Goal: Task Accomplishment & Management: Use online tool/utility

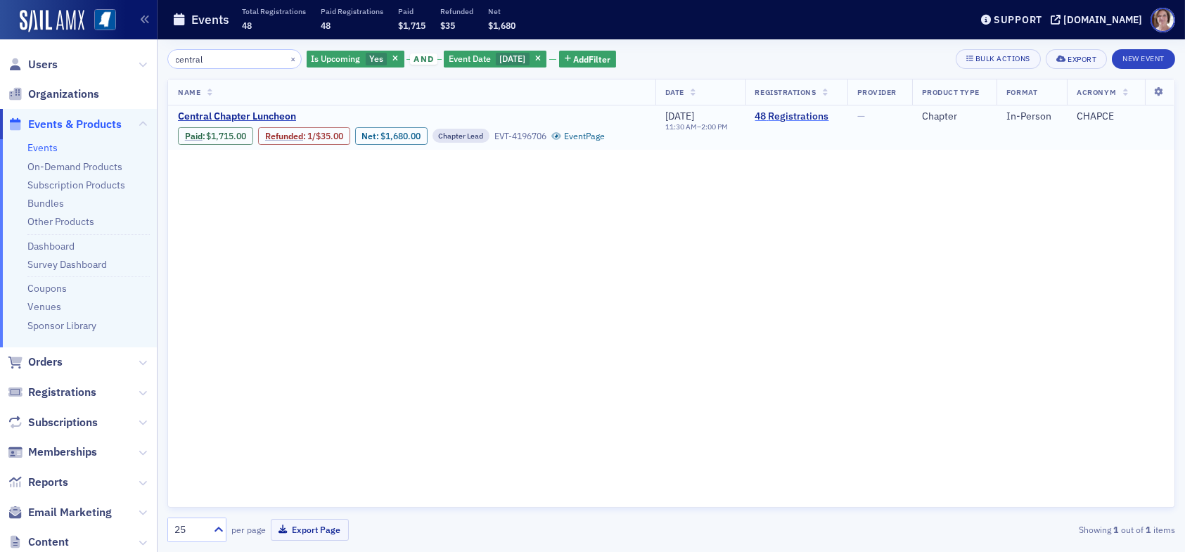
click at [801, 115] on link "48 Registrations" at bounding box center [796, 116] width 82 height 13
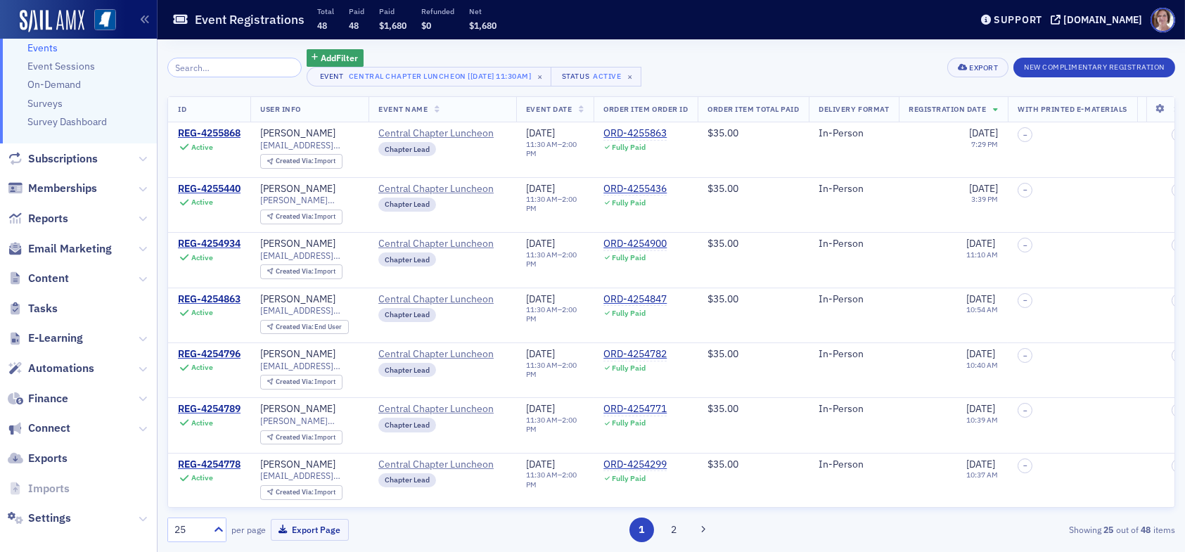
scroll to position [170, 0]
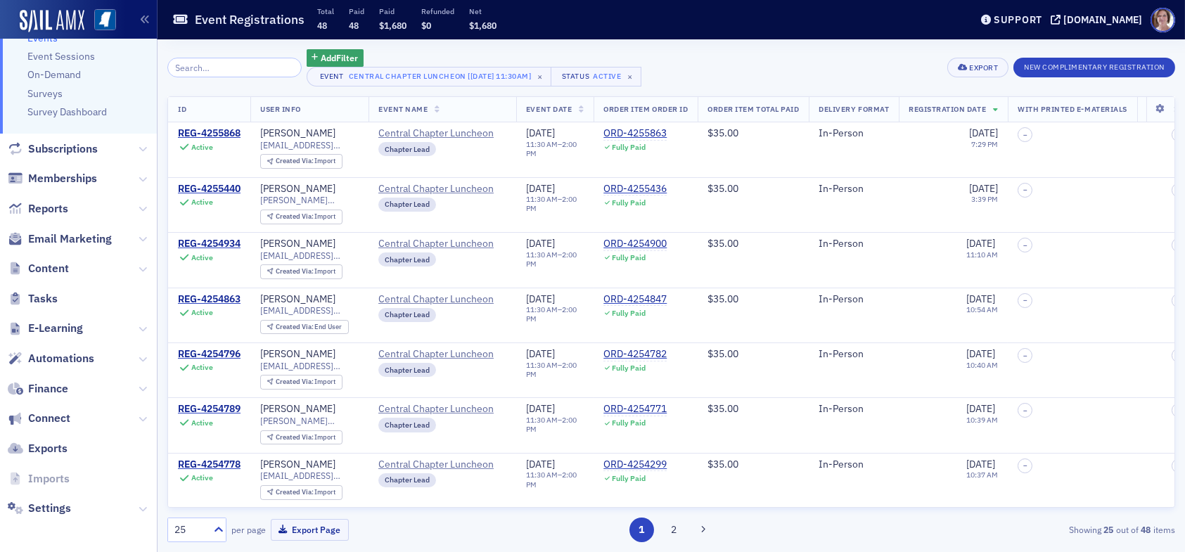
click at [80, 387] on span "Finance" at bounding box center [78, 389] width 157 height 30
click at [53, 383] on span "Finance" at bounding box center [48, 388] width 40 height 15
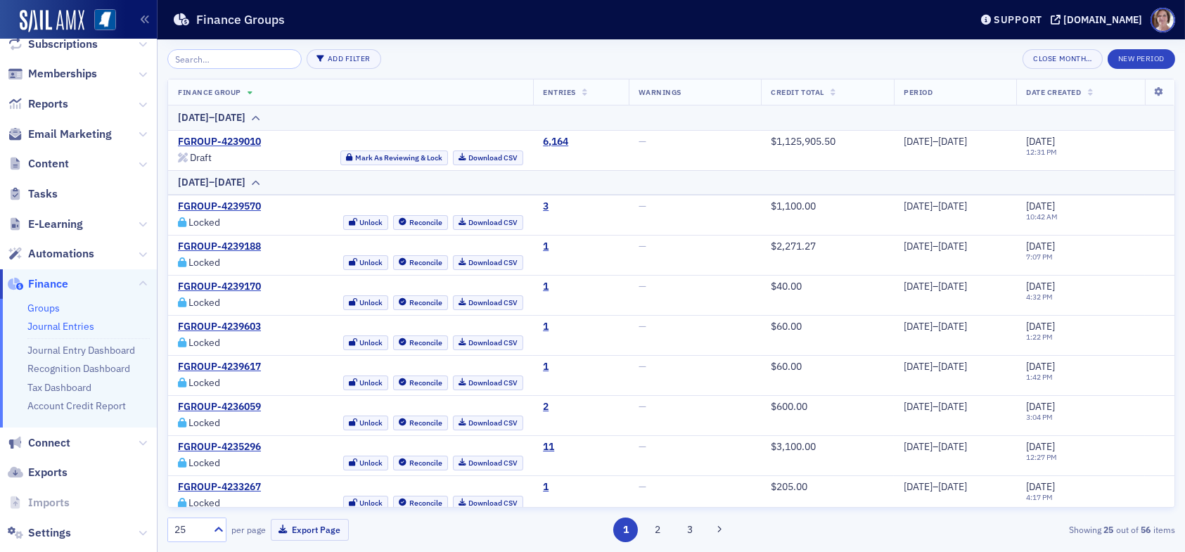
click at [79, 326] on link "Journal Entries" at bounding box center [60, 326] width 67 height 13
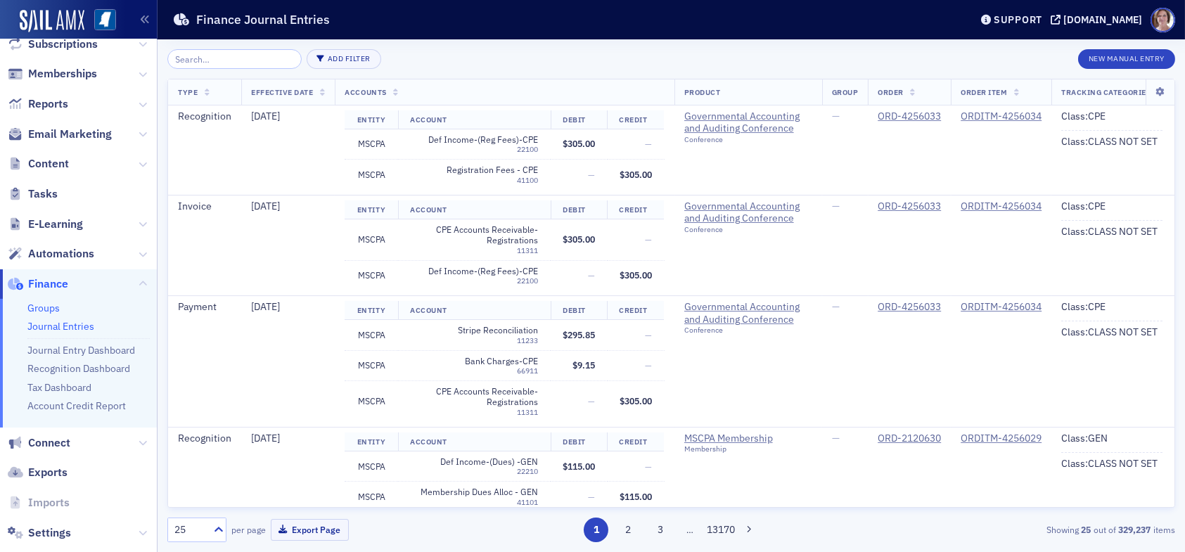
click at [48, 305] on link "Groups" at bounding box center [43, 308] width 32 height 13
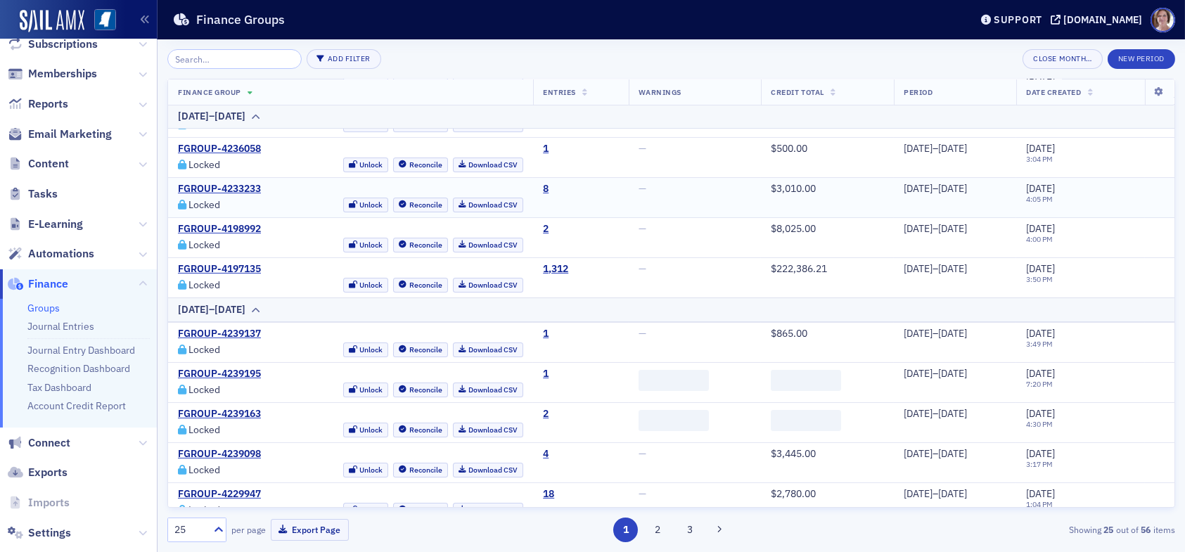
scroll to position [720, 0]
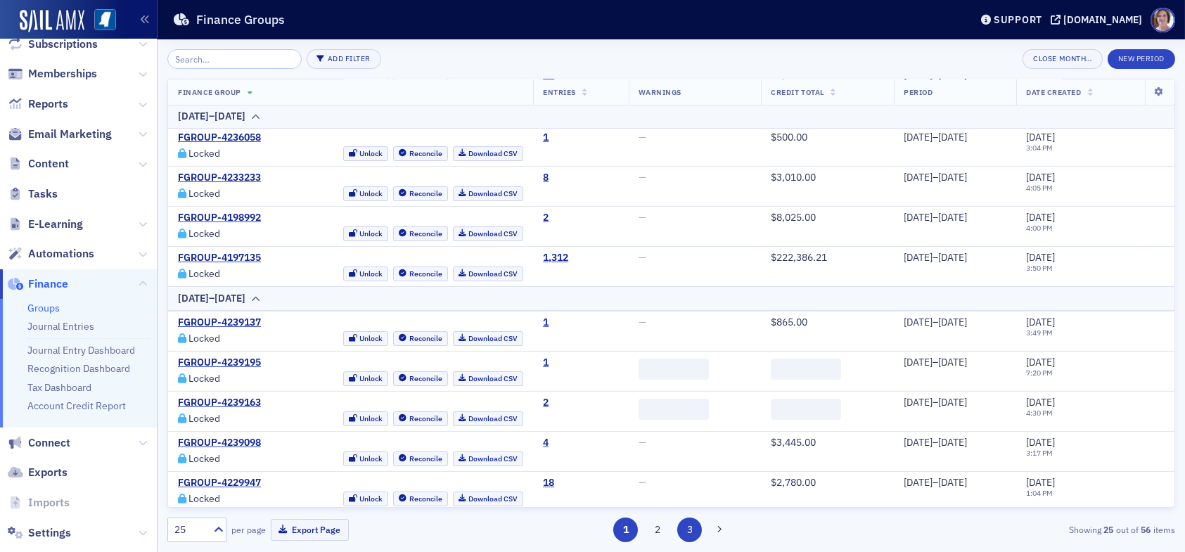
click at [690, 530] on button "3" at bounding box center [689, 530] width 25 height 25
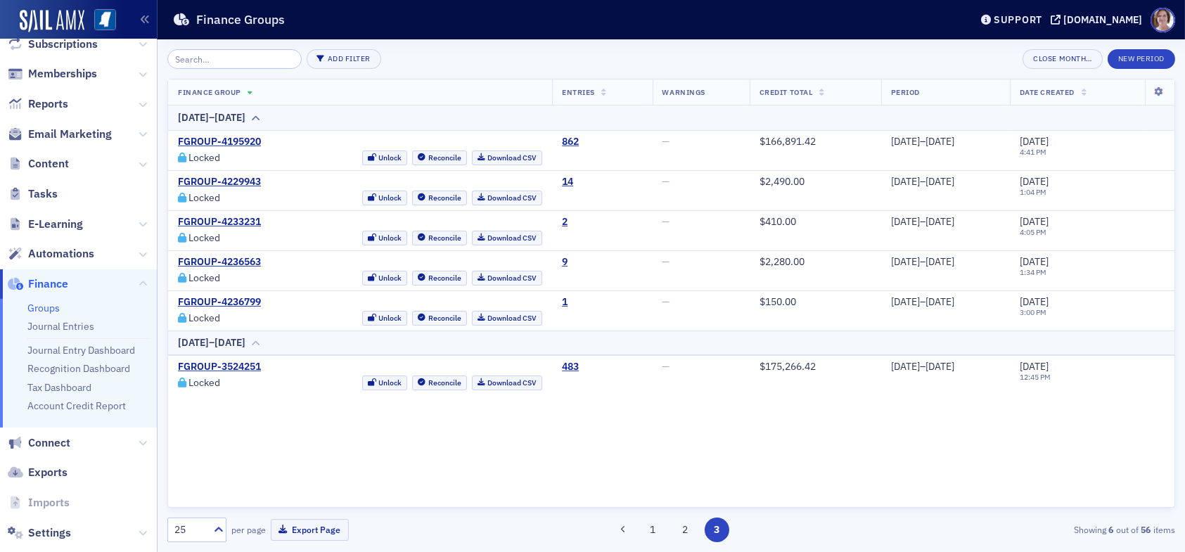
click at [261, 343] on icon at bounding box center [255, 343] width 11 height 8
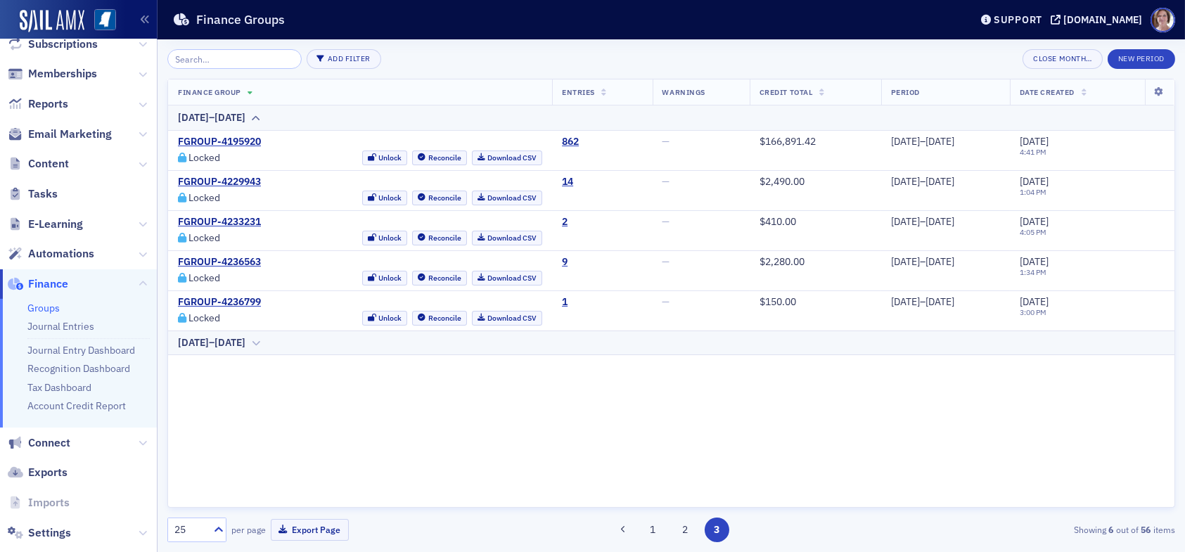
click at [261, 343] on icon at bounding box center [255, 343] width 11 height 8
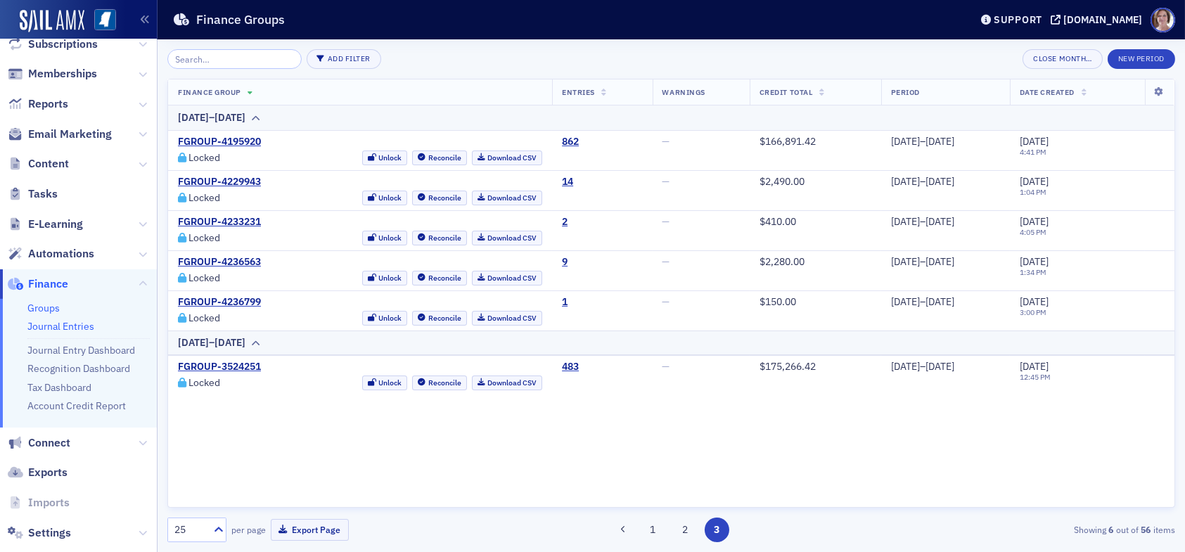
click at [65, 328] on link "Journal Entries" at bounding box center [60, 326] width 67 height 13
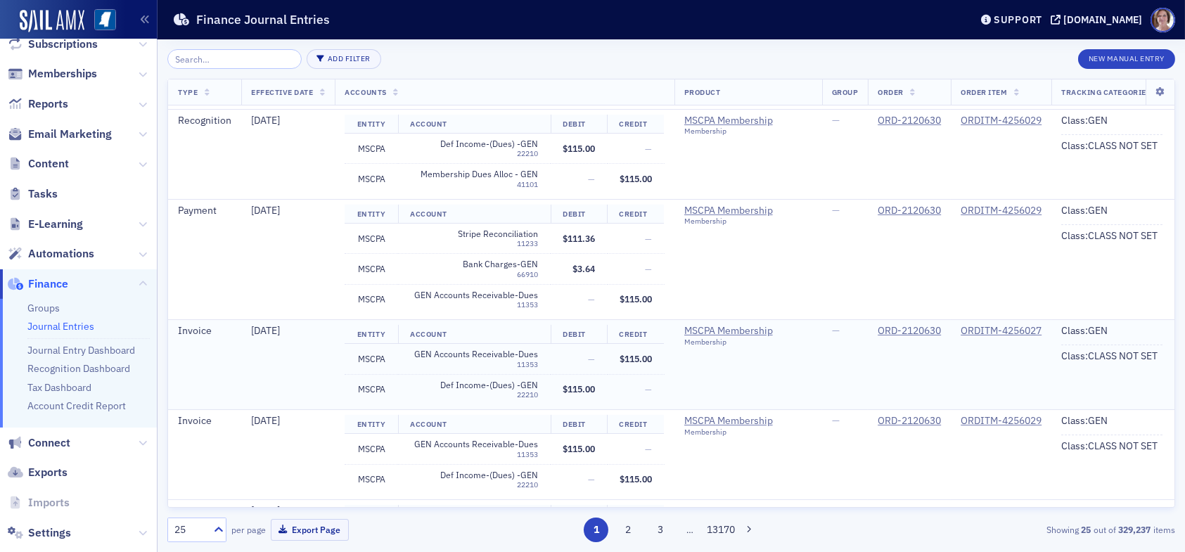
scroll to position [352, 0]
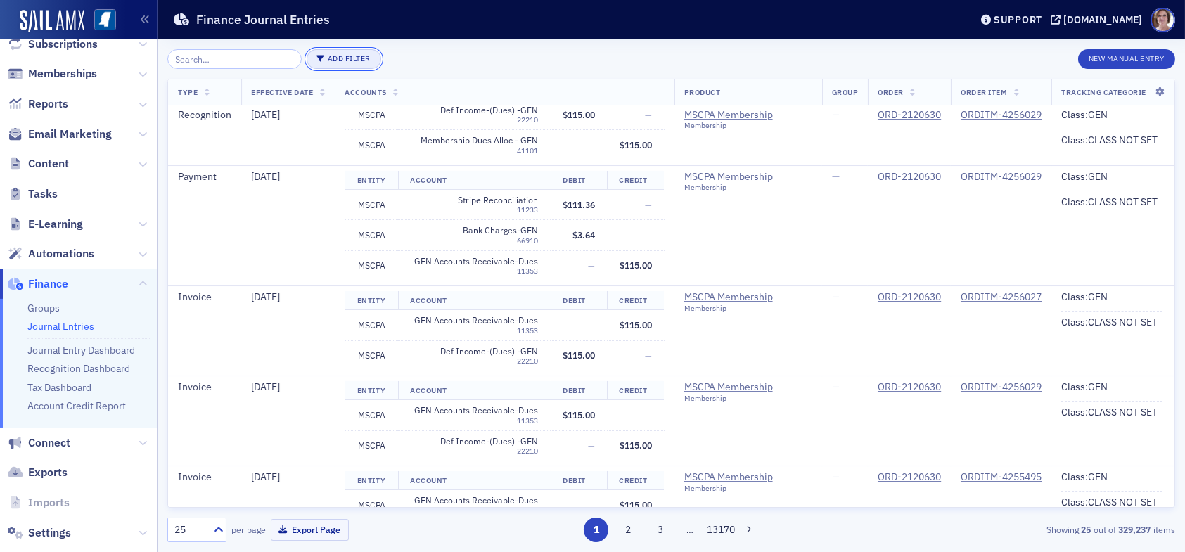
click at [333, 58] on button "Add Filter" at bounding box center [344, 59] width 75 height 20
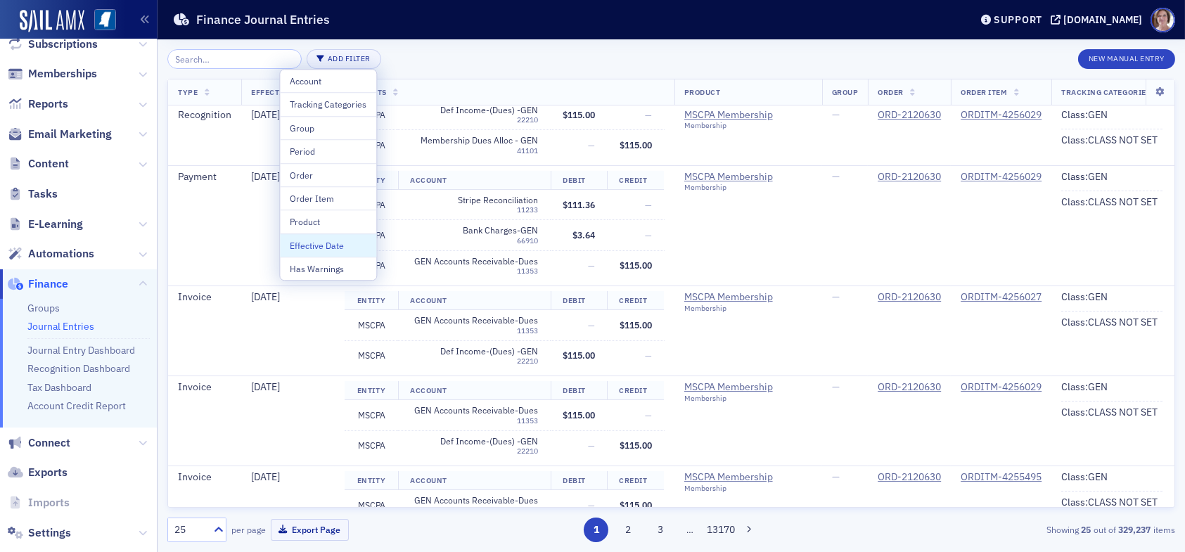
click at [323, 245] on div "Effective Date" at bounding box center [328, 245] width 77 height 13
select select "7"
select select "2025"
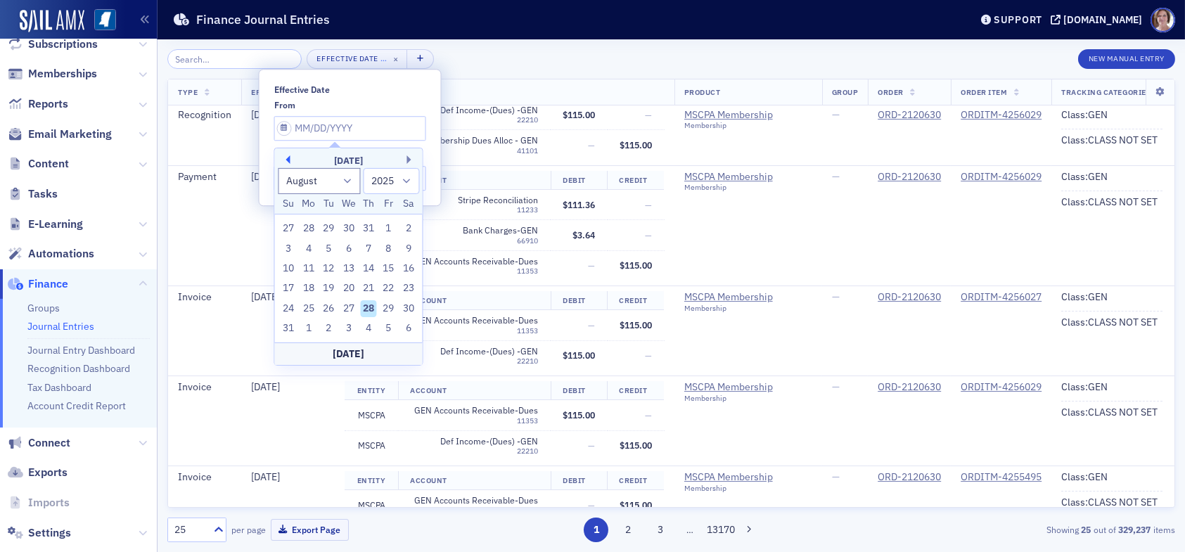
click at [287, 160] on button "Previous Month" at bounding box center [285, 159] width 8 height 8
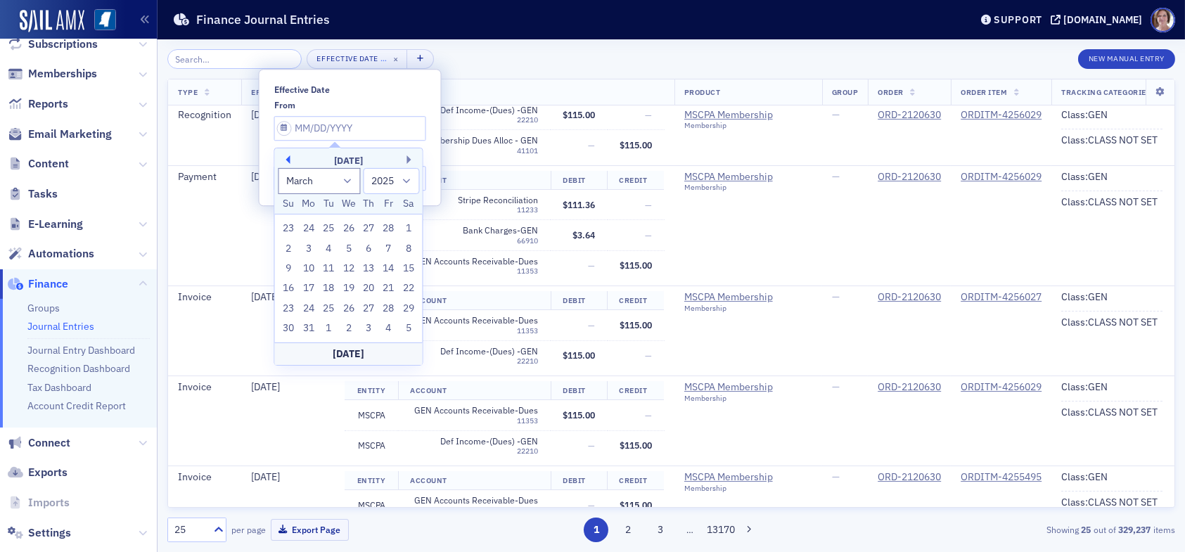
click at [287, 160] on button "Previous Month" at bounding box center [285, 159] width 8 height 8
select select "11"
select select "2024"
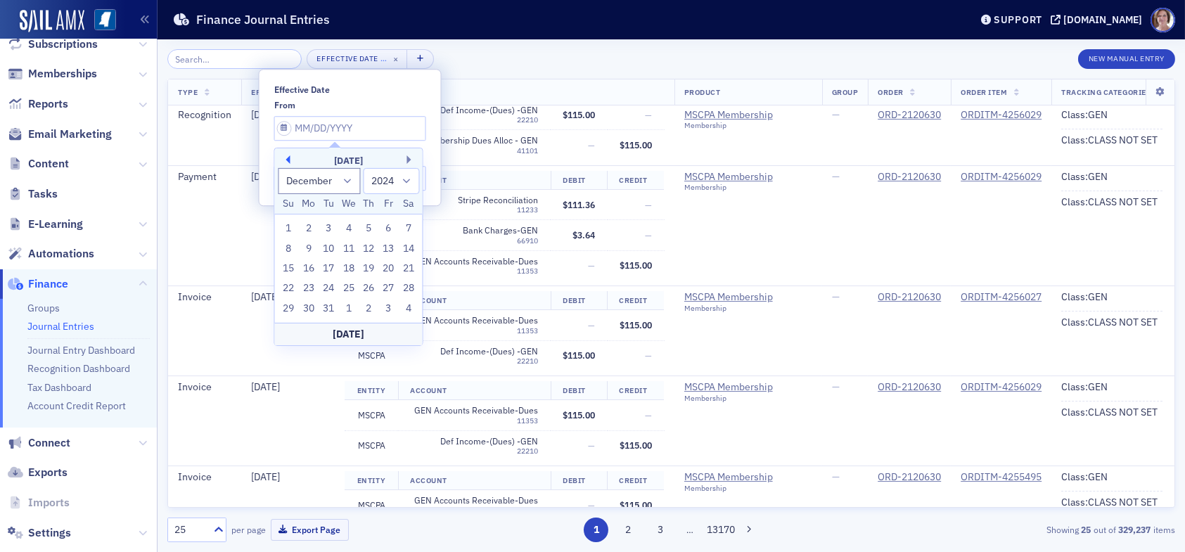
click at [287, 160] on button "Previous Month" at bounding box center [285, 159] width 8 height 8
select select "8"
click at [326, 307] on div "1" at bounding box center [328, 308] width 17 height 17
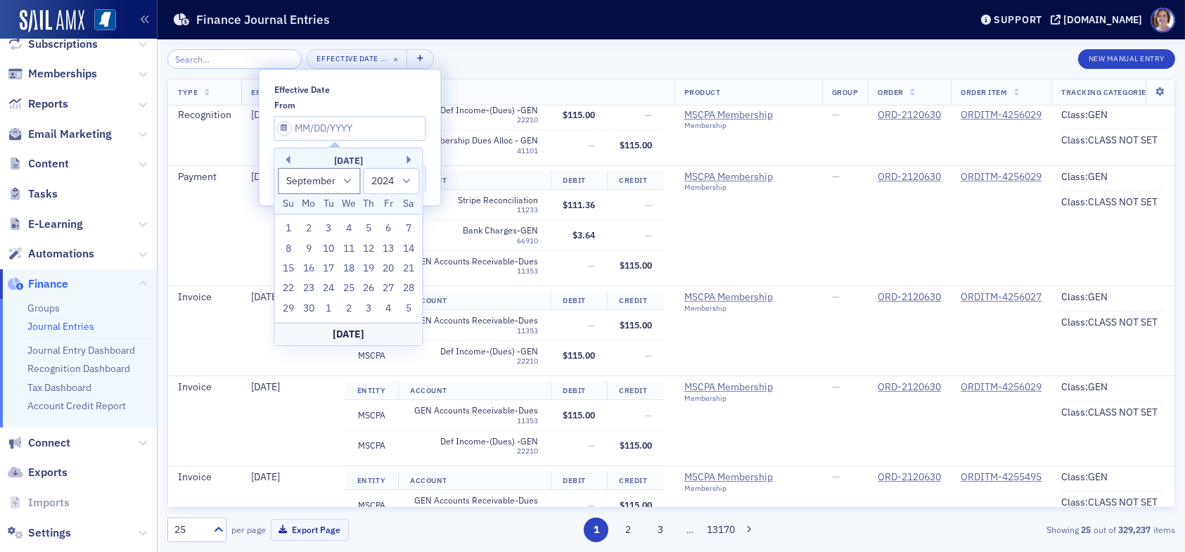
type input "10/01/2024"
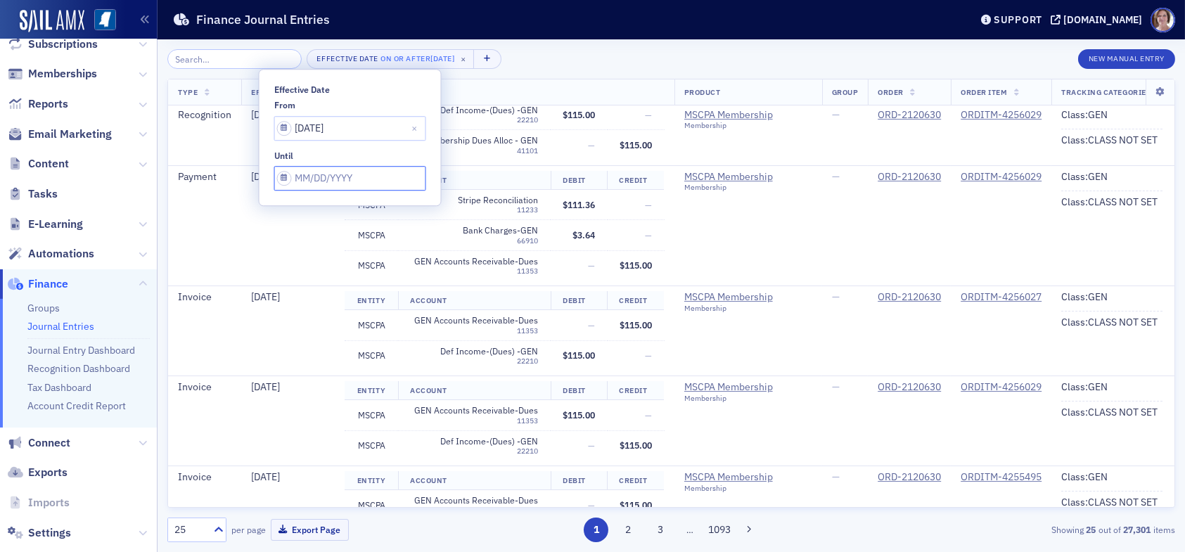
select select "7"
select select "2025"
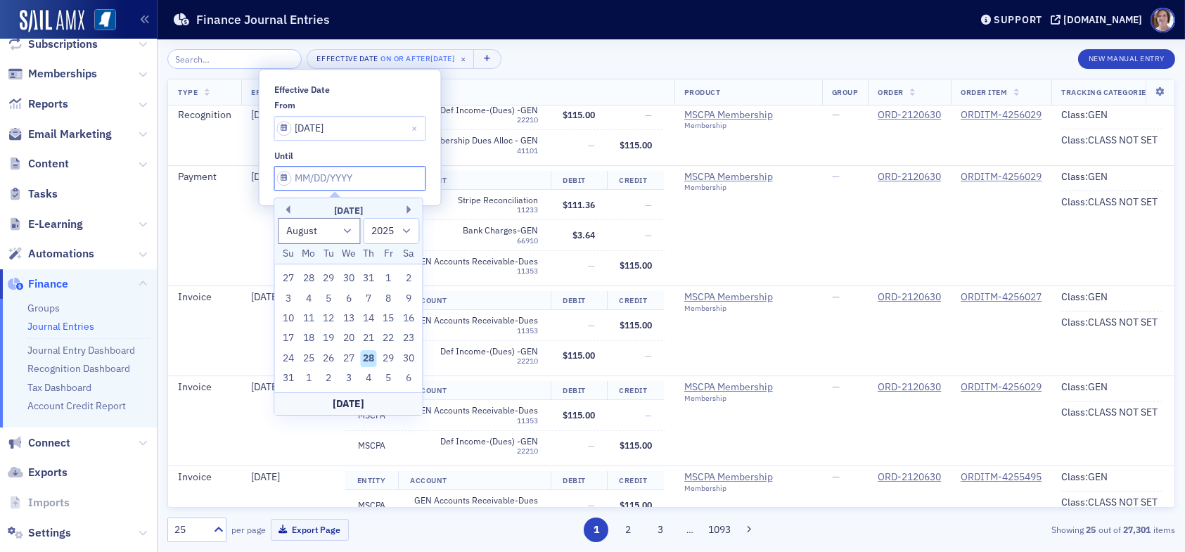
click at [354, 179] on input "Effective Date" at bounding box center [350, 178] width 152 height 25
click at [290, 210] on button "Previous Month" at bounding box center [285, 209] width 8 height 8
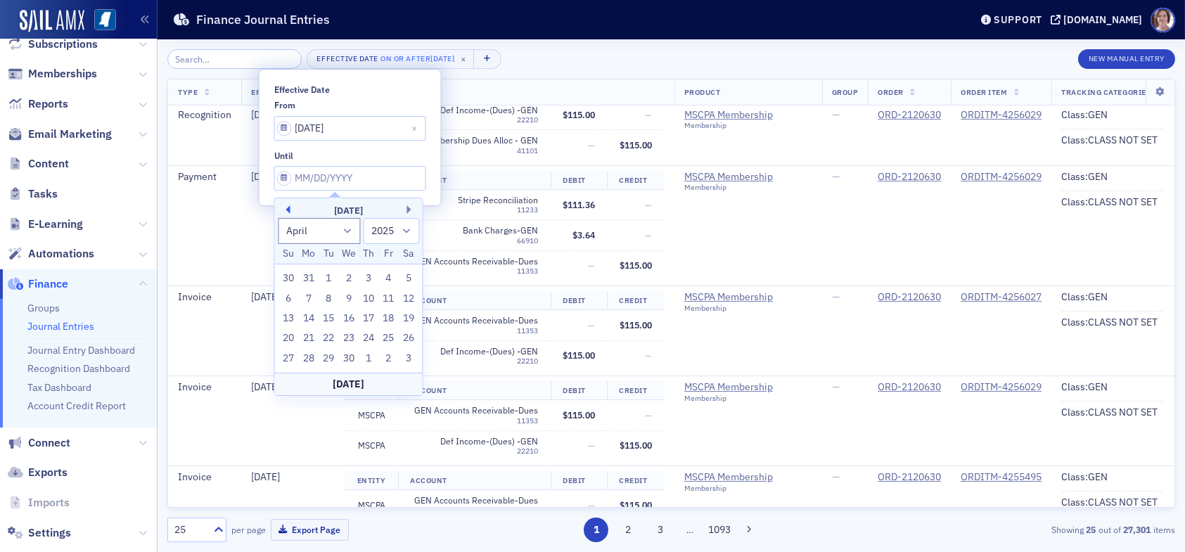
click at [290, 210] on button "Previous Month" at bounding box center [285, 209] width 8 height 8
select select "11"
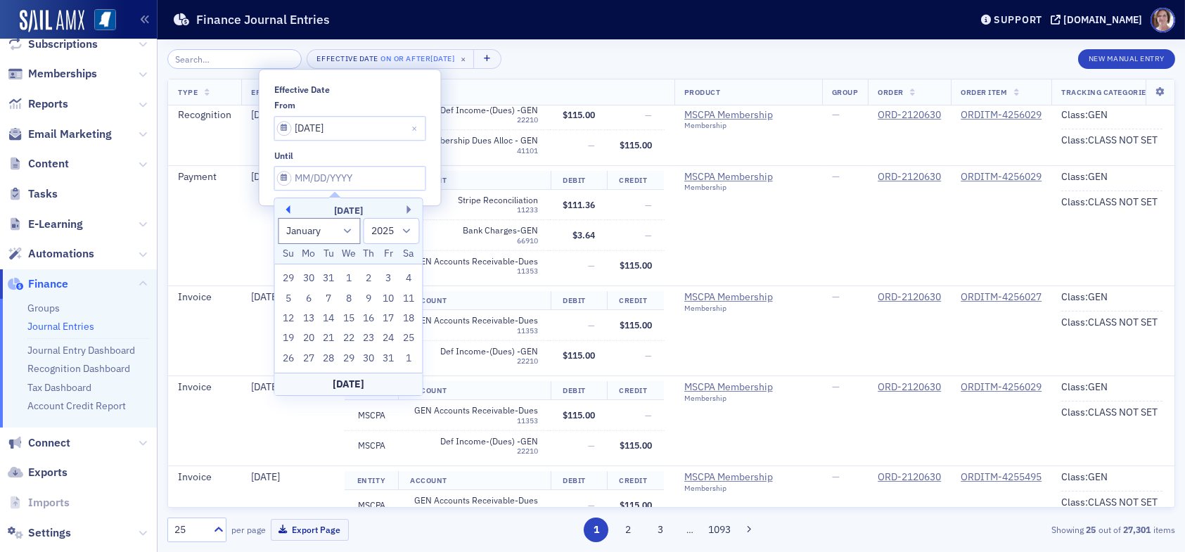
select select "2024"
click at [290, 210] on button "Previous Month" at bounding box center [285, 209] width 8 height 8
select select "9"
click at [369, 357] on div "31" at bounding box center [368, 358] width 17 height 17
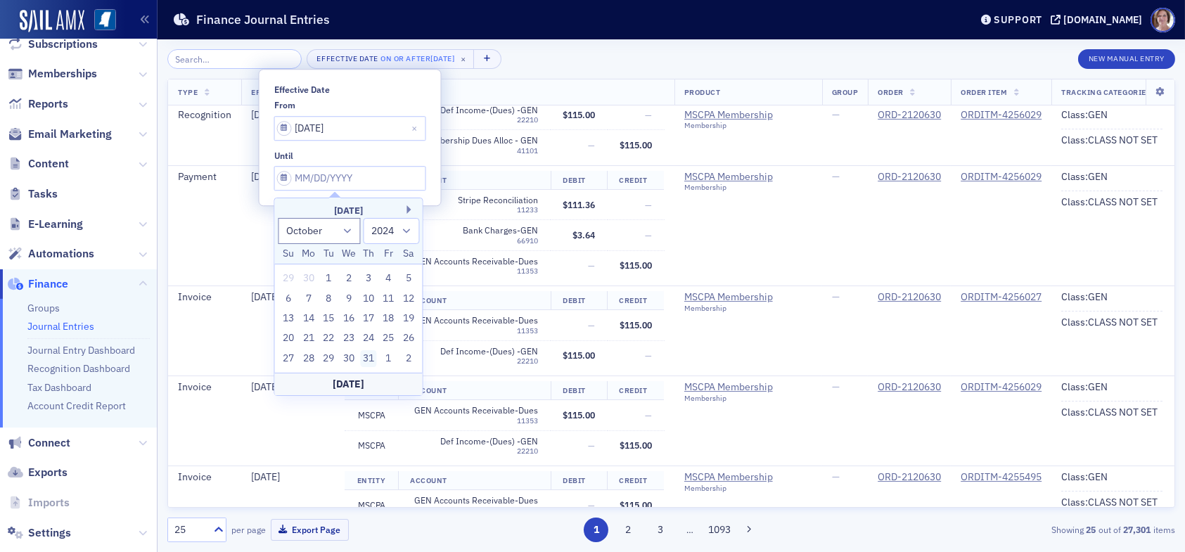
type input "10/31/2024"
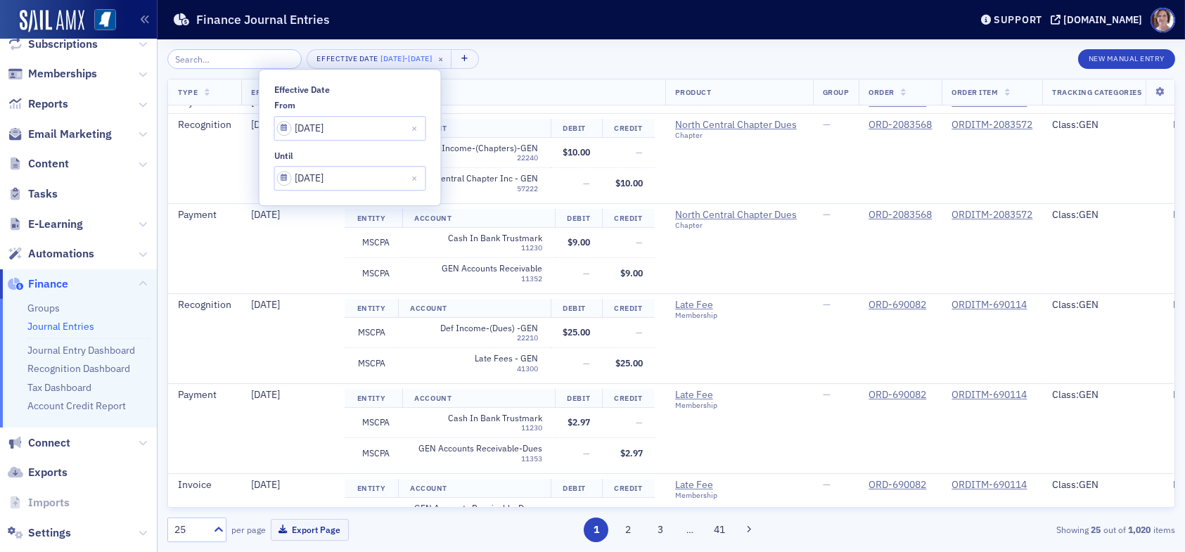
click at [542, 79] on th "Accounts" at bounding box center [500, 92] width 330 height 26
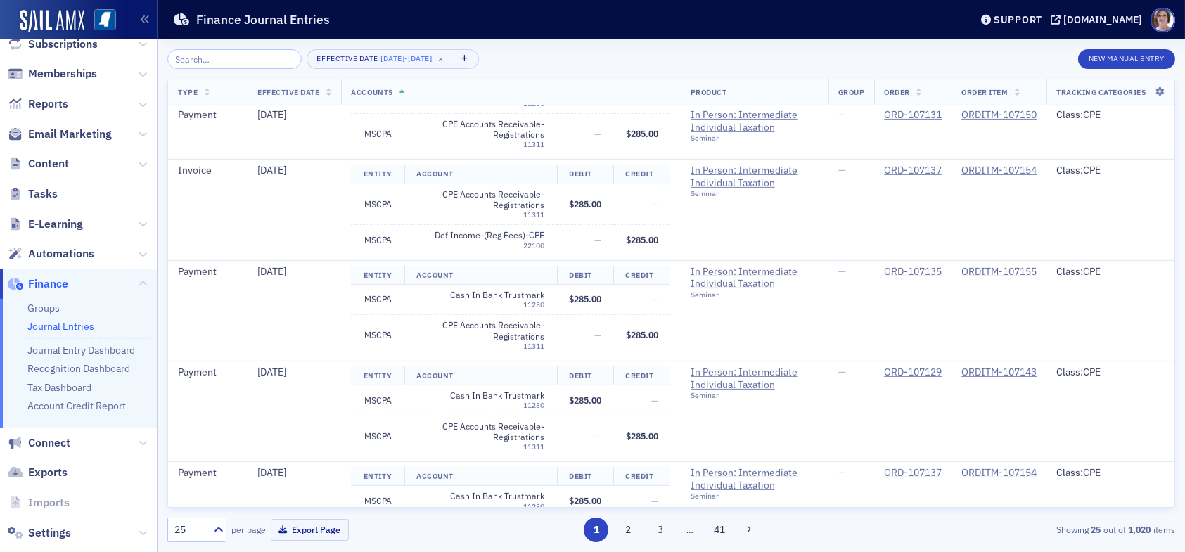
scroll to position [1537, 0]
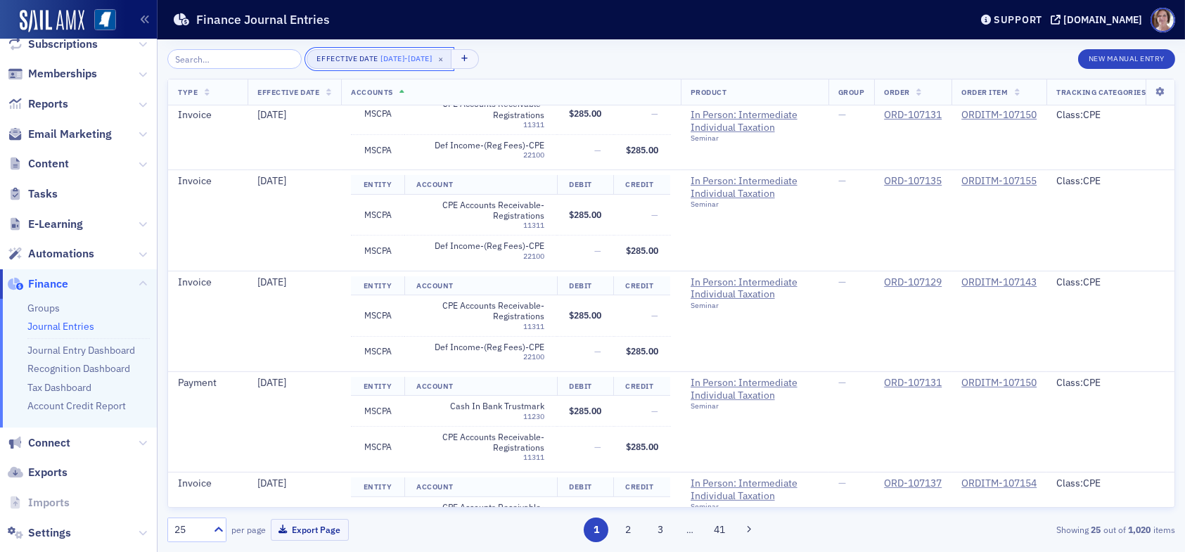
click at [424, 61] on span "10/31/2024" at bounding box center [420, 58] width 24 height 10
select select "9"
select select "2024"
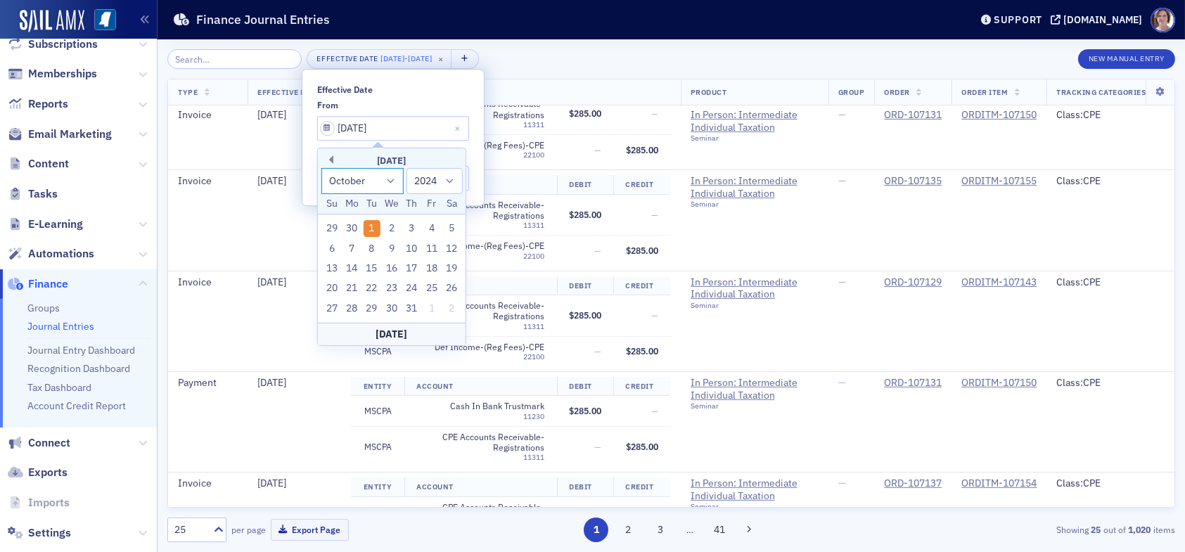
click at [387, 179] on select "January February March April May June July August September October November De…" at bounding box center [362, 181] width 83 height 26
select select "11"
click at [321, 168] on select "January February March April May June July August September October November De…" at bounding box center [362, 181] width 83 height 26
click at [333, 229] on div "1" at bounding box center [332, 228] width 17 height 17
click at [401, 253] on div "8 9 10 11 12 13 14" at bounding box center [391, 248] width 140 height 20
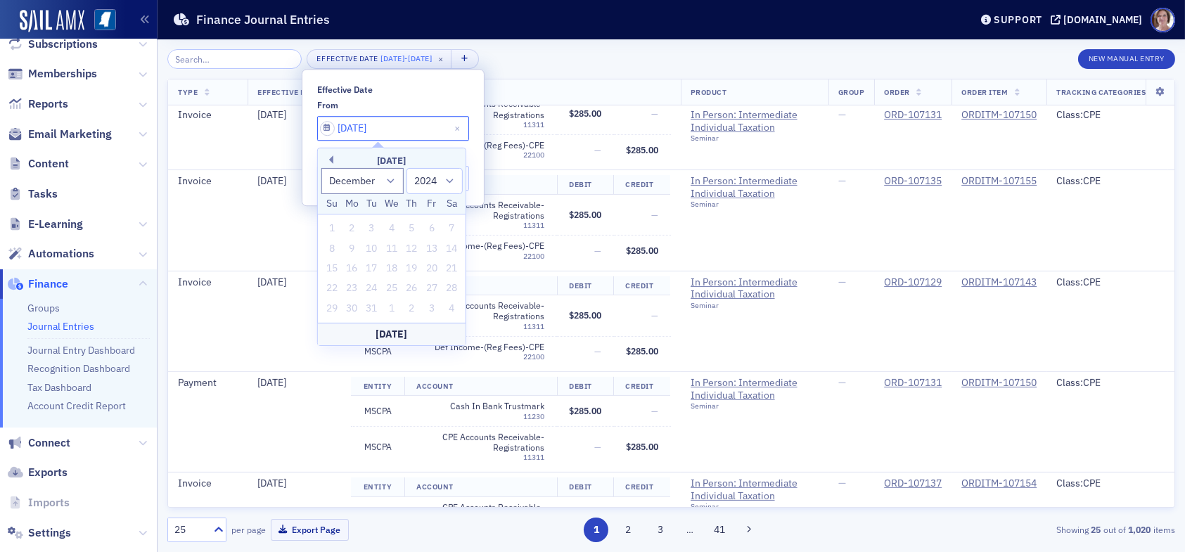
click at [417, 119] on input "10/01/2024" at bounding box center [393, 128] width 152 height 25
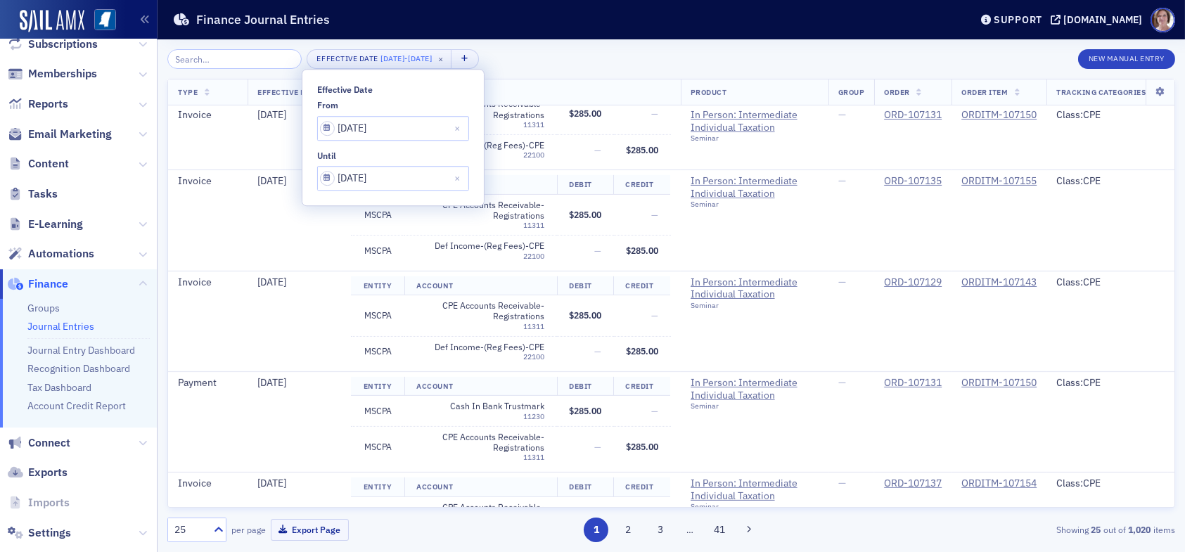
click at [419, 87] on div "Effective Date" at bounding box center [393, 89] width 152 height 11
click at [450, 129] on button "Close" at bounding box center [459, 128] width 19 height 25
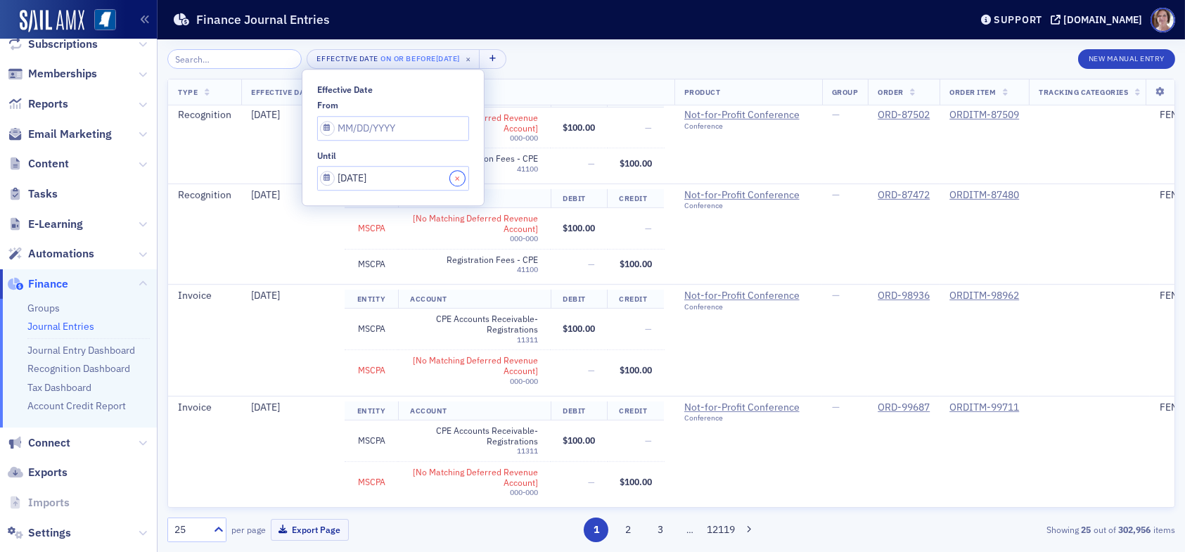
click at [450, 181] on button "Close" at bounding box center [459, 178] width 19 height 25
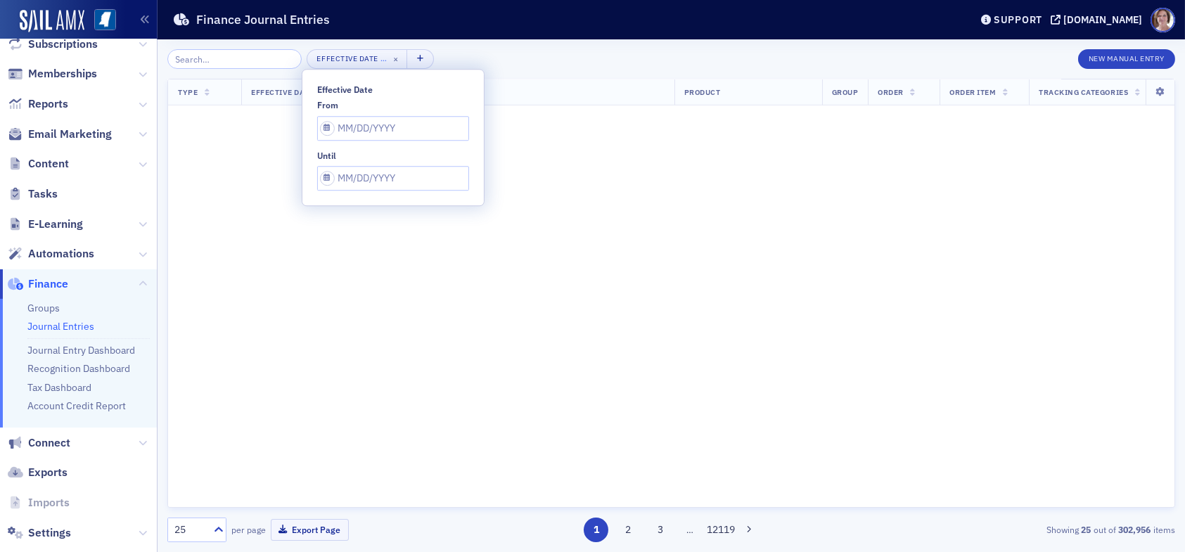
scroll to position [2283, 0]
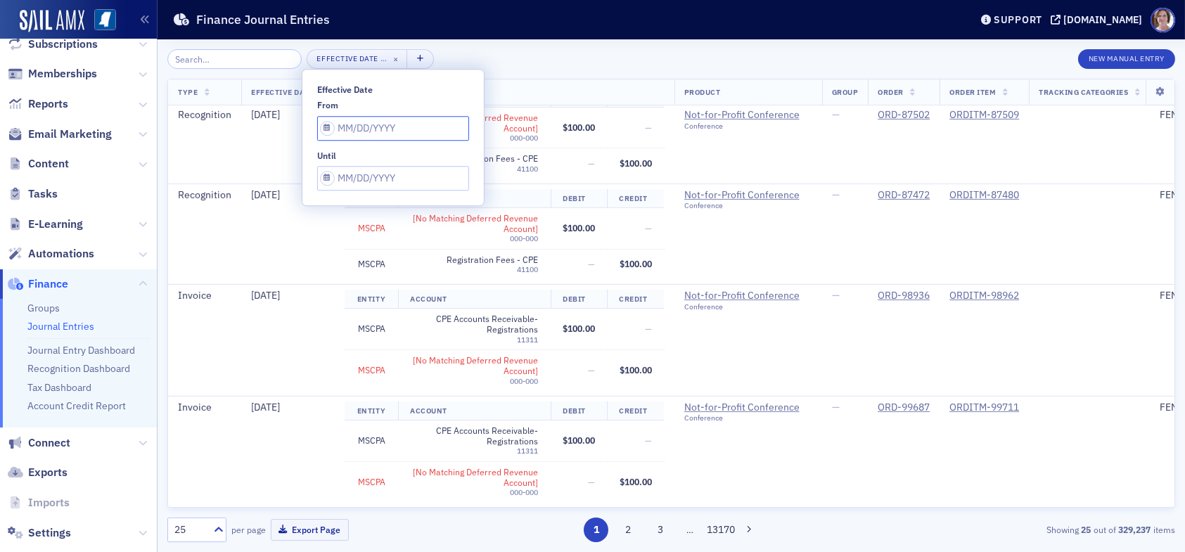
select select "7"
select select "2025"
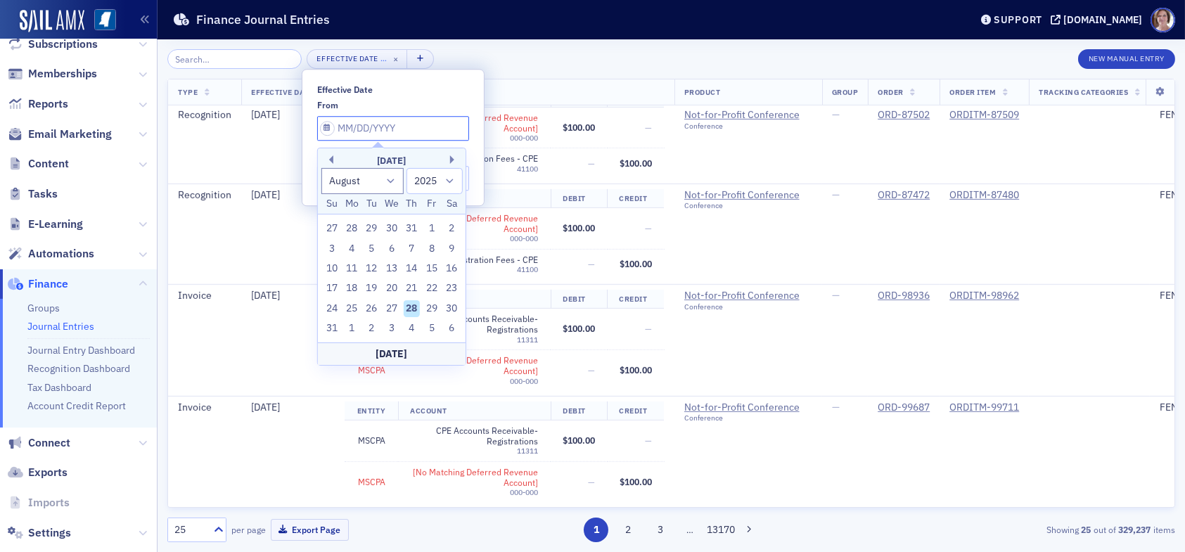
click at [401, 131] on input "Effective Date" at bounding box center [393, 128] width 152 height 25
click at [388, 184] on select "January February March April May June July August September October November De…" at bounding box center [362, 181] width 83 height 26
select select "11"
click at [321, 168] on select "January February March April May June July August September October November De…" at bounding box center [362, 181] width 83 height 26
click at [452, 181] on select "1900 1901 1902 1903 1904 1905 1906 1907 1908 1909 1910 1911 1912 1913 1914 1915…" at bounding box center [435, 181] width 56 height 26
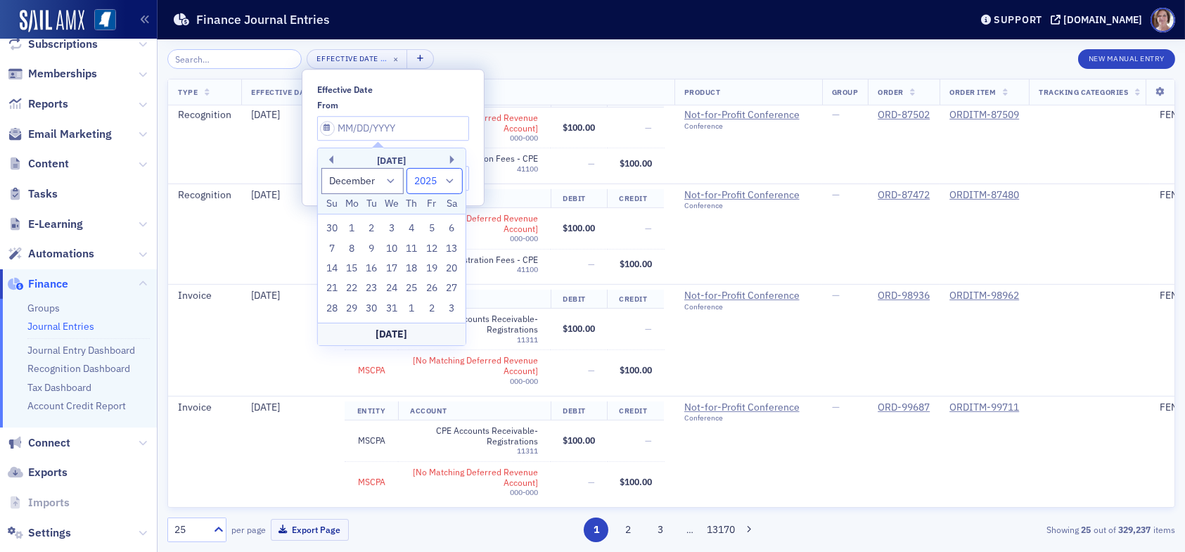
select select "2024"
click at [407, 168] on select "1900 1901 1902 1903 1904 1905 1906 1907 1908 1909 1910 1911 1912 1913 1914 1915…" at bounding box center [435, 181] width 56 height 26
click at [506, 66] on div "Effective Date … × New Manual Entry" at bounding box center [671, 59] width 1008 height 20
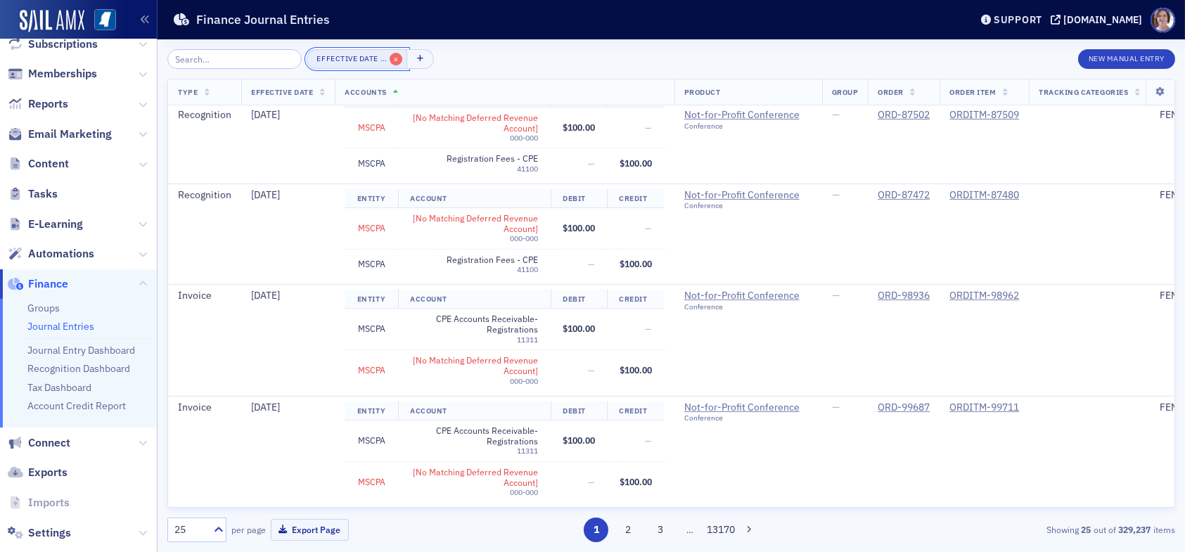
click at [390, 59] on span "×" at bounding box center [396, 59] width 13 height 13
click at [345, 58] on button "Add Filter" at bounding box center [344, 59] width 75 height 20
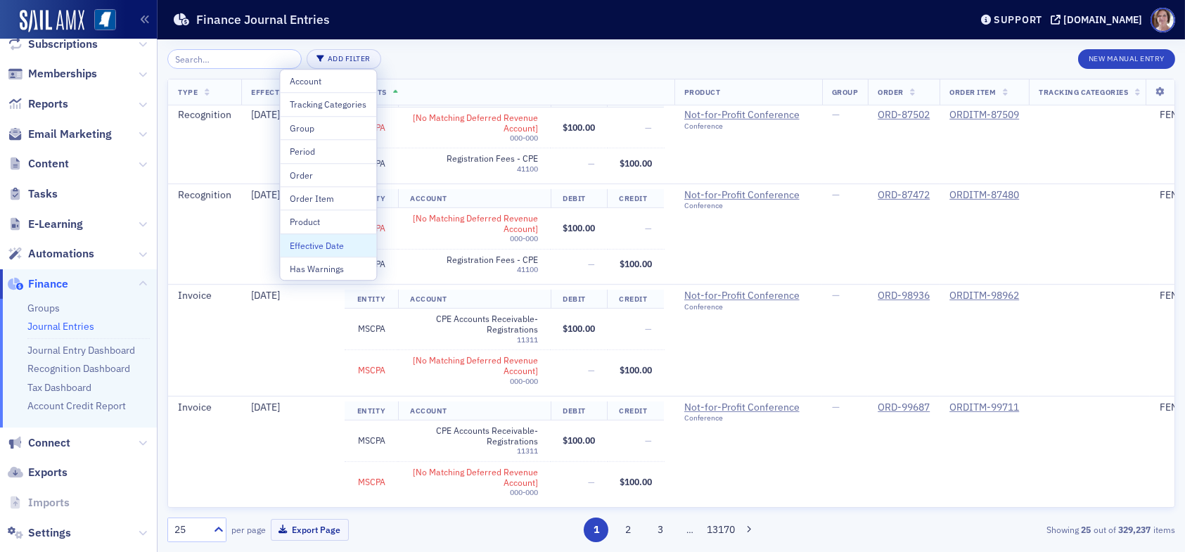
click at [330, 243] on div "Effective Date" at bounding box center [328, 245] width 77 height 13
select select "7"
select select "2025"
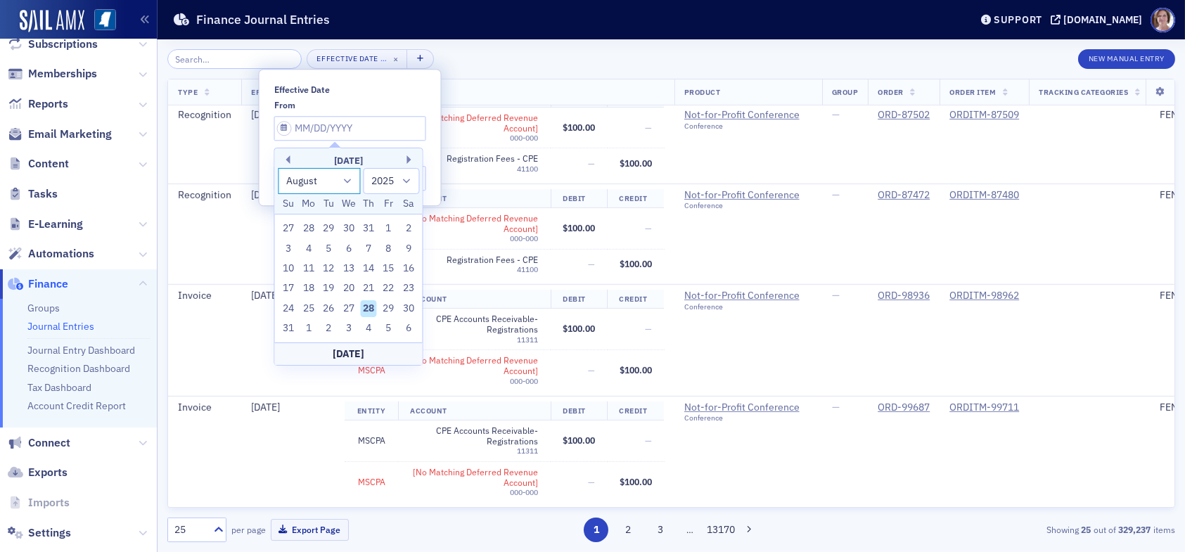
click at [346, 181] on select "January February March April May June July August September October November De…" at bounding box center [319, 181] width 83 height 26
select select "11"
click at [278, 168] on select "January February March April May June July August September October November De…" at bounding box center [319, 181] width 83 height 26
click at [404, 177] on select "1900 1901 1902 1903 1904 1905 1906 1907 1908 1909 1910 1911 1912 1913 1914 1915…" at bounding box center [392, 181] width 56 height 26
select select "2024"
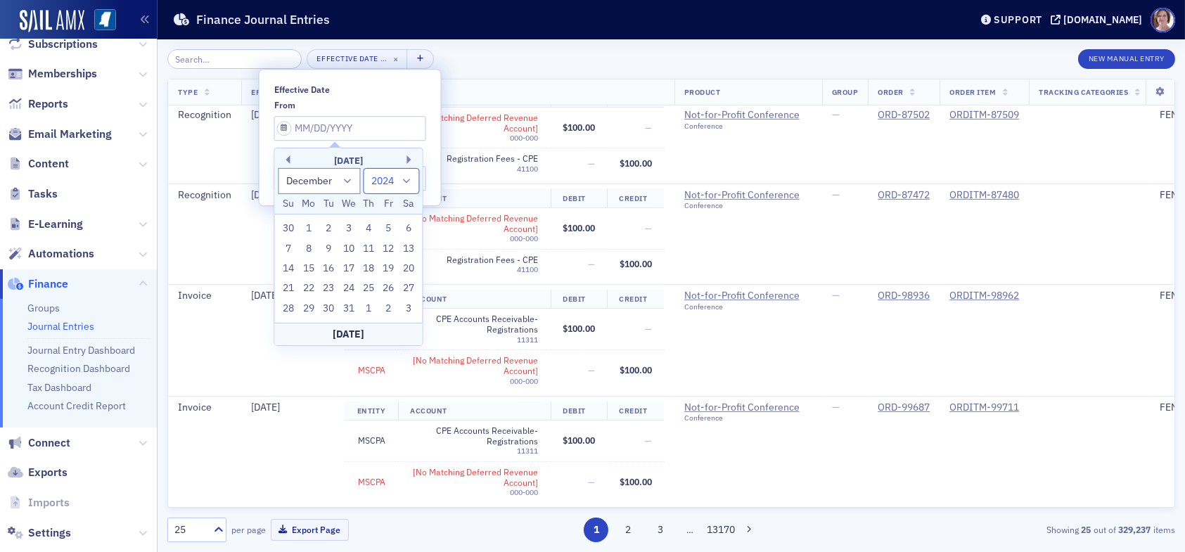
click at [364, 168] on select "1900 1901 1902 1903 1904 1905 1906 1907 1908 1909 1910 1911 1912 1913 1914 1915…" at bounding box center [392, 181] width 56 height 26
click at [290, 224] on div "1" at bounding box center [288, 228] width 17 height 17
type input "12/01/2024"
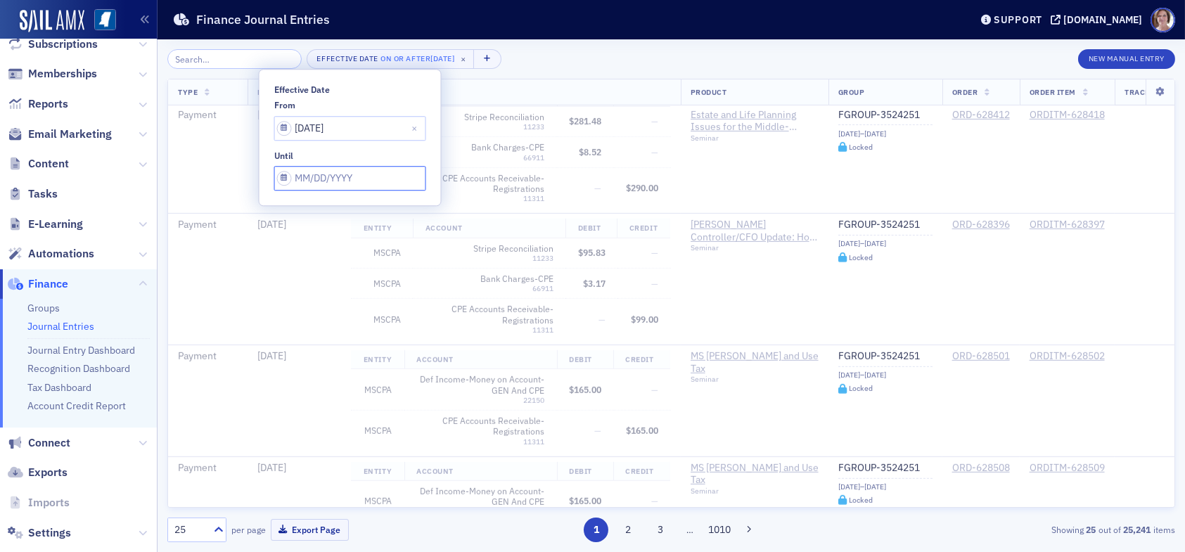
click at [370, 141] on input "Effective Date" at bounding box center [350, 128] width 152 height 25
select select "7"
select select "2025"
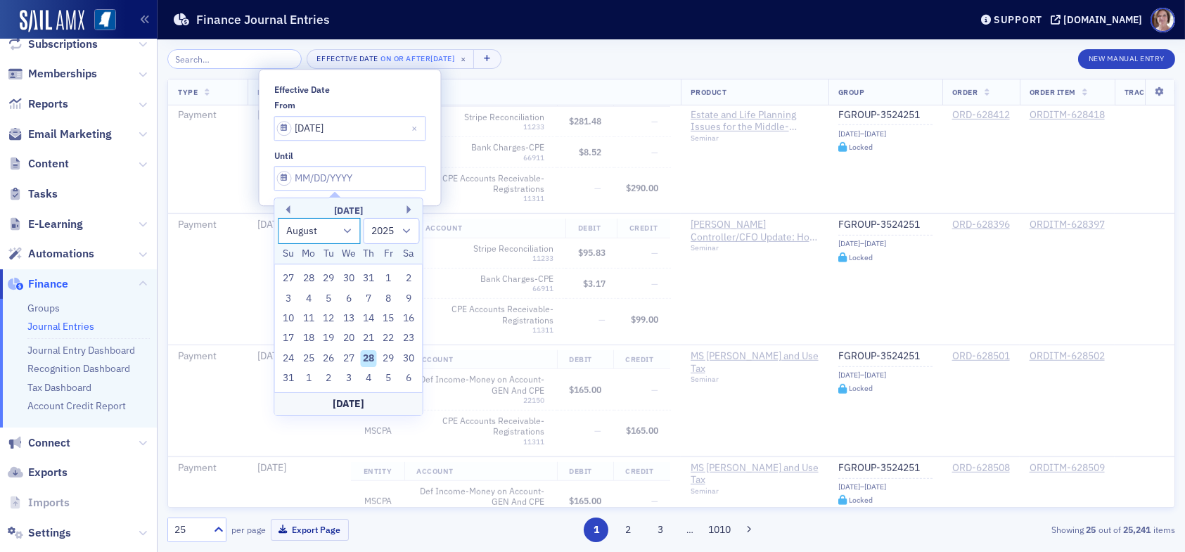
click at [345, 231] on select "January February March April May June July August September October November De…" at bounding box center [319, 231] width 83 height 26
select select "11"
click at [278, 218] on select "January February March April May June July August September October November De…" at bounding box center [319, 231] width 83 height 26
click at [403, 231] on select "2024 2025 2026 2027 2028 2029 2030 2031 2032 2033 2034 2035 2036 2037 2038 2039…" at bounding box center [392, 231] width 56 height 26
select select "2024"
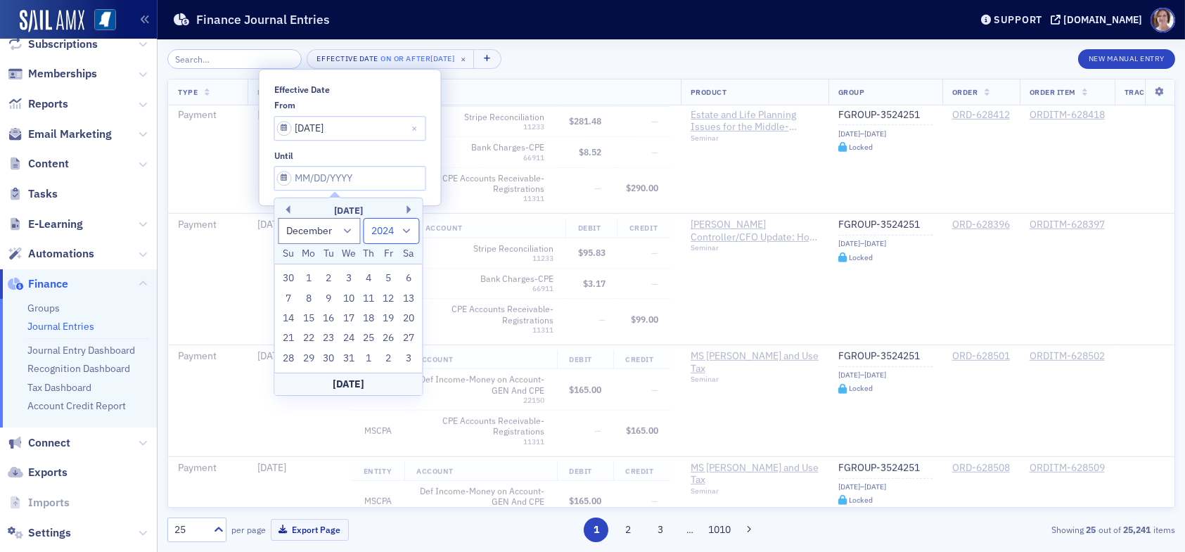
click at [364, 218] on select "2024 2025 2026 2027 2028 2029 2030 2031 2032 2033 2034 2035 2036 2037 2038 2039…" at bounding box center [392, 231] width 56 height 26
click at [327, 359] on div "31" at bounding box center [328, 358] width 17 height 17
type input "12/31/2024"
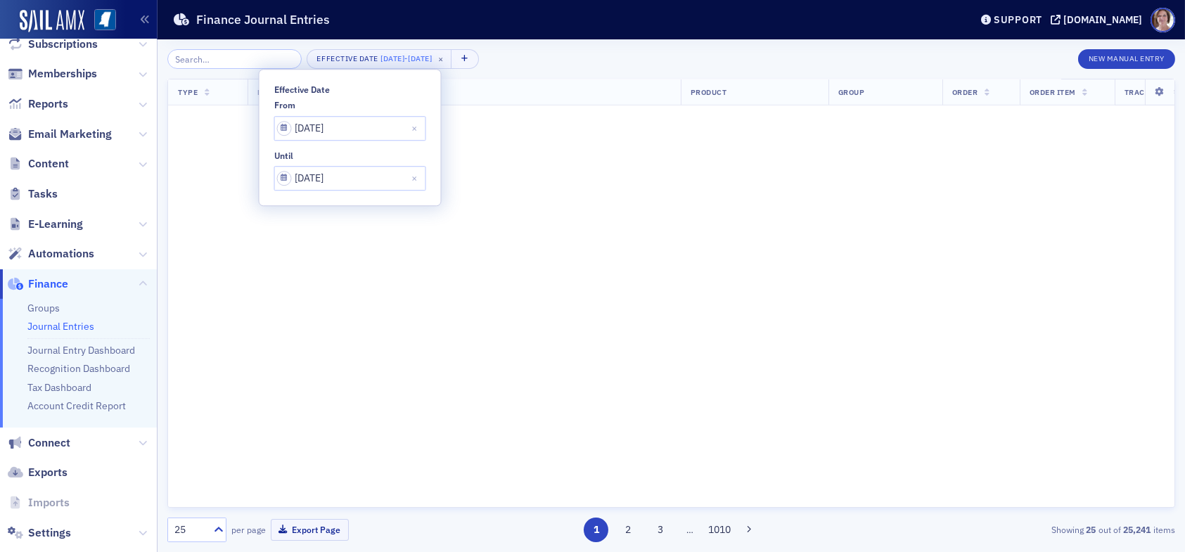
scroll to position [2326, 0]
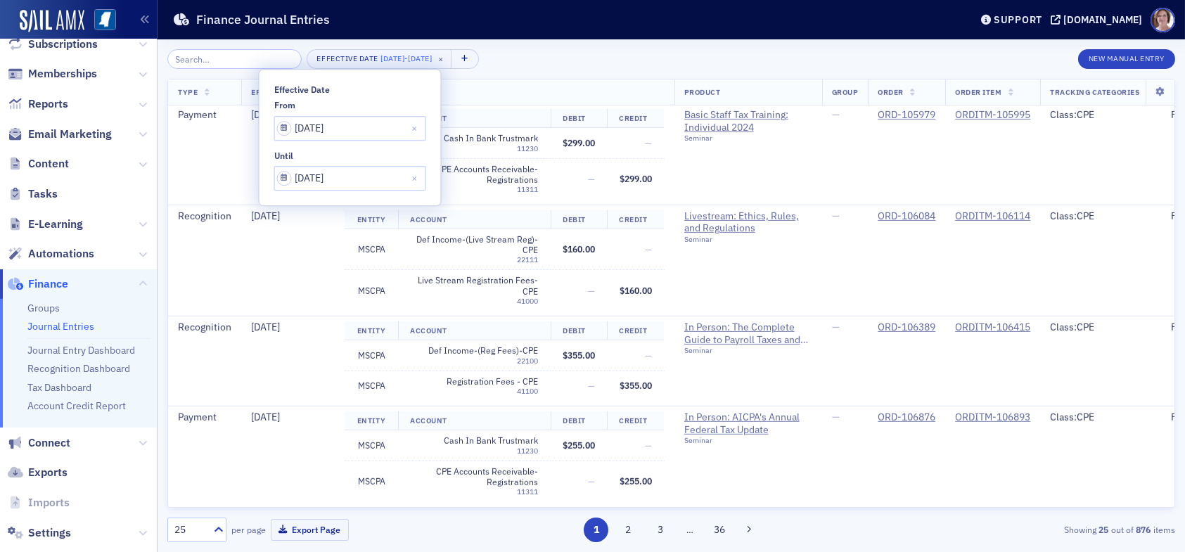
click at [568, 61] on div "Effective Date 12/1/2024 - 12/31/2024 × New Manual Entry" at bounding box center [671, 59] width 1008 height 20
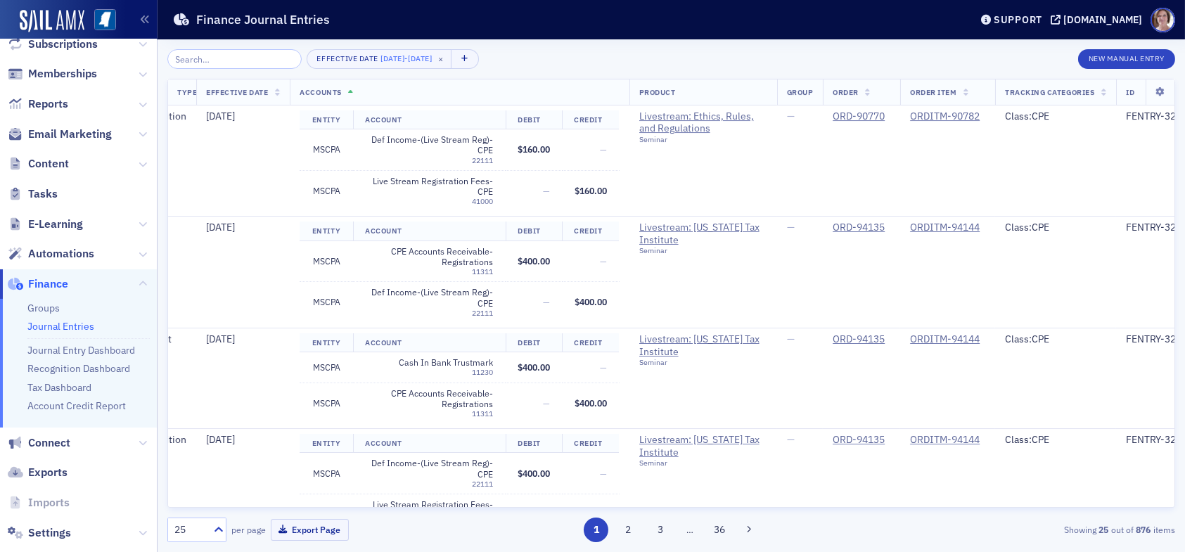
scroll to position [0, 106]
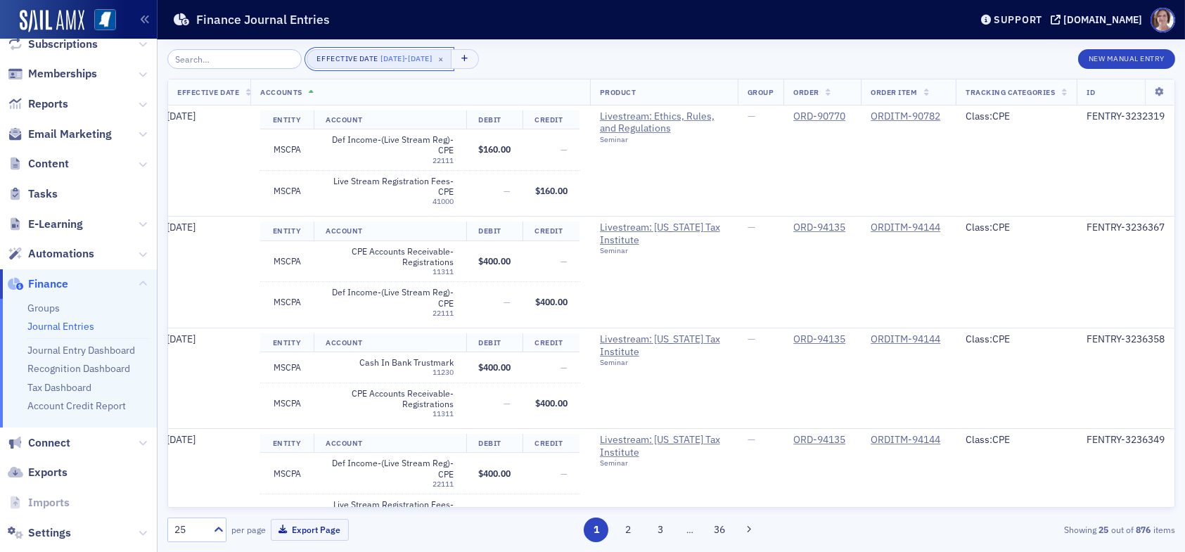
drag, startPoint x: 395, startPoint y: 63, endPoint x: 397, endPoint y: 56, distance: 7.3
click at [397, 56] on span "12/1/2024" at bounding box center [393, 58] width 24 height 10
select select "11"
select select "2024"
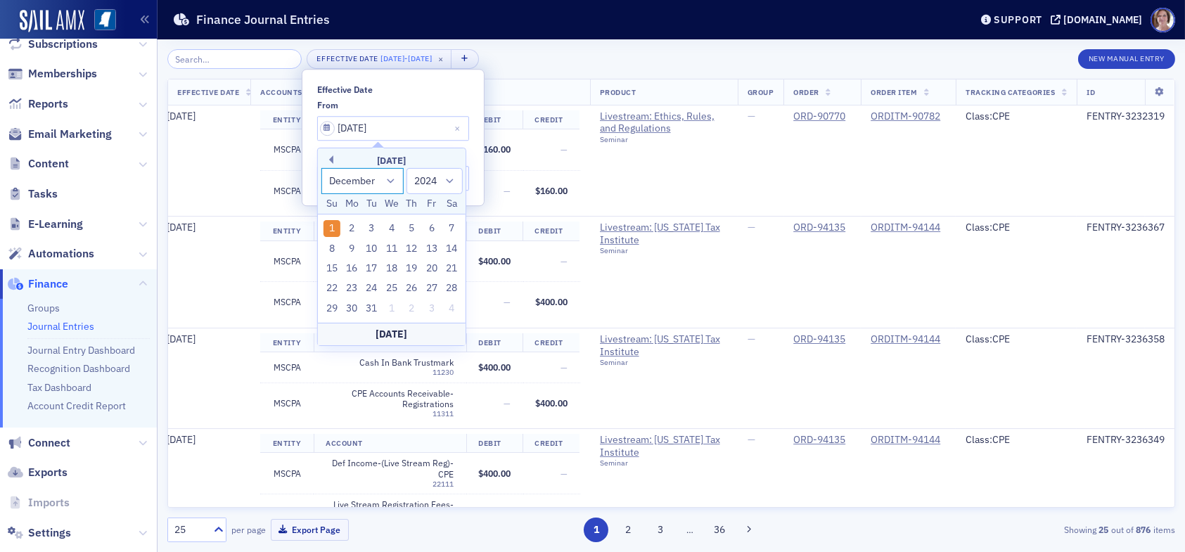
click at [385, 180] on select "January February March April May June July August September October November De…" at bounding box center [362, 181] width 83 height 26
select select "10"
click at [321, 168] on select "January February March April May June July August September October November De…" at bounding box center [362, 181] width 83 height 26
click at [429, 231] on div "1" at bounding box center [431, 228] width 17 height 17
type input "11/01/2024"
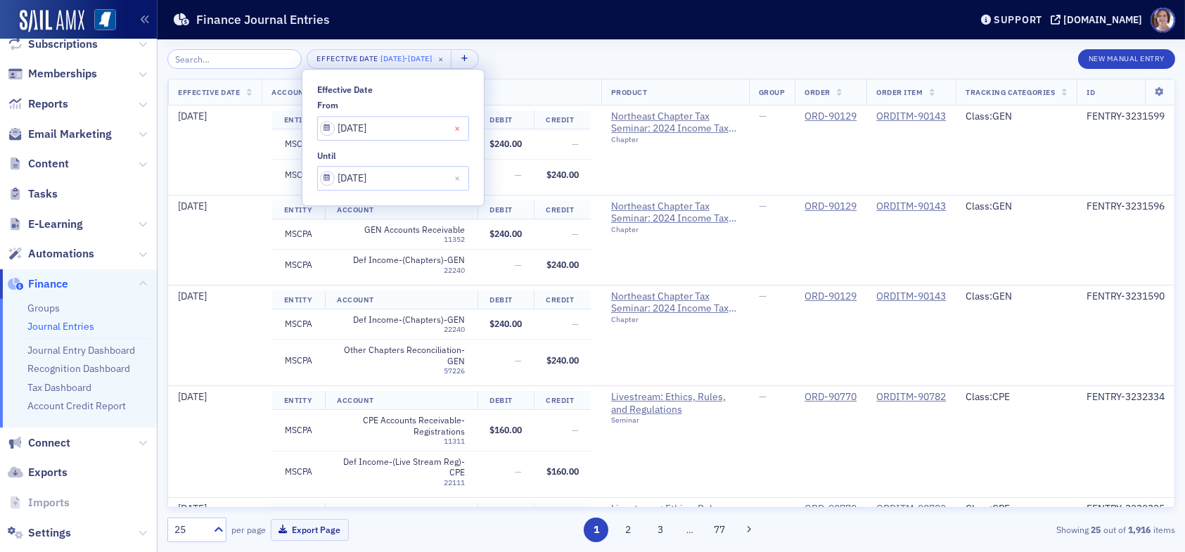
scroll to position [0, 94]
click at [415, 141] on input "12/31/2024" at bounding box center [393, 128] width 152 height 25
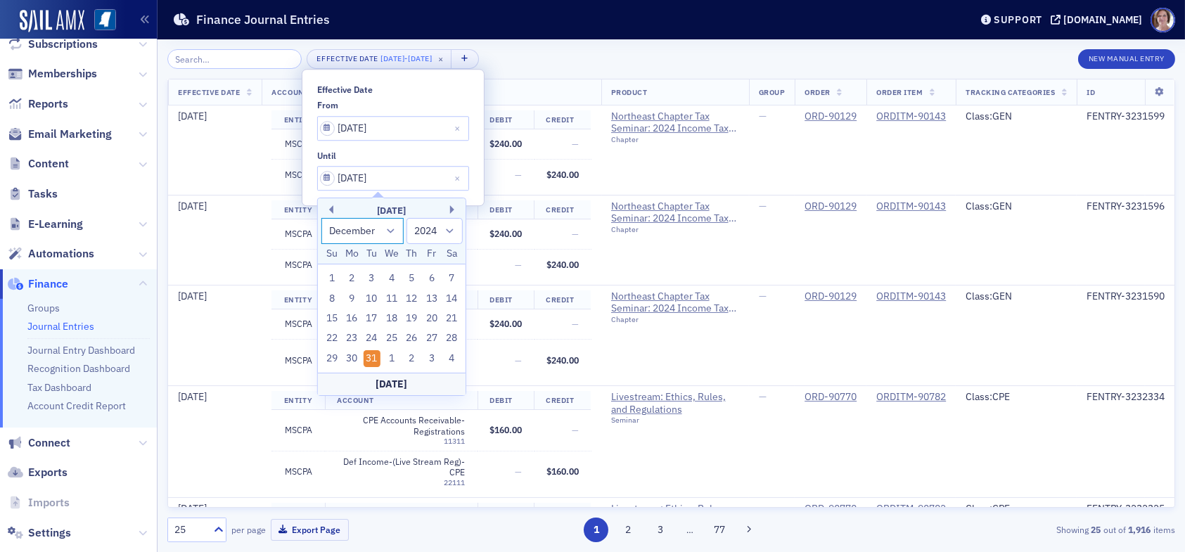
click at [390, 229] on select "January February March April May June July August September October November De…" at bounding box center [362, 231] width 83 height 26
select select "10"
click at [321, 218] on select "January February March April May June July August September October November De…" at bounding box center [362, 231] width 83 height 26
click at [452, 354] on div "30" at bounding box center [451, 358] width 17 height 17
type input "11/30/2024"
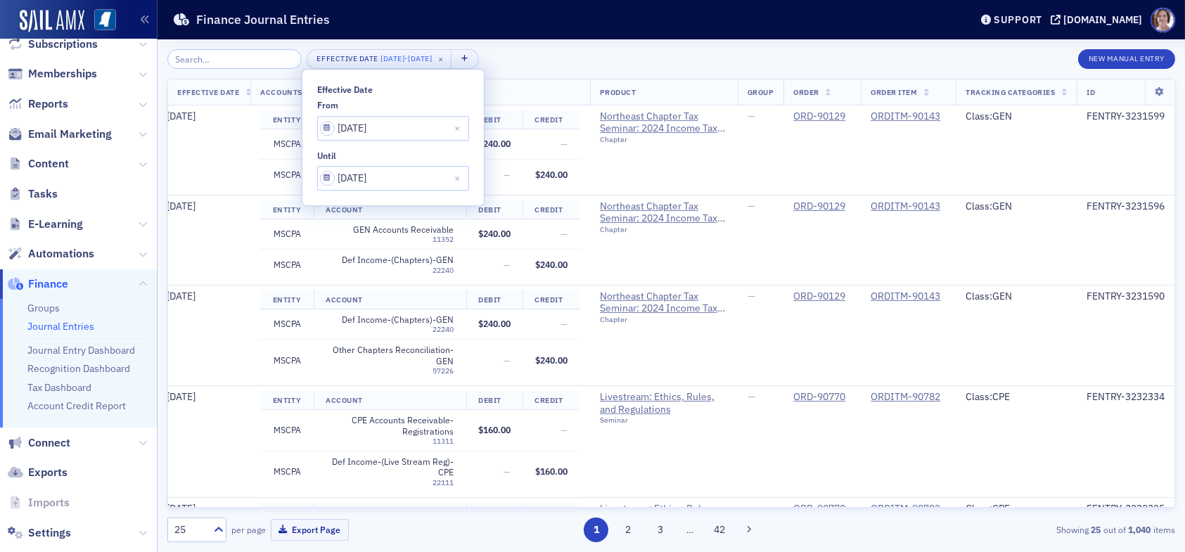
click at [533, 63] on div "Effective Date 11/1/2024 - 11/30/2024 × New Manual Entry" at bounding box center [671, 59] width 1008 height 20
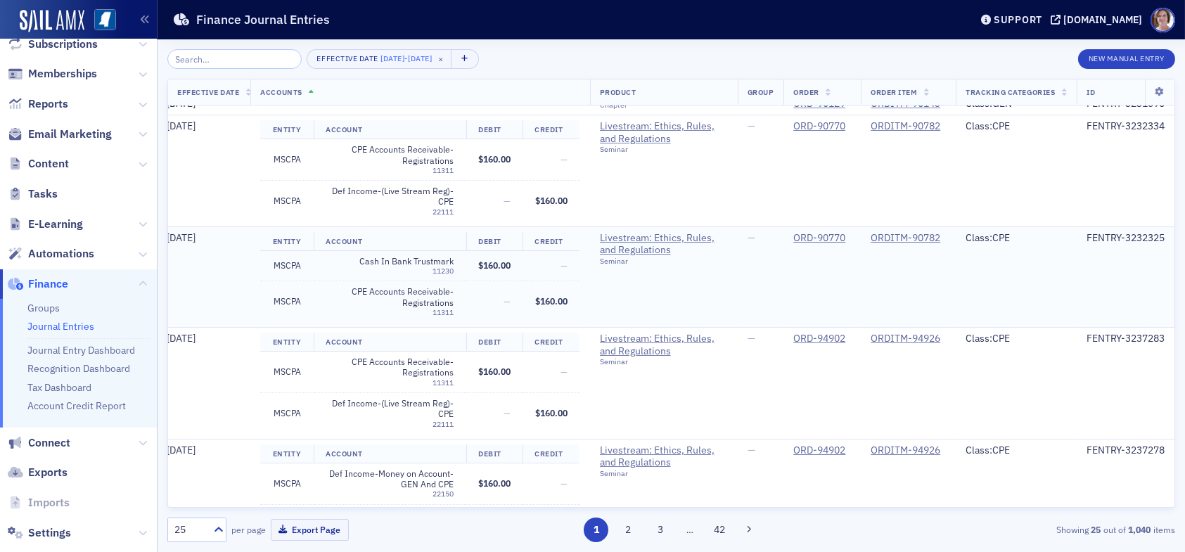
scroll to position [0, 94]
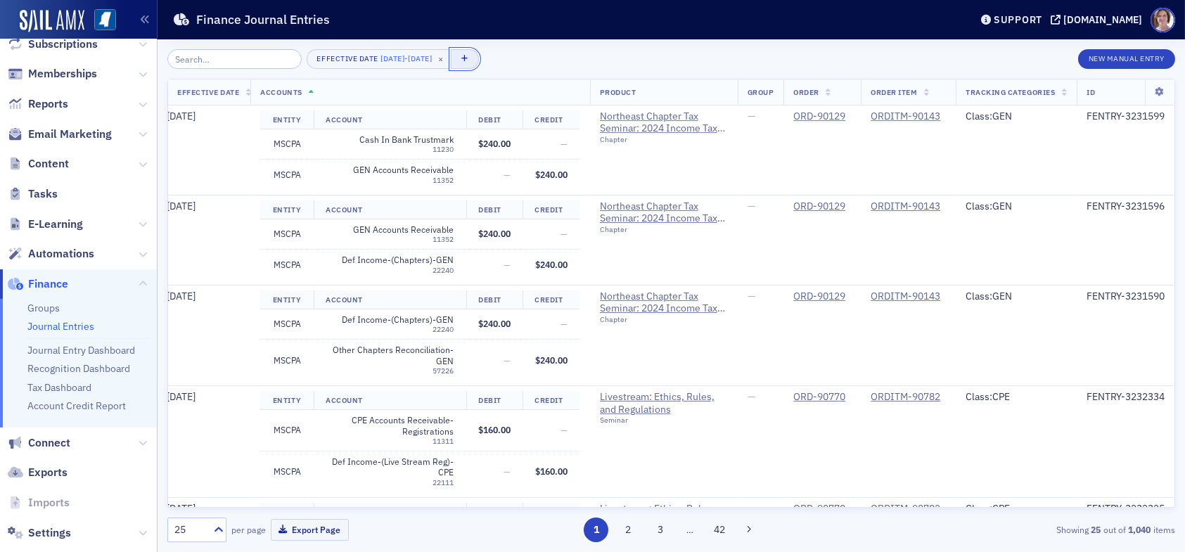
click at [468, 61] on icon "button" at bounding box center [464, 60] width 7 height 8
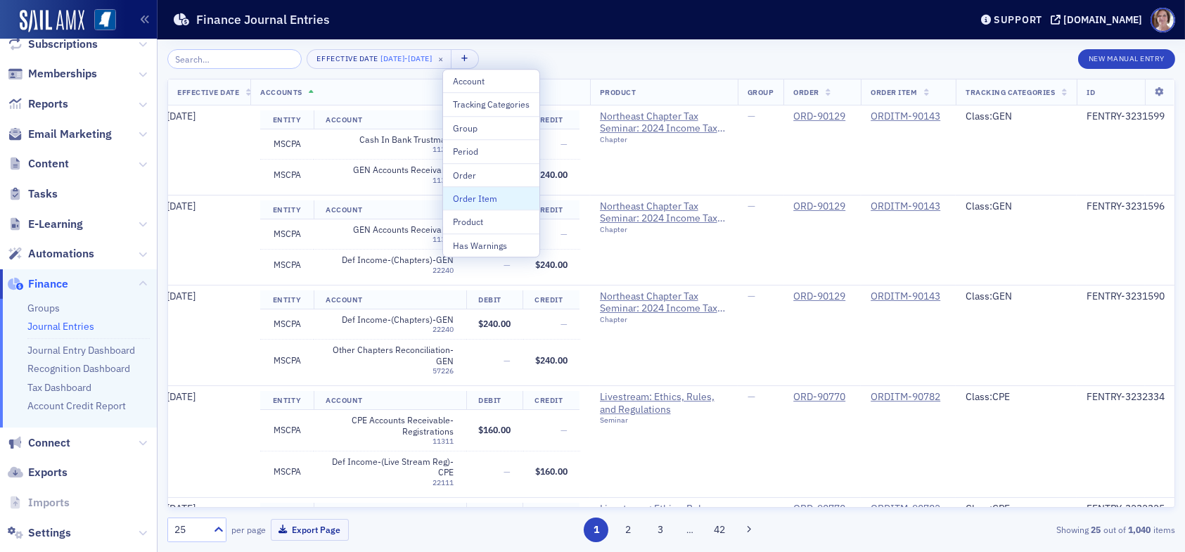
click at [492, 198] on div "Order Item" at bounding box center [491, 198] width 77 height 13
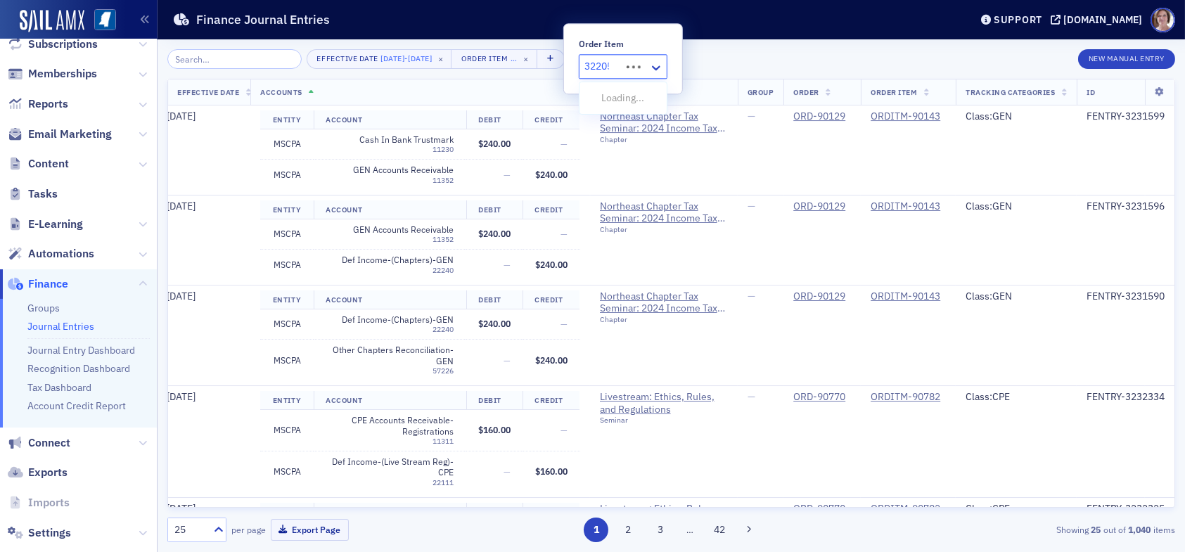
type input "322054"
click at [731, 95] on span "ORDITM-322054 - In Person: Ethics, Rules, and Regulations" at bounding box center [720, 98] width 265 height 15
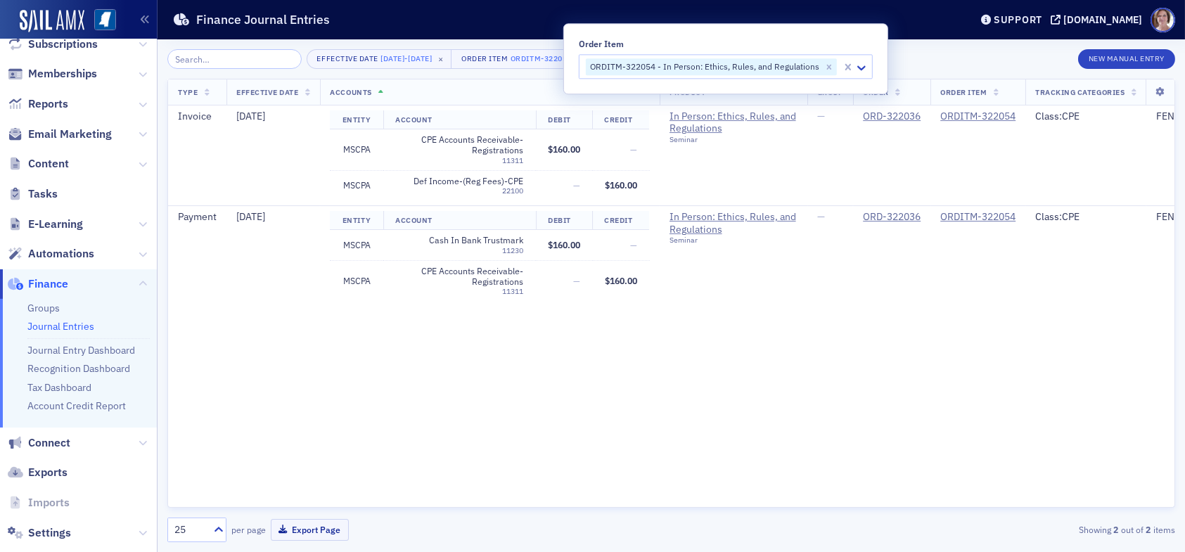
click at [909, 53] on div "Effective Date 11/1/2024 - 11/30/2024 × Order Item ORDITM-322054 - In Person: E…" at bounding box center [671, 59] width 1008 height 20
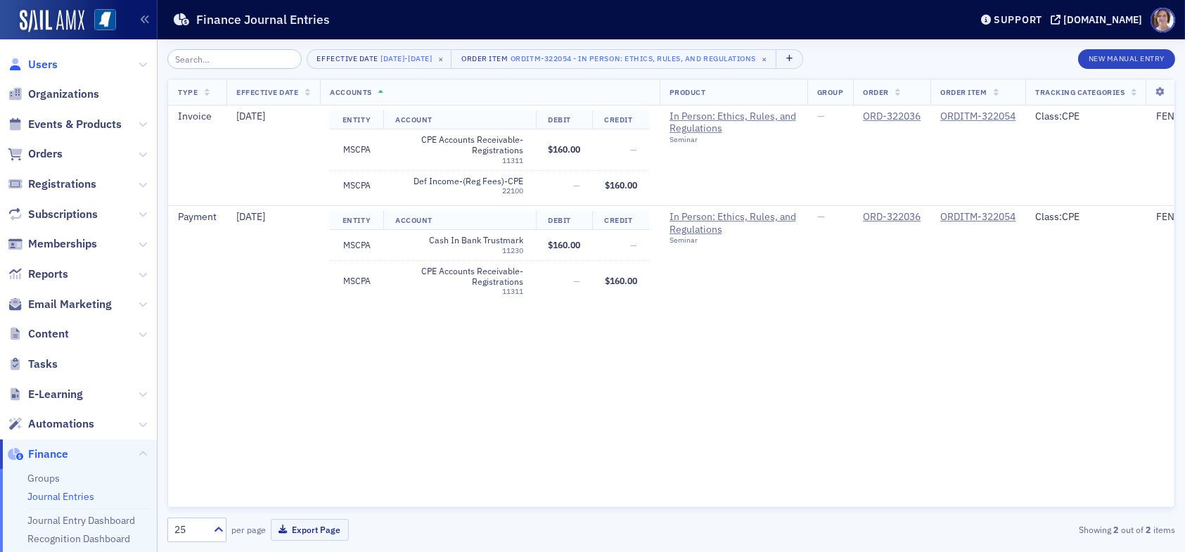
click at [40, 66] on span "Users" at bounding box center [43, 64] width 30 height 15
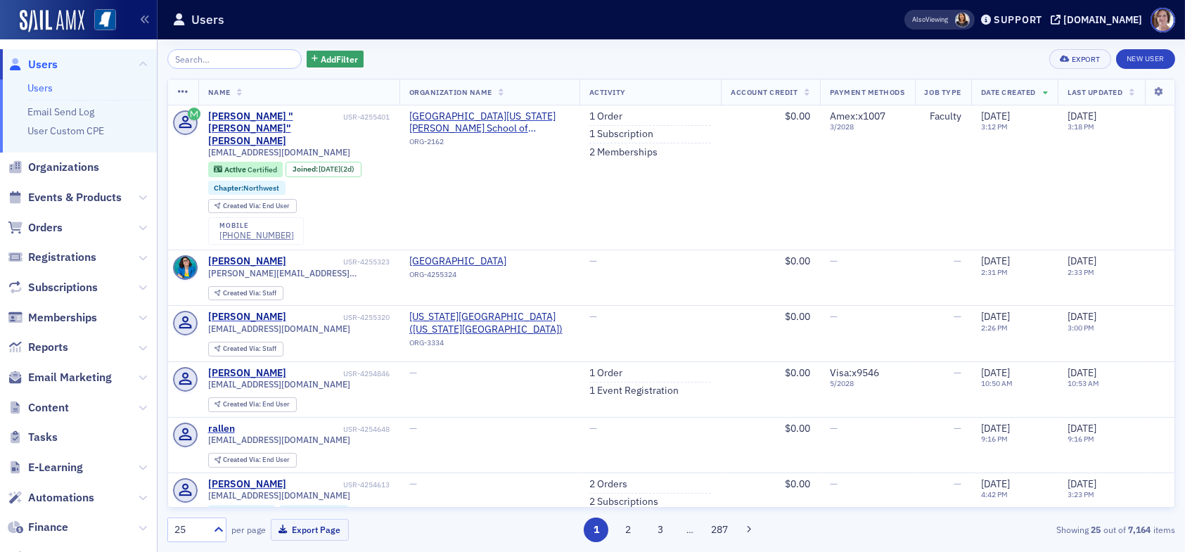
click at [39, 60] on span "Users" at bounding box center [43, 64] width 30 height 15
click at [217, 58] on input "search" at bounding box center [234, 59] width 134 height 20
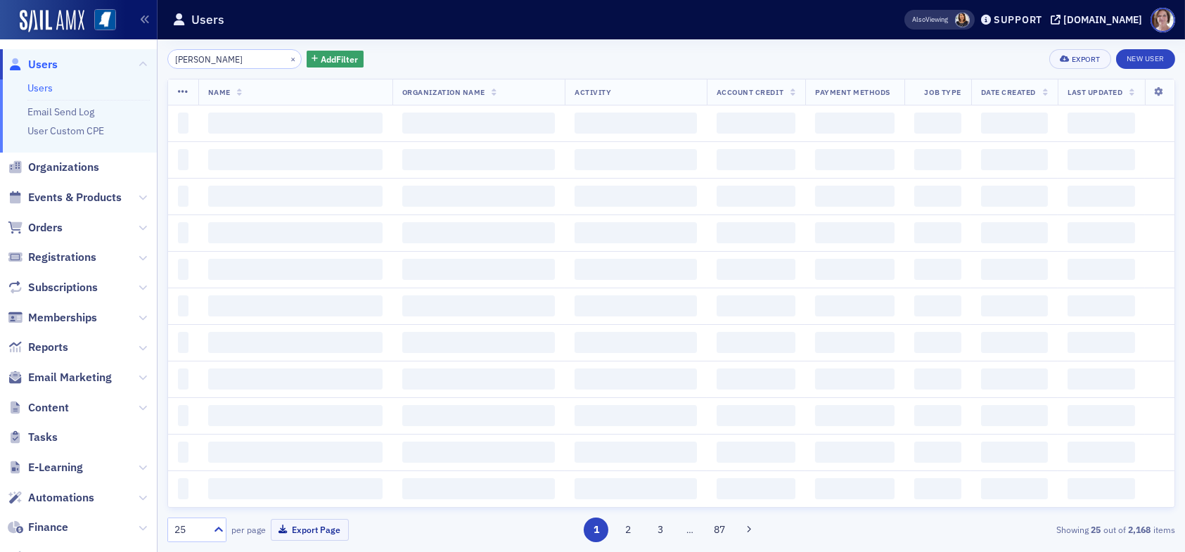
type input "jimmy cox"
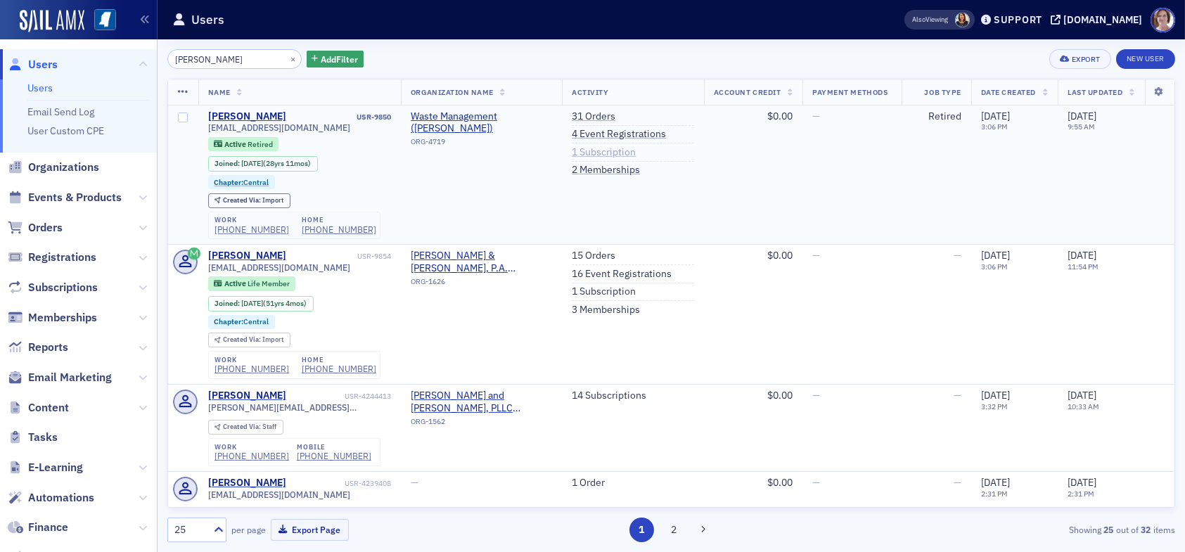
click at [594, 151] on link "1 Subscription" at bounding box center [604, 152] width 64 height 13
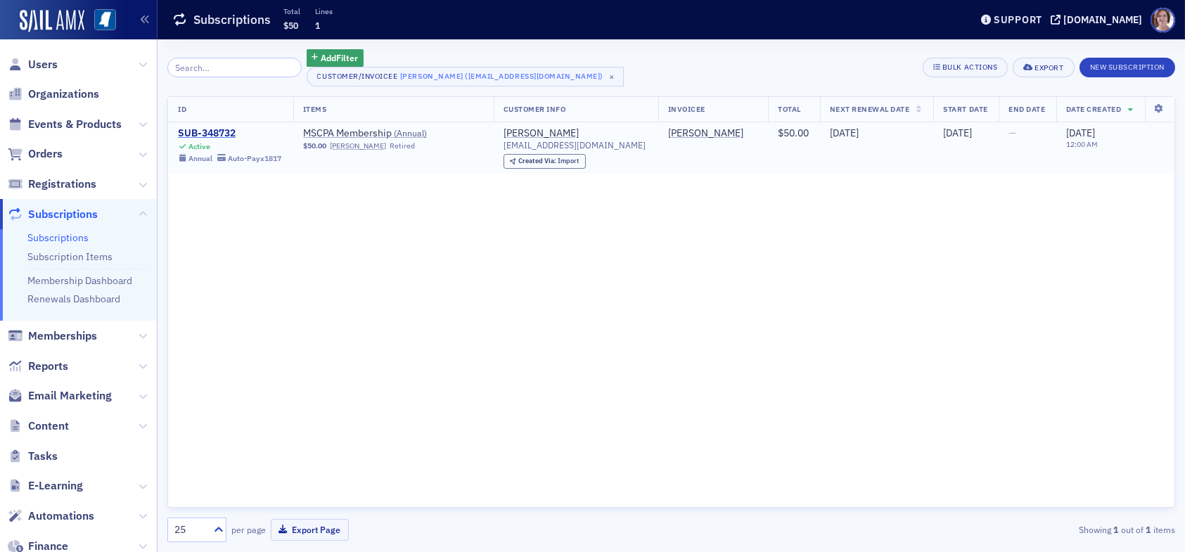
click at [219, 132] on div "SUB-348732" at bounding box center [229, 133] width 103 height 13
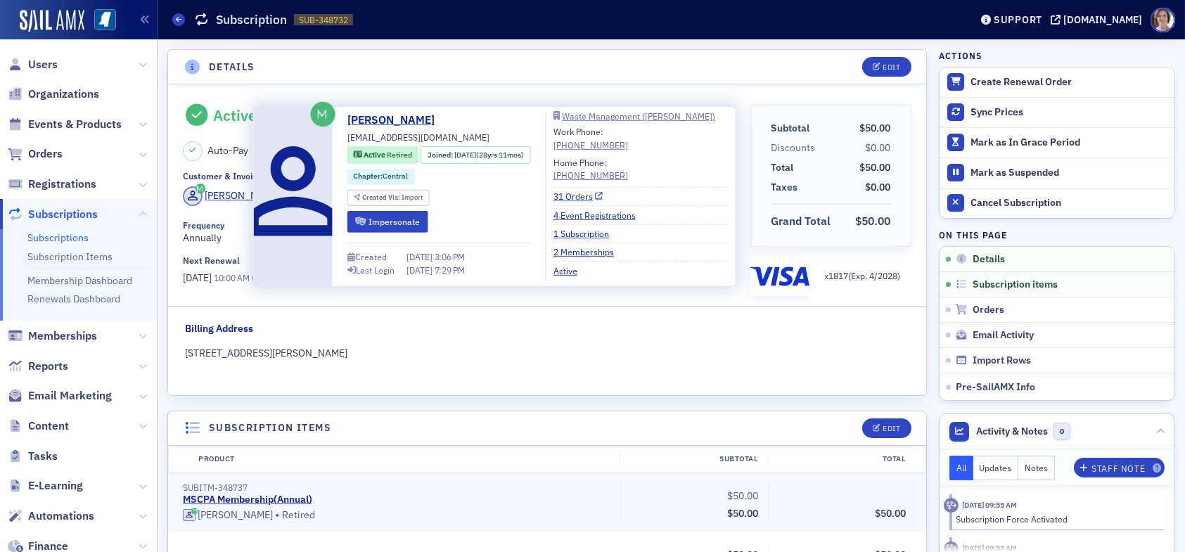
click at [582, 191] on link "31 Orders" at bounding box center [579, 196] width 50 height 13
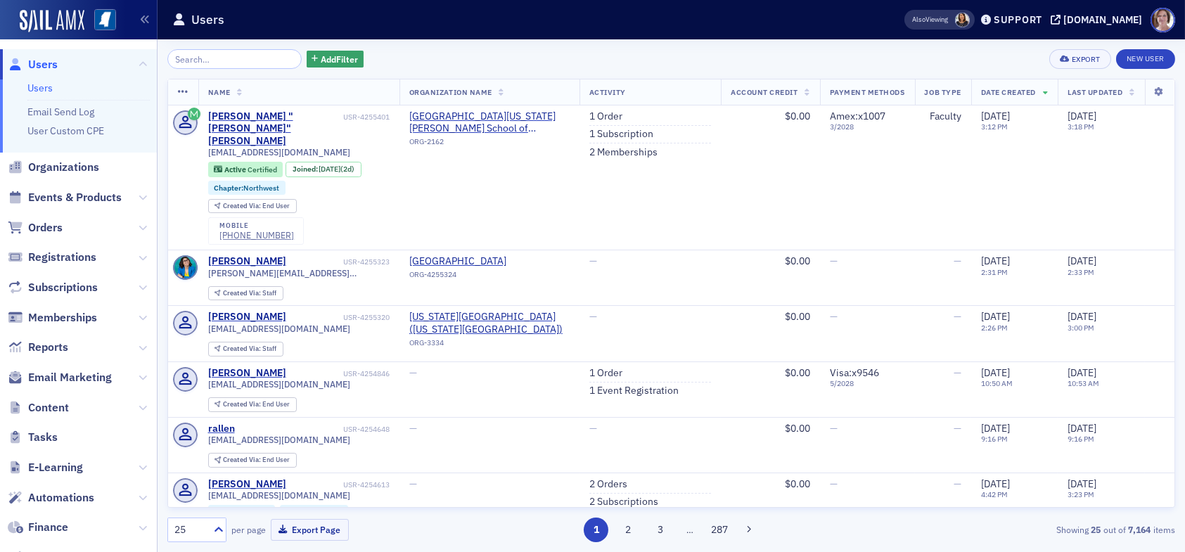
click at [37, 65] on span "Users" at bounding box center [43, 64] width 30 height 15
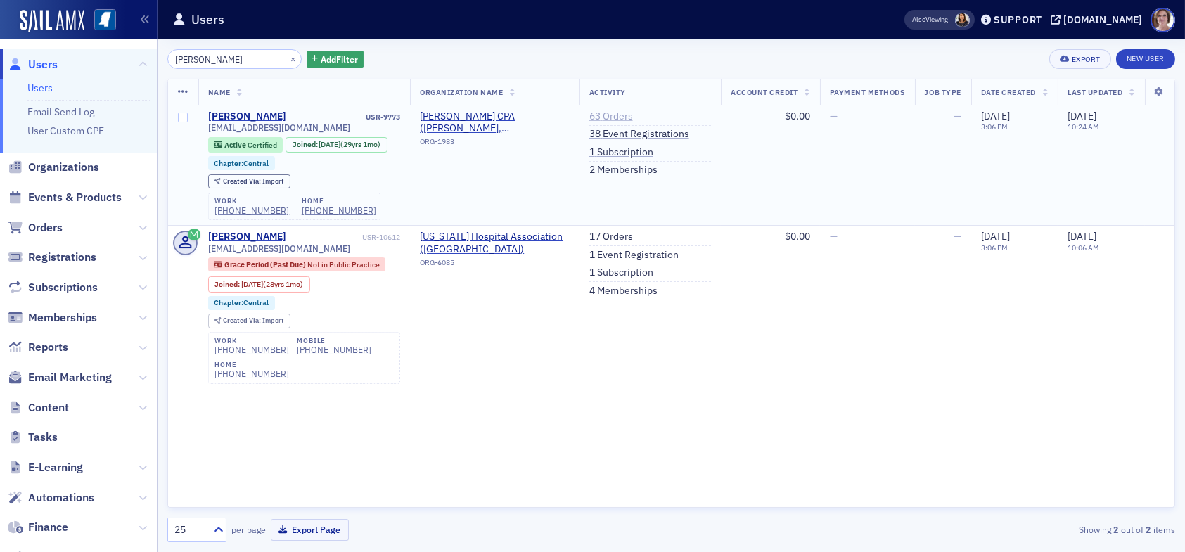
type input "grimes"
click at [617, 115] on link "63 Orders" at bounding box center [611, 116] width 44 height 13
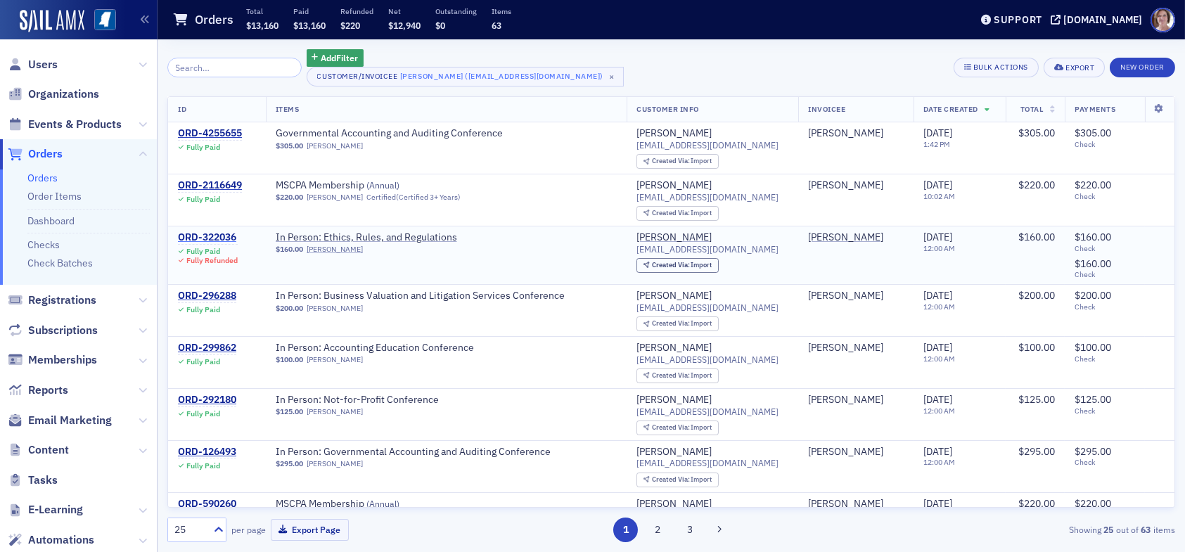
click at [223, 234] on div "ORD-322036" at bounding box center [208, 237] width 60 height 13
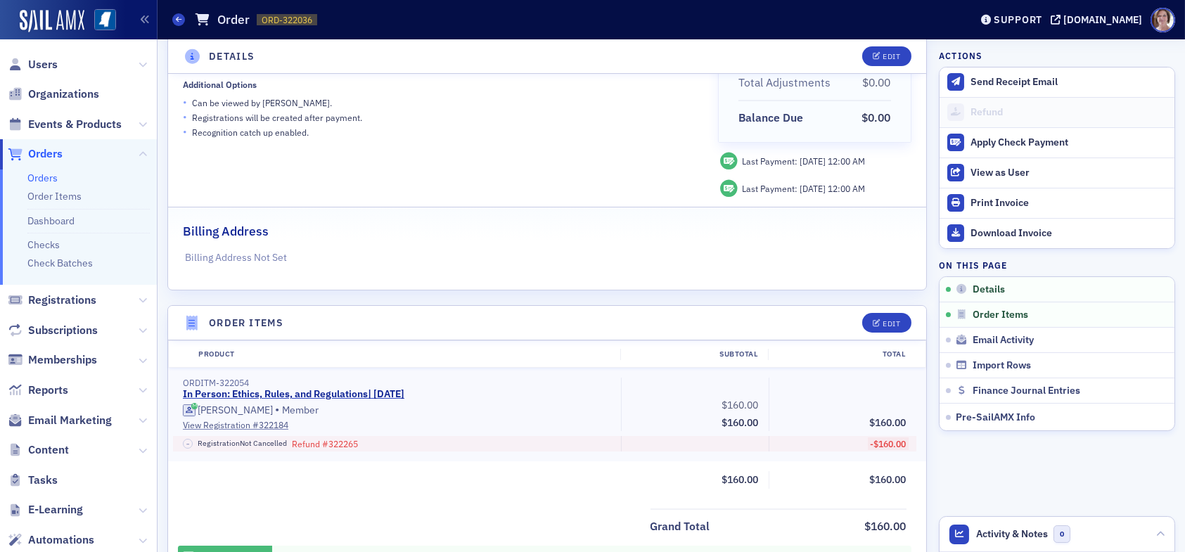
scroll to position [281, 0]
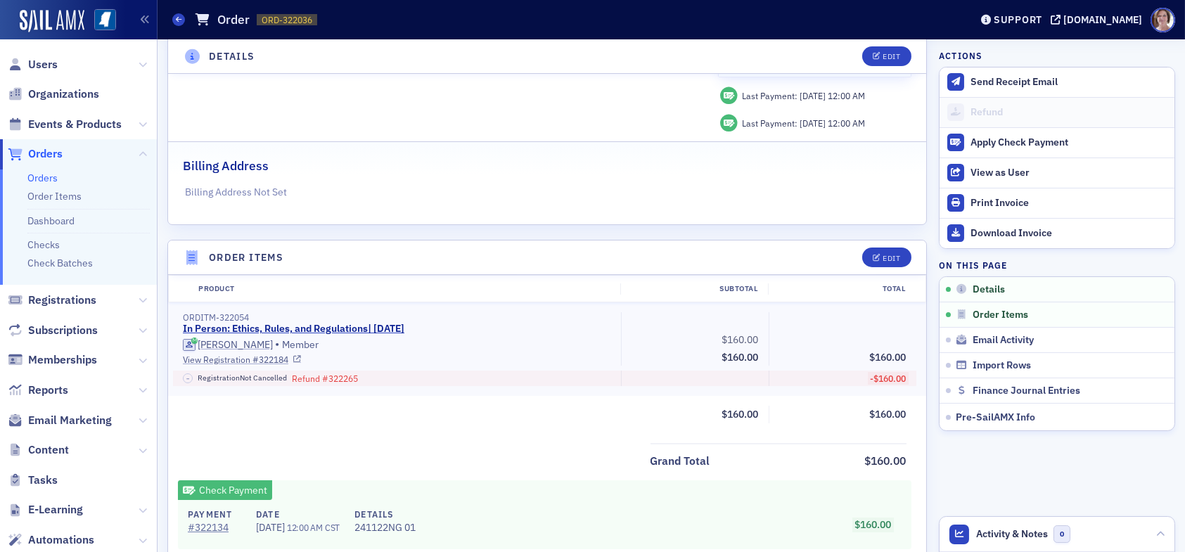
click at [255, 358] on link "View Registration # 322184" at bounding box center [397, 359] width 428 height 13
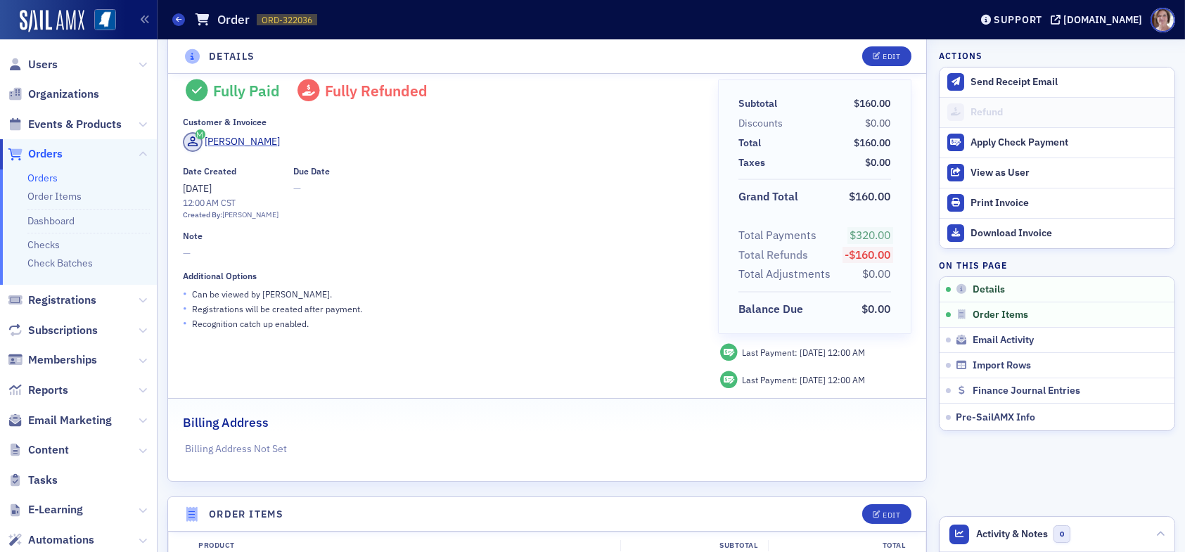
scroll to position [0, 0]
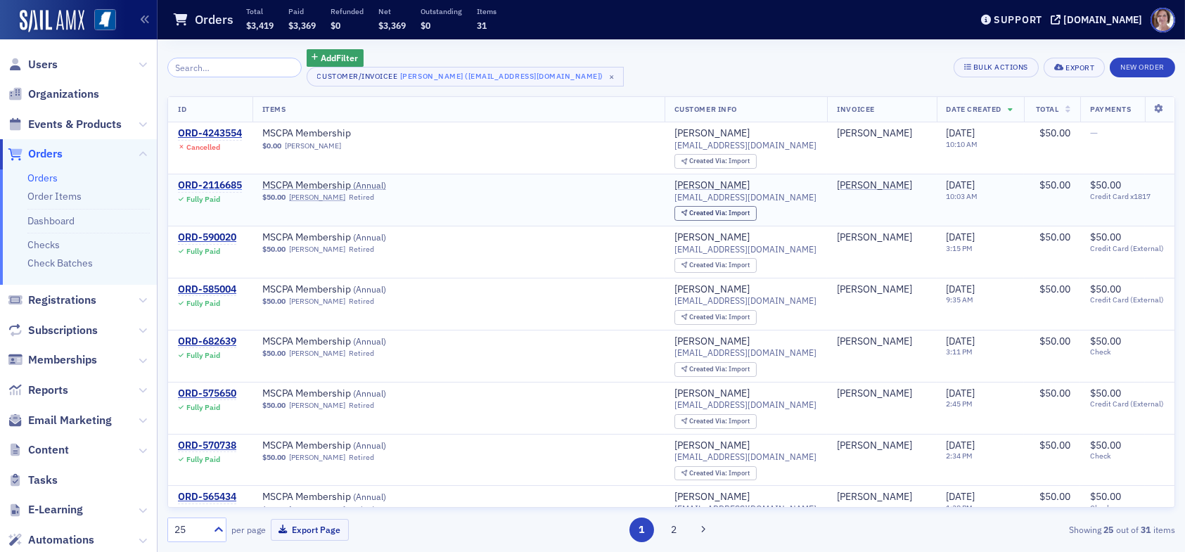
click at [221, 183] on div "ORD-2116685" at bounding box center [210, 185] width 64 height 13
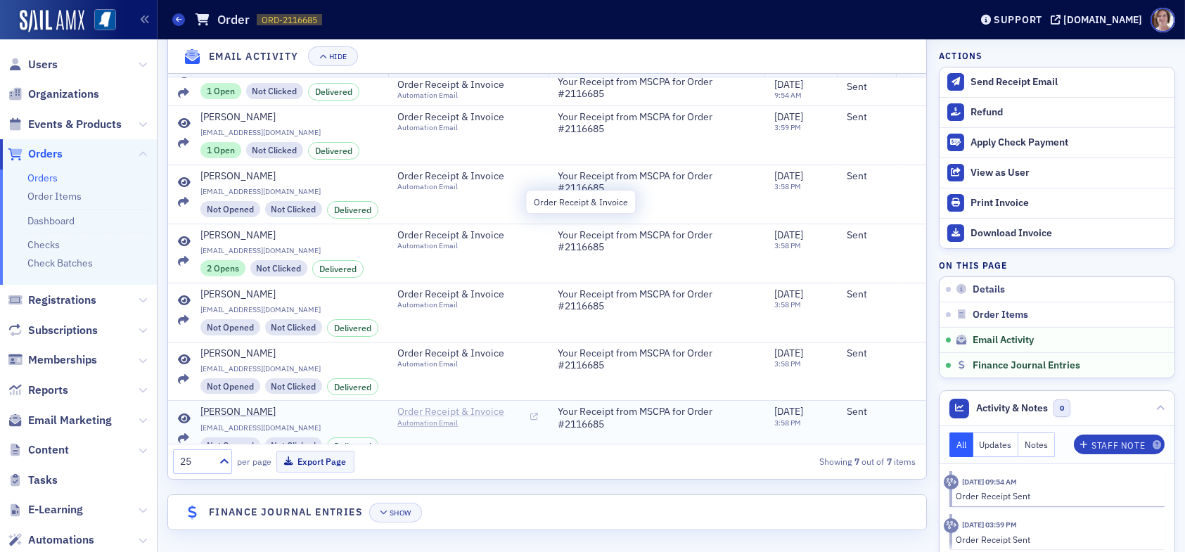
scroll to position [43, 0]
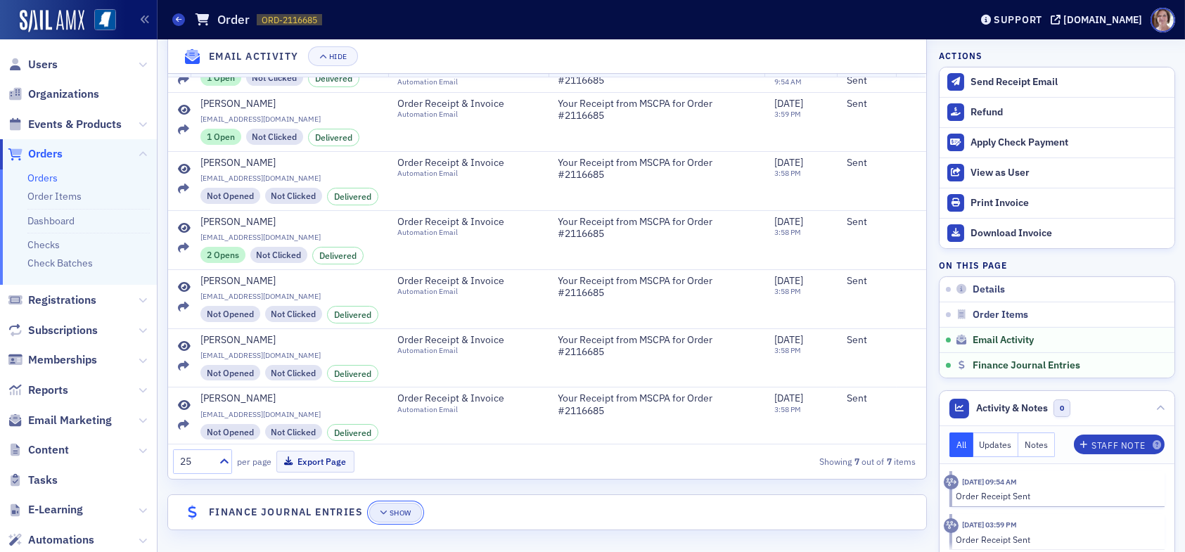
click at [402, 503] on button "Show" at bounding box center [395, 513] width 53 height 20
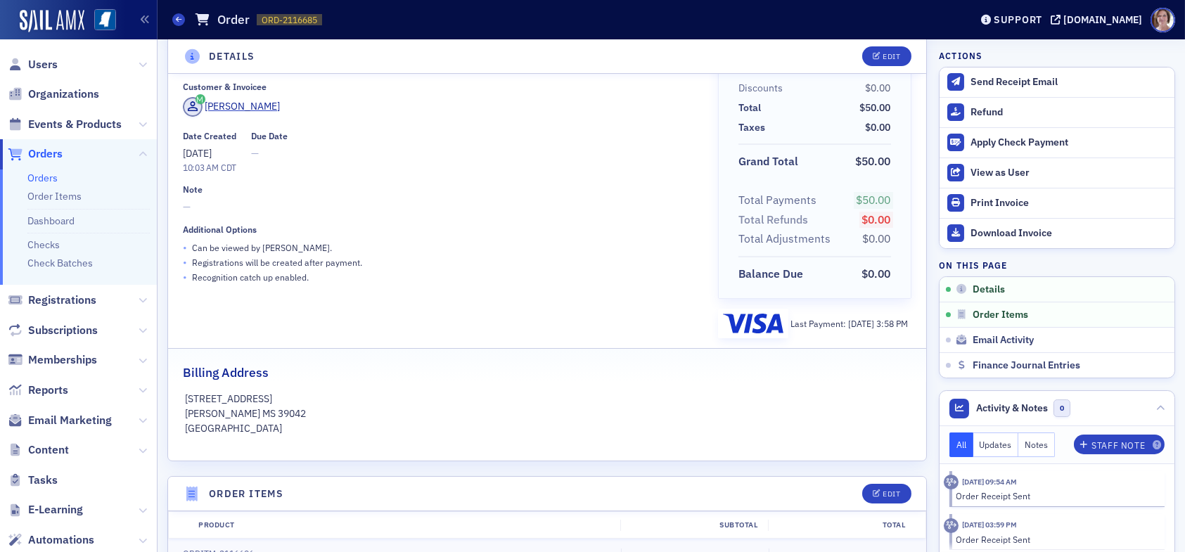
scroll to position [0, 0]
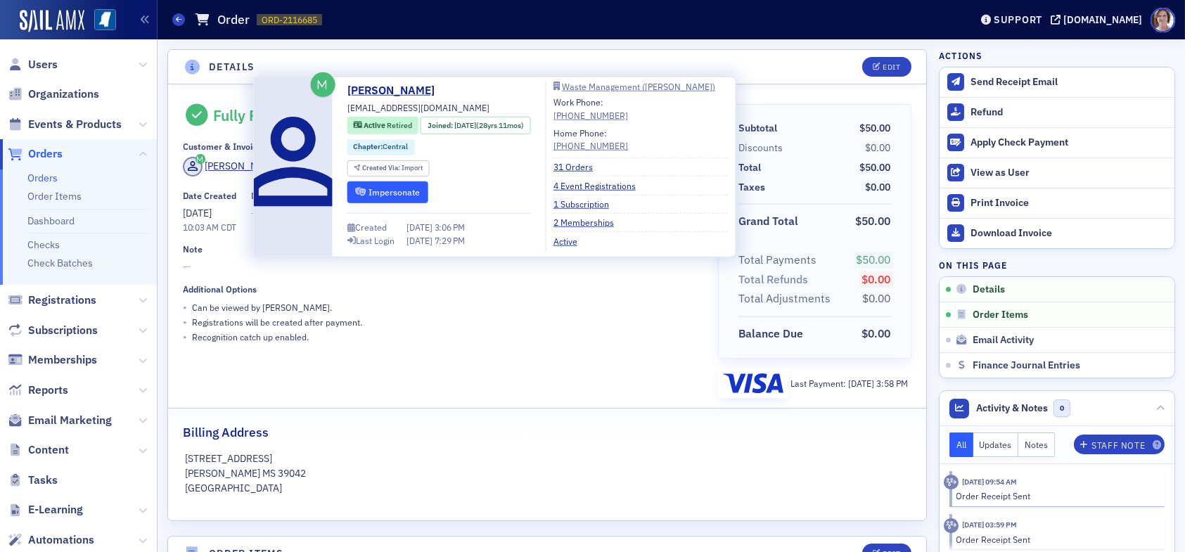
click at [407, 191] on button "Impersonate" at bounding box center [387, 192] width 81 height 22
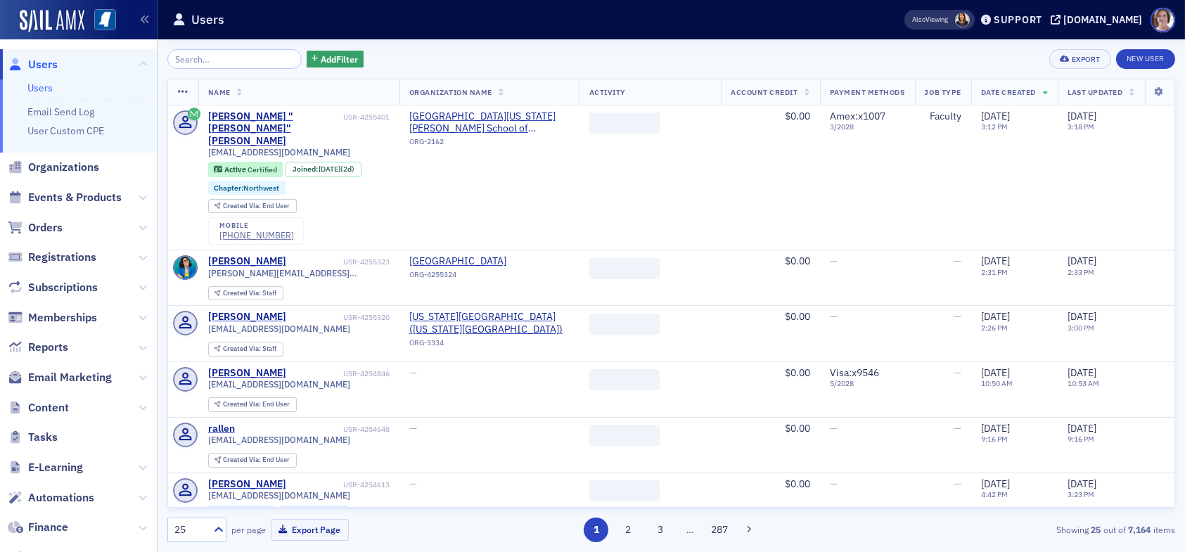
click at [45, 60] on span "Users" at bounding box center [43, 64] width 30 height 15
click at [226, 56] on input "search" at bounding box center [234, 59] width 134 height 20
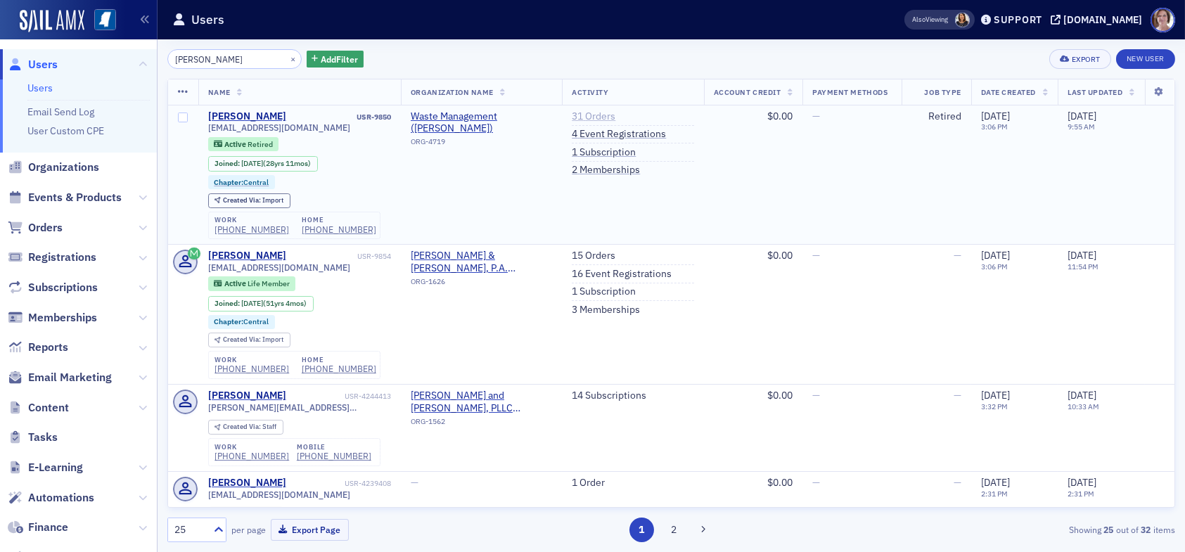
type input "[PERSON_NAME]"
click at [577, 117] on link "31 Orders" at bounding box center [594, 116] width 44 height 13
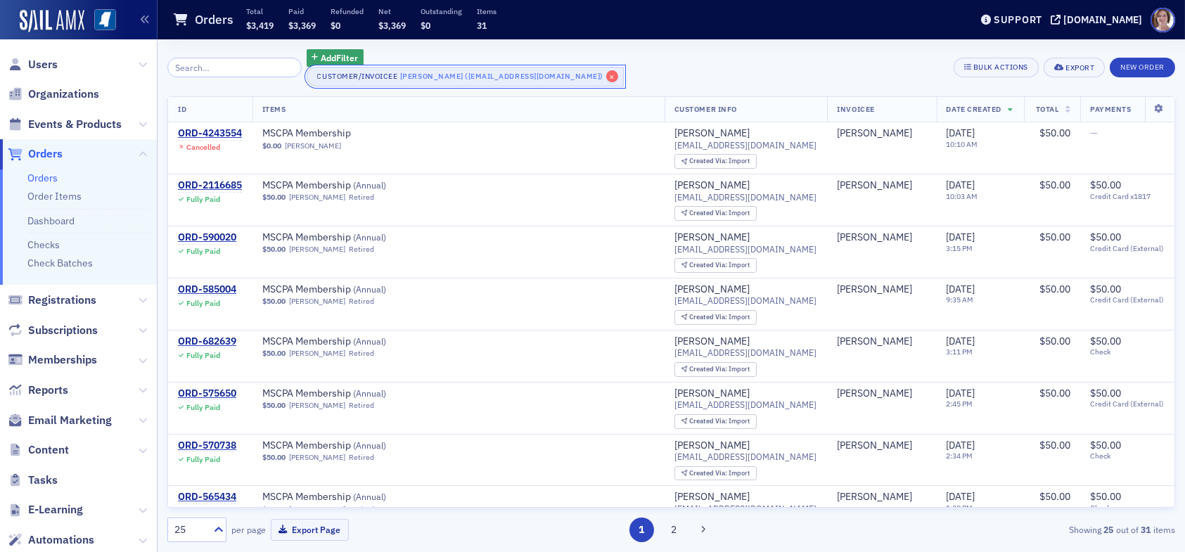
click at [606, 77] on span "×" at bounding box center [612, 76] width 13 height 13
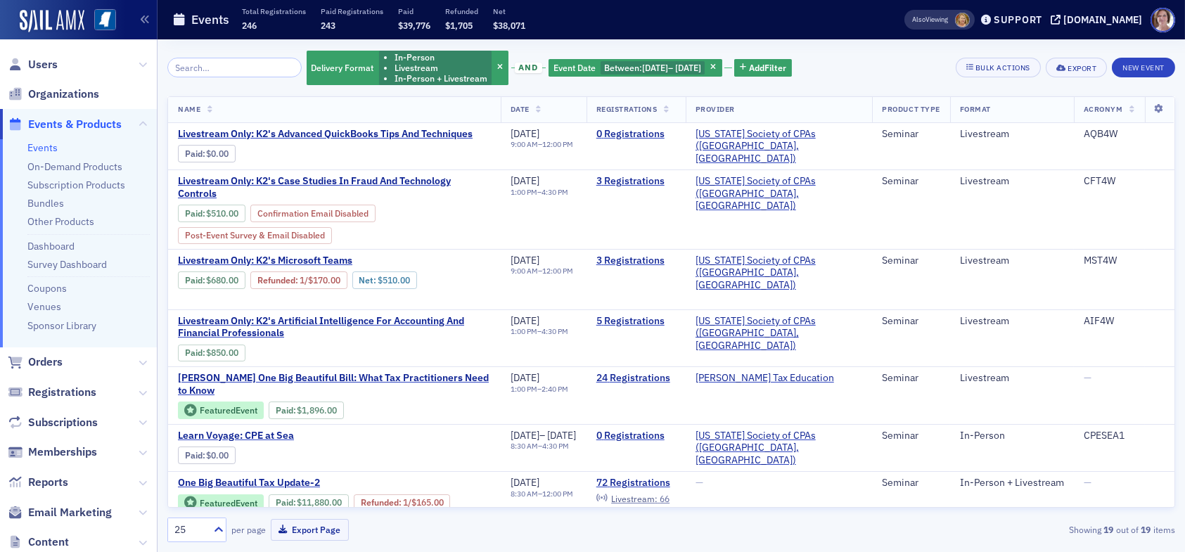
click at [75, 125] on span "Events & Products" at bounding box center [75, 124] width 94 height 15
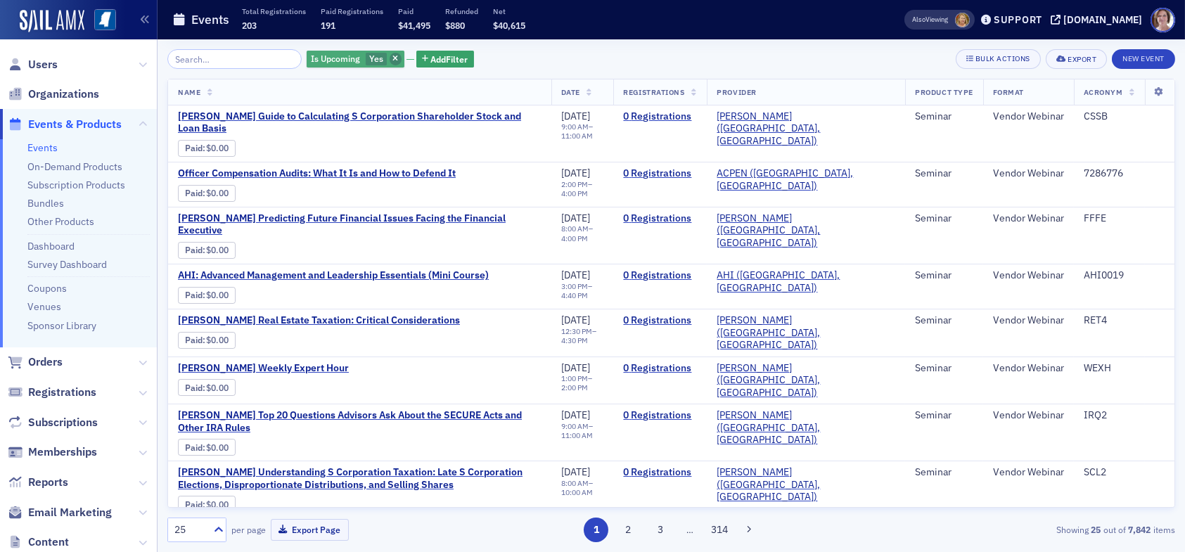
click at [390, 63] on span "button" at bounding box center [396, 59] width 13 height 13
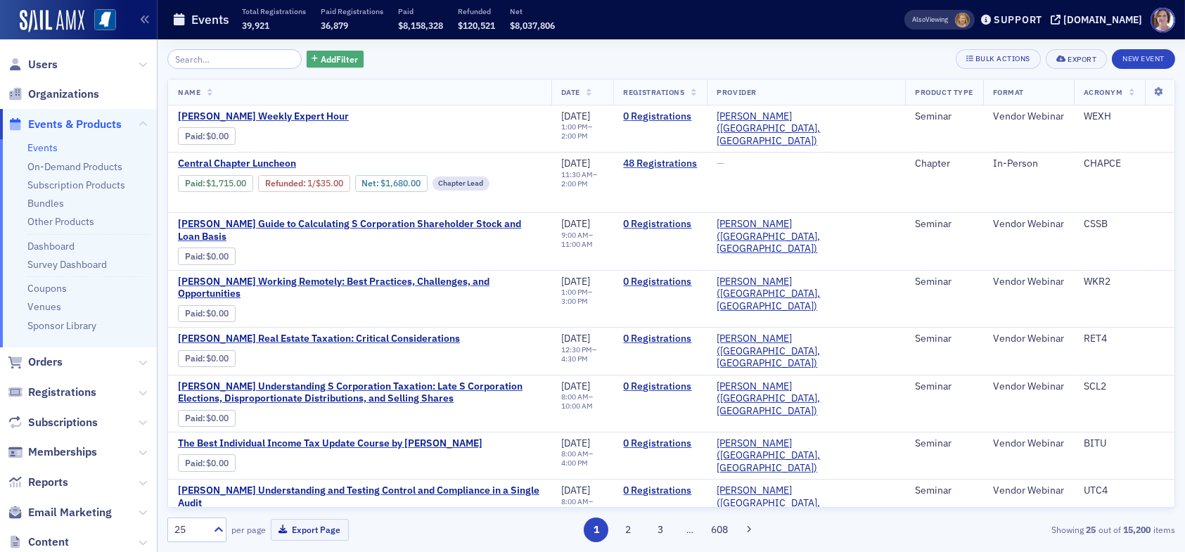
click at [321, 60] on span "Add Filter" at bounding box center [339, 59] width 37 height 13
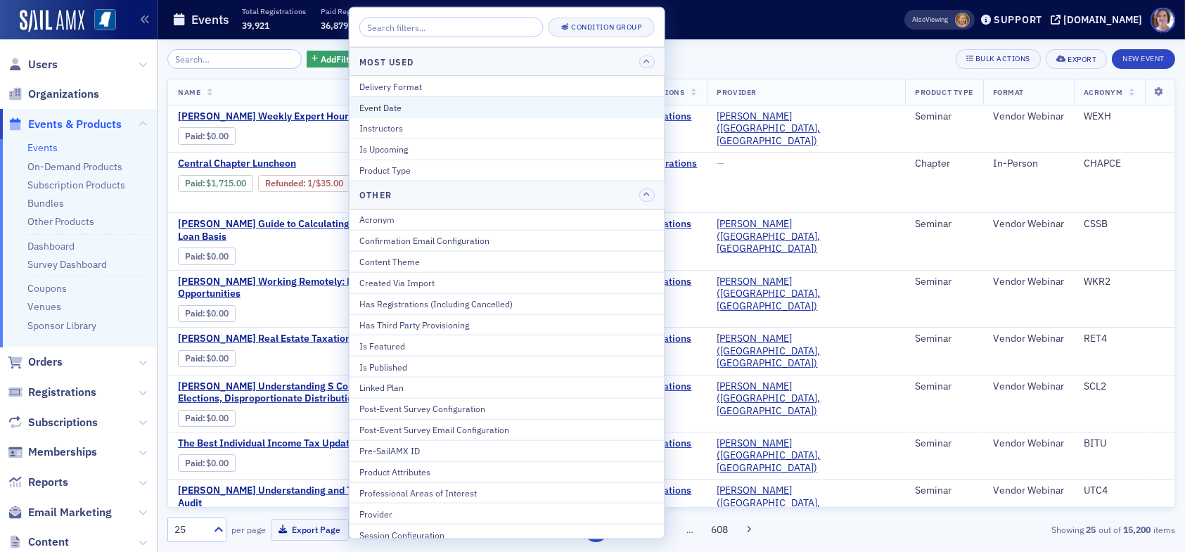
click at [414, 106] on div "Event Date" at bounding box center [506, 107] width 295 height 13
select select "7"
select select "2025"
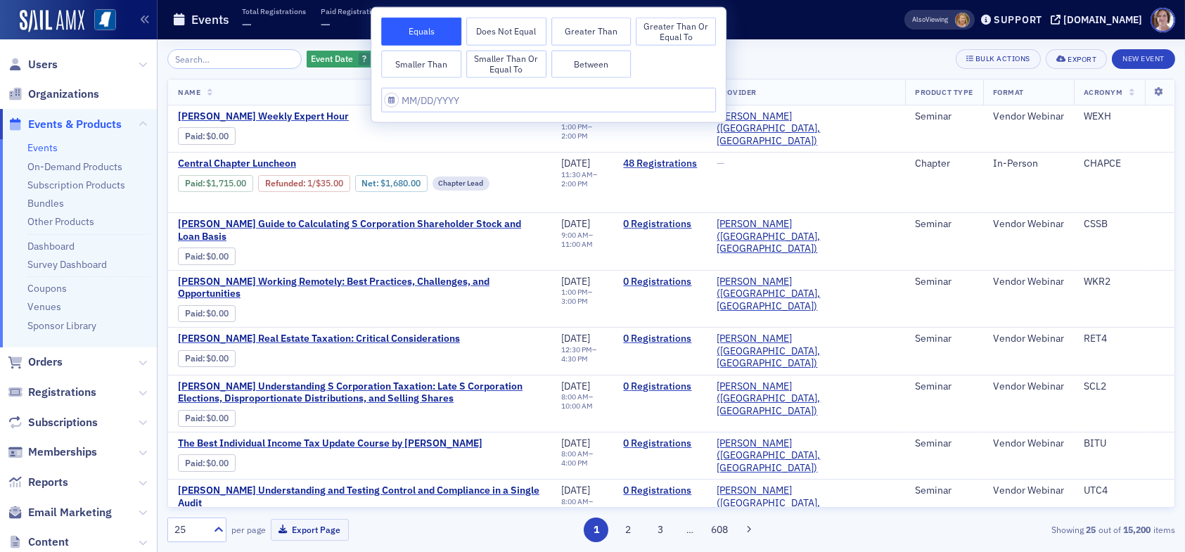
click at [601, 63] on button "Between" at bounding box center [591, 64] width 80 height 28
select select "7"
select select "2025"
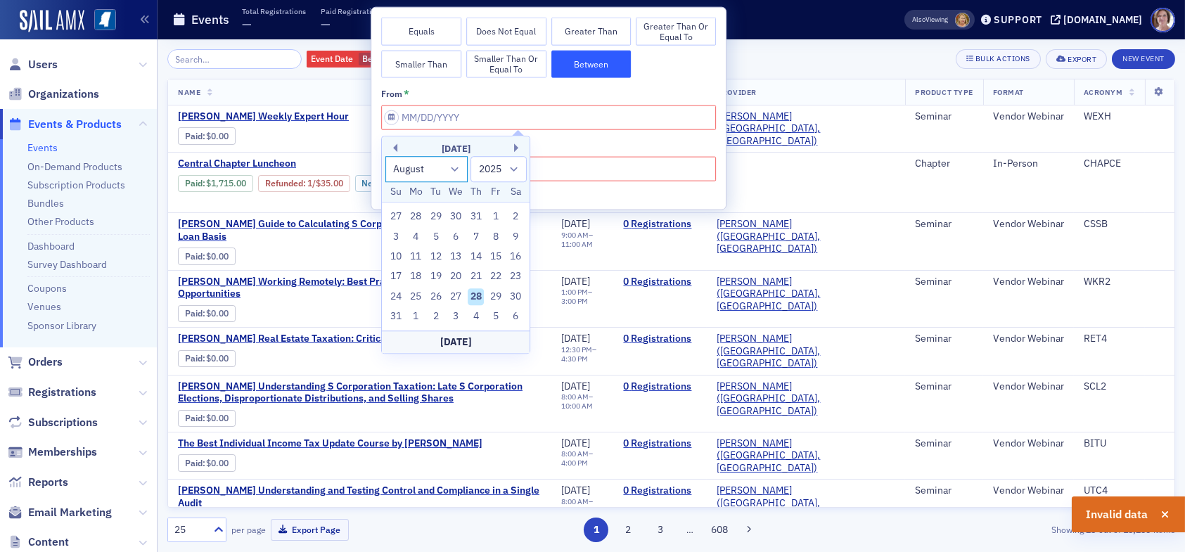
click at [454, 171] on select "January February March April May June July August September October November De…" at bounding box center [426, 169] width 83 height 26
select select "6"
click at [385, 156] on select "January February March April May June July August September October November De…" at bounding box center [426, 169] width 83 height 26
click at [513, 170] on select "1900 1901 1902 1903 1904 1905 1906 1907 1908 1909 1910 1911 1912 1913 1914 1915…" at bounding box center [499, 169] width 56 height 26
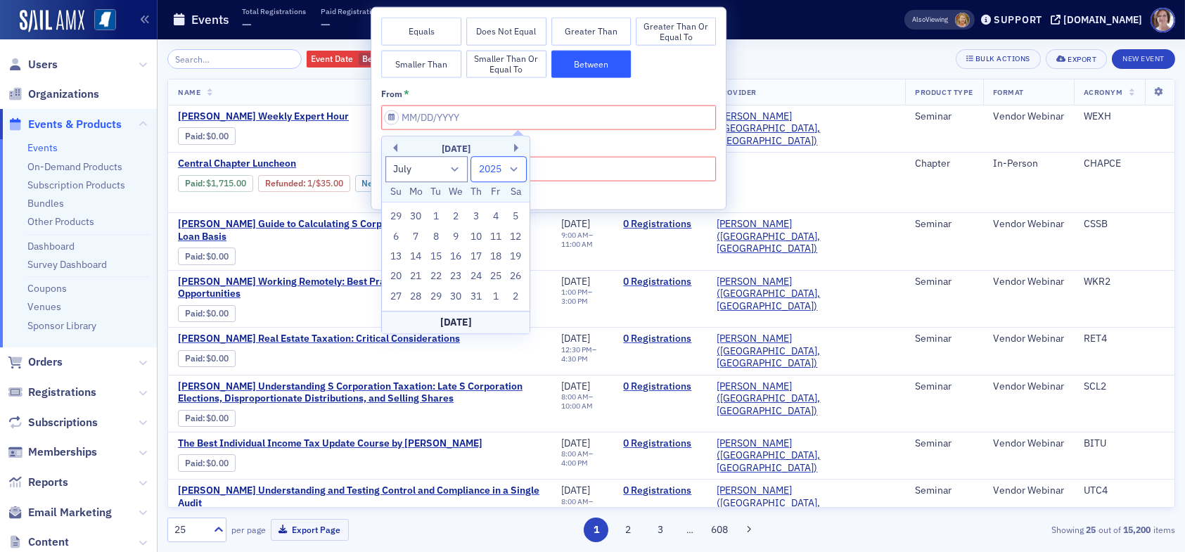
select select "2024"
click at [471, 156] on select "1900 1901 1902 1903 1904 1905 1906 1907 1908 1909 1910 1911 1912 1913 1914 1915…" at bounding box center [499, 169] width 56 height 26
click at [416, 216] on div "1" at bounding box center [415, 216] width 17 height 17
type input "07/01/2024"
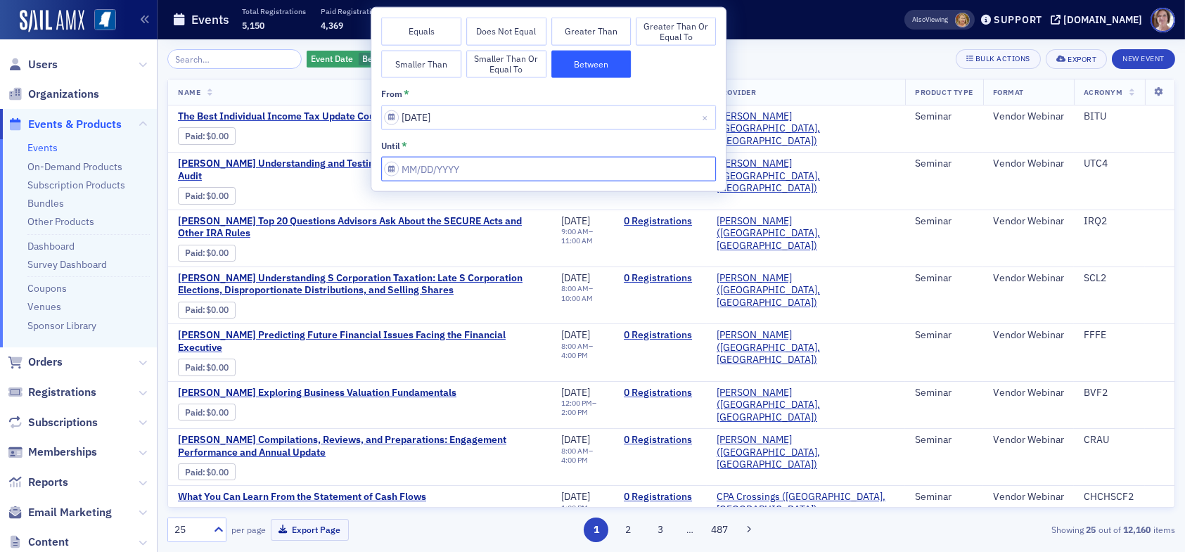
select select "7"
select select "2025"
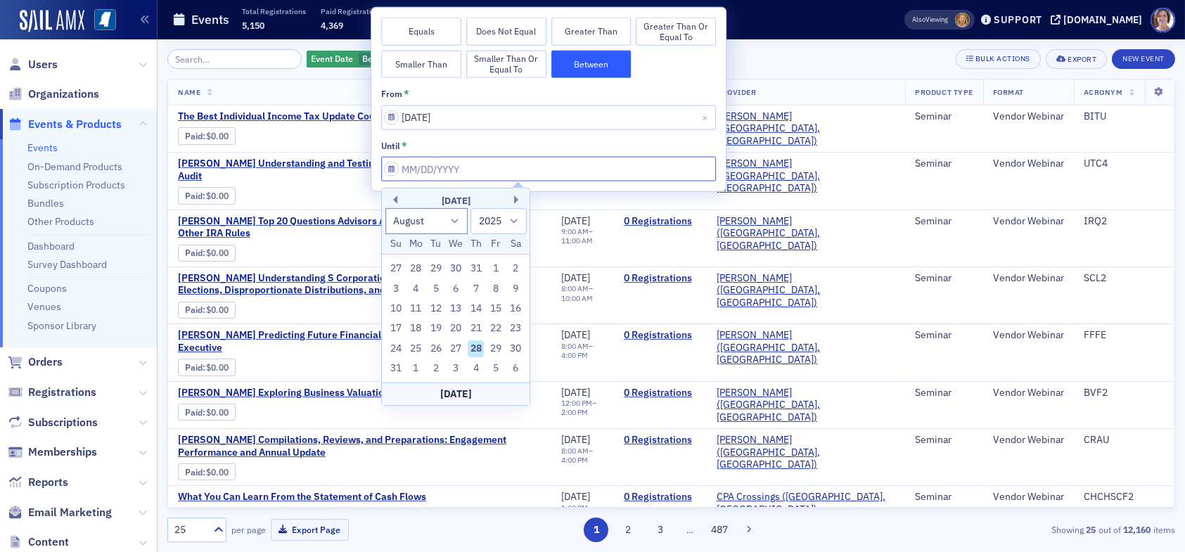
click at [497, 167] on input "from *" at bounding box center [548, 169] width 335 height 25
click at [453, 222] on select "January February March April May June July August September October November De…" at bounding box center [426, 221] width 83 height 26
select select "6"
click at [385, 208] on select "January February March April May June July August September October November De…" at bounding box center [426, 221] width 83 height 26
click at [514, 222] on select "2024 2025 2026 2027 2028 2029 2030 2031 2032 2033 2034 2035 2036 2037 2038 2039…" at bounding box center [499, 221] width 56 height 26
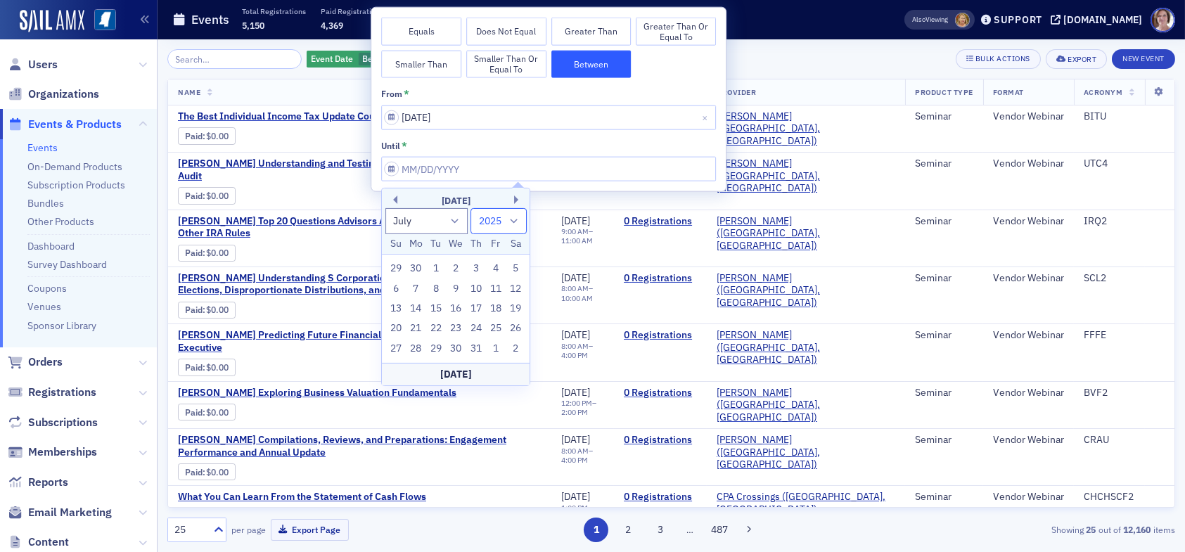
select select "2024"
click at [471, 208] on select "2024 2025 2026 2027 2028 2029 2030 2031 2032 2033 2034 2035 2036 2037 2038 2039…" at bounding box center [499, 221] width 56 height 26
drag, startPoint x: 457, startPoint y: 351, endPoint x: 462, endPoint y: 345, distance: 7.5
click at [457, 350] on div "31" at bounding box center [455, 348] width 17 height 17
type input "07/31/2024"
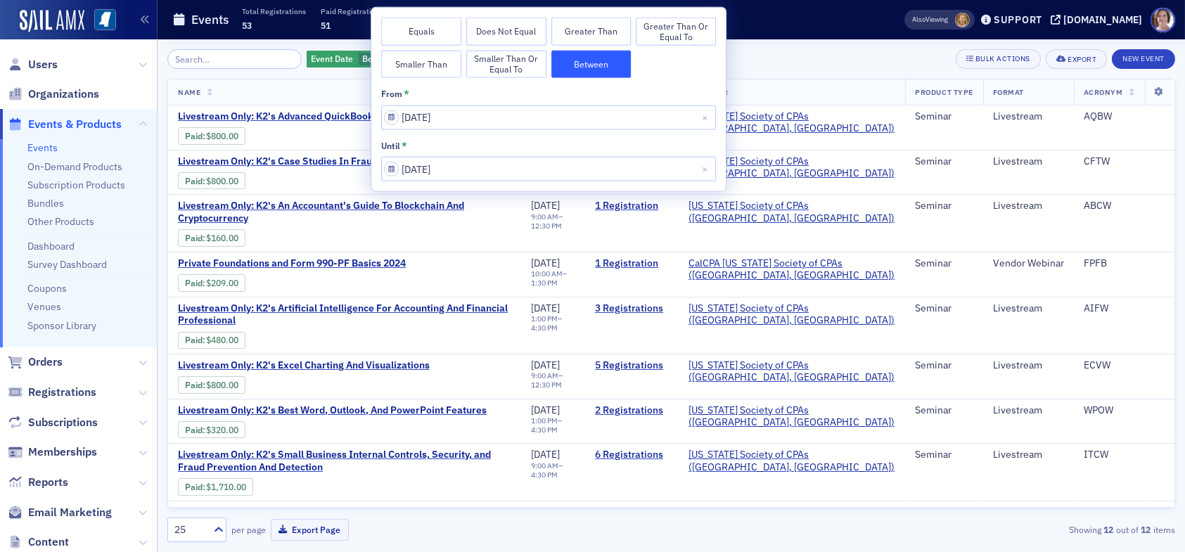
click at [805, 65] on div "Event Date Between : 7/1/2024 – 7/31/2024 Add Filter Bulk Actions Export New Ev…" at bounding box center [671, 59] width 1008 height 20
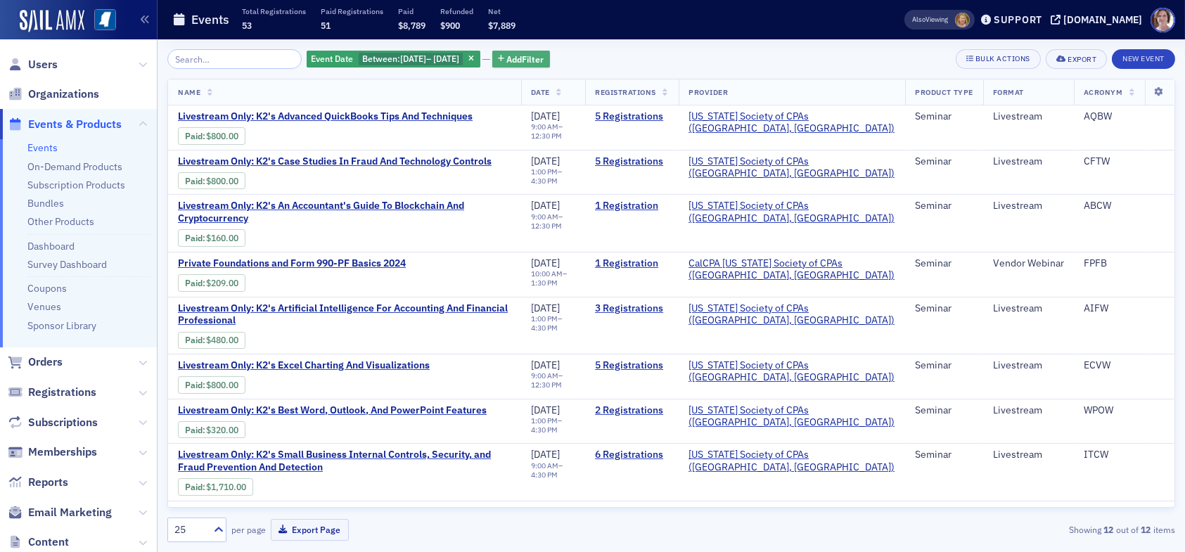
click at [544, 56] on span "Add Filter" at bounding box center [525, 59] width 37 height 13
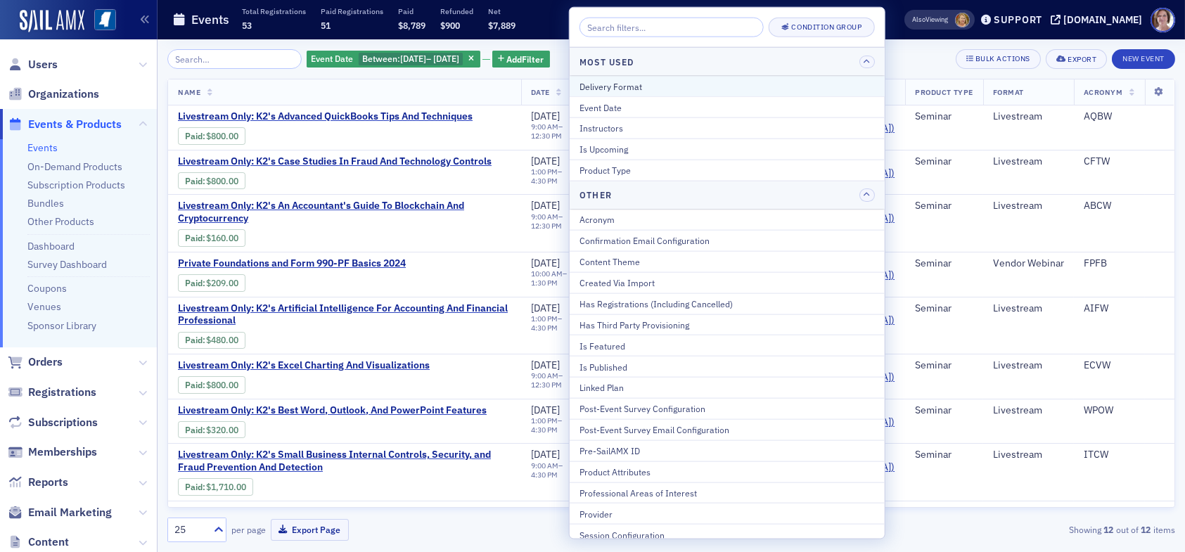
click at [618, 88] on div "Delivery Format" at bounding box center [727, 85] width 295 height 13
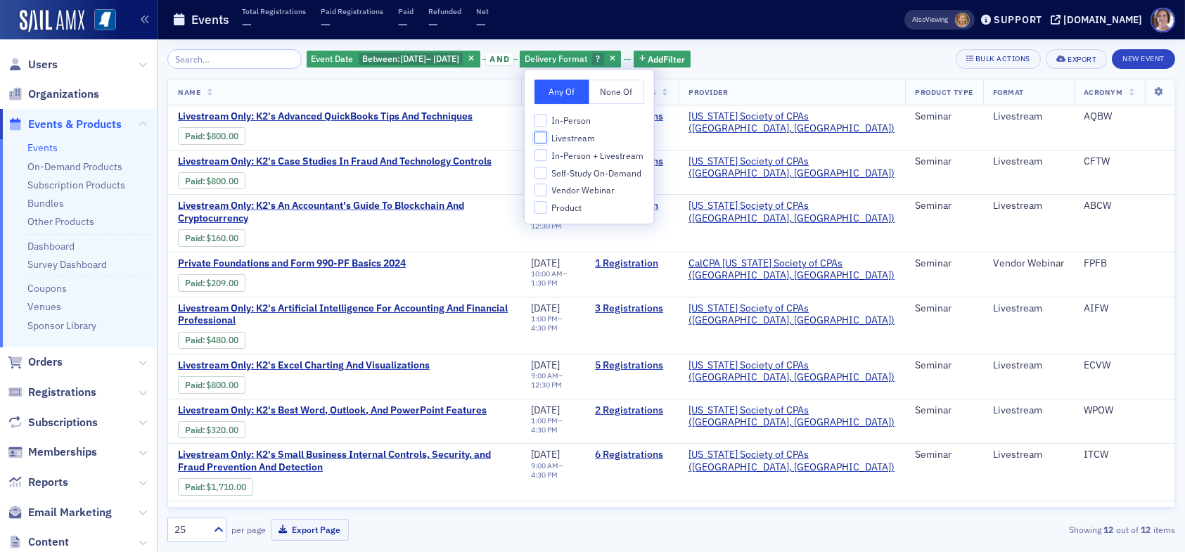
click at [542, 136] on input "Livestream" at bounding box center [541, 138] width 13 height 13
checkbox input "true"
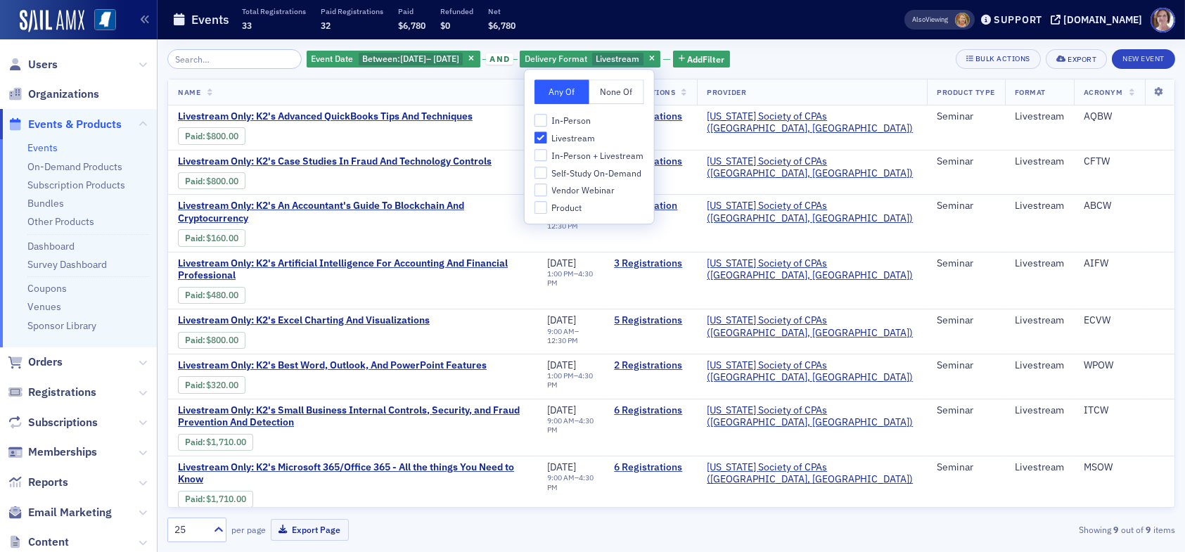
click at [834, 60] on div "Event Date Between : 7/1/2024 – 7/31/2024 and Delivery Format Livestream Add Fi…" at bounding box center [671, 59] width 1008 height 20
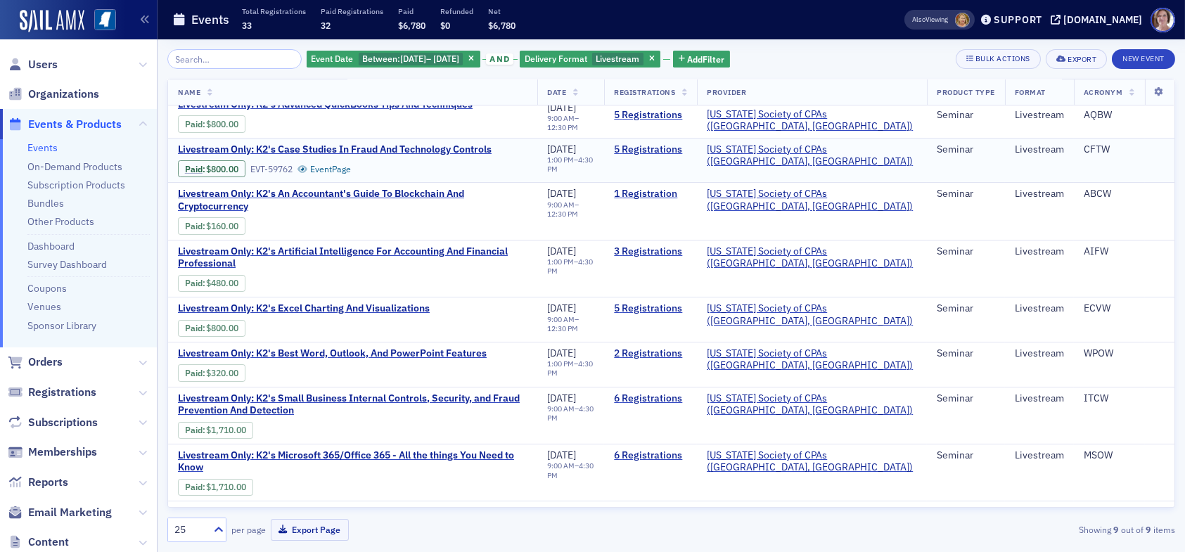
scroll to position [23, 0]
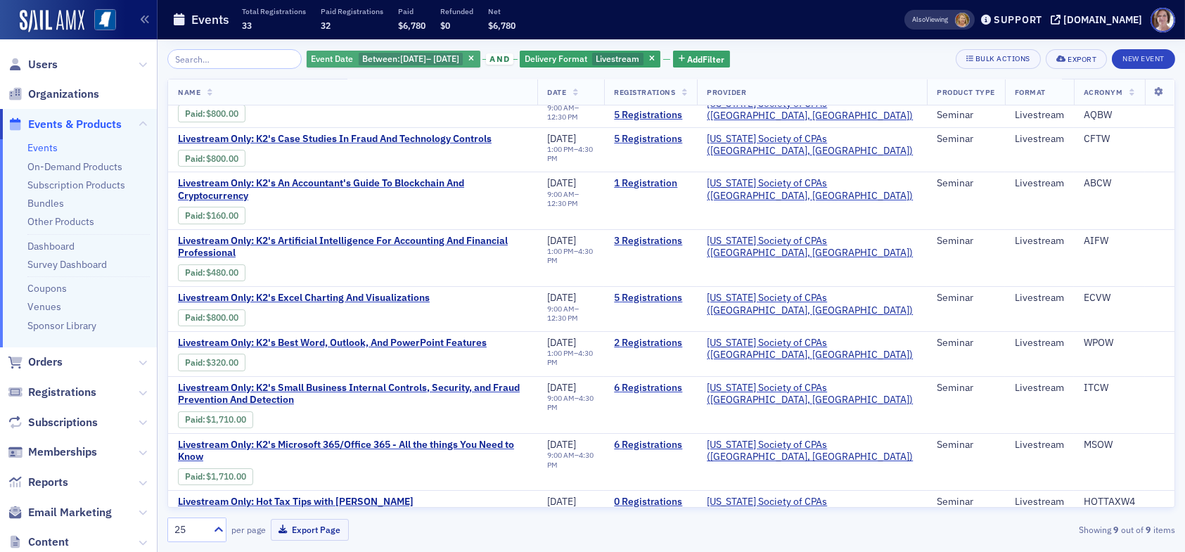
click at [416, 58] on span "7/1/2024" at bounding box center [413, 58] width 26 height 11
select select "6"
select select "2024"
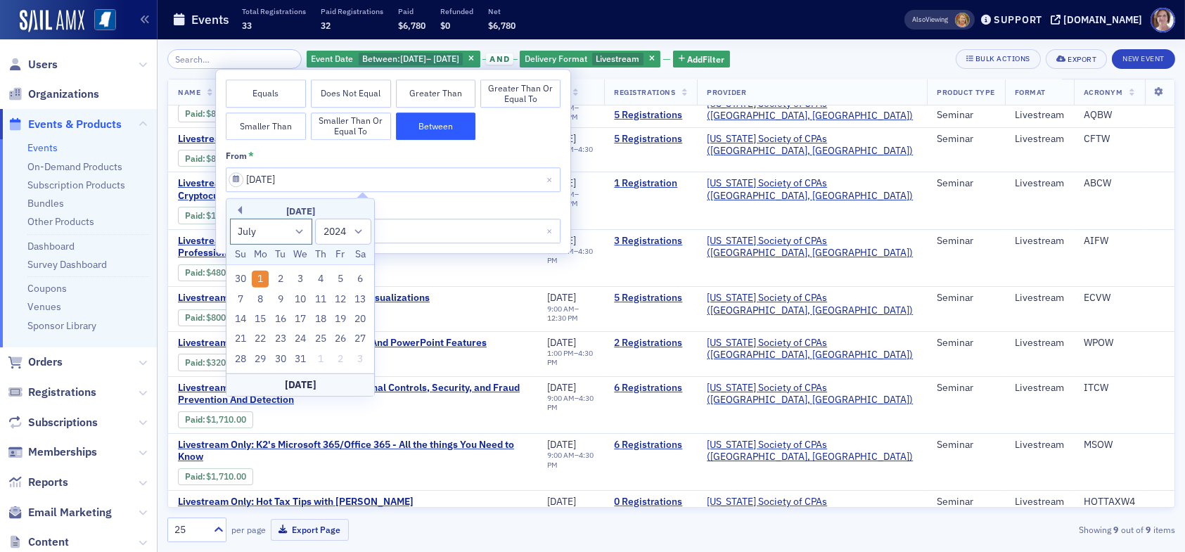
click at [299, 233] on select "January February March April May June July August September October November De…" at bounding box center [271, 232] width 83 height 26
select select "7"
click at [230, 219] on select "January February March April May June July August September October November De…" at bounding box center [271, 232] width 83 height 26
click at [320, 281] on div "1" at bounding box center [320, 279] width 17 height 17
click at [343, 173] on input "07/01/2024" at bounding box center [393, 179] width 335 height 25
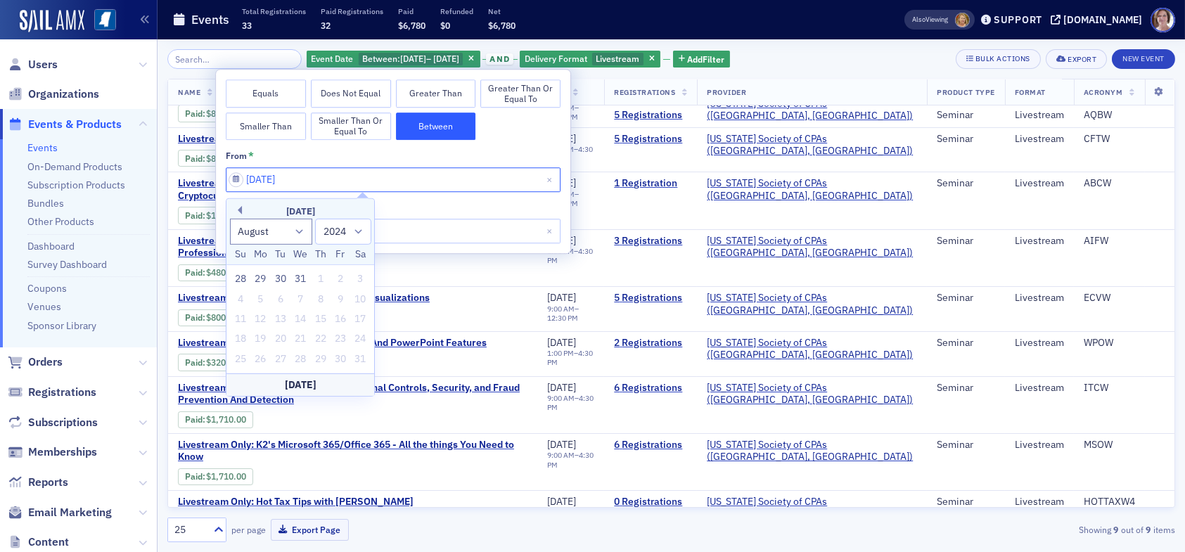
click at [256, 178] on input "07/01/2024" at bounding box center [393, 179] width 335 height 25
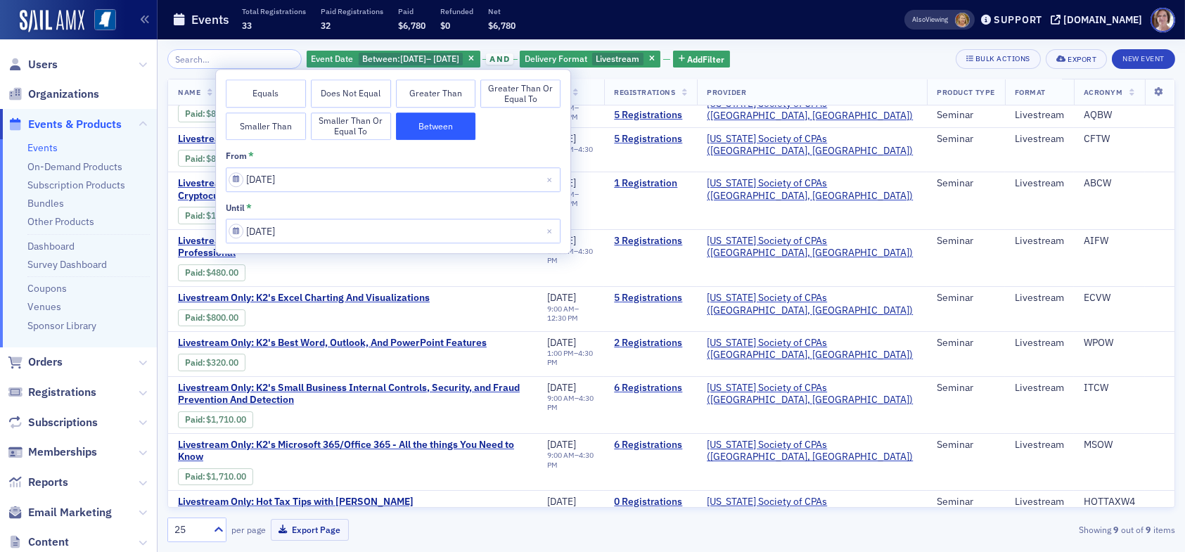
click at [431, 126] on button "Between" at bounding box center [436, 127] width 80 height 28
click at [550, 183] on button "Close" at bounding box center [551, 179] width 19 height 25
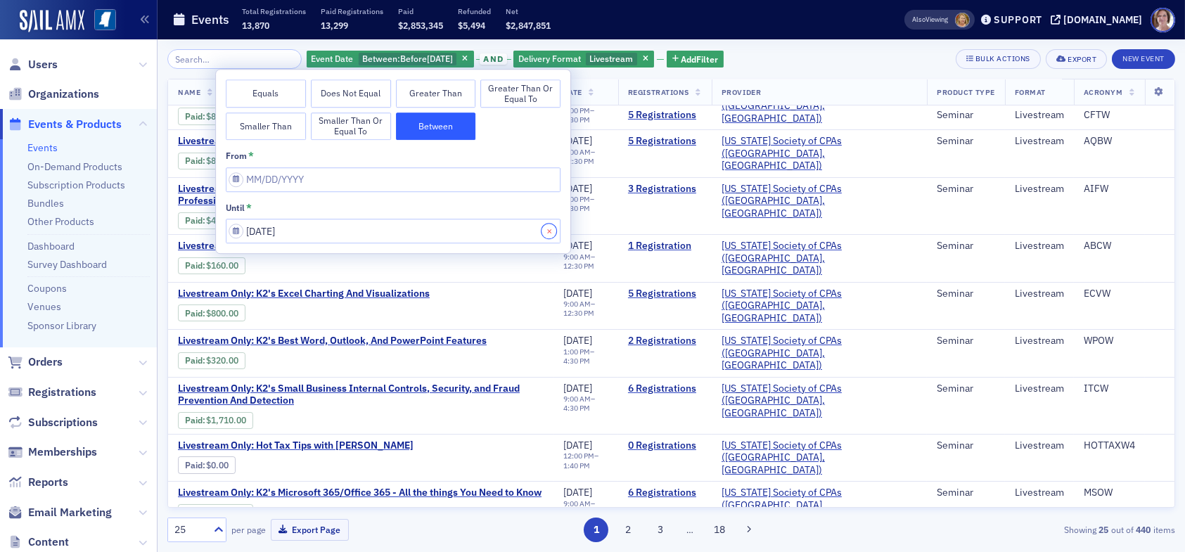
click at [549, 233] on button "Close" at bounding box center [551, 231] width 19 height 25
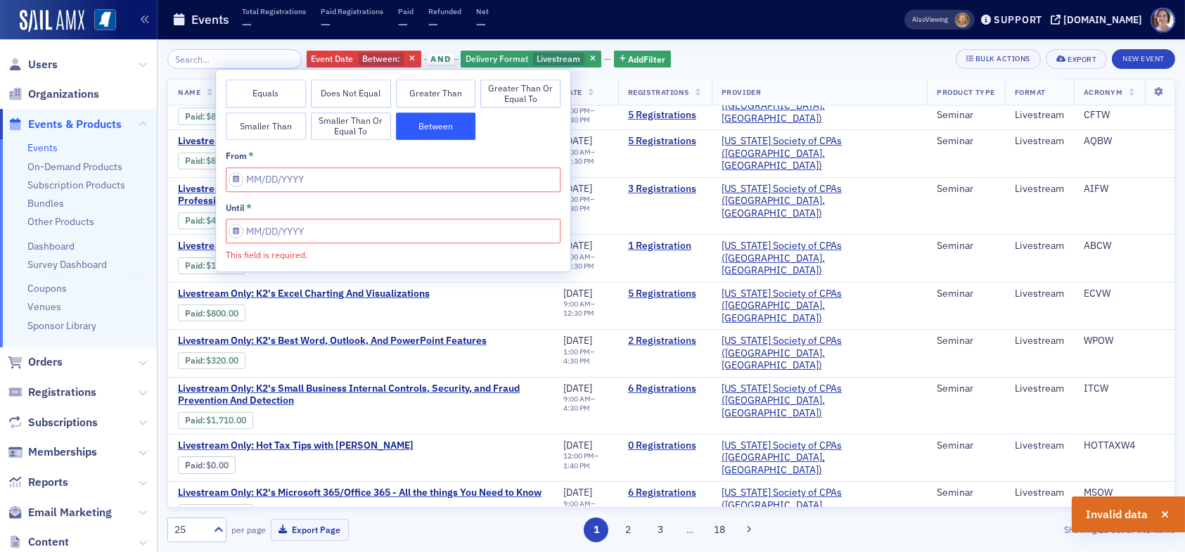
click at [440, 130] on button "Between" at bounding box center [436, 127] width 80 height 28
select select "7"
select select "2025"
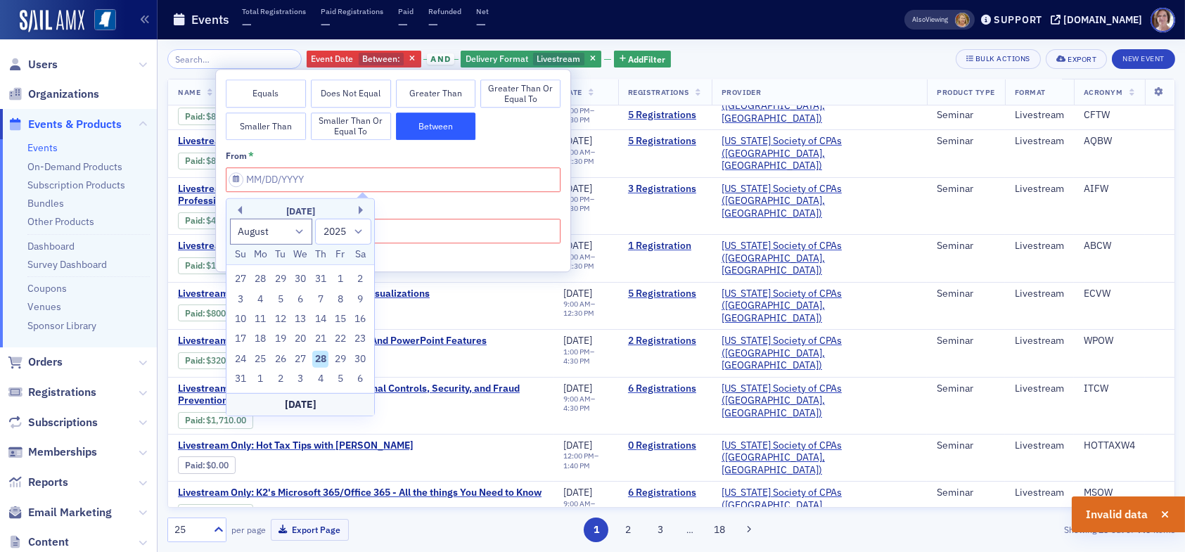
click at [343, 180] on input "This field is required." at bounding box center [393, 179] width 335 height 25
click at [340, 279] on div "1" at bounding box center [340, 279] width 17 height 17
type input "08/01/2025"
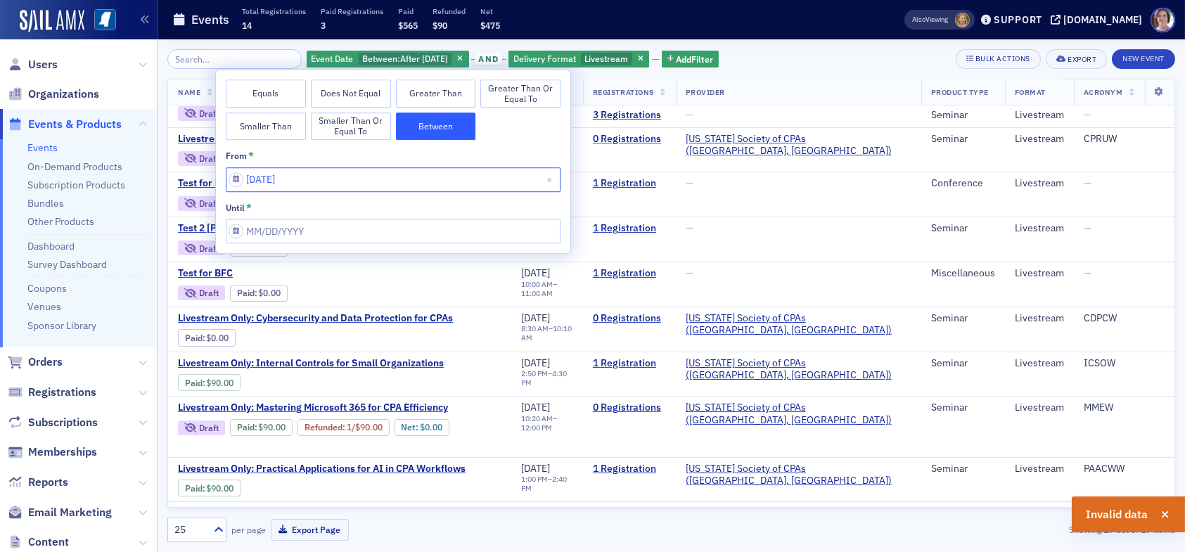
click at [323, 181] on input "08/01/2025" at bounding box center [393, 179] width 335 height 25
select select "7"
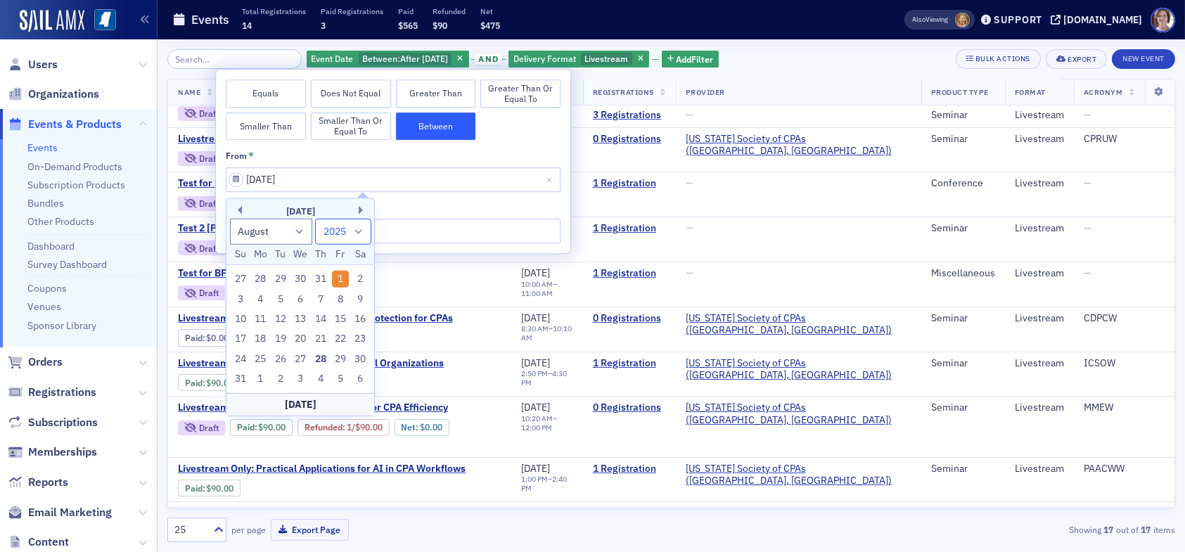
click at [362, 231] on select "1900 1901 1902 1903 1904 1905 1906 1907 1908 1909 1910 1911 1912 1913 1914 1915…" at bounding box center [343, 232] width 56 height 26
select select "2024"
click at [315, 219] on select "1900 1901 1902 1903 1904 1905 1906 1907 1908 1909 1910 1911 1912 1913 1914 1915…" at bounding box center [343, 232] width 56 height 26
click at [409, 178] on input "08/01/2025" at bounding box center [393, 179] width 335 height 25
click at [333, 176] on input "08/01/2025" at bounding box center [393, 179] width 335 height 25
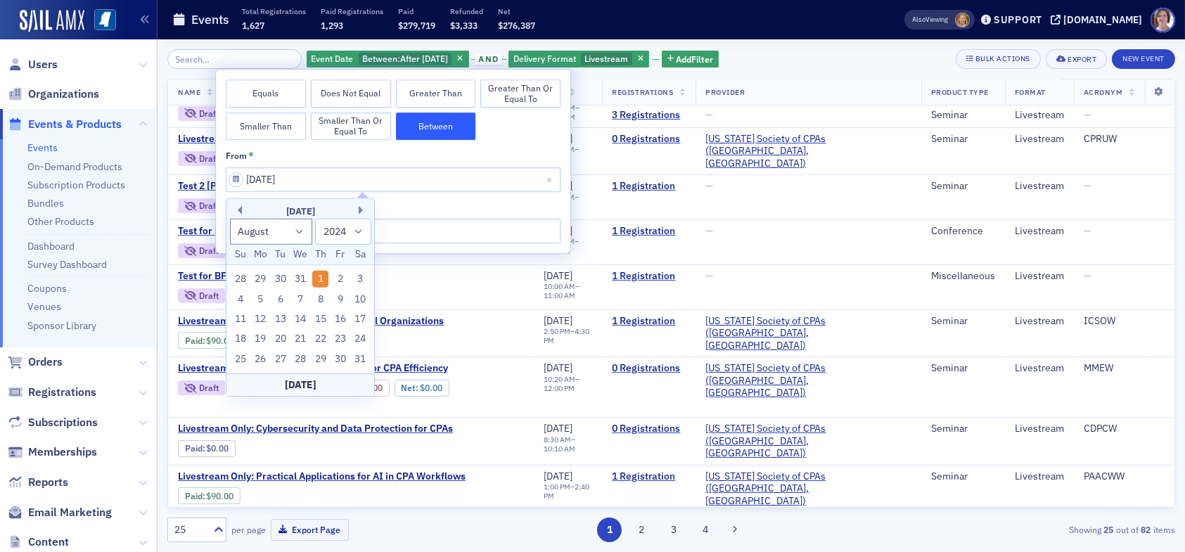
click at [365, 359] on div "31" at bounding box center [360, 359] width 17 height 17
type input "08/31/2024"
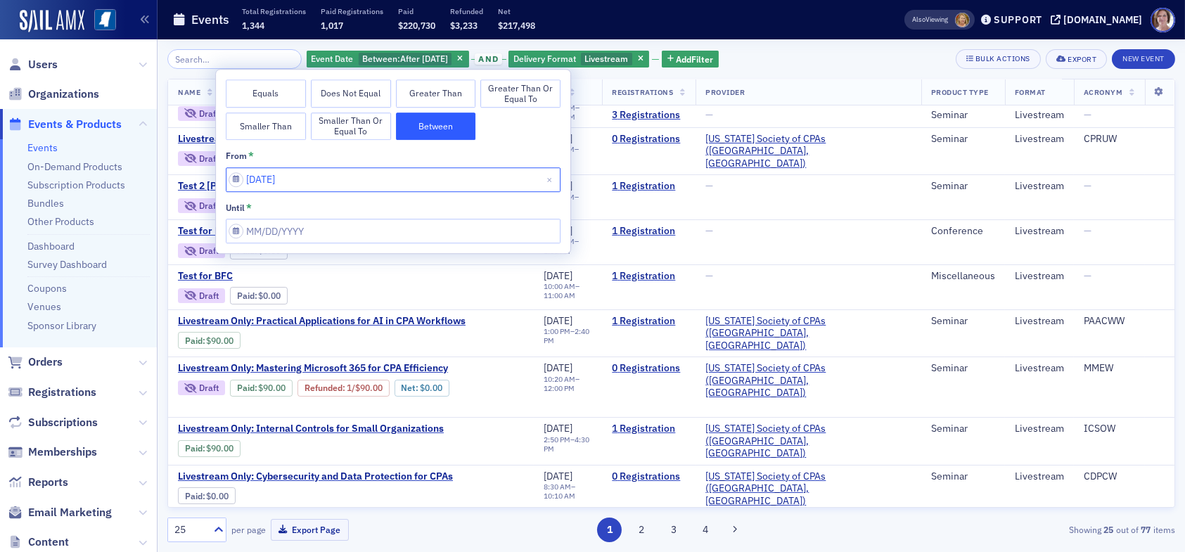
click at [311, 175] on input "08/31/2024" at bounding box center [393, 179] width 335 height 25
select select "7"
select select "2024"
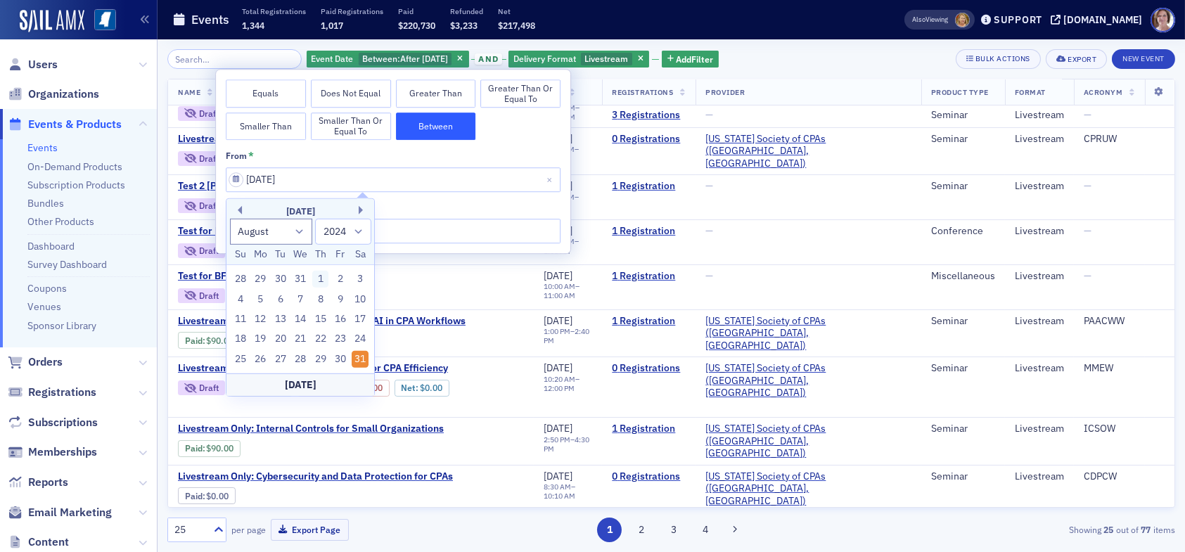
click at [324, 281] on div "1" at bounding box center [320, 279] width 17 height 17
type input "08/01/2024"
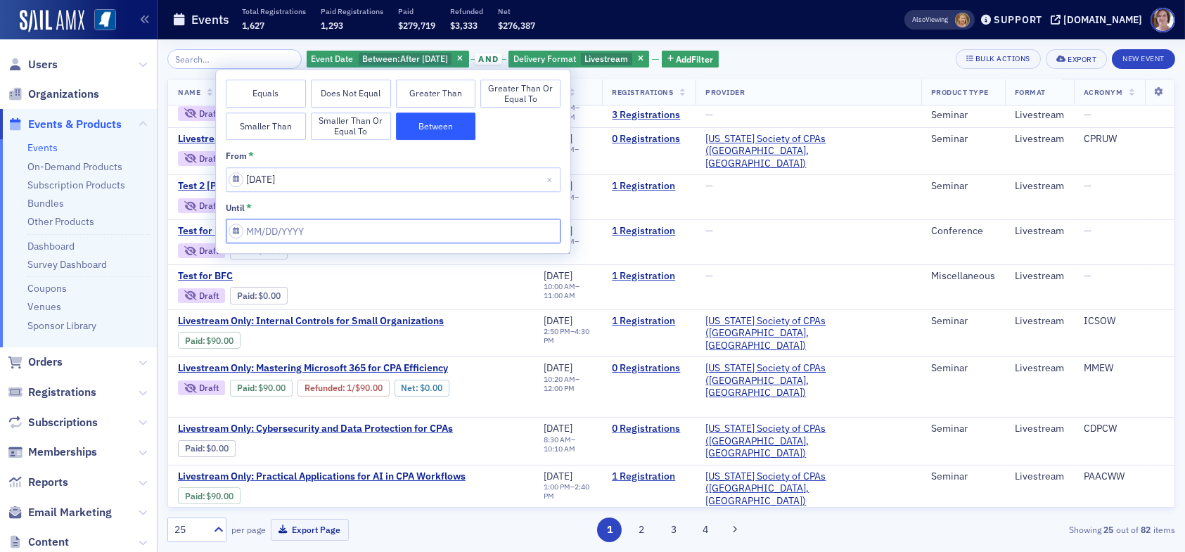
select select "7"
select select "2025"
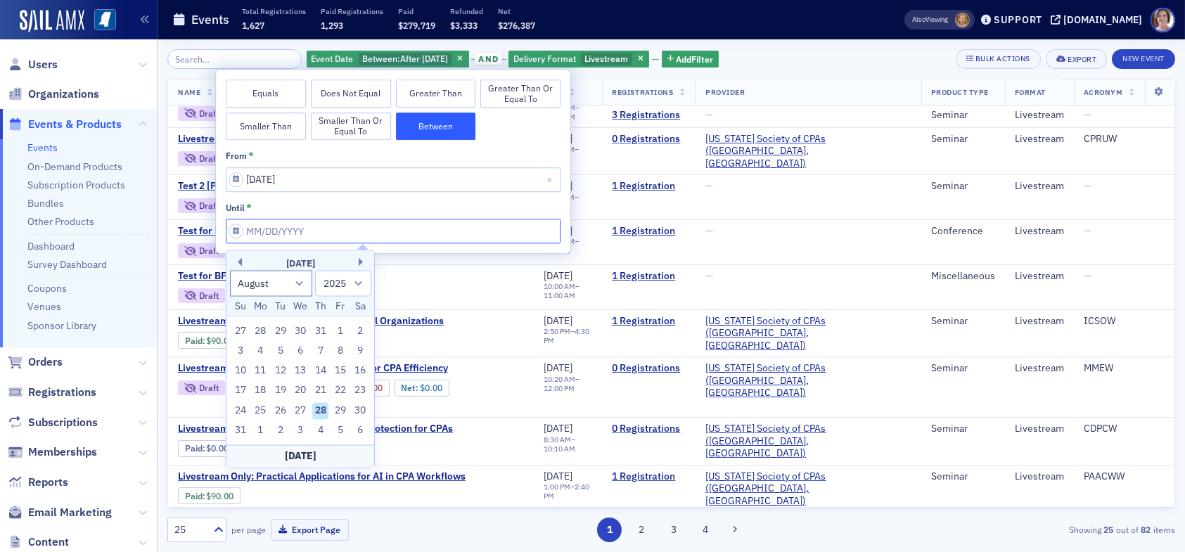
click at [309, 226] on input "from *" at bounding box center [393, 231] width 335 height 25
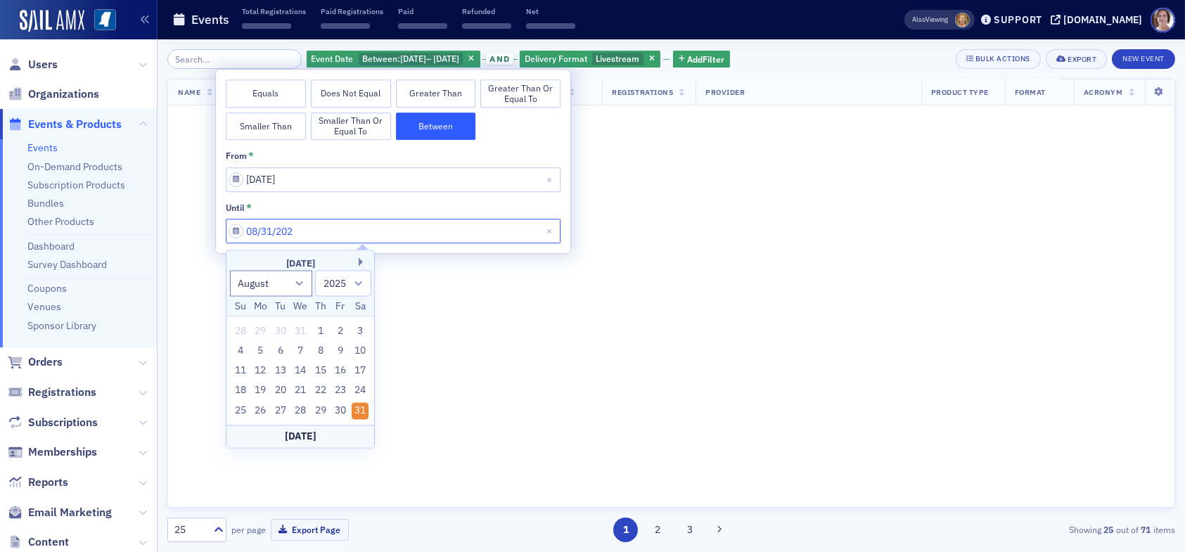
type input "08/31/2024"
select select "2024"
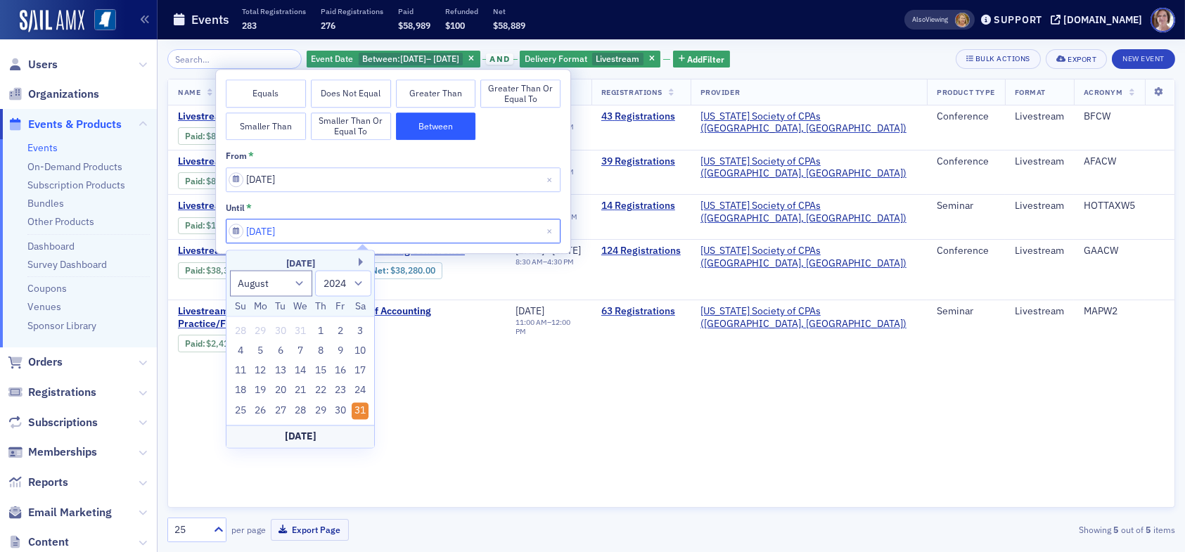
type input "08/31/2024"
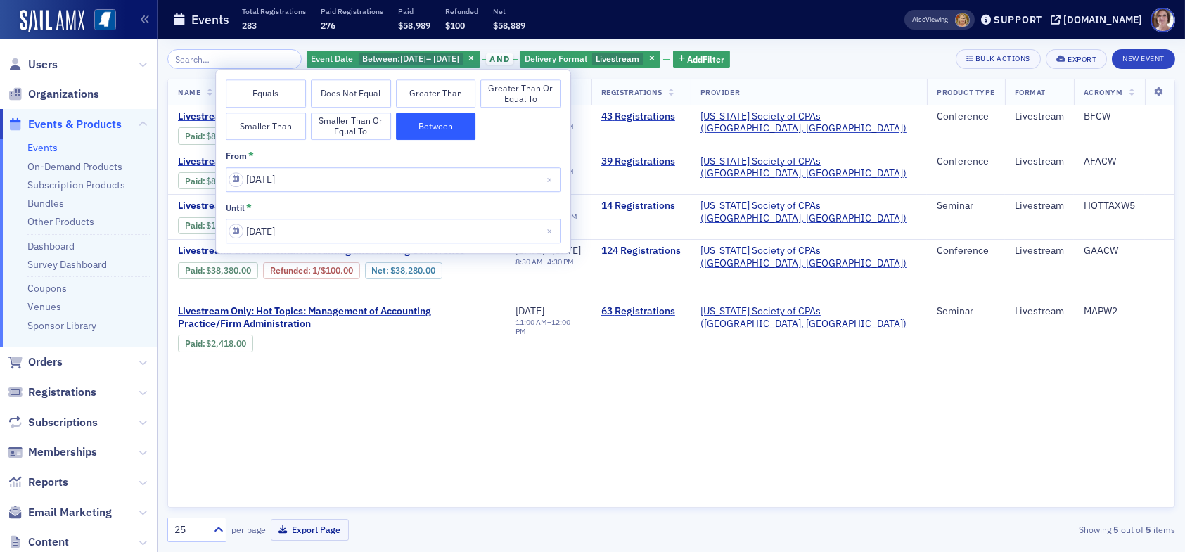
click at [497, 210] on div "until *" at bounding box center [393, 208] width 335 height 13
click at [902, 56] on div "Event Date Between : 8/1/2024 – 8/31/2024 and Delivery Format Livestream Add Fi…" at bounding box center [671, 59] width 1008 height 20
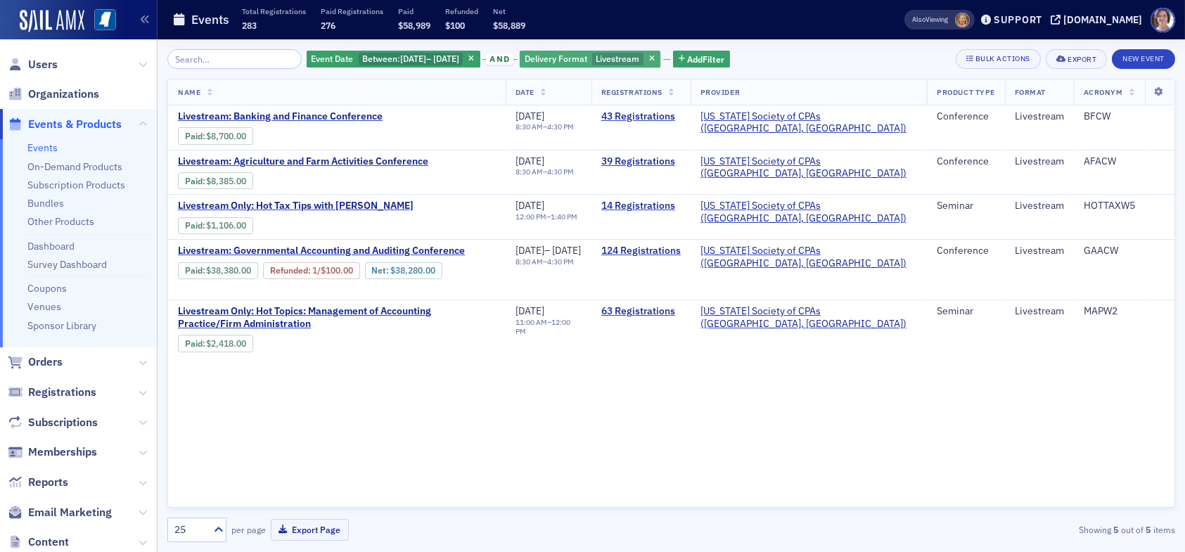
click at [639, 56] on span "Livestream" at bounding box center [618, 58] width 44 height 11
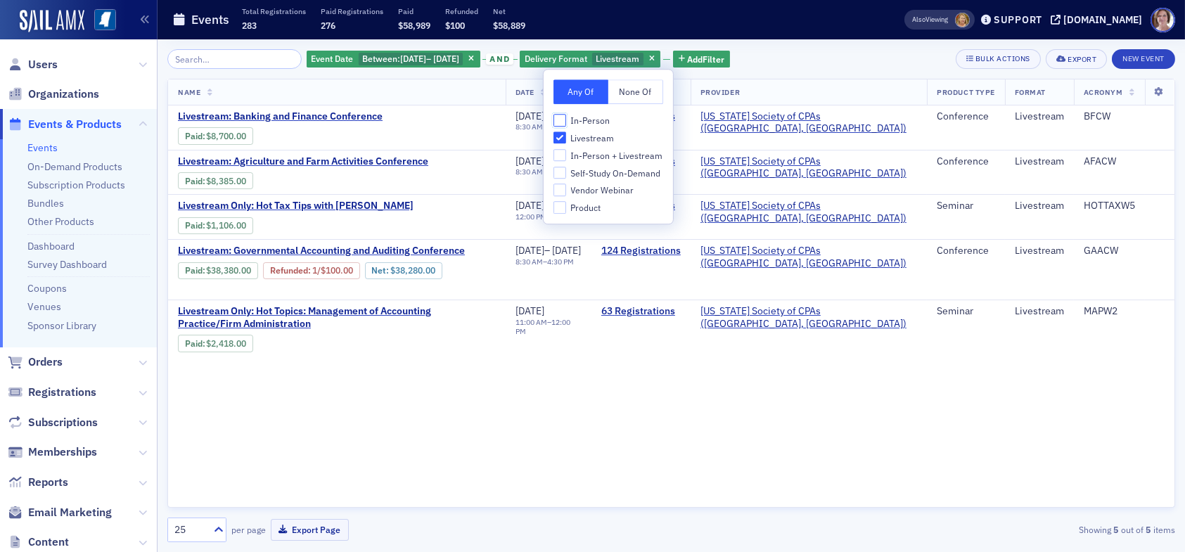
click at [563, 121] on input "In-Person" at bounding box center [560, 120] width 13 height 13
checkbox input "true"
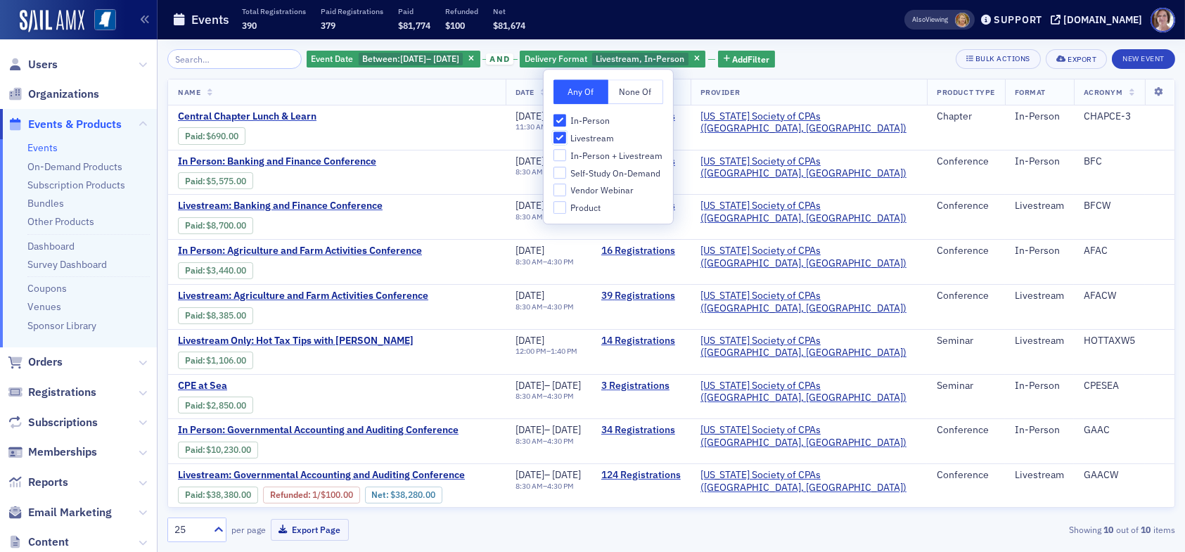
click at [563, 136] on input "Livestream" at bounding box center [560, 138] width 13 height 13
checkbox input "false"
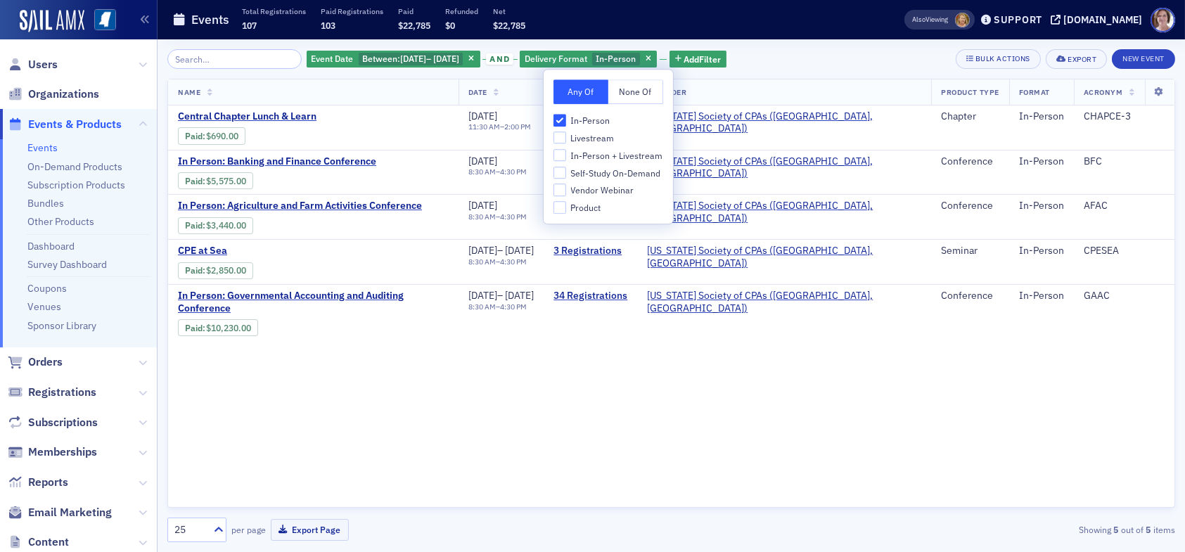
click at [807, 57] on div "Event Date Between : 8/1/2024 – 8/31/2024 and Delivery Format In-Person Add Fil…" at bounding box center [671, 59] width 1008 height 20
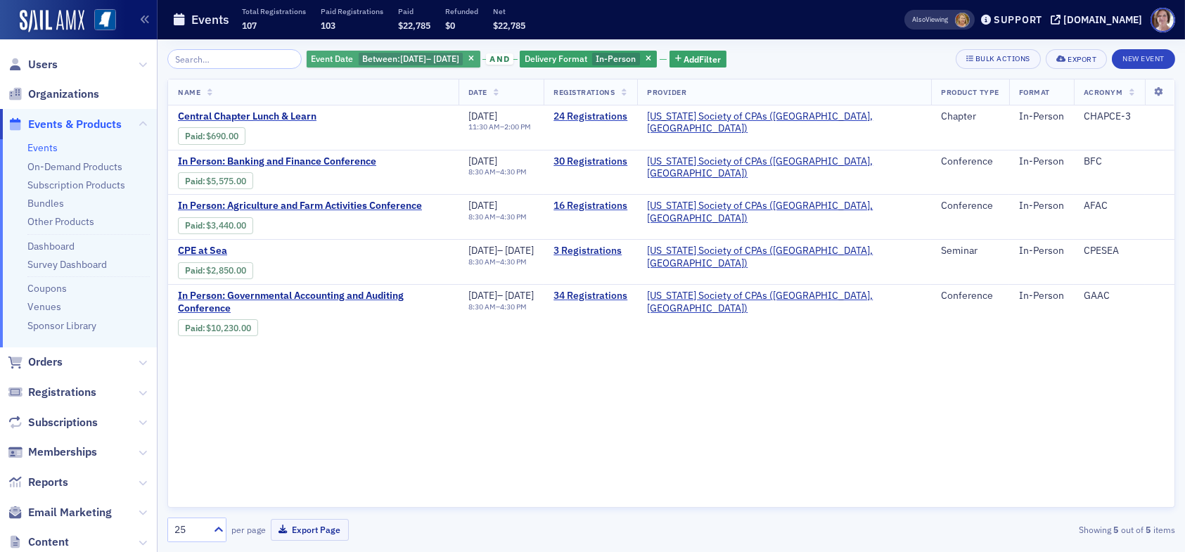
click at [454, 55] on span "8/31/2024" at bounding box center [446, 58] width 26 height 11
select select "7"
select select "2024"
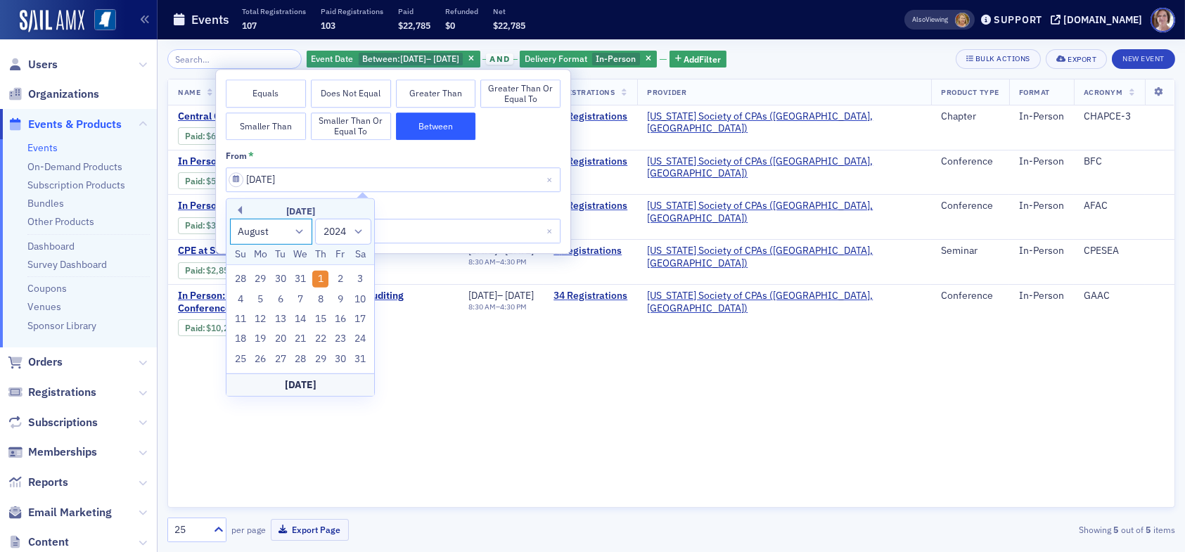
click at [298, 232] on select "January February March April May June July August September October November De…" at bounding box center [271, 232] width 83 height 26
select select "8"
click at [230, 219] on select "January February March April May June July August September October November De…" at bounding box center [271, 232] width 83 height 26
click at [318, 384] on div "Today" at bounding box center [300, 384] width 148 height 23
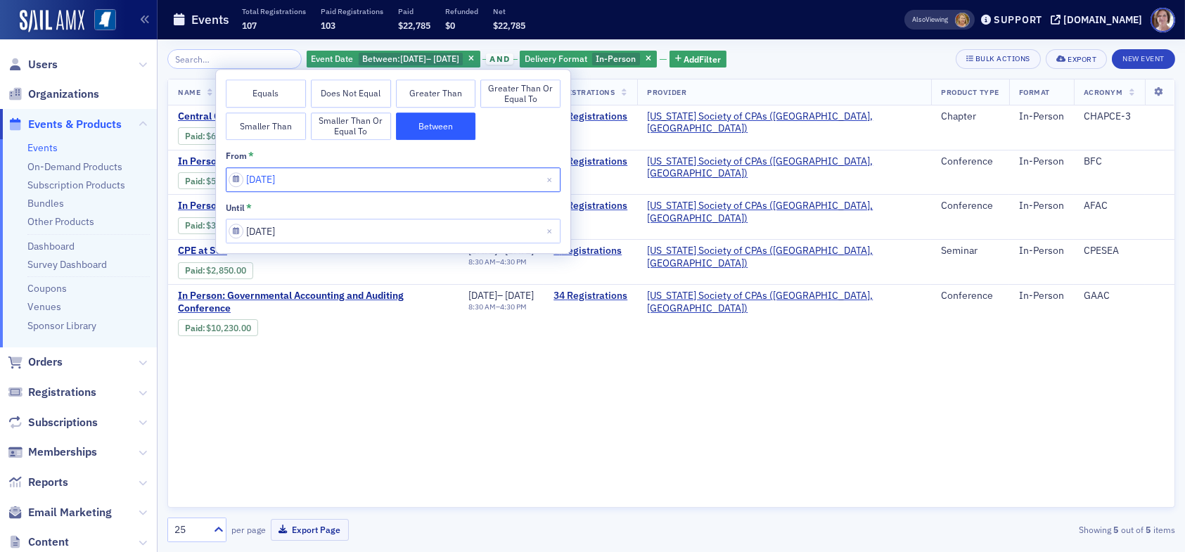
select select "7"
select select "2024"
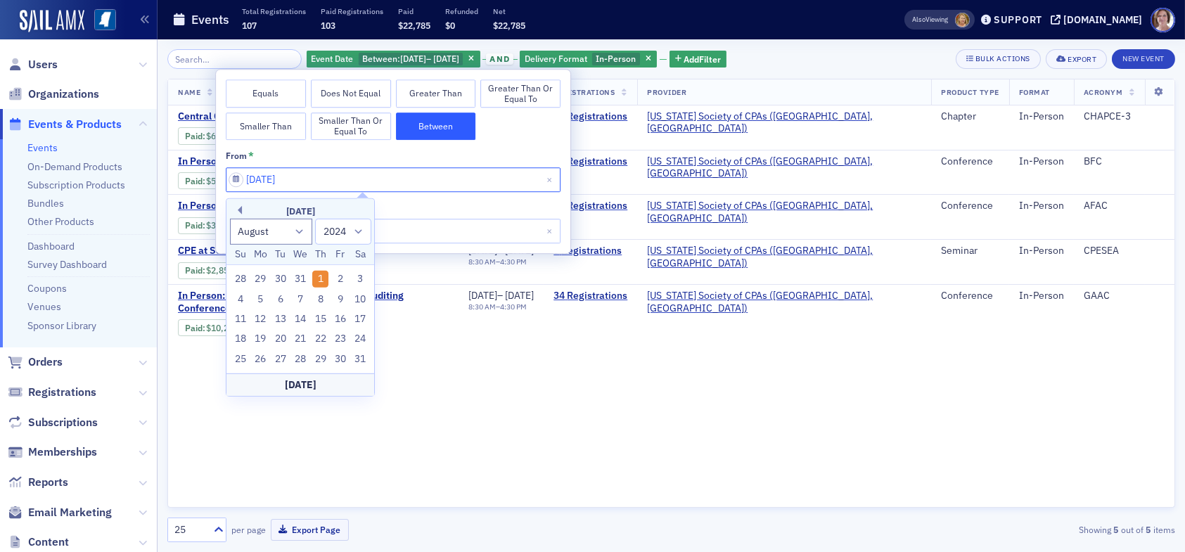
drag, startPoint x: 319, startPoint y: 177, endPoint x: 164, endPoint y: 173, distance: 155.5
click at [164, 173] on body "Users Organizations Events & Products Events On-Demand Products Subscription Pr…" at bounding box center [592, 276] width 1185 height 552
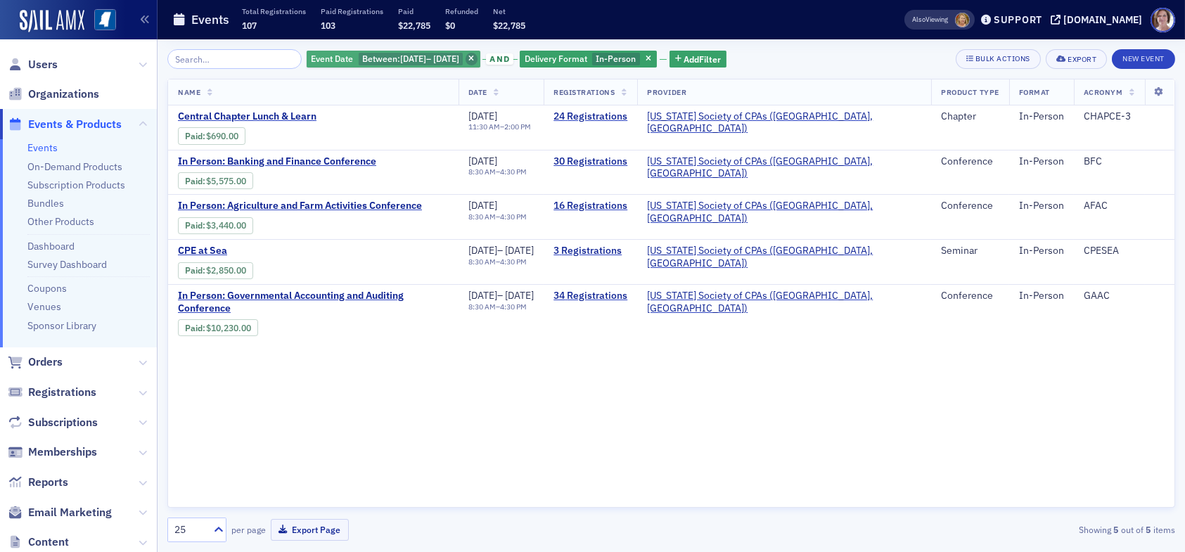
click at [474, 56] on icon "button" at bounding box center [471, 60] width 6 height 8
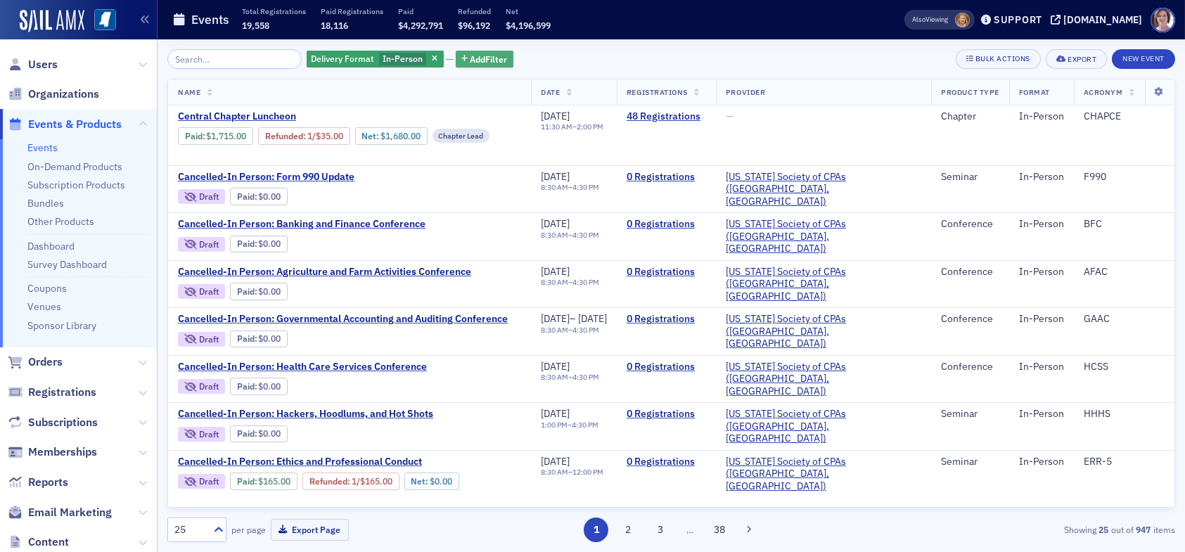
click at [478, 58] on span "Add Filter" at bounding box center [489, 59] width 37 height 13
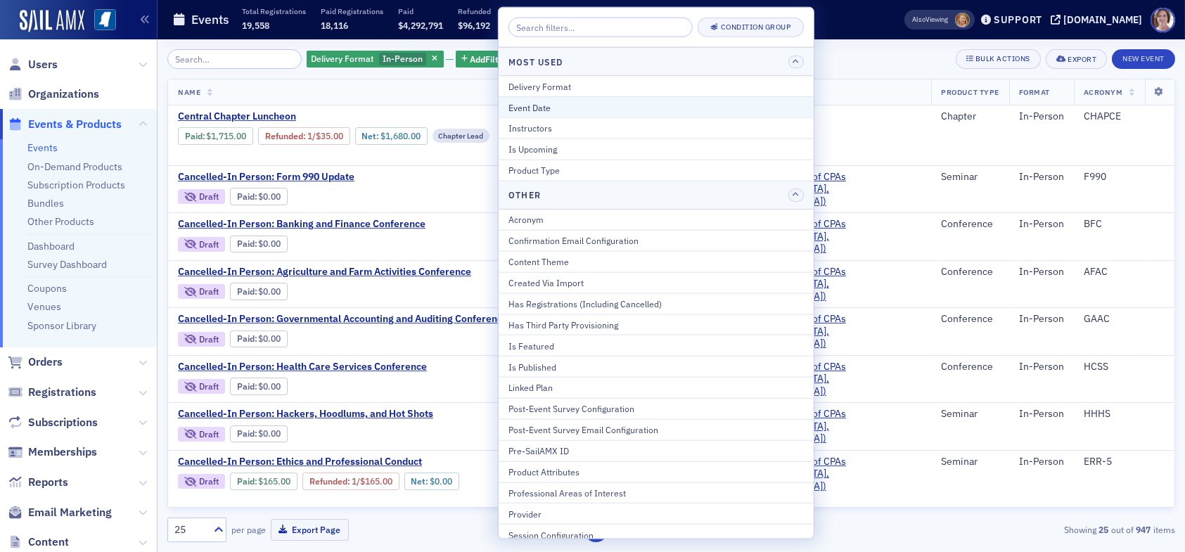
click at [548, 106] on div "Event Date" at bounding box center [656, 107] width 295 height 13
select select "7"
select select "2025"
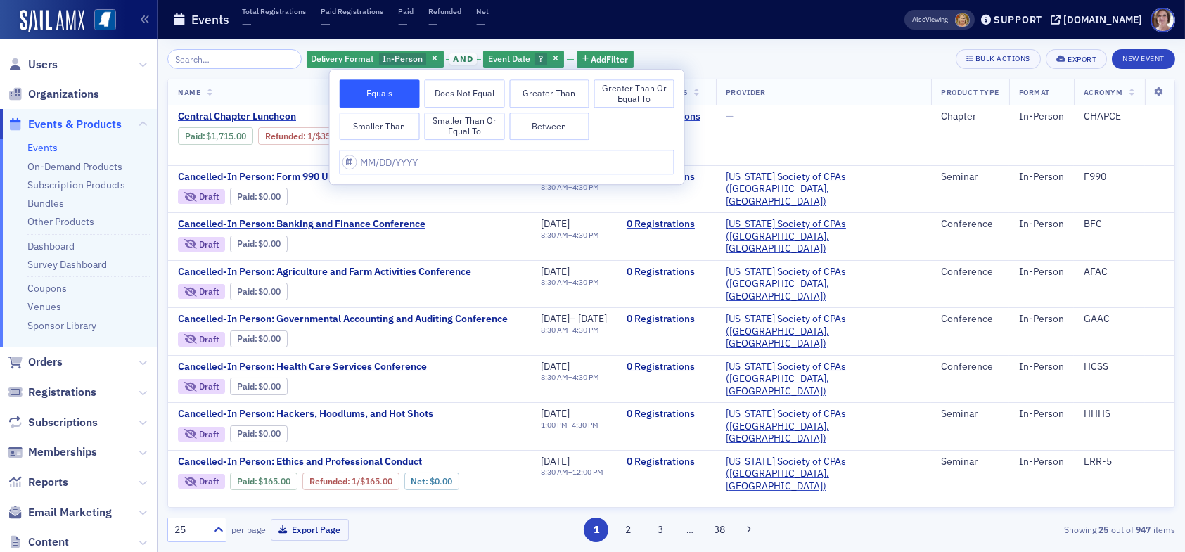
click at [537, 126] on button "Between" at bounding box center [549, 127] width 80 height 28
select select "7"
select select "2025"
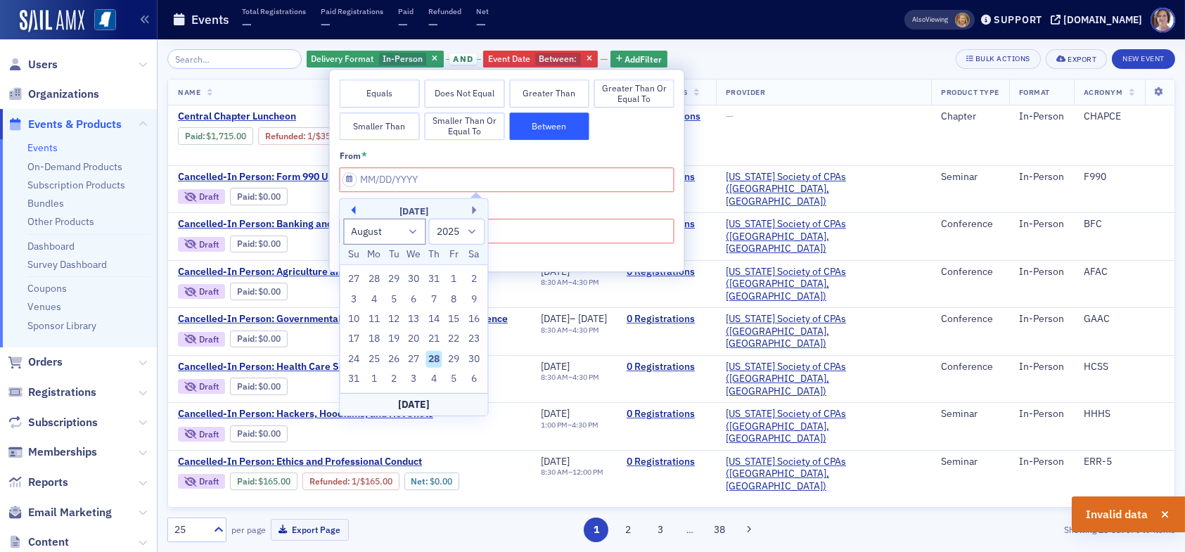
click at [355, 210] on button "Previous Month" at bounding box center [351, 210] width 8 height 8
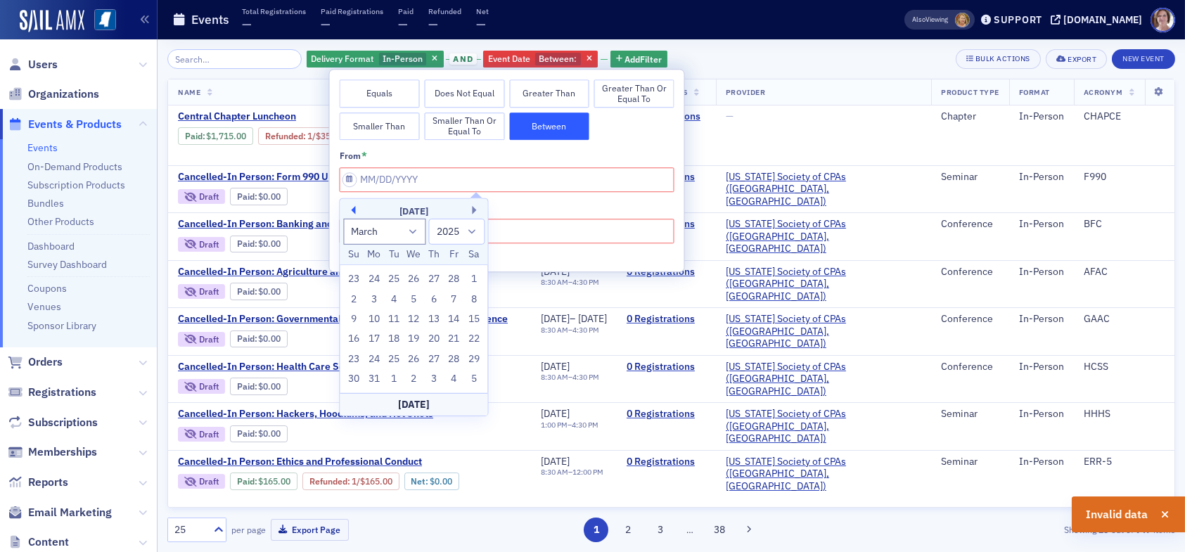
click at [355, 210] on button "Previous Month" at bounding box center [351, 210] width 8 height 8
select select "11"
select select "2024"
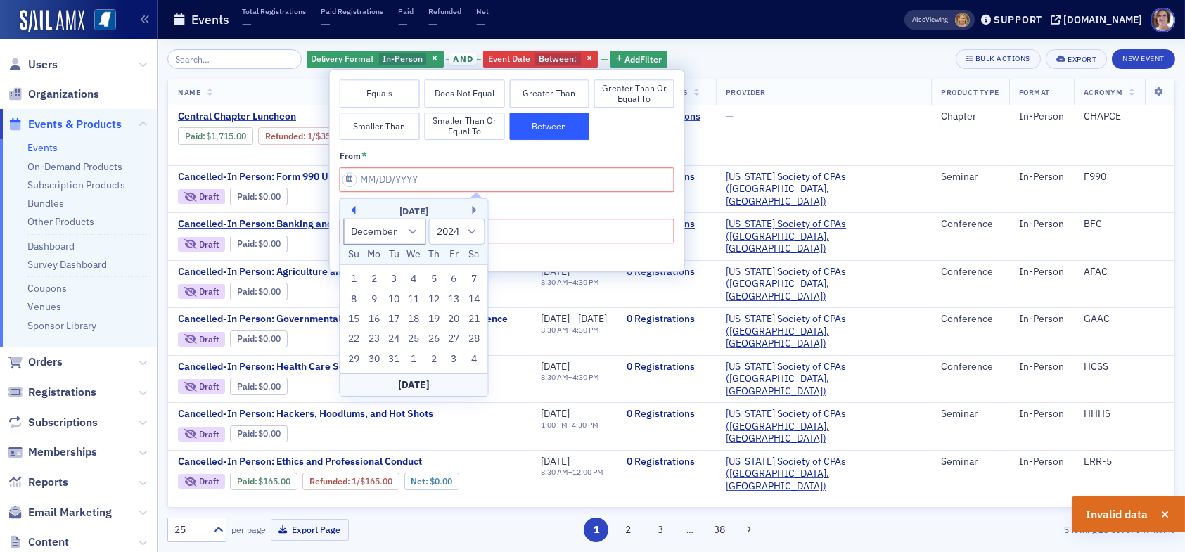
click at [355, 210] on button "Previous Month" at bounding box center [351, 210] width 8 height 8
select select "8"
click at [357, 280] on div "1" at bounding box center [353, 279] width 17 height 17
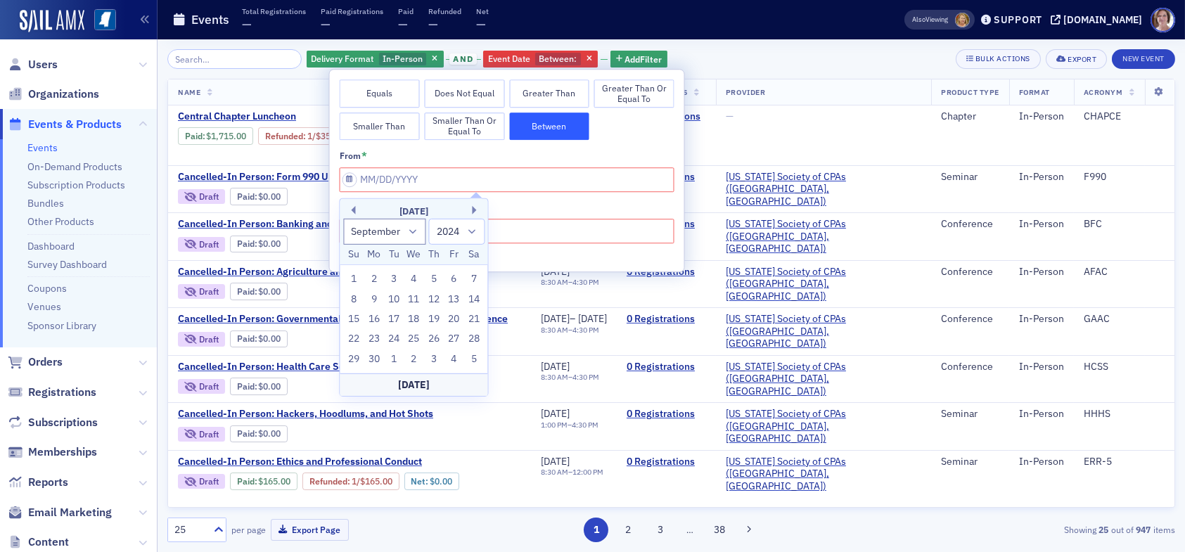
type input "09/01/2024"
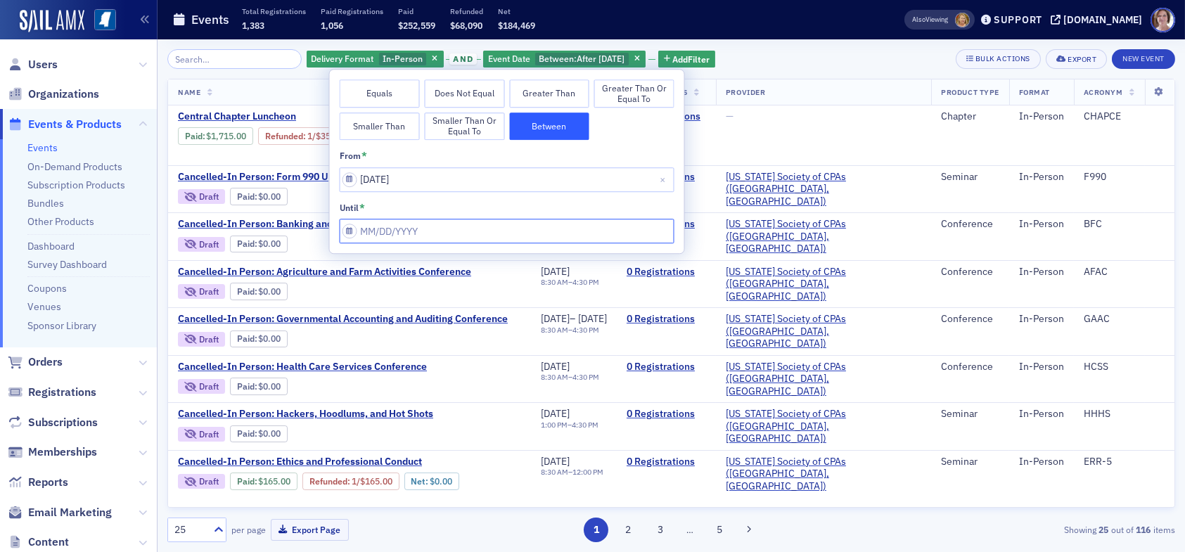
click at [442, 231] on input "from *" at bounding box center [507, 231] width 335 height 25
select select "7"
select select "2025"
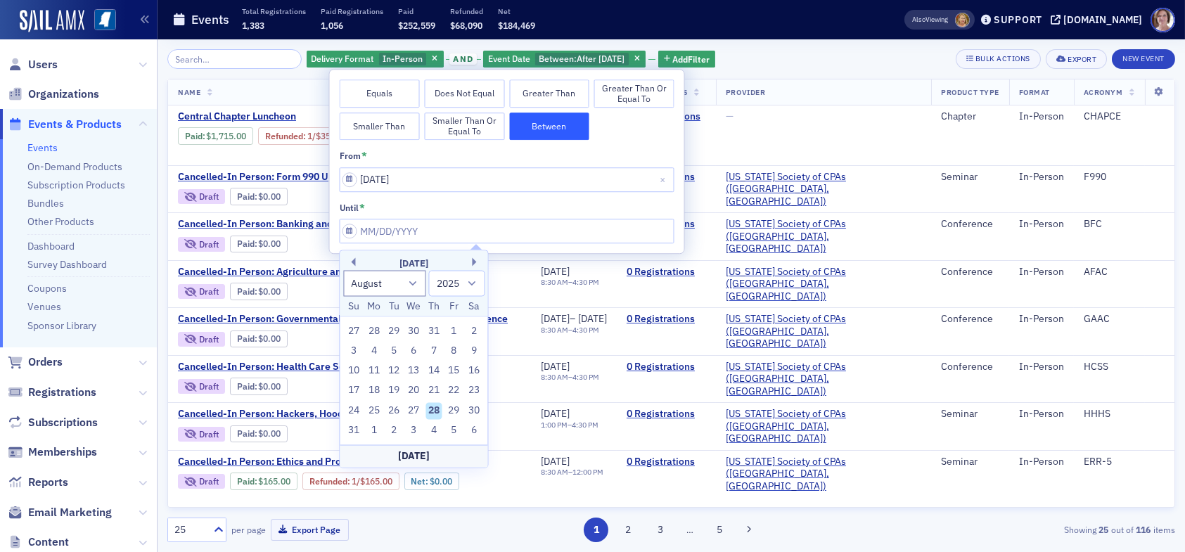
click at [356, 262] on div "August 2025" at bounding box center [414, 264] width 148 height 14
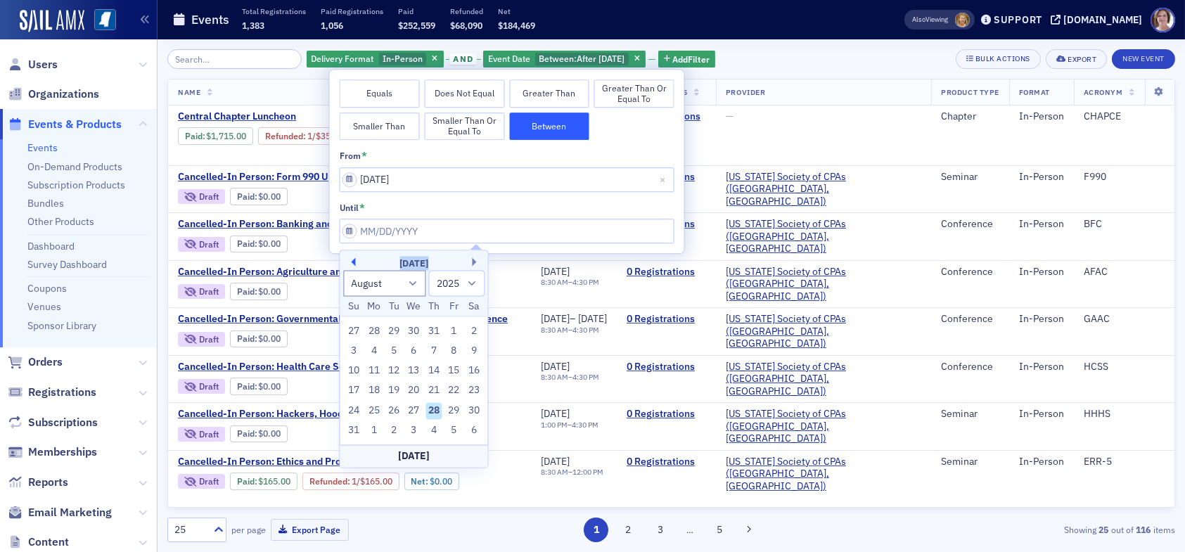
click at [352, 262] on button "Previous Month" at bounding box center [351, 262] width 8 height 8
click at [350, 262] on button "Previous Month" at bounding box center [351, 262] width 8 height 8
click at [350, 261] on button "Previous Month" at bounding box center [351, 262] width 8 height 8
click at [352, 259] on button "Previous Month" at bounding box center [351, 262] width 8 height 8
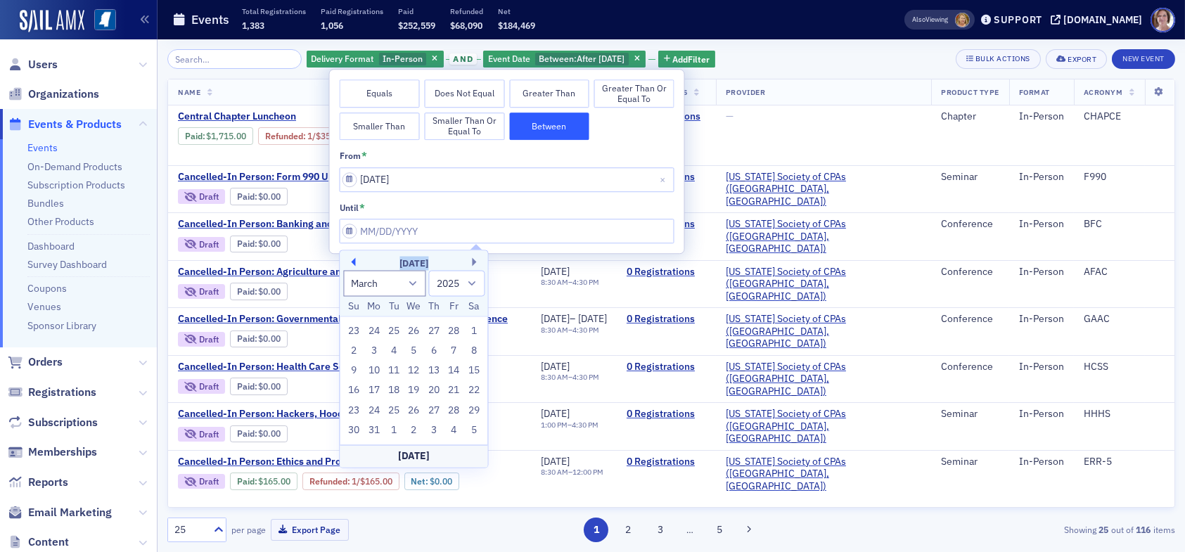
click at [352, 259] on button "Previous Month" at bounding box center [351, 262] width 8 height 8
select select "11"
select select "2024"
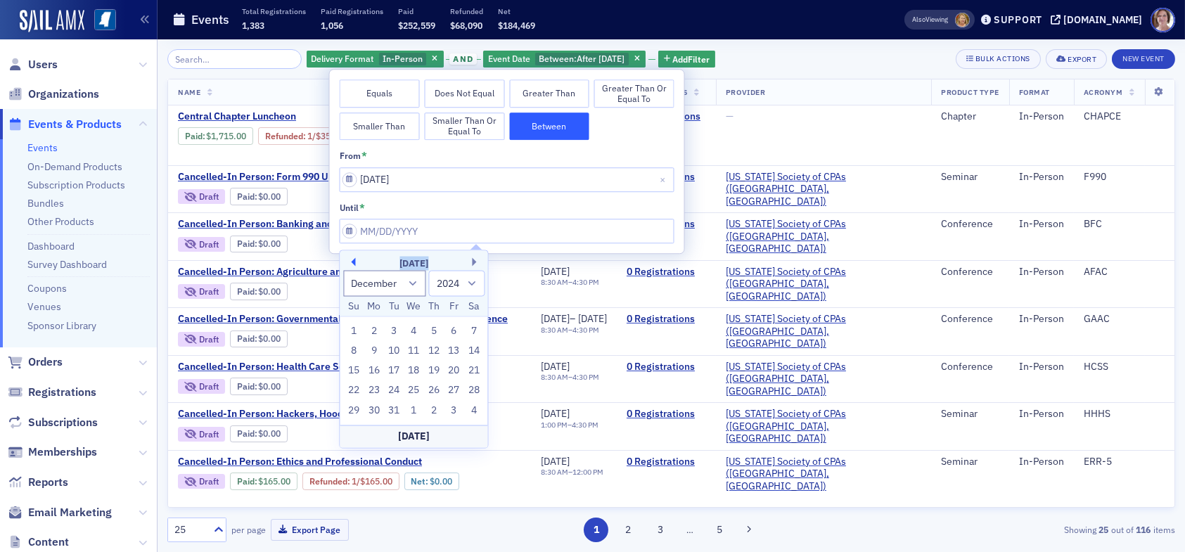
click at [352, 259] on button "Previous Month" at bounding box center [351, 262] width 8 height 8
select select "8"
drag, startPoint x: 377, startPoint y: 407, endPoint x: 383, endPoint y: 398, distance: 11.1
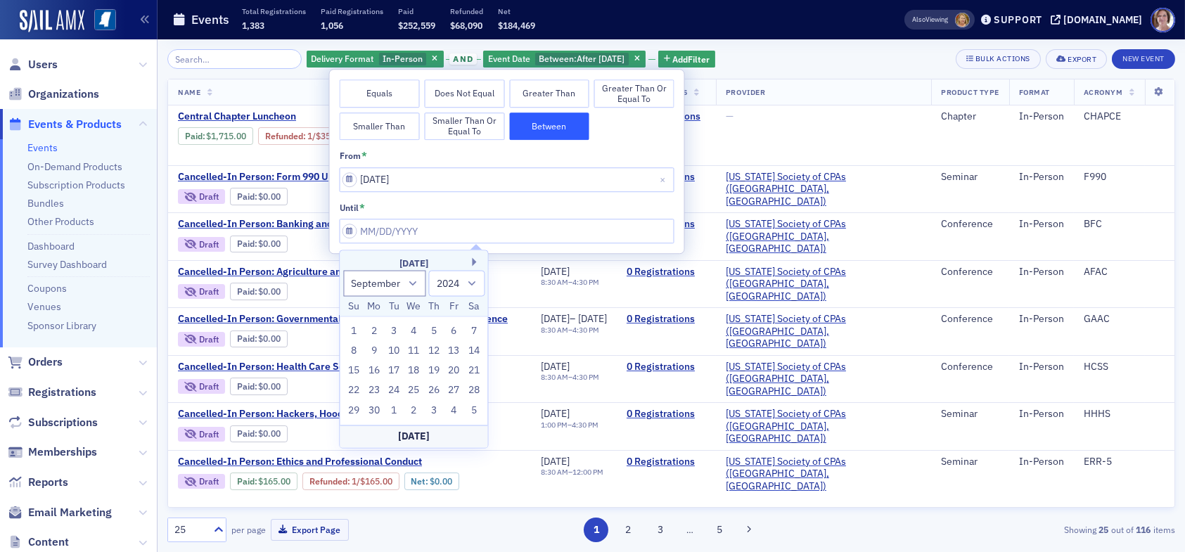
click at [378, 405] on div "30" at bounding box center [374, 410] width 17 height 17
type input "09/30/2024"
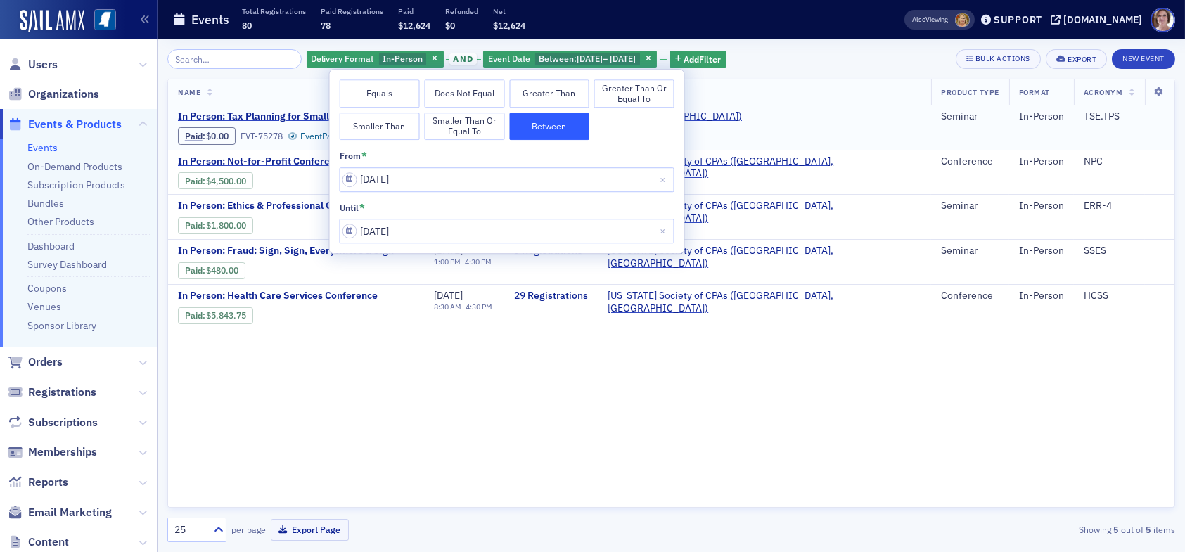
click at [809, 106] on td "AICPA (Durham)" at bounding box center [764, 128] width 333 height 44
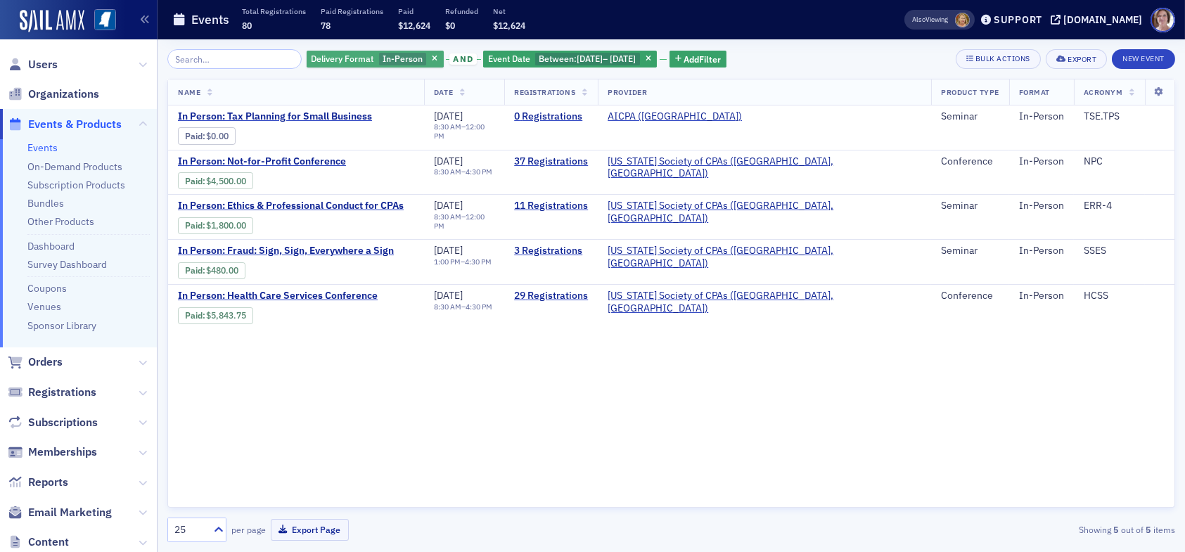
click at [383, 54] on span "In-Person" at bounding box center [403, 58] width 40 height 11
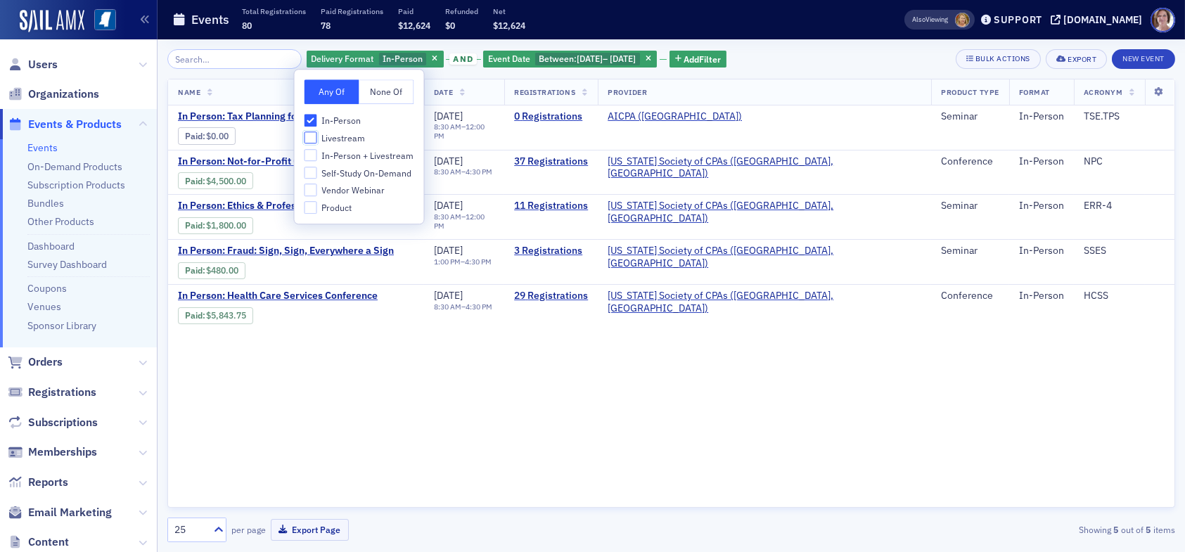
click at [310, 136] on input "Livestream" at bounding box center [311, 138] width 13 height 13
checkbox input "true"
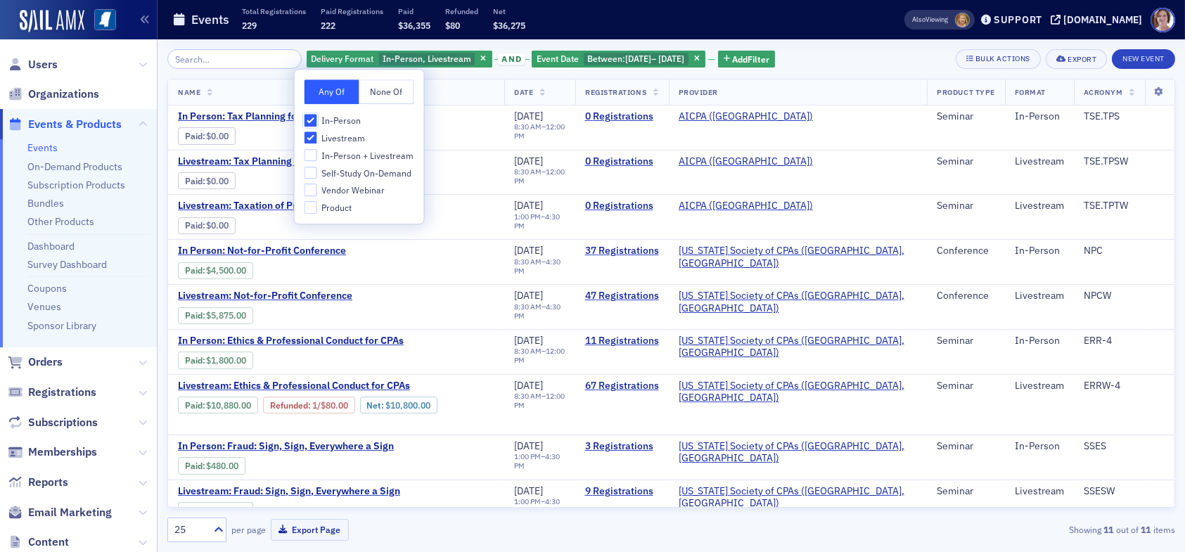
drag, startPoint x: 311, startPoint y: 120, endPoint x: 404, endPoint y: 111, distance: 93.3
click at [314, 119] on input "In-Person" at bounding box center [311, 120] width 13 height 13
checkbox input "false"
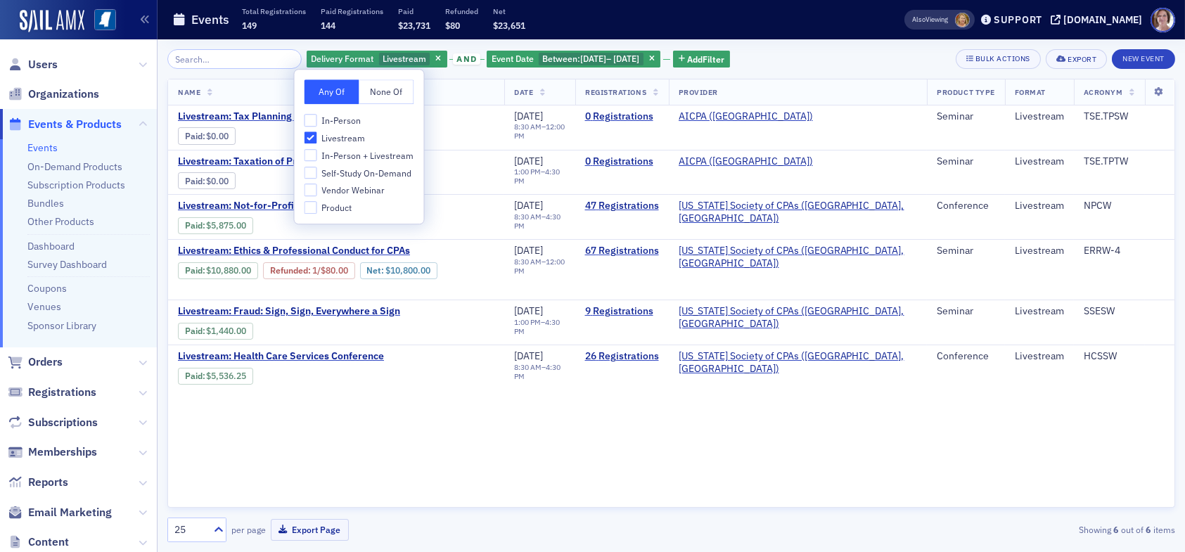
click at [798, 59] on div "Delivery Format Livestream and Event Date Between : 9/1/2024 – 9/30/2024 Add Fi…" at bounding box center [671, 59] width 1008 height 20
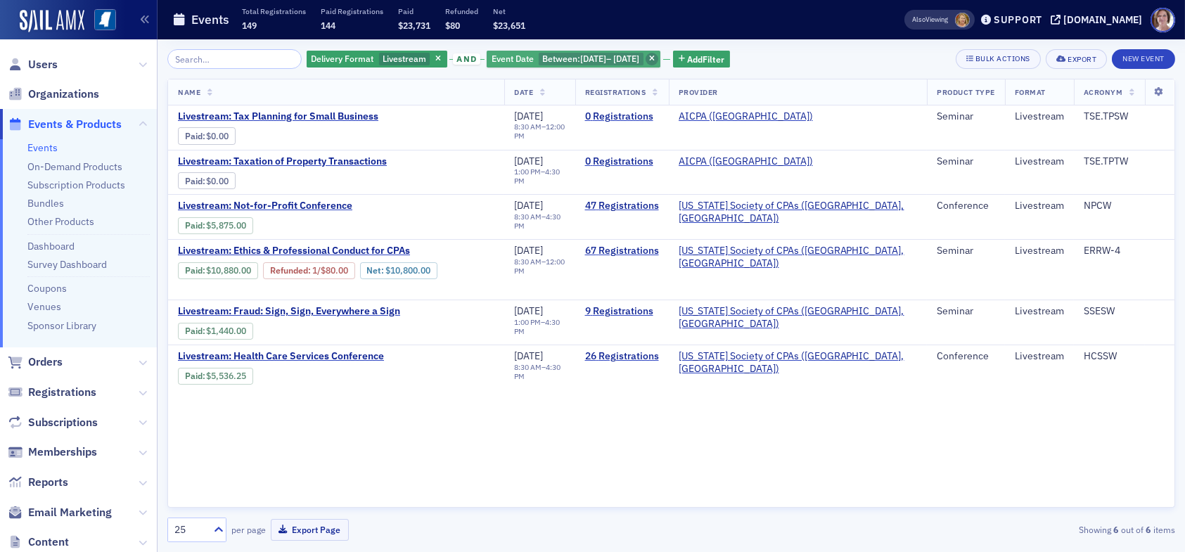
click at [655, 56] on icon "button" at bounding box center [652, 60] width 6 height 8
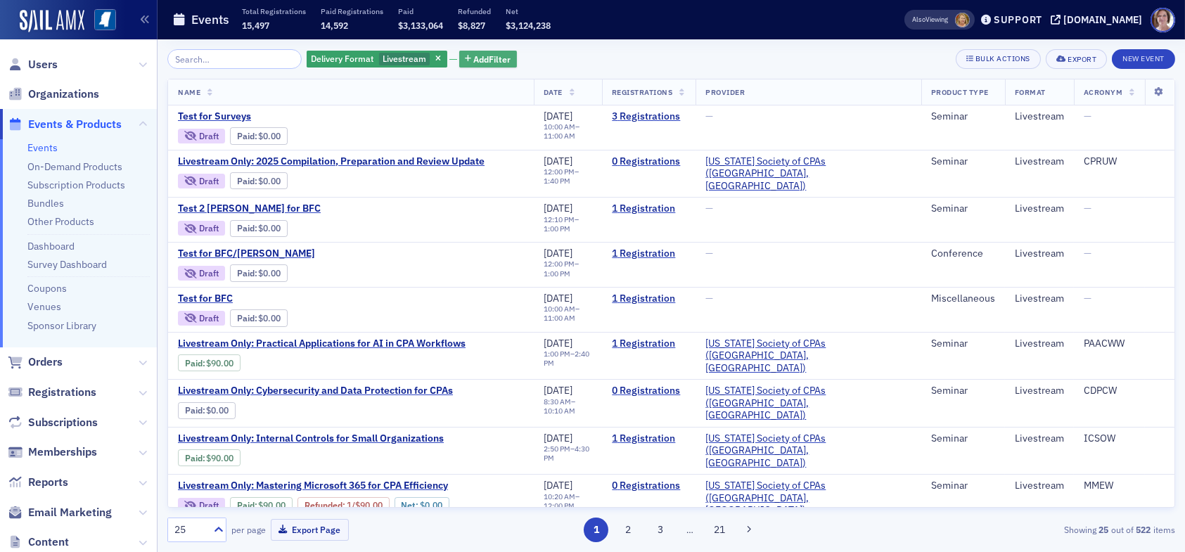
click at [474, 56] on span "Add Filter" at bounding box center [492, 59] width 37 height 13
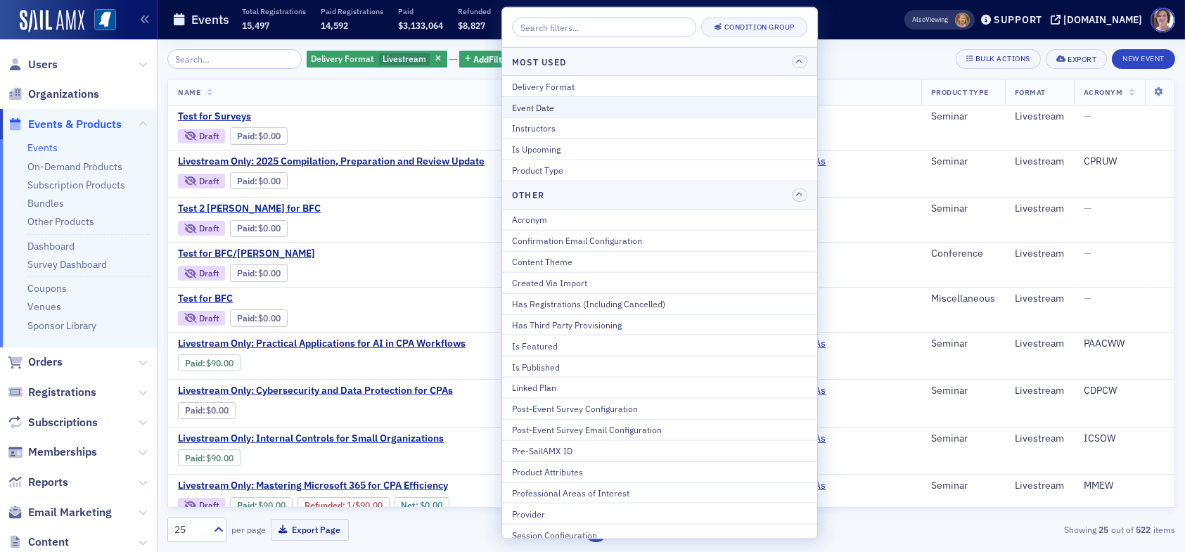
click at [552, 105] on div "Event Date" at bounding box center [659, 107] width 295 height 13
select select "7"
select select "2025"
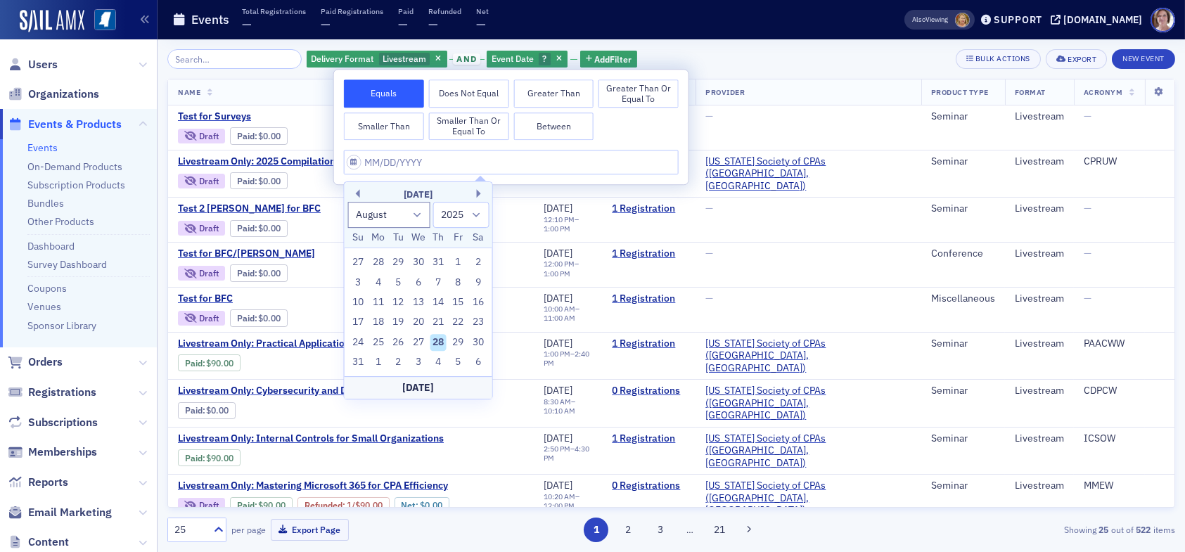
click at [565, 126] on button "Between" at bounding box center [553, 127] width 80 height 28
select select "7"
select select "2025"
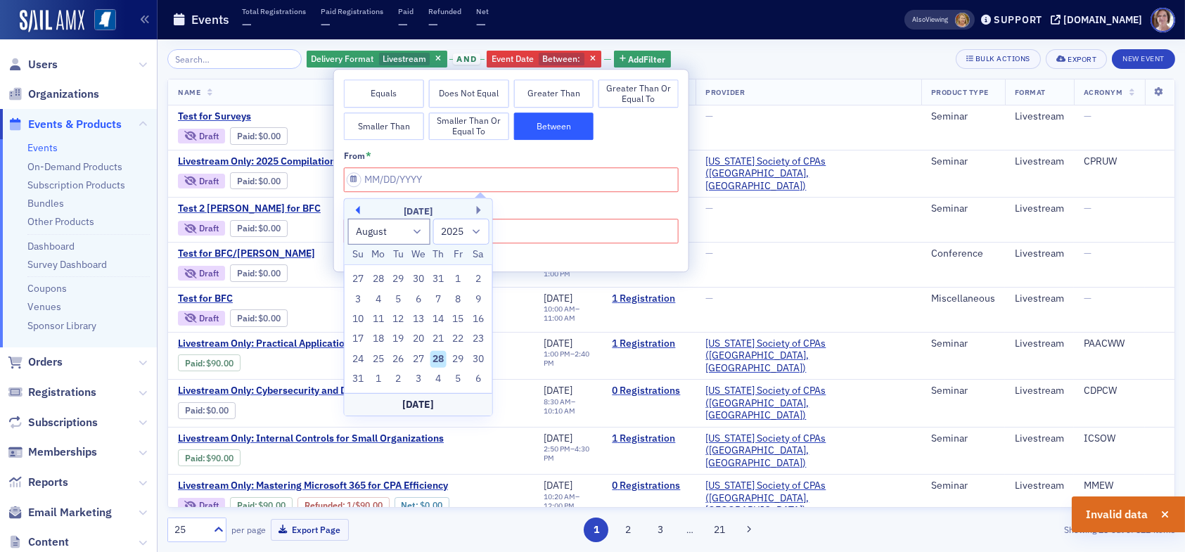
click at [357, 207] on button "Previous Month" at bounding box center [356, 210] width 8 height 8
click at [359, 206] on button "Previous Month" at bounding box center [356, 210] width 8 height 8
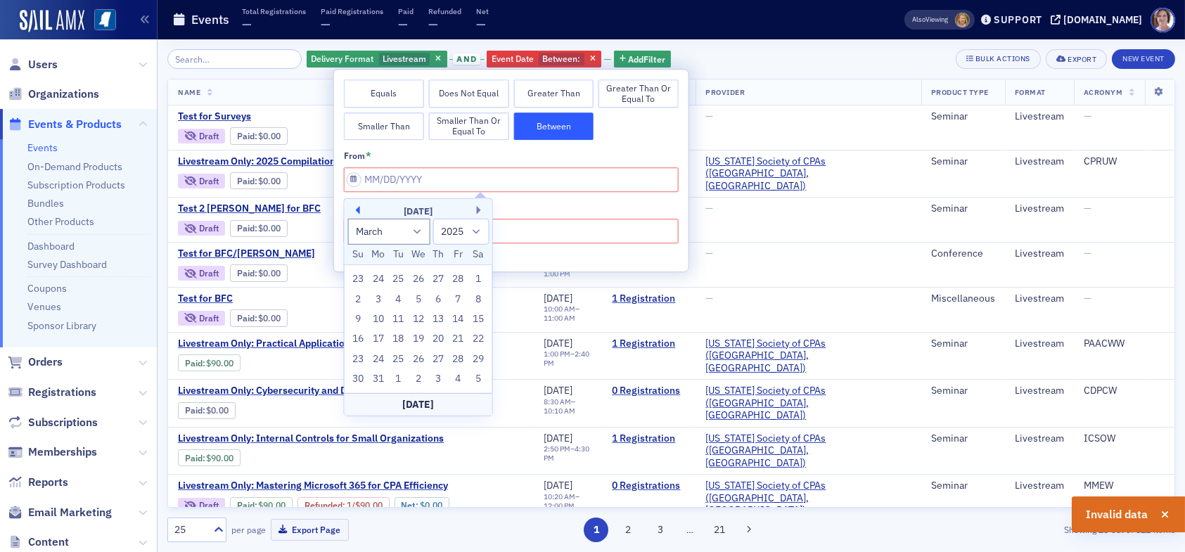
click at [359, 206] on button "Previous Month" at bounding box center [356, 210] width 8 height 8
select select "11"
select select "2024"
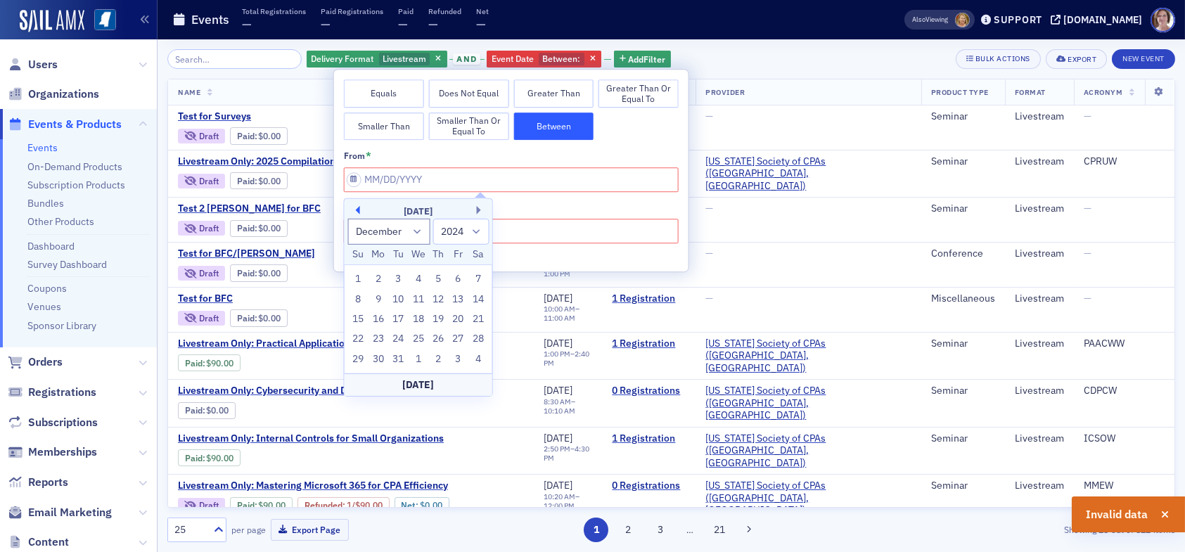
click at [359, 206] on button "Previous Month" at bounding box center [356, 210] width 8 height 8
select select "9"
click at [400, 279] on div "1" at bounding box center [398, 279] width 17 height 17
type input "10/01/2024"
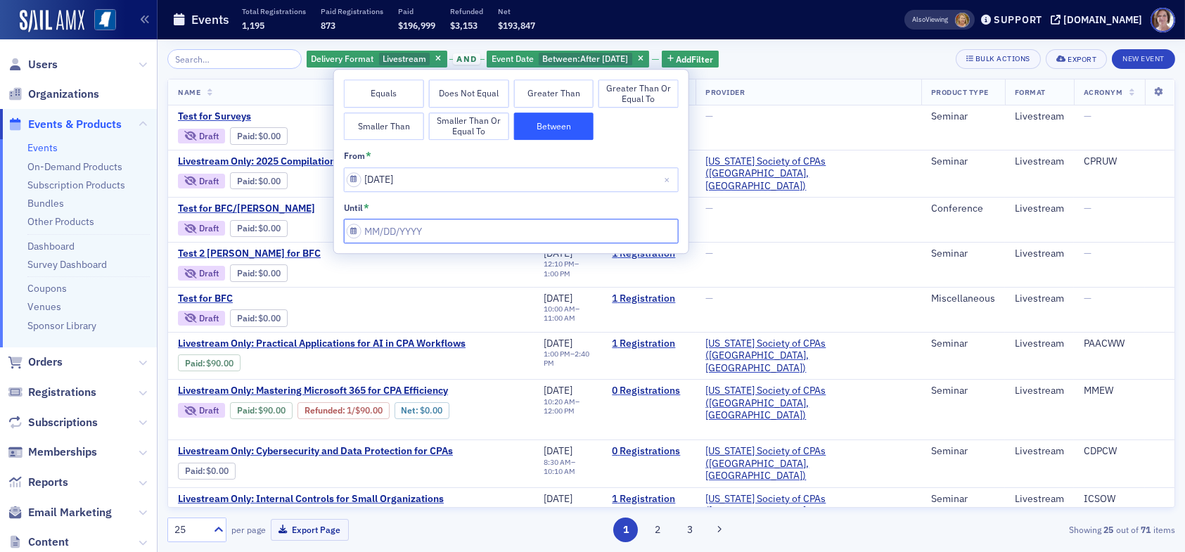
click at [448, 234] on input "from *" at bounding box center [511, 231] width 335 height 25
select select "7"
select select "2025"
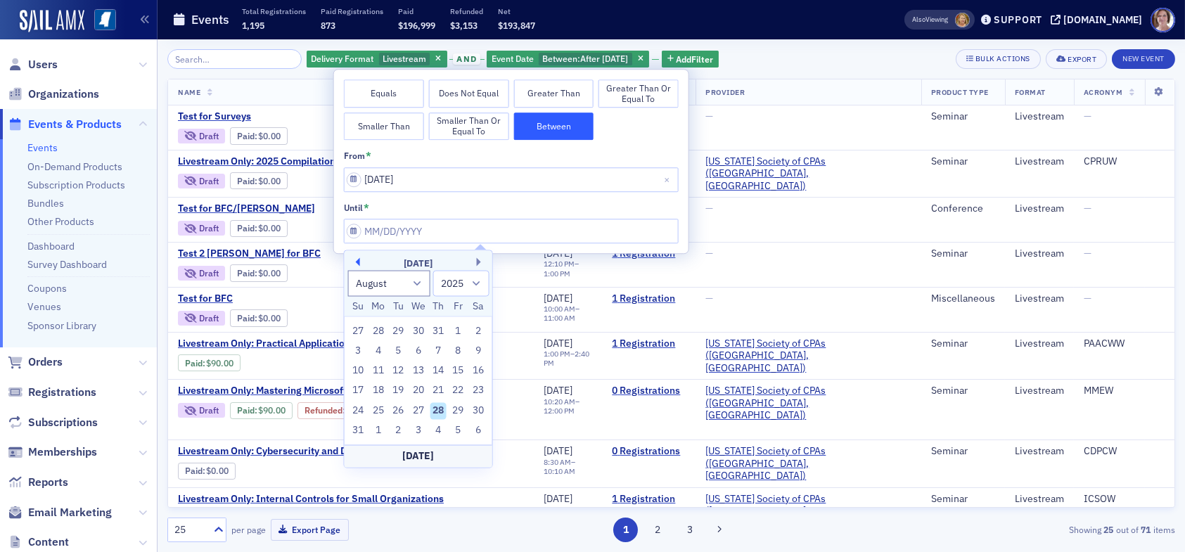
click at [359, 261] on button "Previous Month" at bounding box center [356, 262] width 8 height 8
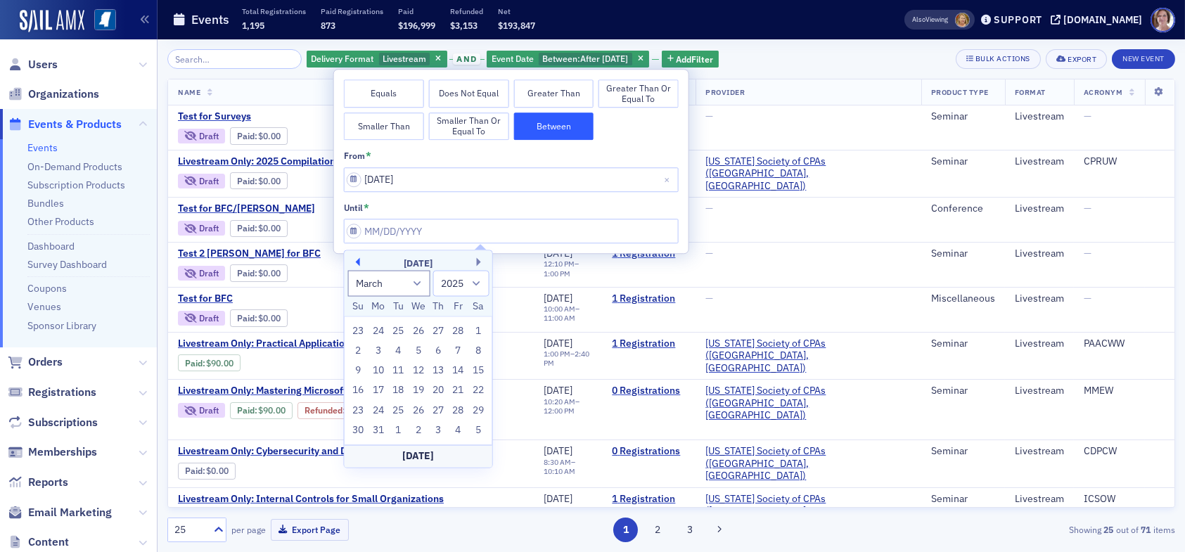
click at [359, 261] on button "Previous Month" at bounding box center [356, 262] width 8 height 8
select select "11"
select select "2024"
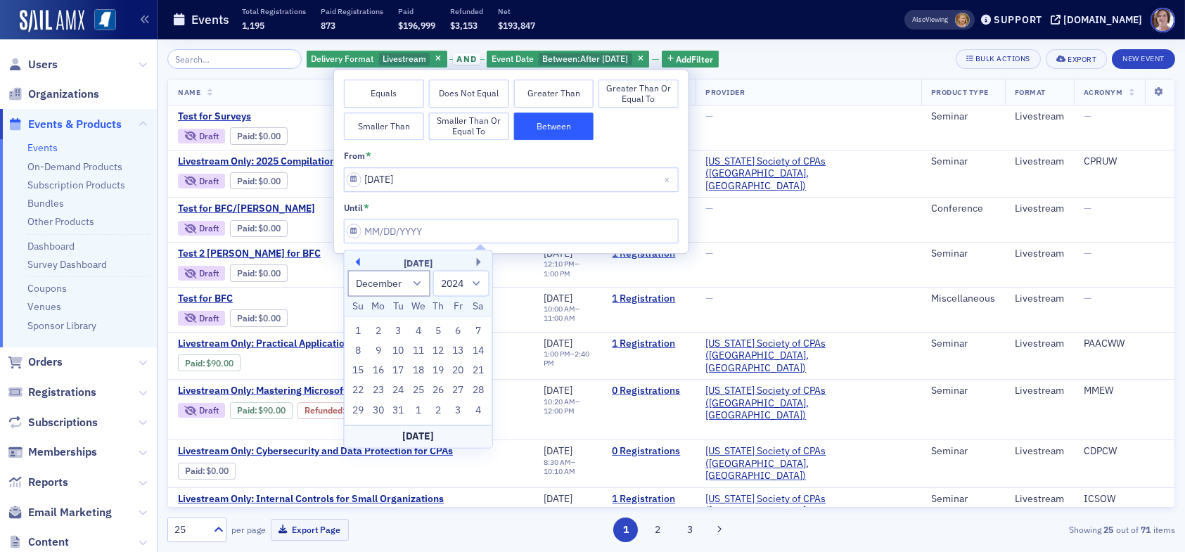
click at [359, 261] on button "Previous Month" at bounding box center [356, 262] width 8 height 8
select select "9"
click at [436, 405] on div "31" at bounding box center [438, 410] width 17 height 17
type input "10/31/2024"
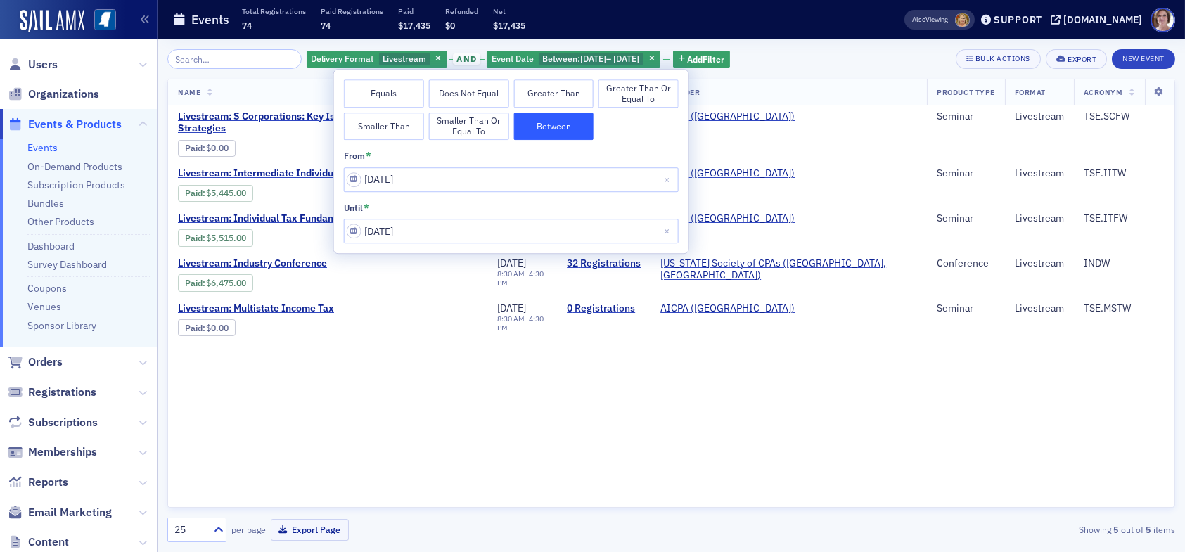
click at [796, 65] on div "Delivery Format Livestream and Event Date Between : 10/1/2024 – 10/31/2024 Add …" at bounding box center [671, 59] width 1008 height 20
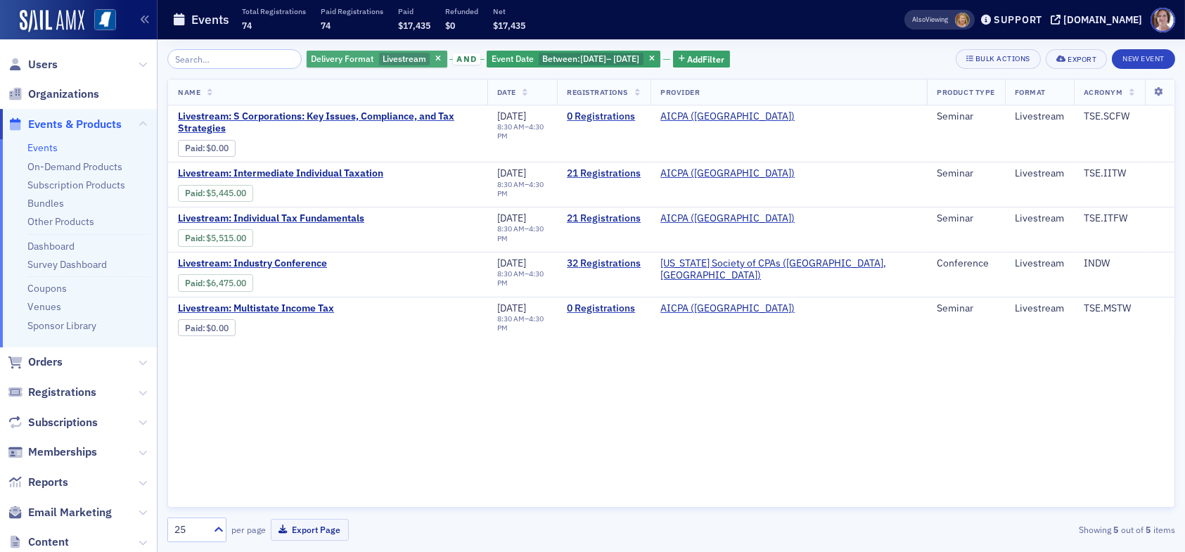
click at [383, 61] on span "Livestream" at bounding box center [405, 58] width 44 height 11
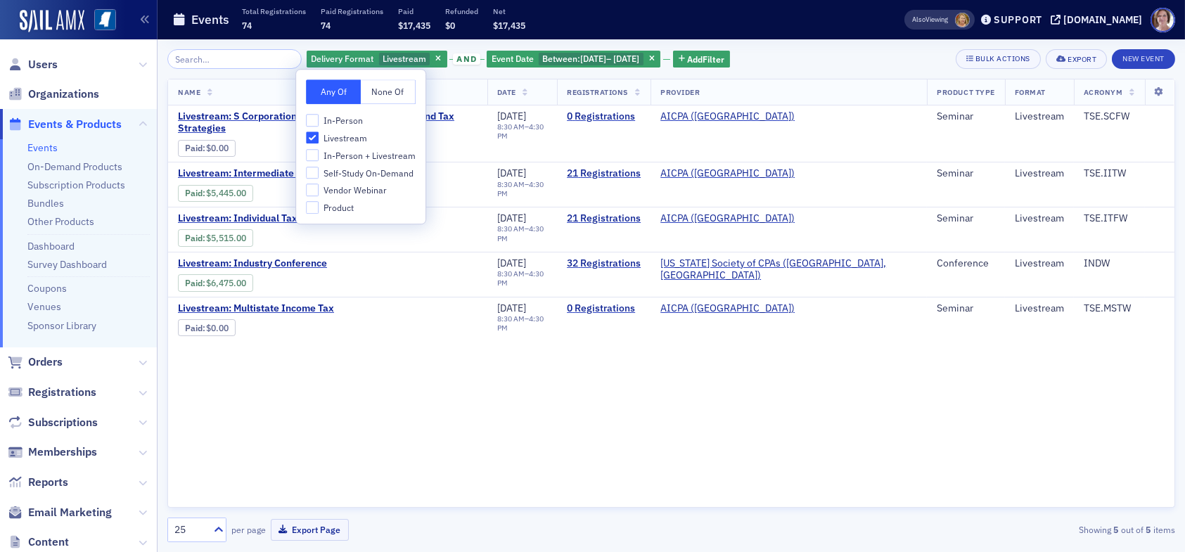
click at [326, 119] on span "In-Person" at bounding box center [343, 121] width 39 height 12
click at [319, 119] on input "In-Person" at bounding box center [312, 120] width 13 height 13
checkbox input "true"
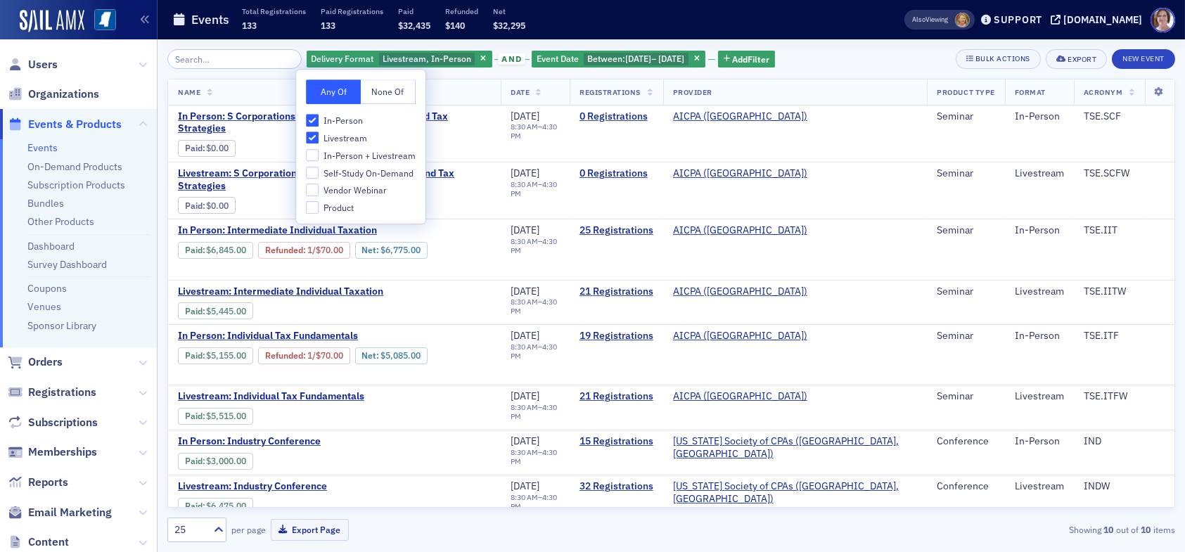
click at [319, 136] on label "Livestream" at bounding box center [361, 138] width 110 height 13
click at [319, 136] on input "Livestream" at bounding box center [312, 138] width 13 height 13
checkbox input "false"
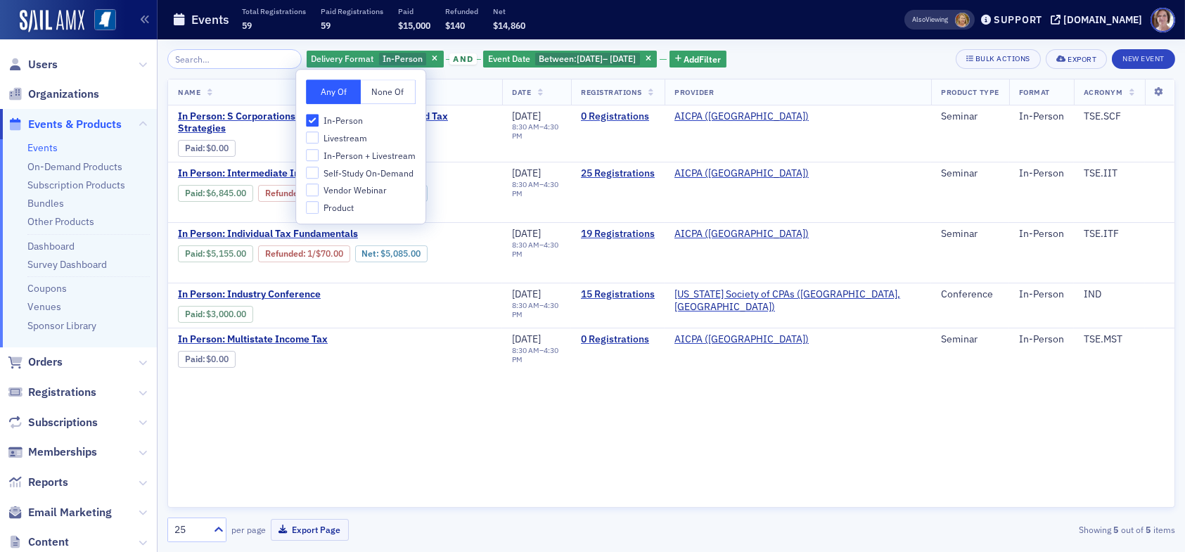
click at [840, 56] on div "Delivery Format In-Person and Event Date Between : 10/1/2024 – 10/31/2024 Add F…" at bounding box center [671, 59] width 1008 height 20
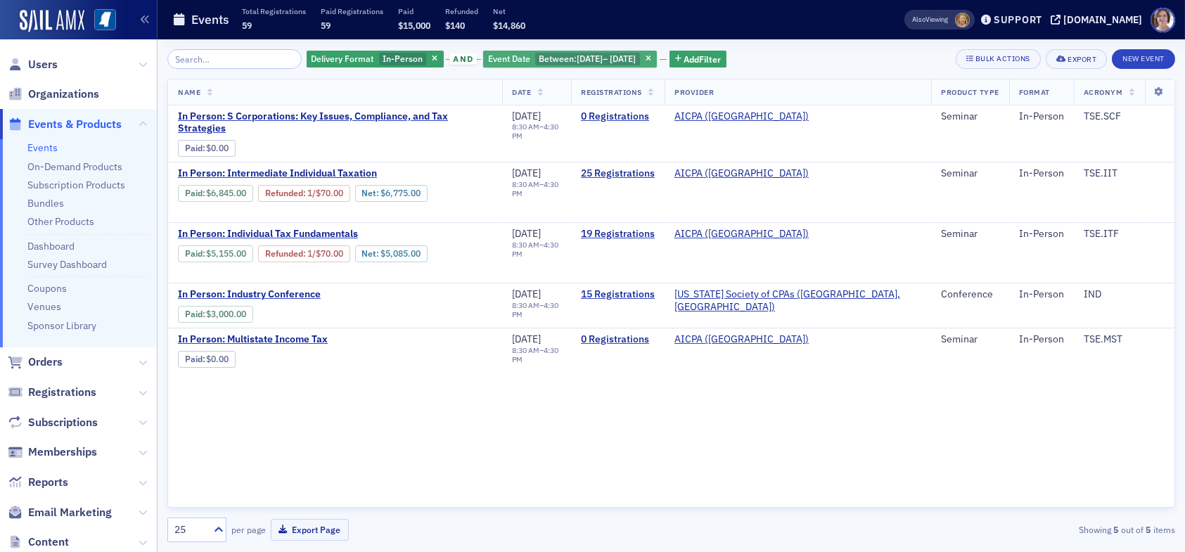
click at [619, 60] on span "10/31/2024" at bounding box center [623, 58] width 26 height 11
select select "9"
select select "2024"
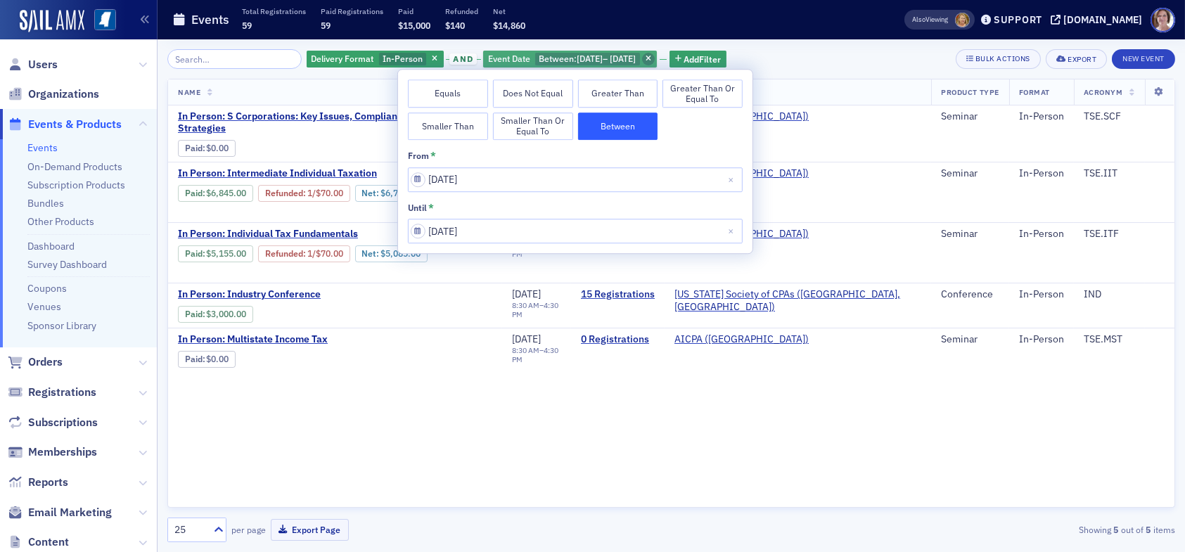
click at [651, 56] on icon "button" at bounding box center [649, 60] width 6 height 8
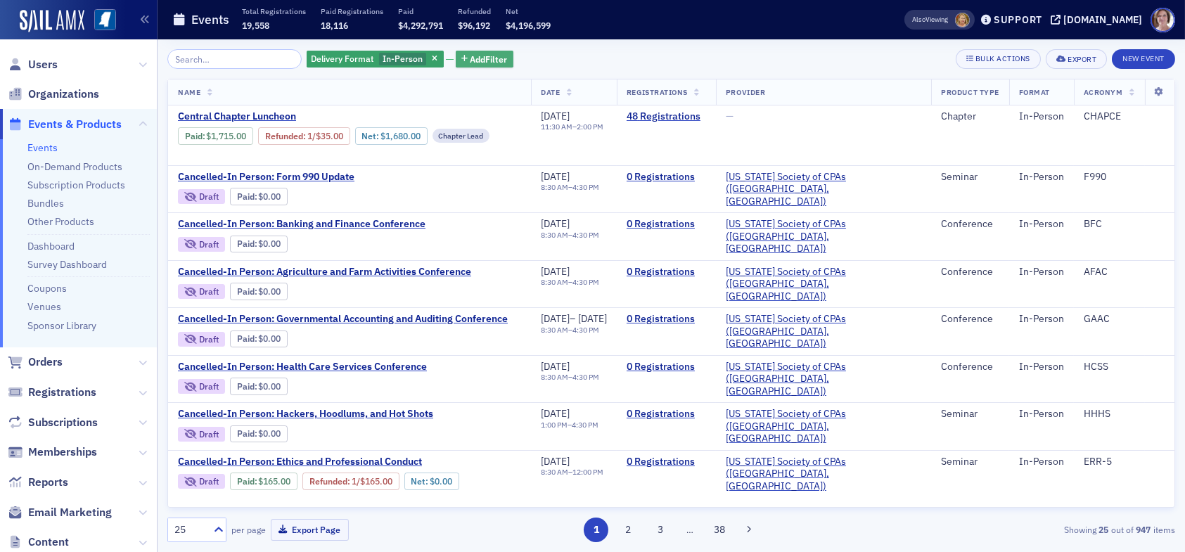
click at [471, 56] on span "Add Filter" at bounding box center [489, 59] width 37 height 13
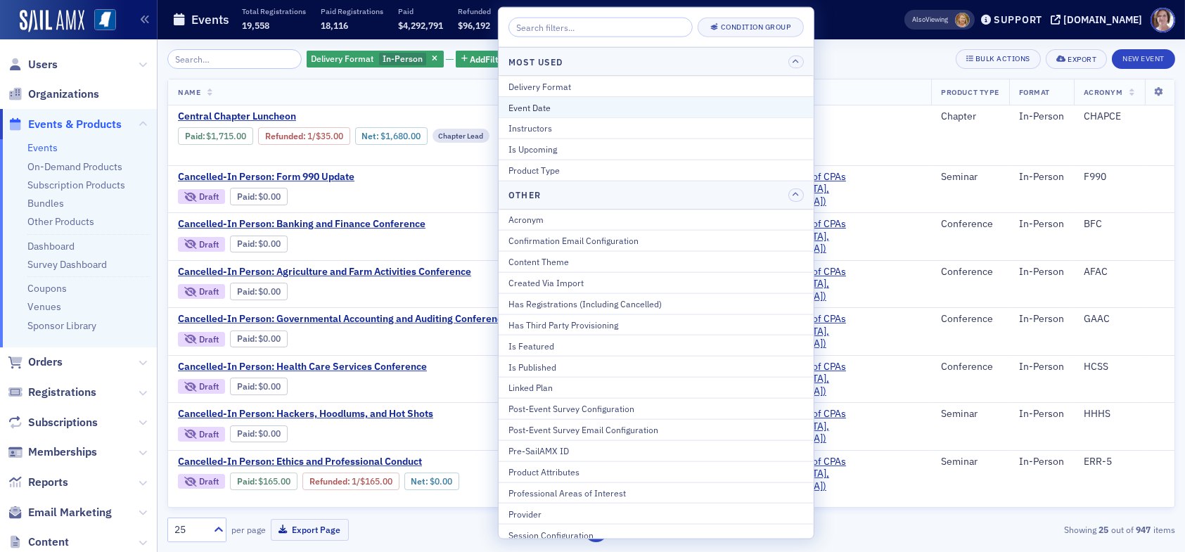
click at [558, 108] on div "Event Date" at bounding box center [656, 107] width 295 height 13
select select "7"
select select "2025"
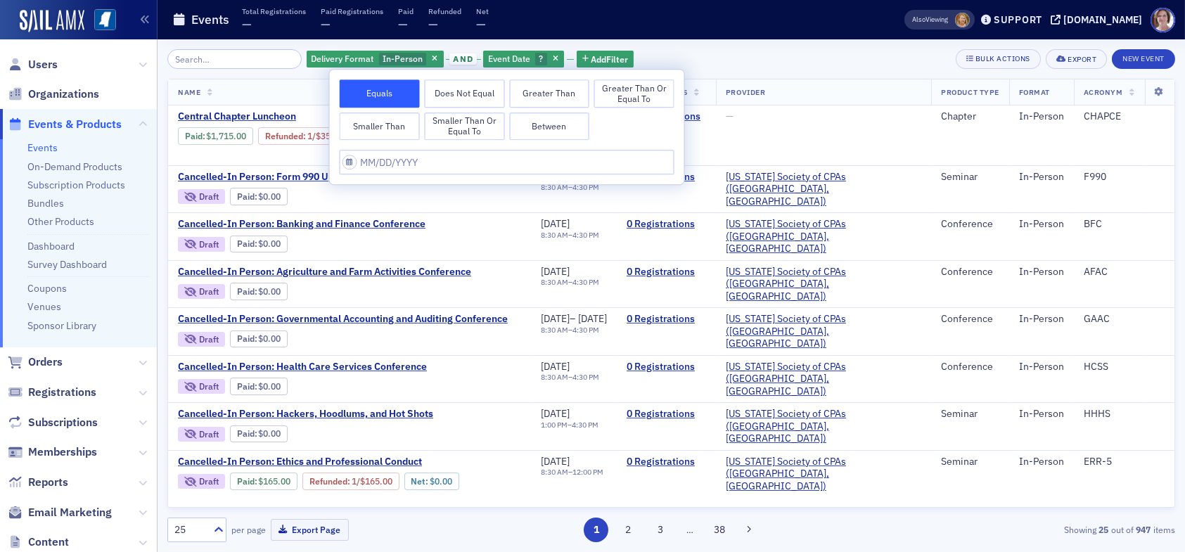
click at [544, 122] on button "Between" at bounding box center [549, 127] width 80 height 28
select select "7"
select select "2025"
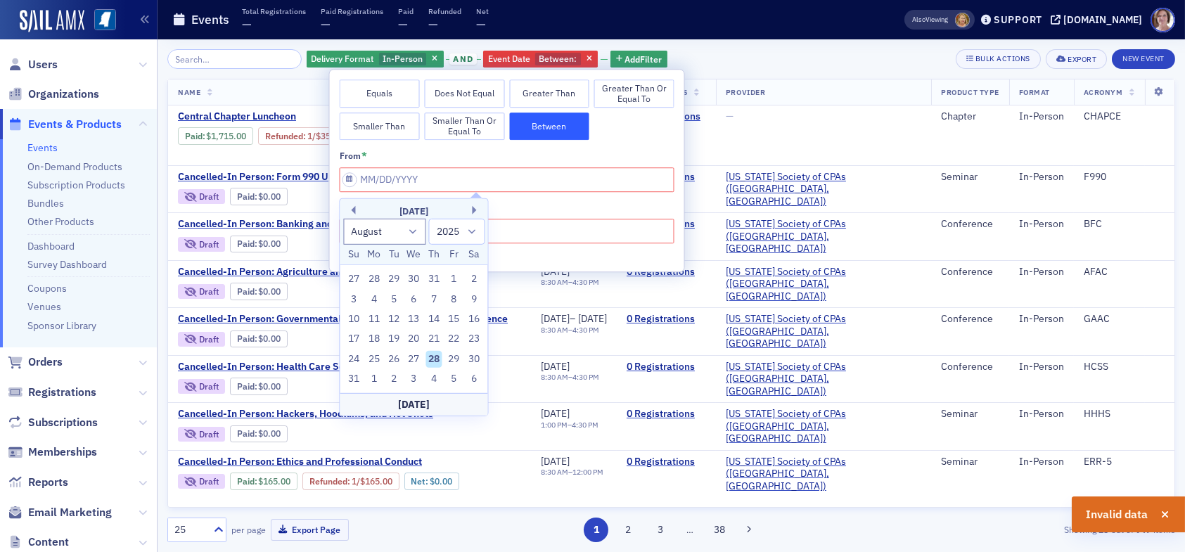
click at [357, 210] on div "August 2025" at bounding box center [414, 212] width 148 height 14
click at [355, 210] on button "Previous Month" at bounding box center [351, 210] width 8 height 8
click at [355, 209] on button "Previous Month" at bounding box center [351, 210] width 8 height 8
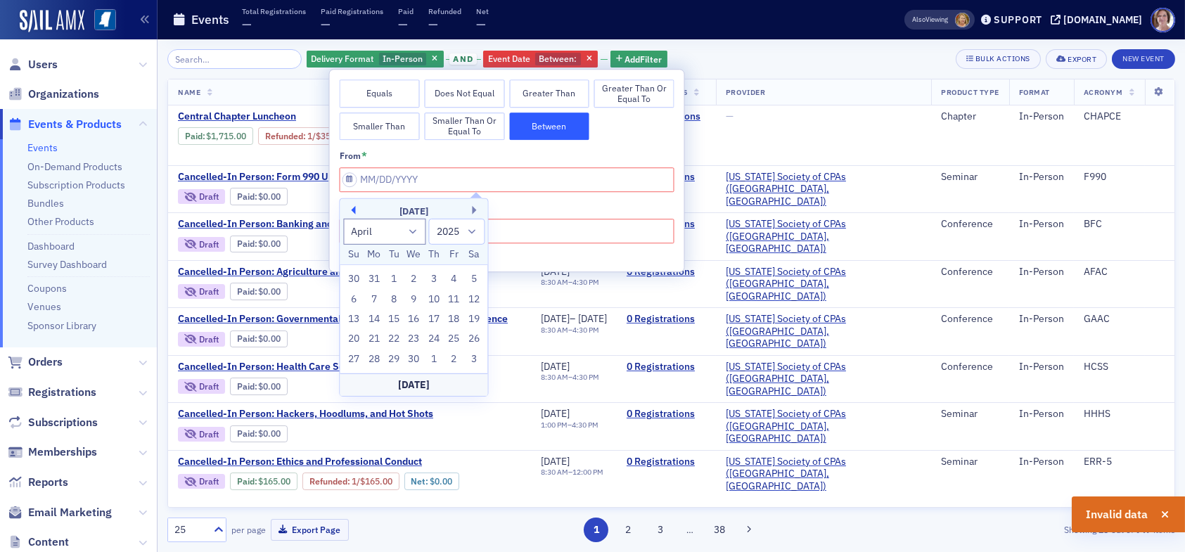
click at [355, 209] on button "Previous Month" at bounding box center [351, 210] width 8 height 8
select select "11"
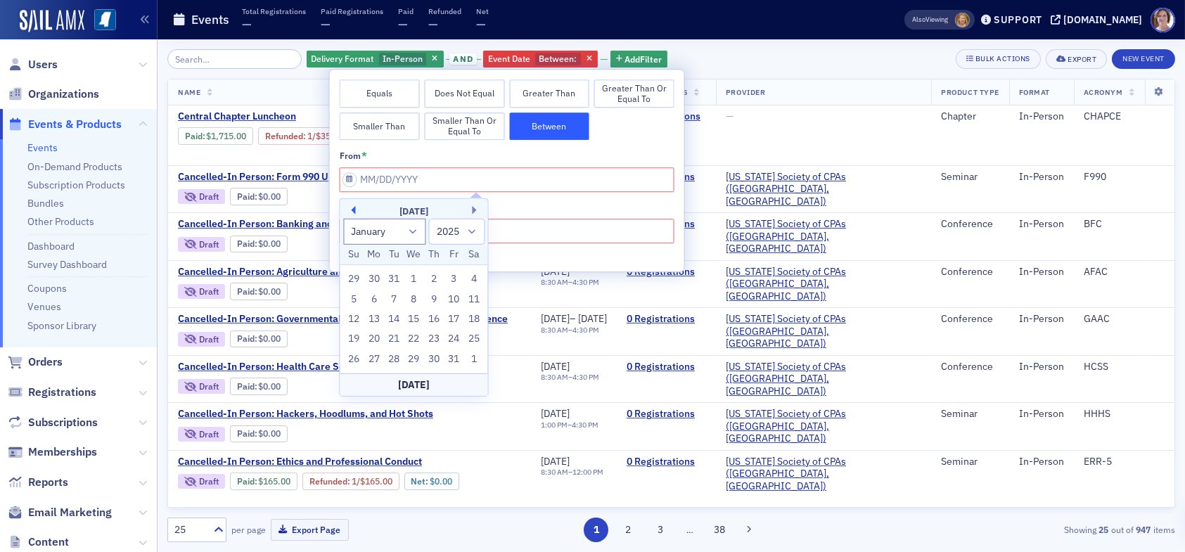
select select "2024"
click at [355, 209] on button "Previous Month" at bounding box center [351, 210] width 8 height 8
select select "10"
click at [451, 276] on div "1" at bounding box center [453, 279] width 17 height 17
type input "11/01/2024"
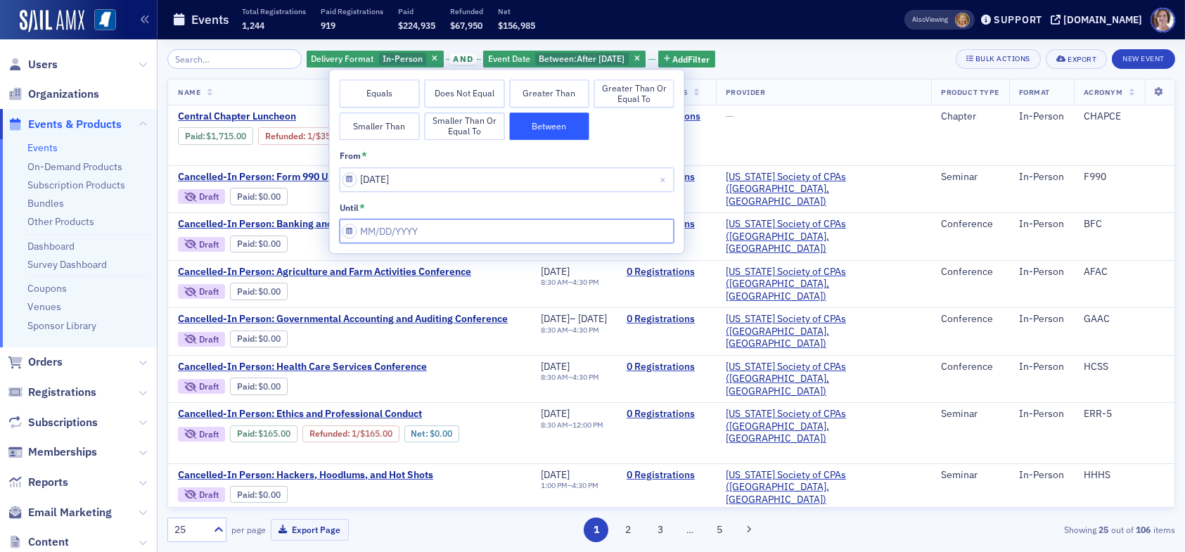
click at [441, 229] on input "from *" at bounding box center [507, 231] width 335 height 25
select select "7"
select select "2025"
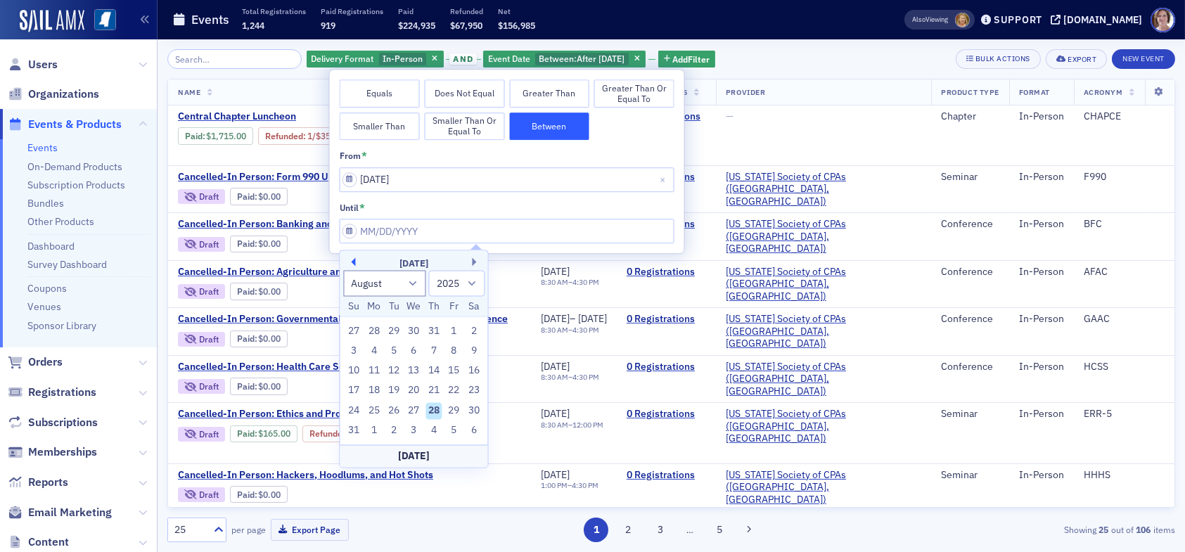
click at [351, 264] on button "Previous Month" at bounding box center [351, 262] width 8 height 8
click at [351, 263] on button "Previous Month" at bounding box center [351, 262] width 8 height 8
click at [352, 262] on button "Previous Month" at bounding box center [351, 262] width 8 height 8
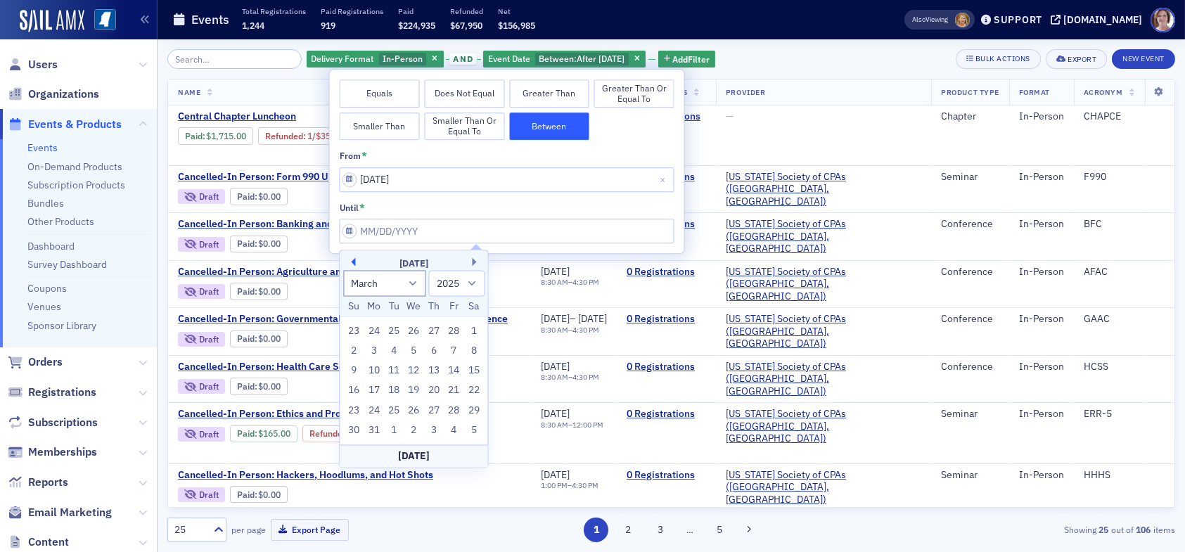
click at [352, 262] on button "Previous Month" at bounding box center [351, 262] width 8 height 8
select select "11"
select select "2024"
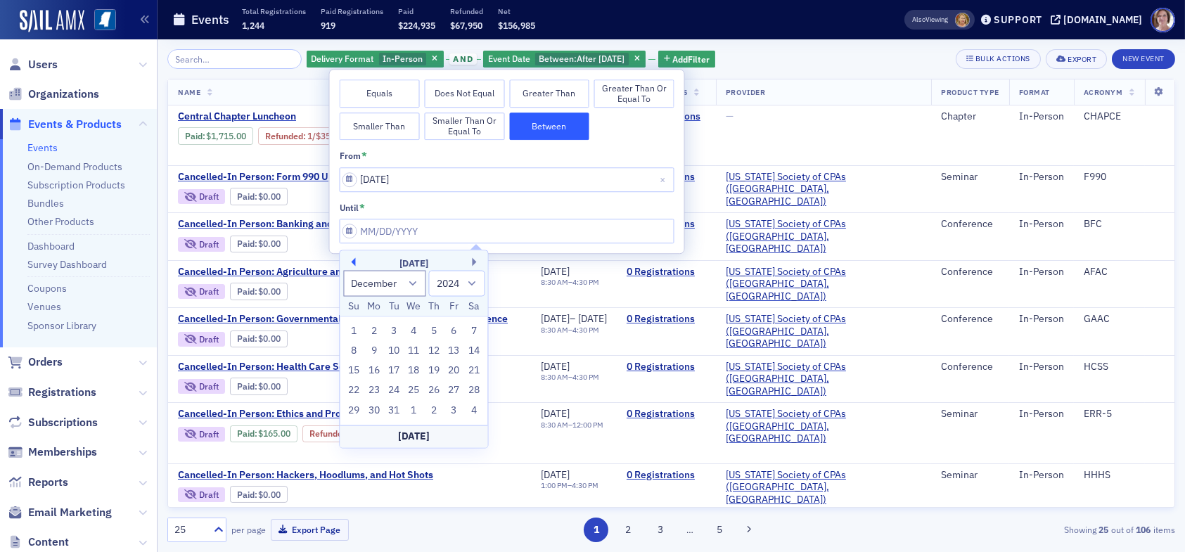
click at [352, 262] on button "Previous Month" at bounding box center [351, 262] width 8 height 8
select select "10"
click at [472, 411] on div "30" at bounding box center [474, 410] width 17 height 17
type input "11/30/2024"
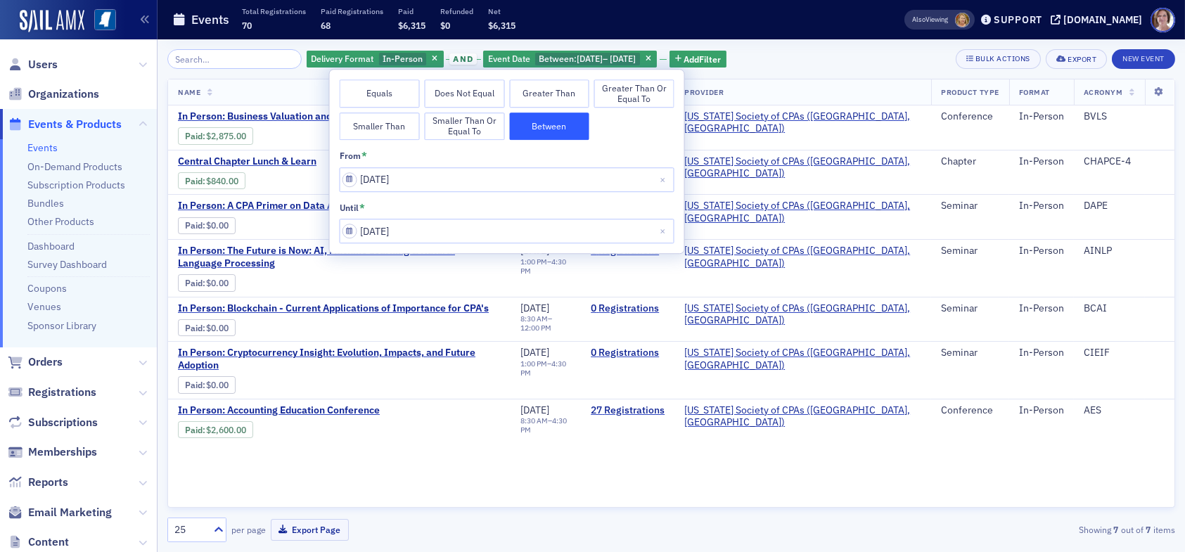
click at [617, 139] on div "Equals Does Not Equal Greater Than Greater Than or Equal To Smaller Than Smalle…" at bounding box center [507, 109] width 335 height 60
click at [784, 56] on div "Delivery Format In-Person and Event Date Between : 11/1/2024 – 11/30/2024 Add F…" at bounding box center [671, 59] width 1008 height 20
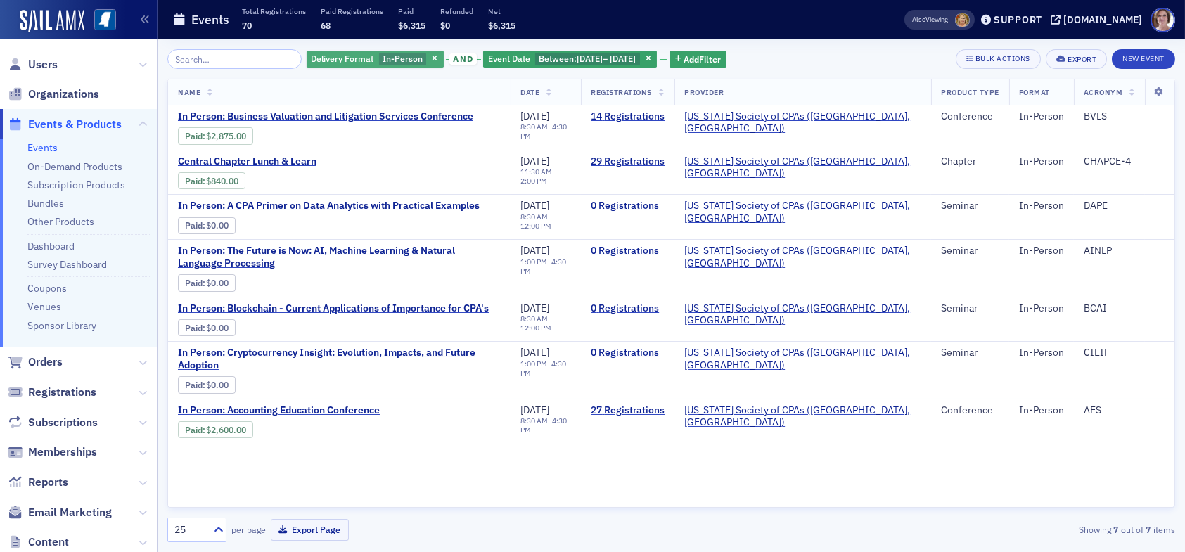
click at [397, 57] on span "In-Person" at bounding box center [403, 58] width 40 height 11
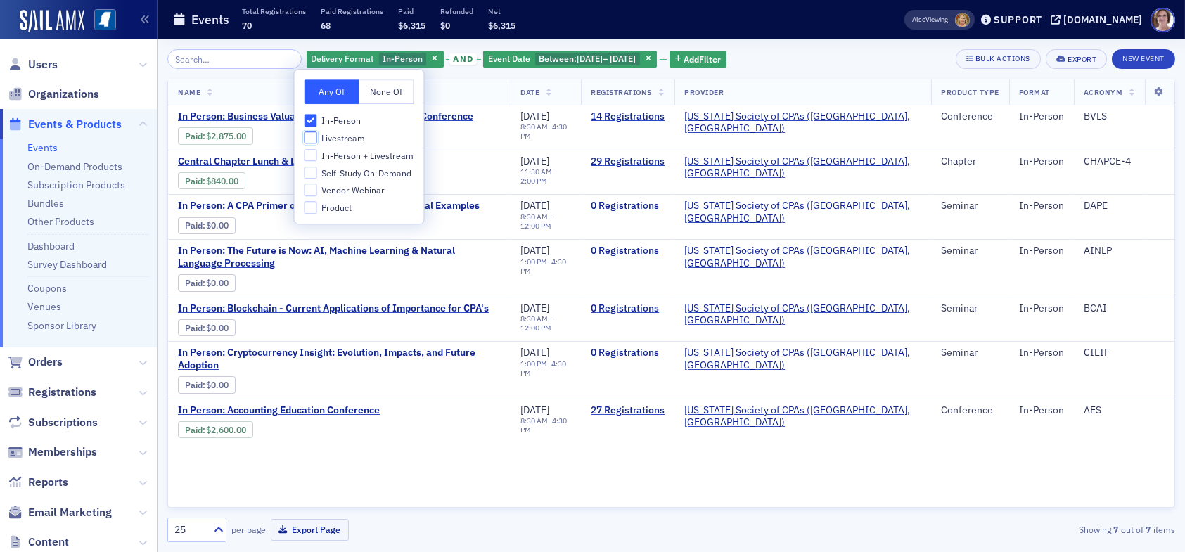
click at [306, 139] on input "Livestream" at bounding box center [311, 138] width 13 height 13
checkbox input "true"
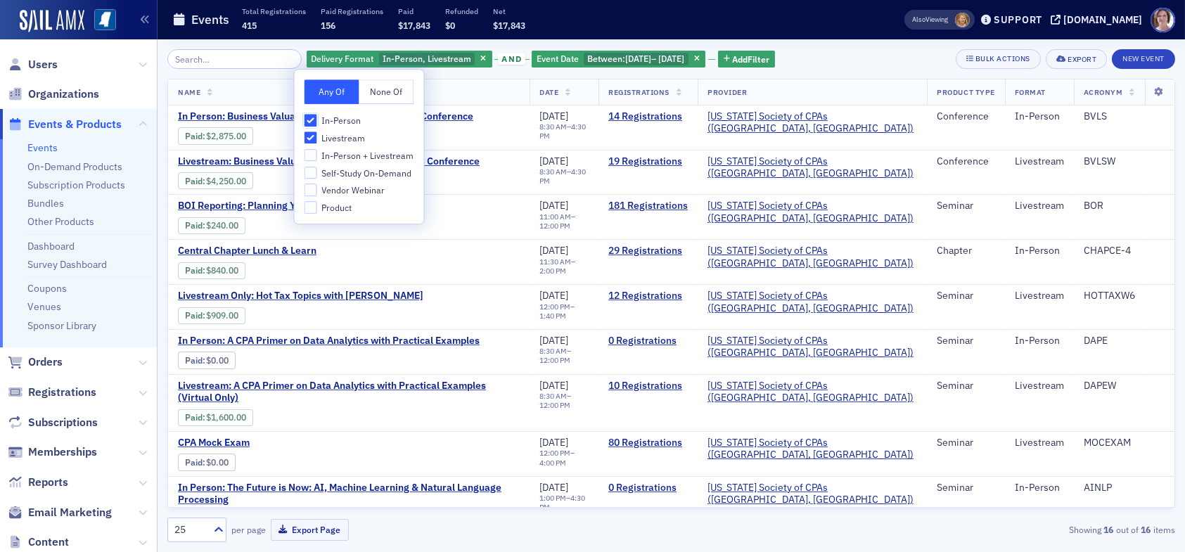
drag, startPoint x: 309, startPoint y: 120, endPoint x: 323, endPoint y: 120, distance: 13.4
click at [311, 120] on input "In-Person" at bounding box center [311, 120] width 13 height 13
checkbox input "false"
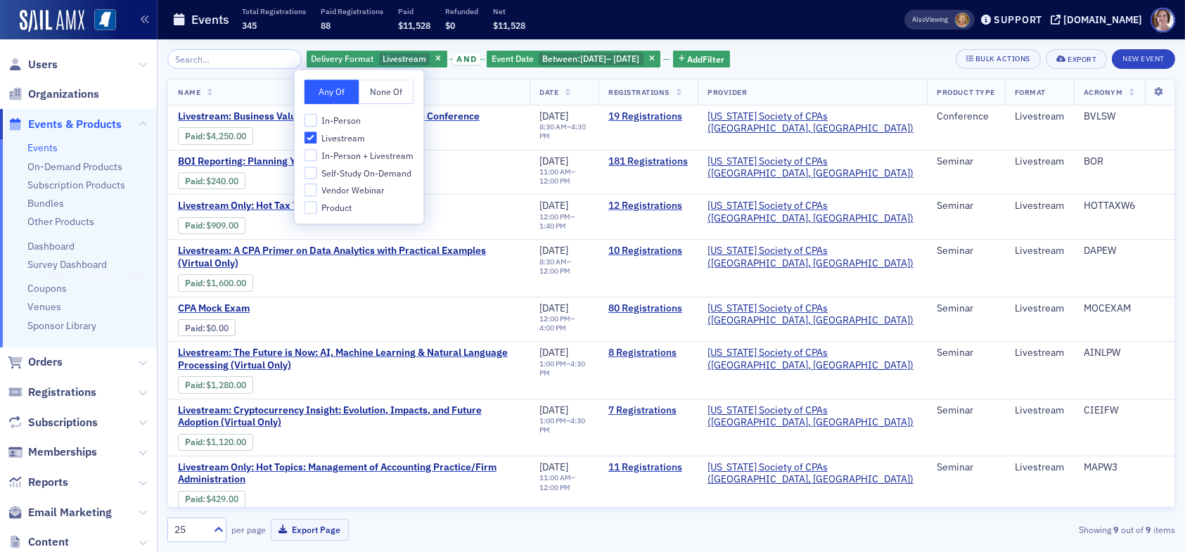
click at [822, 55] on div "Delivery Format Livestream and Event Date Between : 11/1/2024 – 11/30/2024 Add …" at bounding box center [671, 59] width 1008 height 20
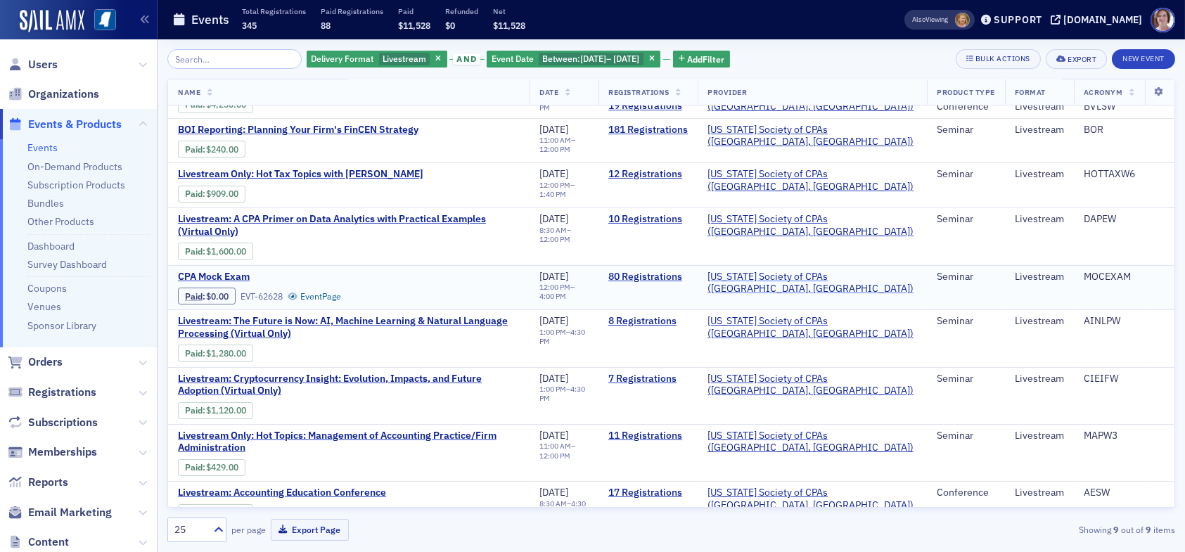
scroll to position [47, 0]
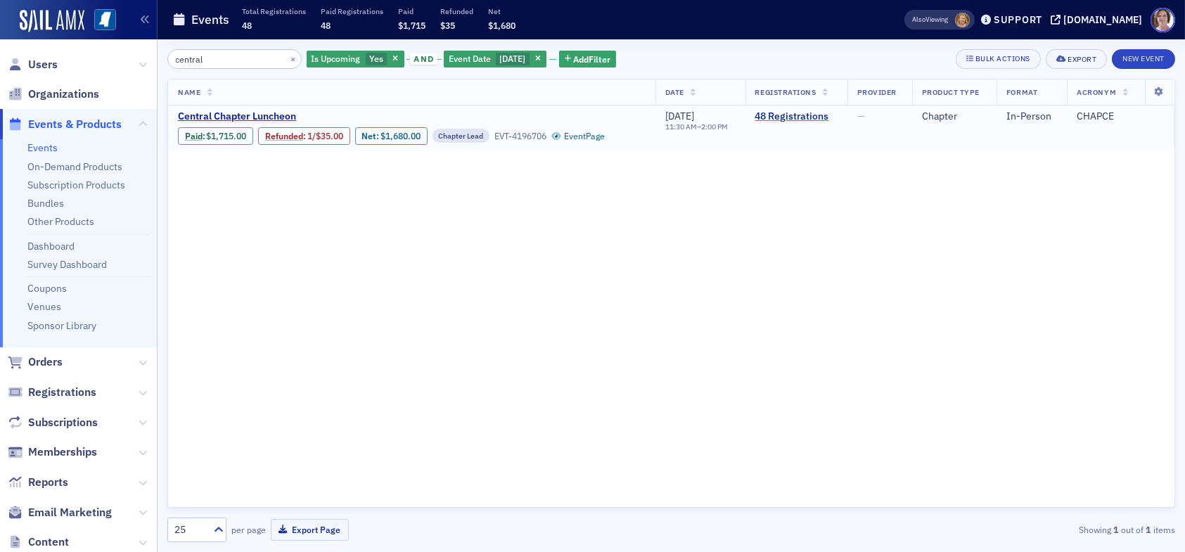
click at [798, 115] on link "48 Registrations" at bounding box center [796, 116] width 82 height 13
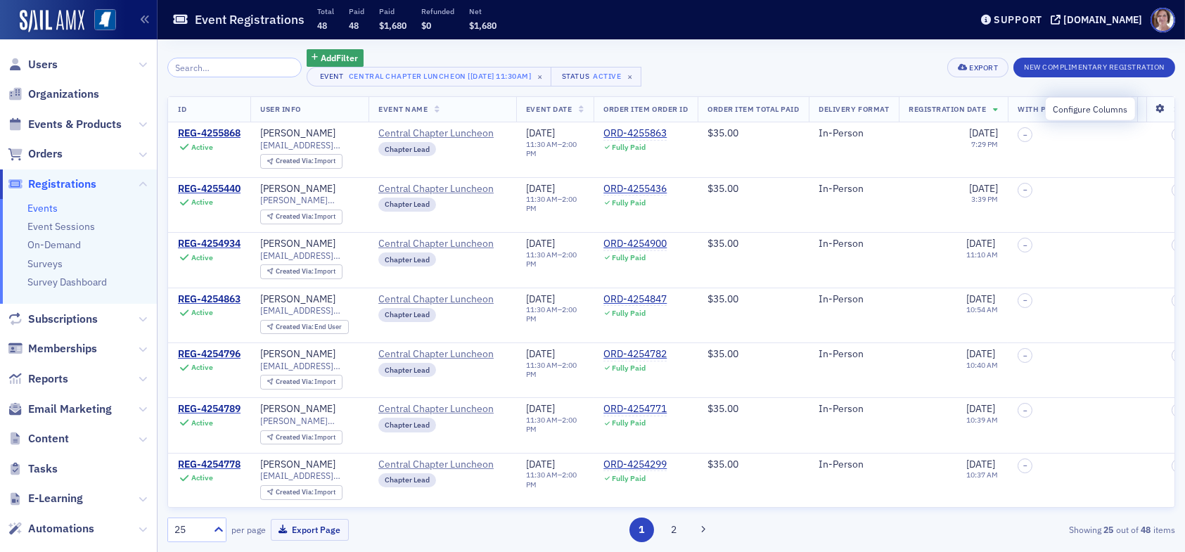
click at [1149, 110] on icon at bounding box center [1160, 109] width 29 height 8
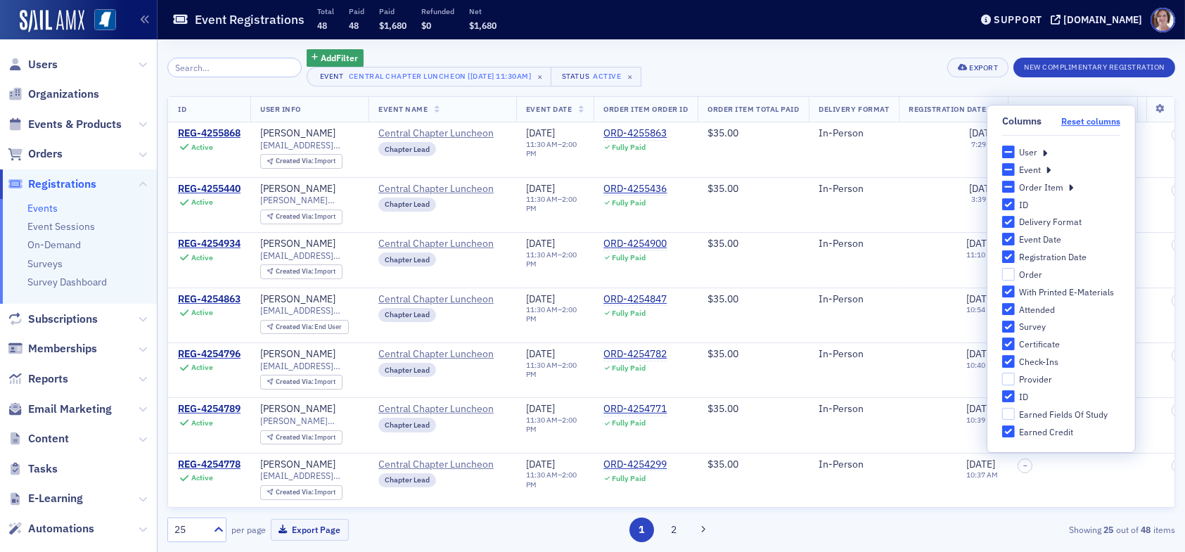
click at [1080, 122] on button "Reset columns" at bounding box center [1090, 121] width 59 height 11
click at [970, 70] on div "Export" at bounding box center [983, 68] width 29 height 8
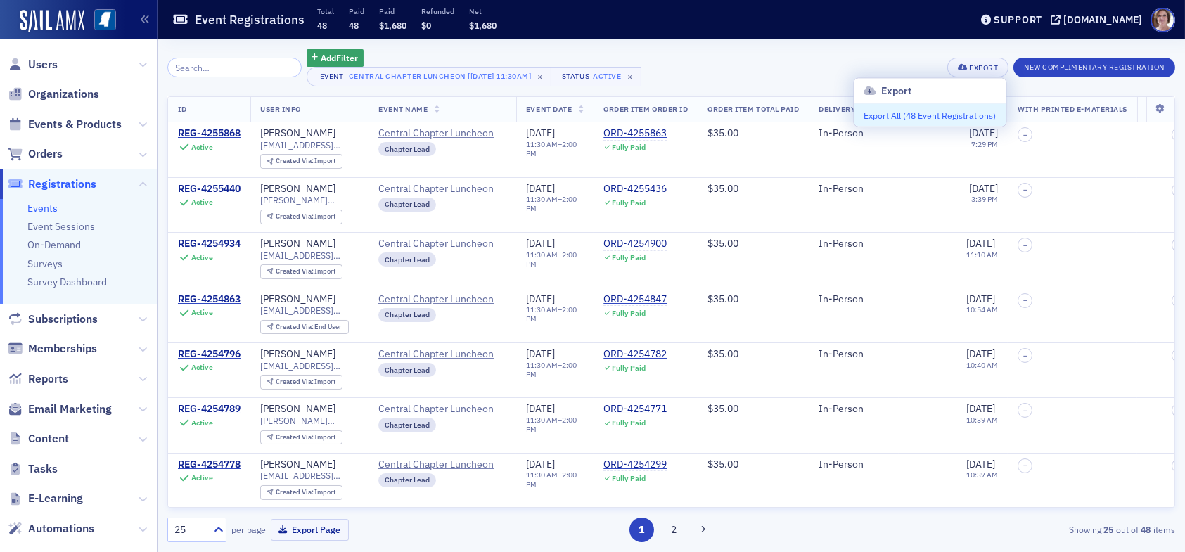
click at [950, 115] on button "Export All ( 48 Event Registrations )" at bounding box center [930, 115] width 152 height 23
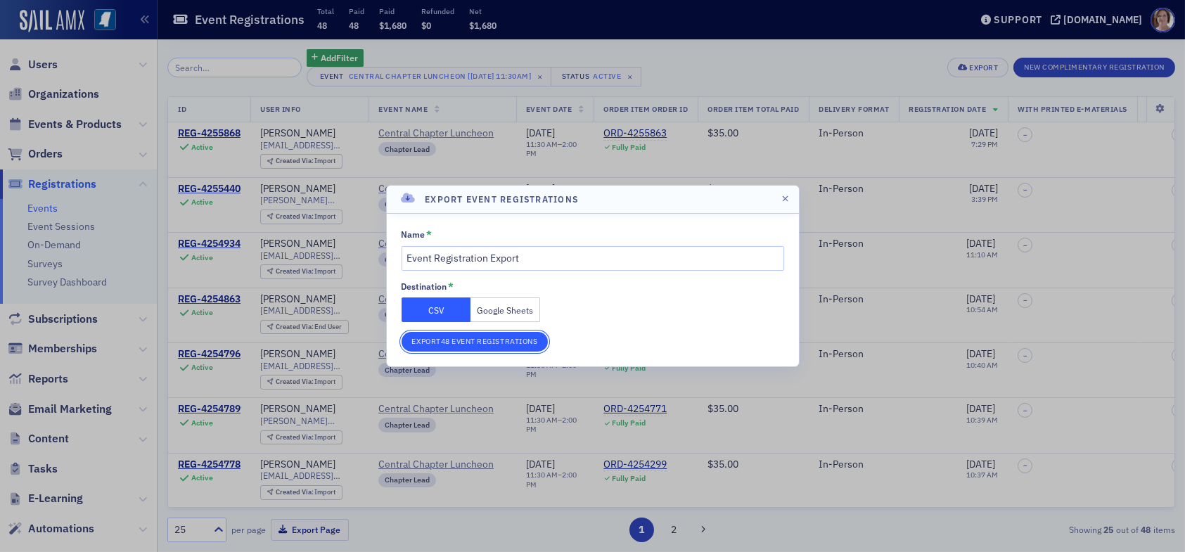
click at [478, 338] on button "Export 48 Event Registrations" at bounding box center [475, 342] width 147 height 20
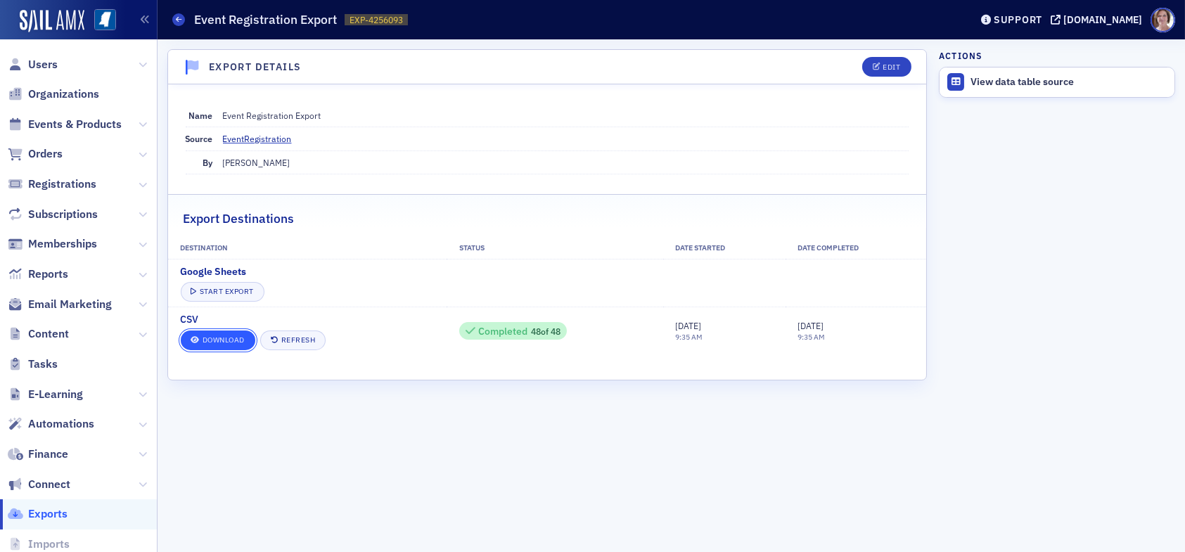
click at [215, 339] on link "Download" at bounding box center [218, 341] width 75 height 20
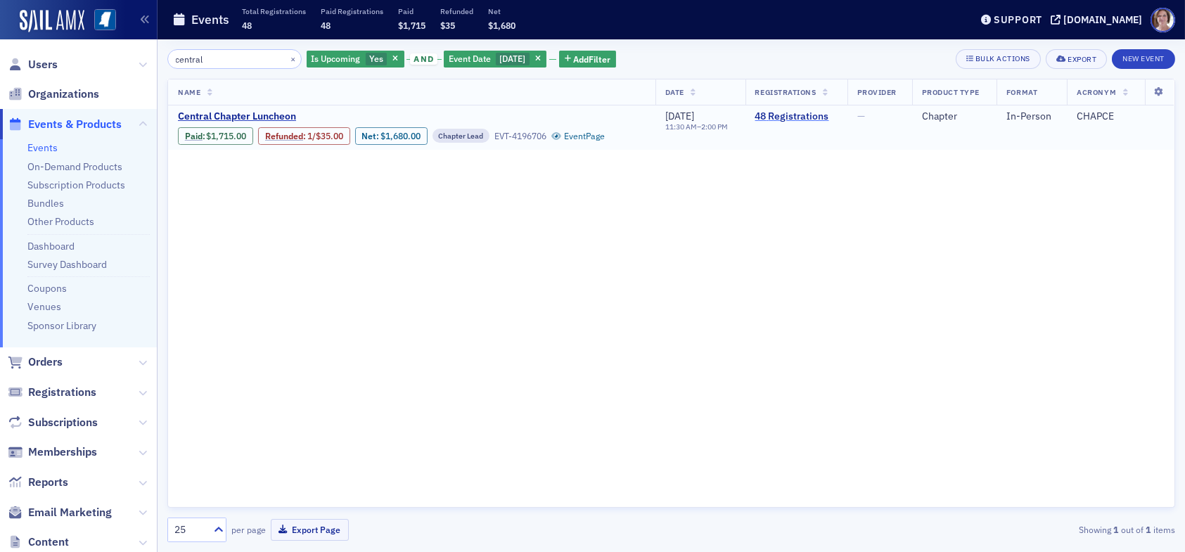
click at [784, 117] on link "48 Registrations" at bounding box center [796, 116] width 82 height 13
click at [532, 266] on div "Name Date Registrations Provider Product Type Format Acronym Central Chapter Lu…" at bounding box center [671, 293] width 1008 height 429
click at [796, 116] on link "48 Registrations" at bounding box center [796, 116] width 82 height 13
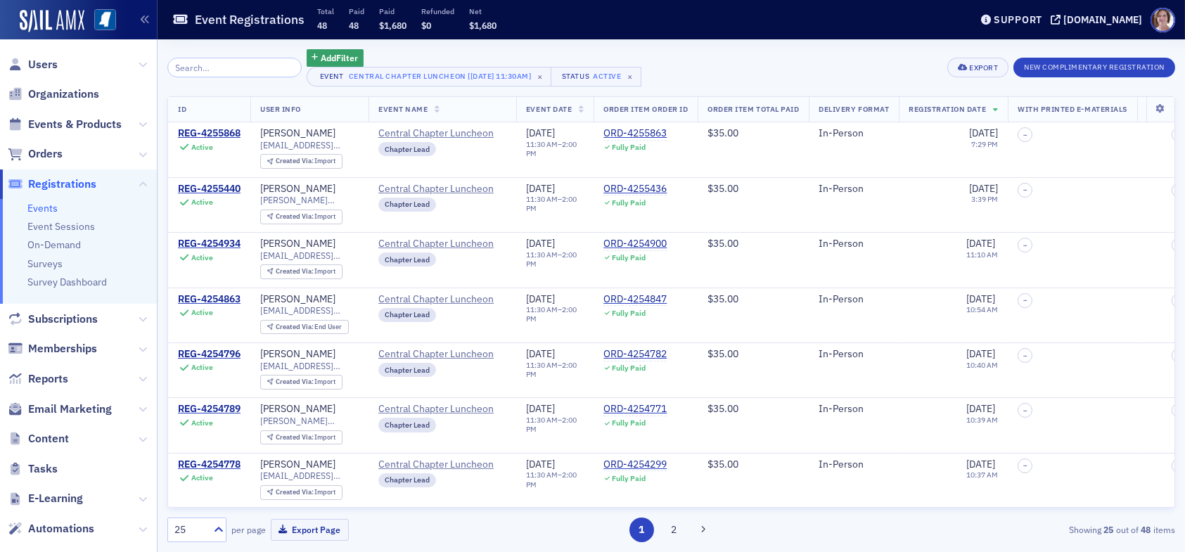
click at [732, 110] on span "Order Item Total Paid" at bounding box center [753, 109] width 91 height 10
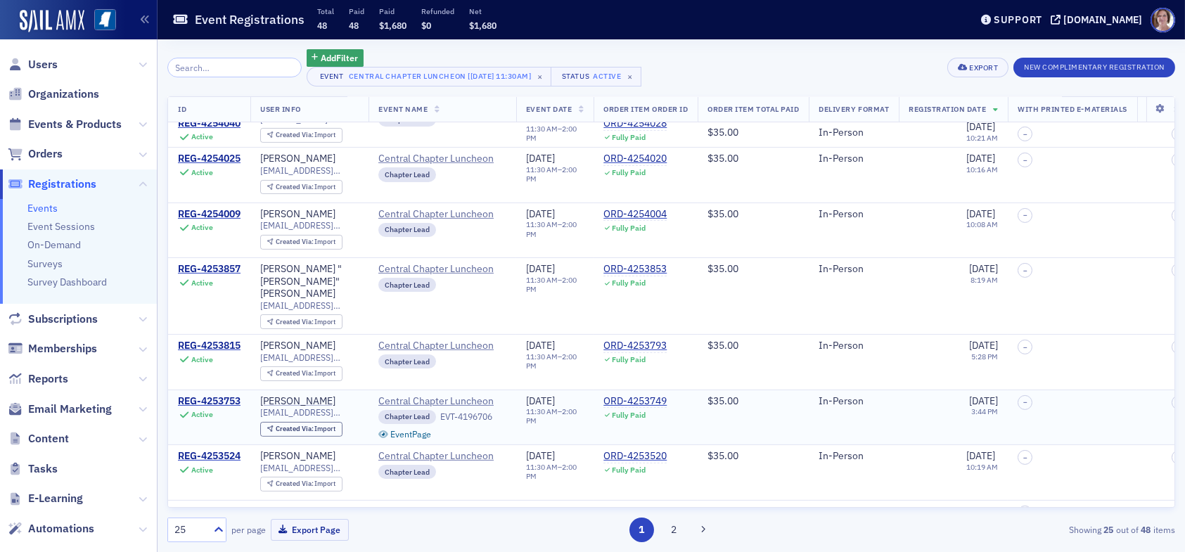
scroll to position [1019, 0]
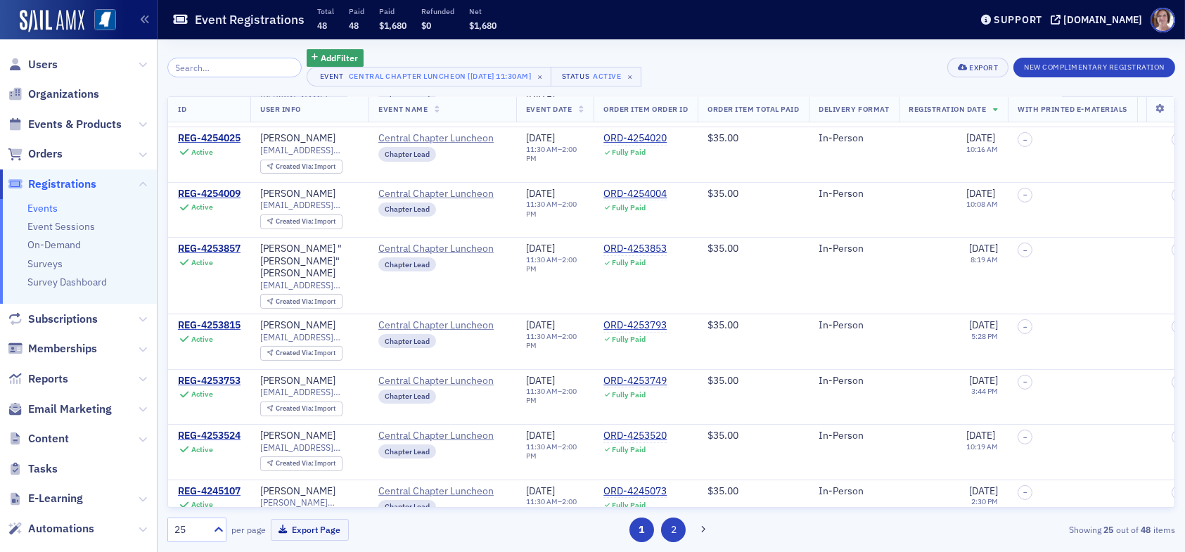
click at [677, 532] on button "2" at bounding box center [673, 530] width 25 height 25
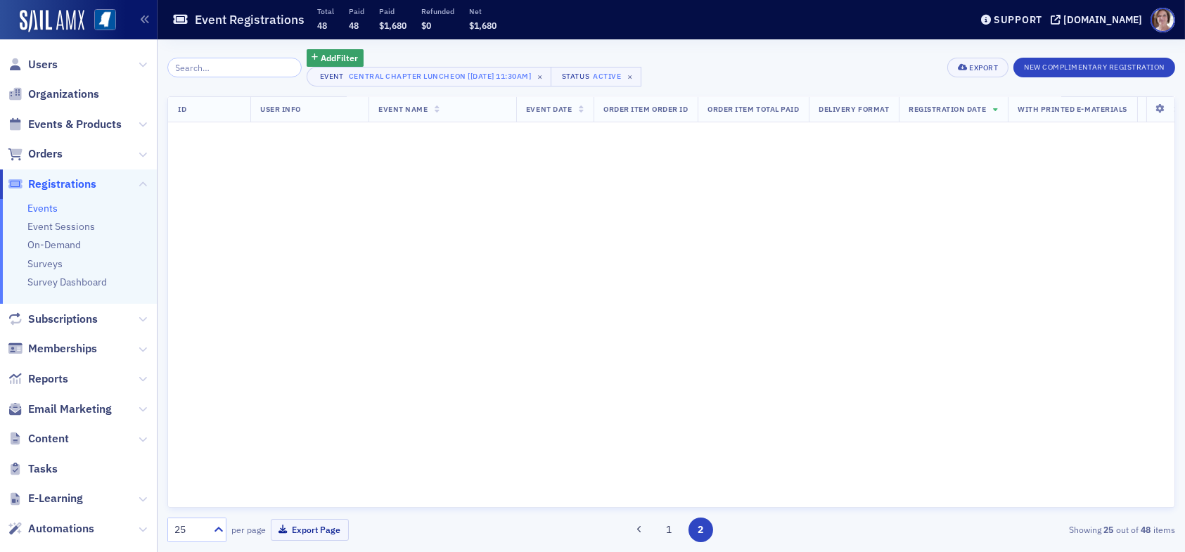
scroll to position [0, 0]
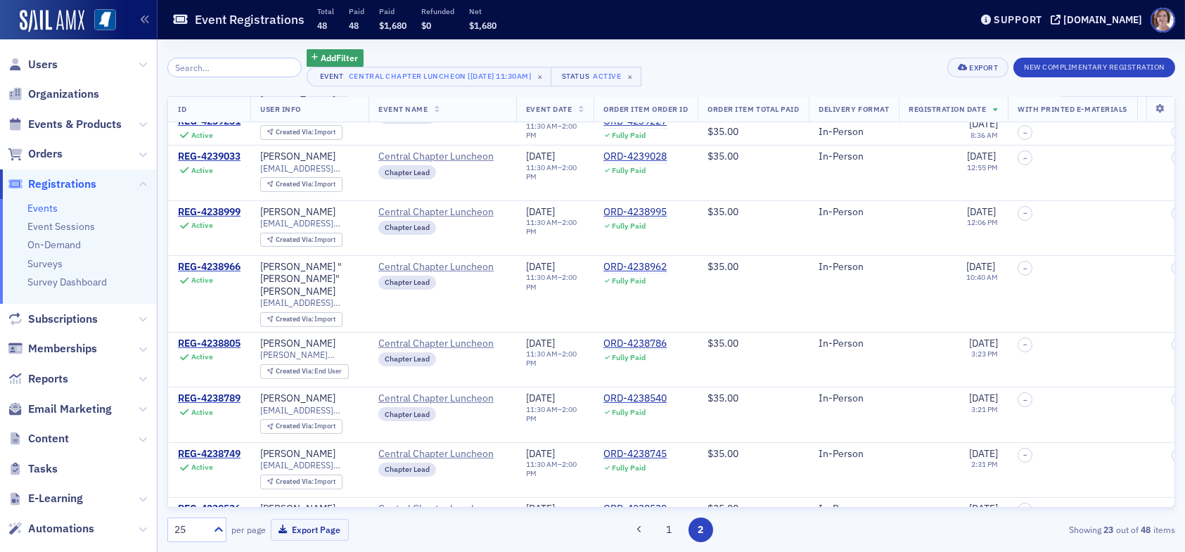
scroll to position [917, 0]
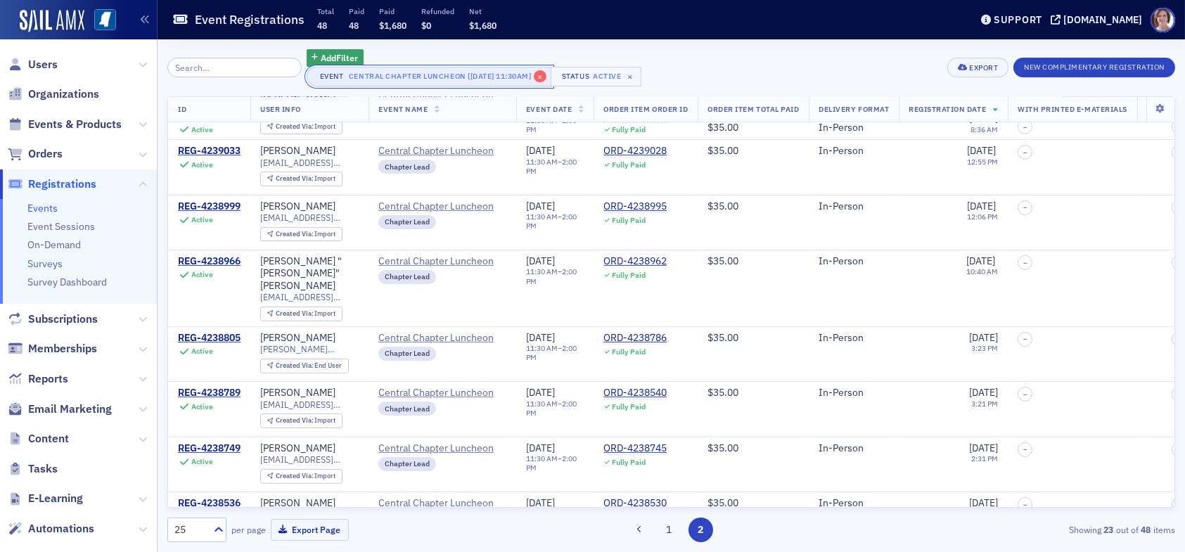
click at [540, 76] on span "×" at bounding box center [540, 76] width 13 height 13
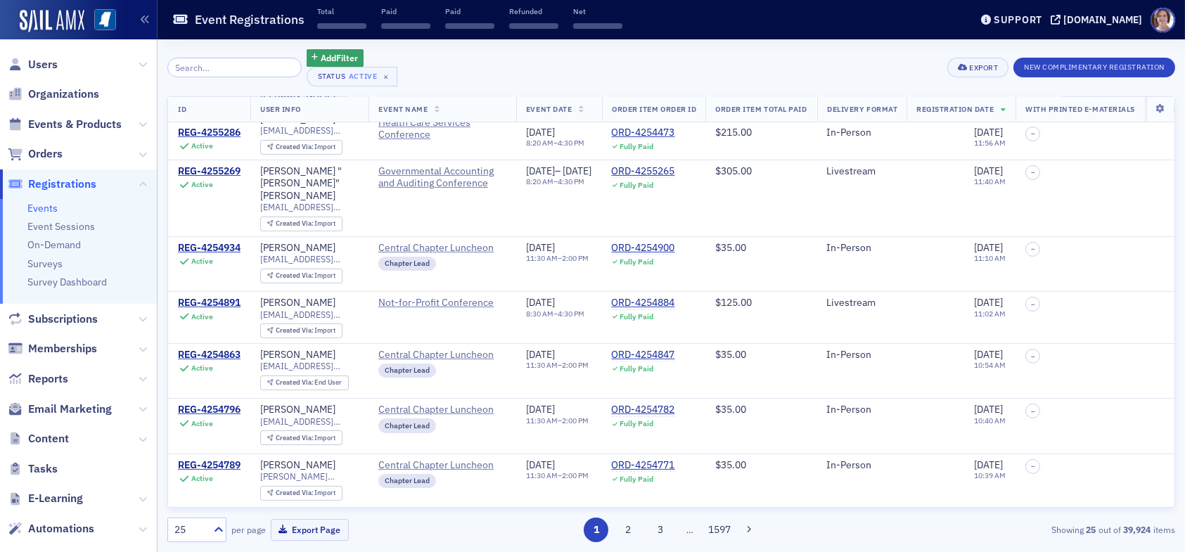
scroll to position [914, 0]
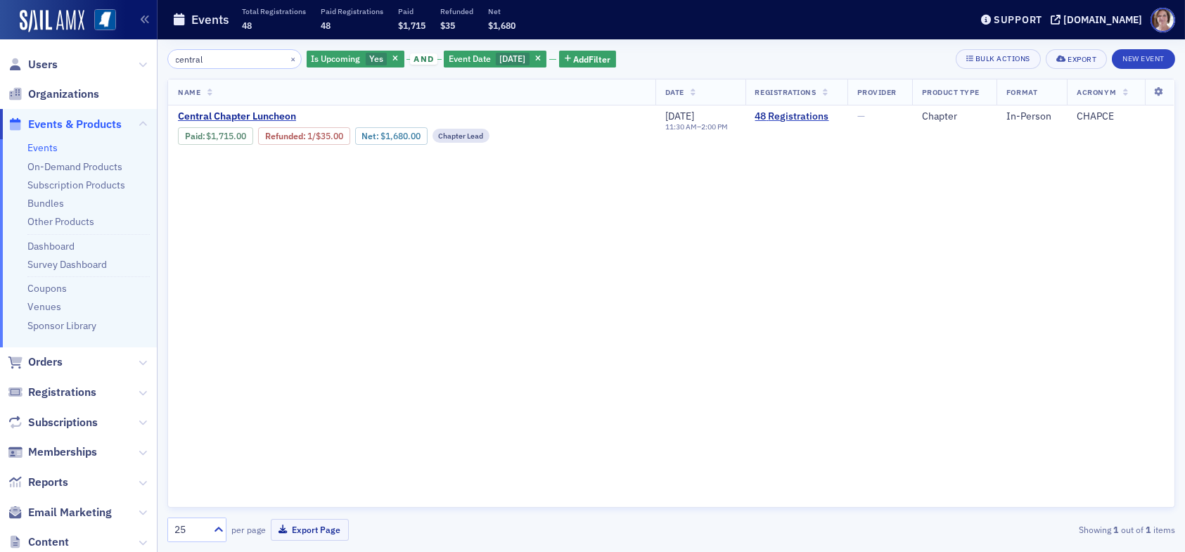
click at [867, 59] on div "central × Is Upcoming Yes and Event Date [DATE] Add Filter Bulk Actions Export …" at bounding box center [671, 59] width 1008 height 20
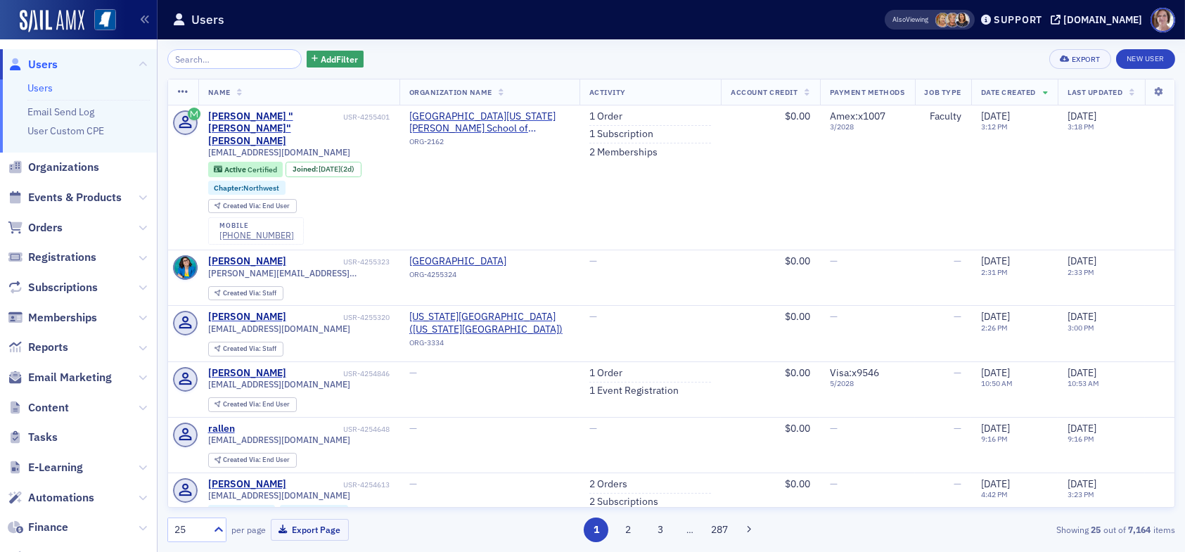
click at [63, 222] on span "Orders" at bounding box center [78, 227] width 157 height 30
click at [39, 227] on span "Orders" at bounding box center [45, 227] width 34 height 15
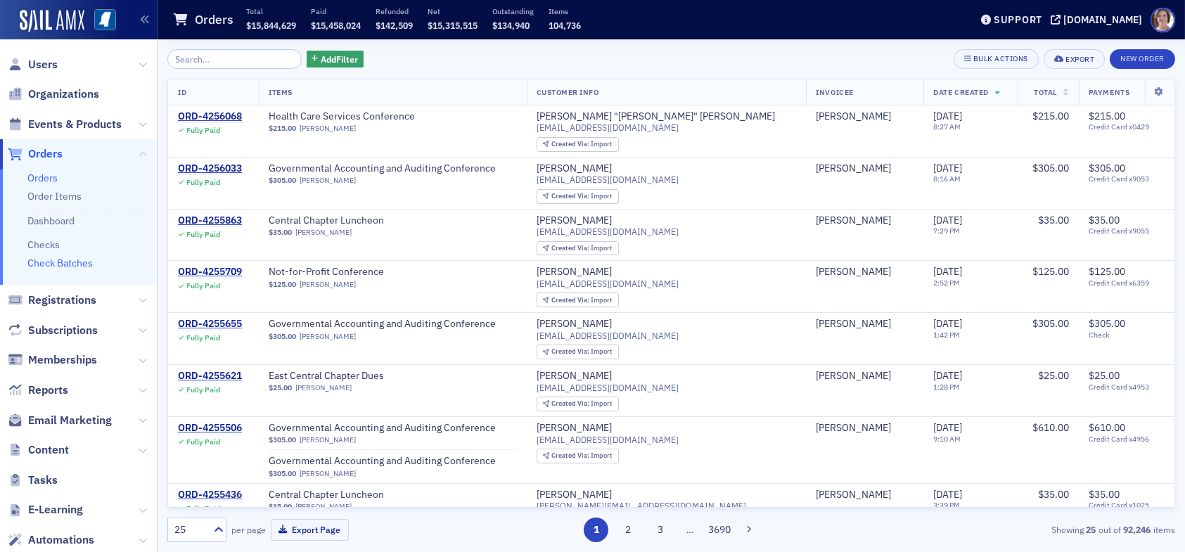
click at [80, 265] on link "Check Batches" at bounding box center [59, 263] width 65 height 13
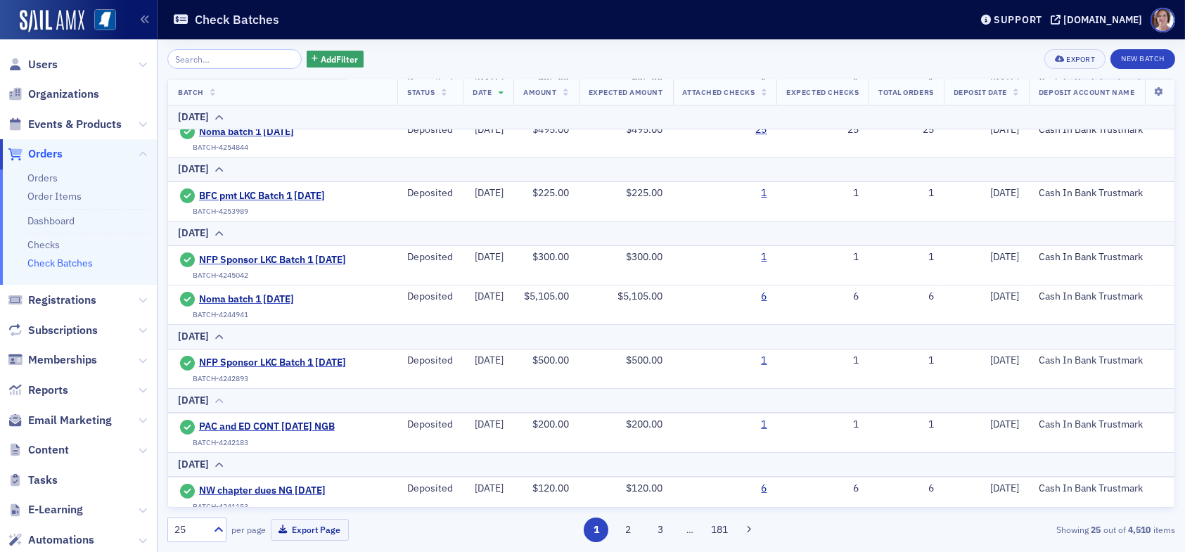
scroll to position [141, 0]
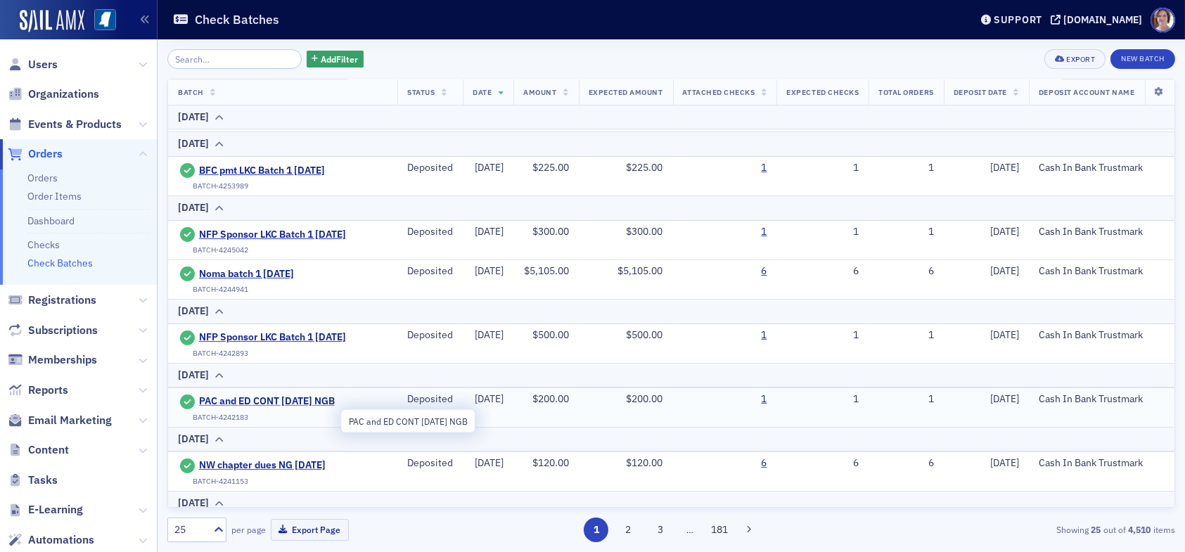
click at [269, 408] on span "PAC and ED CONT 8.14.25 NGB" at bounding box center [267, 401] width 136 height 13
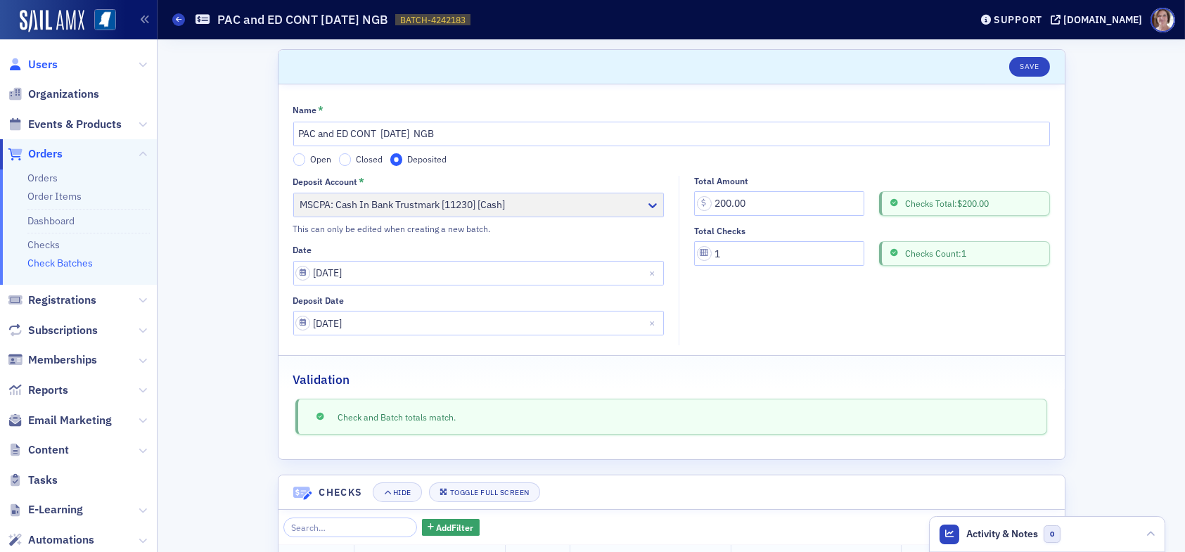
click at [50, 62] on span "Users" at bounding box center [43, 64] width 30 height 15
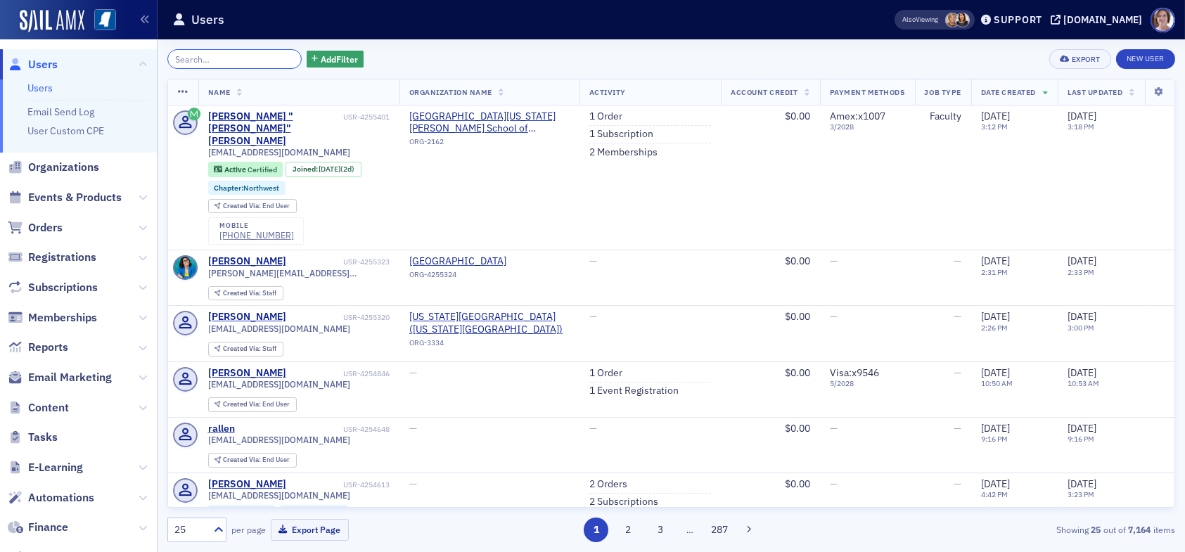
click at [219, 60] on input "search" at bounding box center [234, 59] width 134 height 20
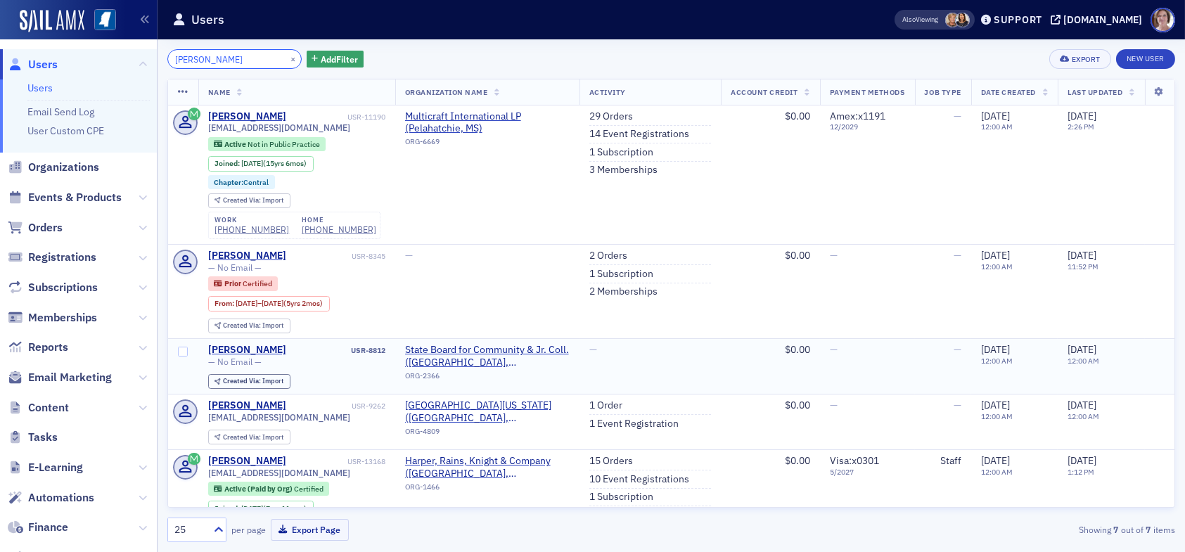
scroll to position [141, 0]
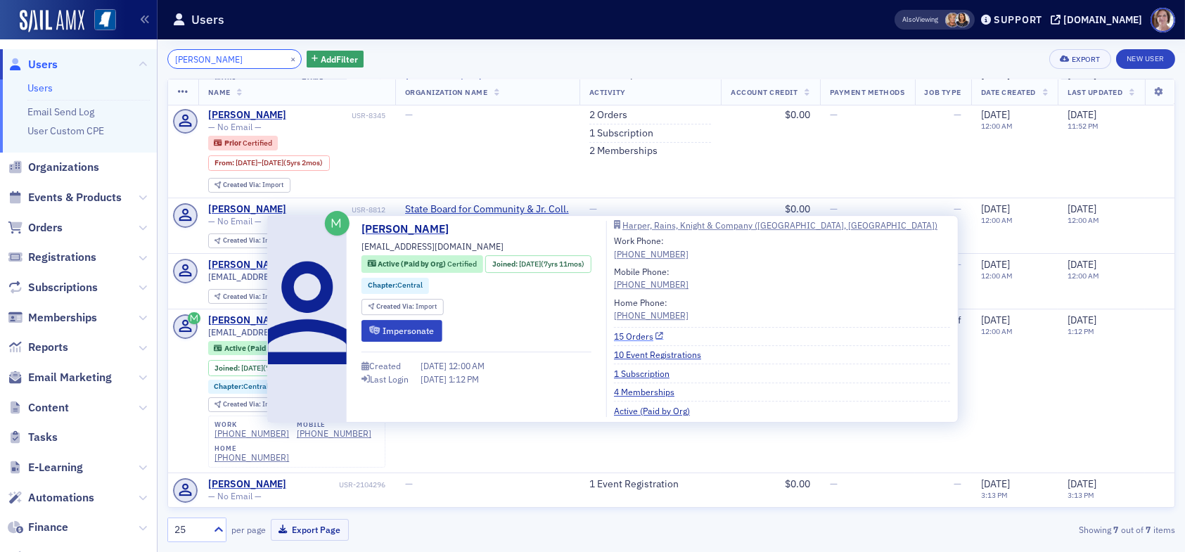
type input "derek"
click at [654, 336] on link "15 Orders" at bounding box center [639, 336] width 50 height 13
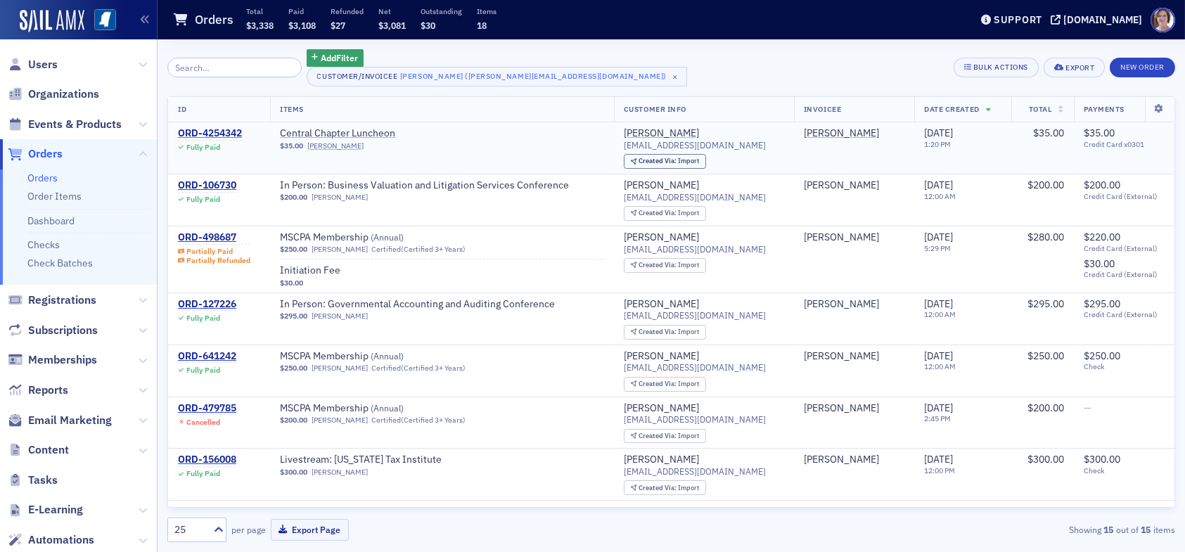
click at [205, 130] on div "ORD-4254342" at bounding box center [210, 133] width 64 height 13
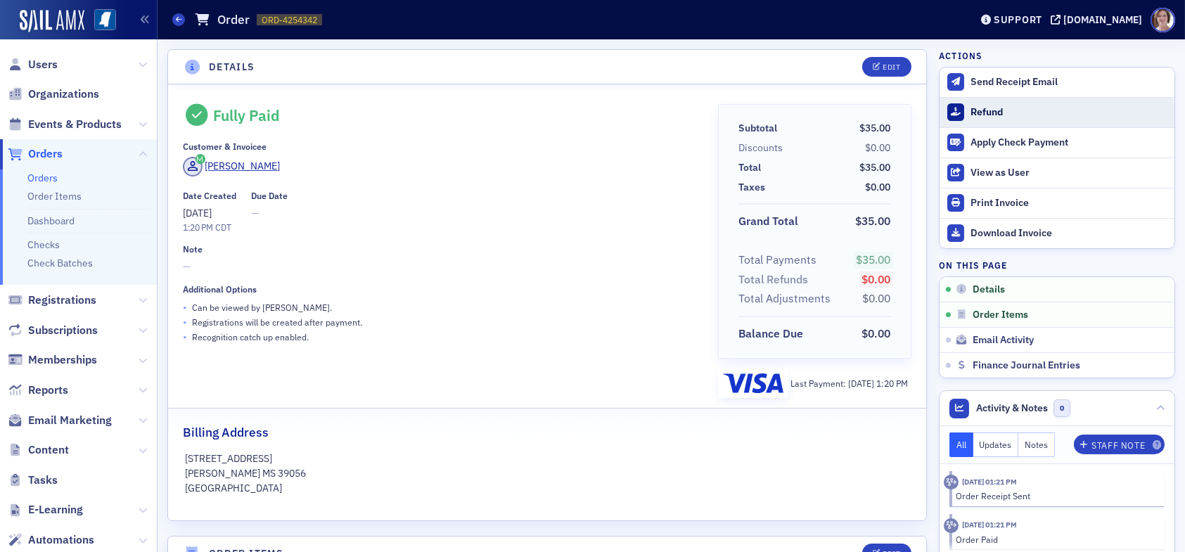
click at [971, 108] on div "Refund" at bounding box center [1069, 112] width 197 height 13
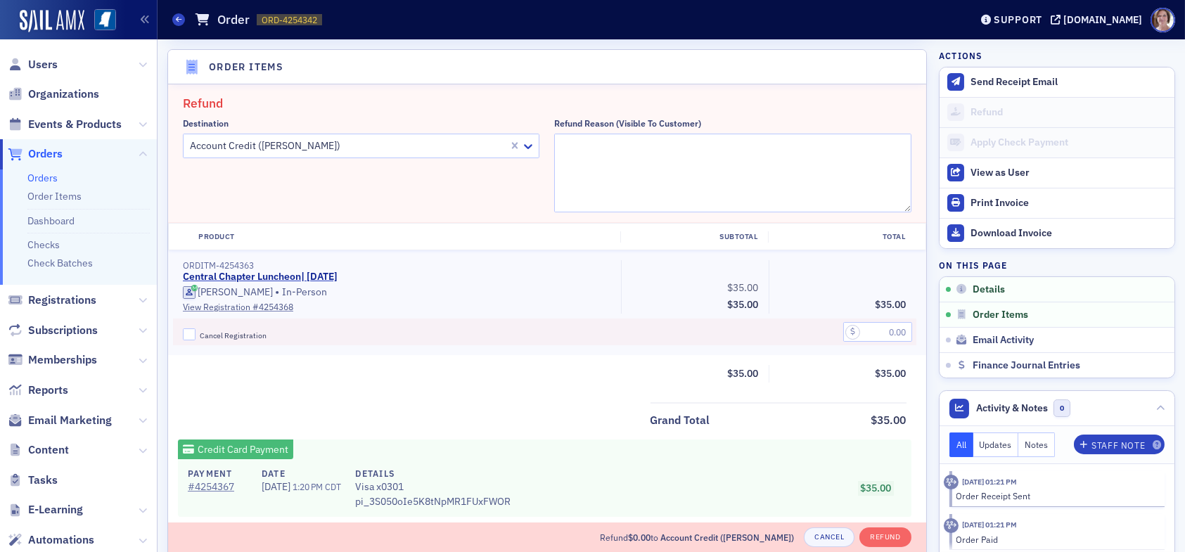
scroll to position [488, 0]
click at [368, 145] on div at bounding box center [348, 145] width 319 height 18
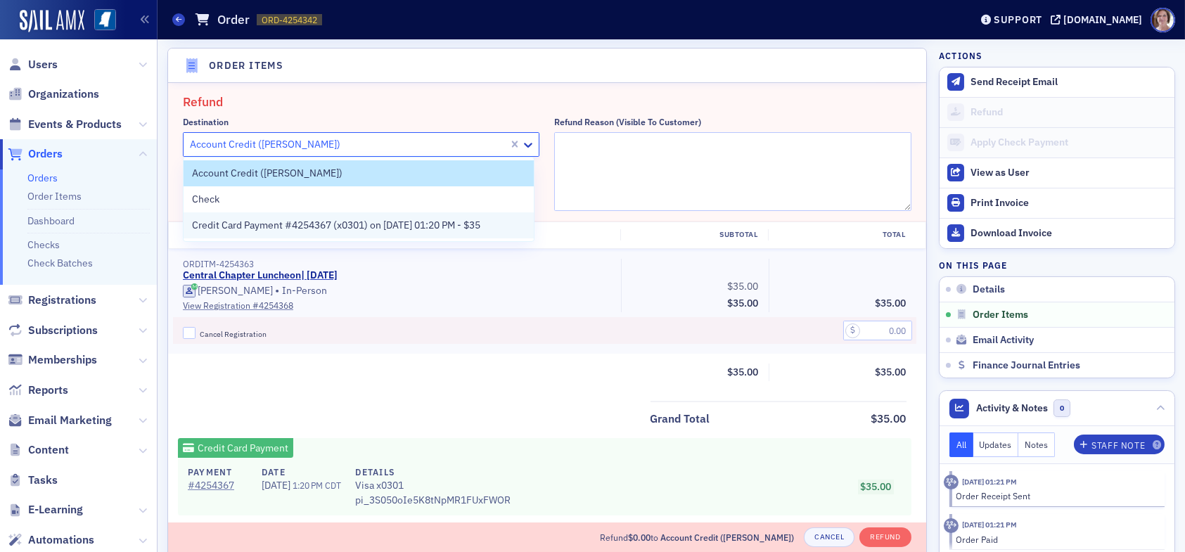
click at [317, 224] on span "Credit Card Payment #4254367 (x0301) on [DATE] 01:20 PM - $35" at bounding box center [336, 225] width 288 height 15
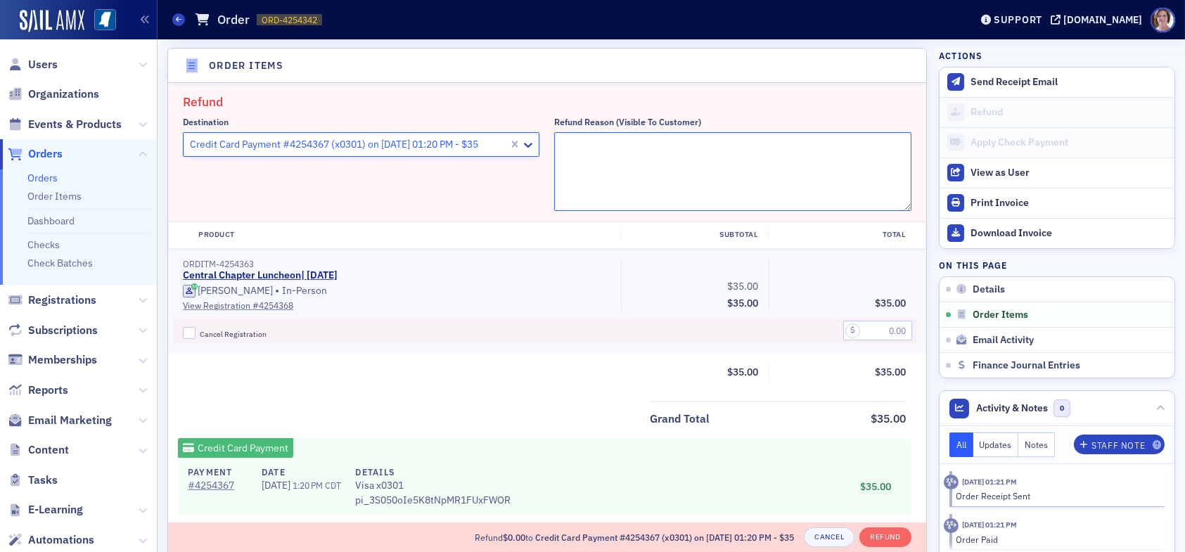
click at [604, 158] on textarea "Refund Reason (Visible to Customer)" at bounding box center [732, 171] width 357 height 79
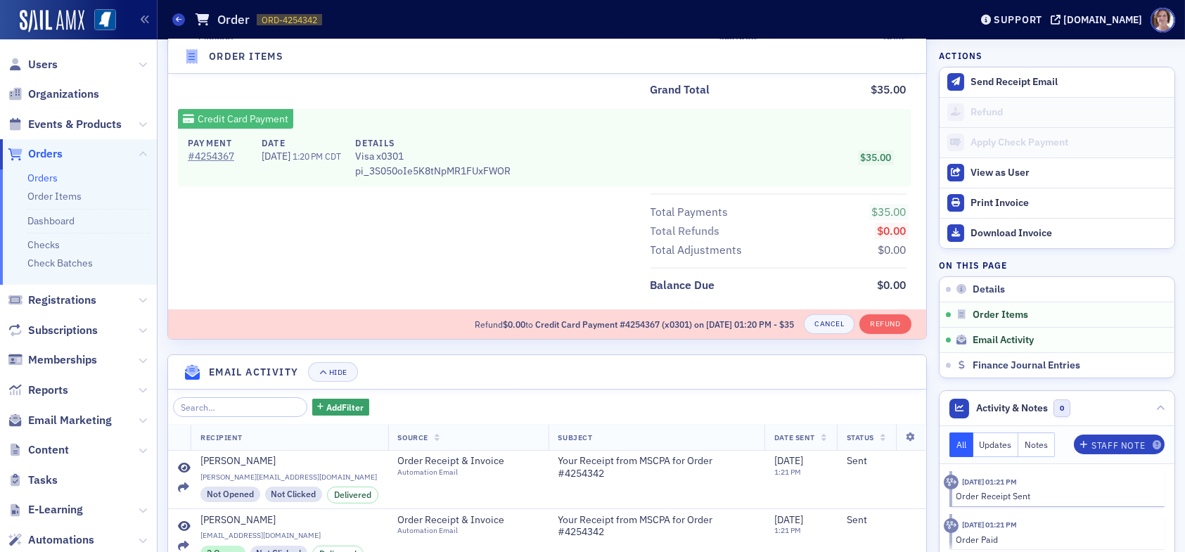
scroll to position [840, 0]
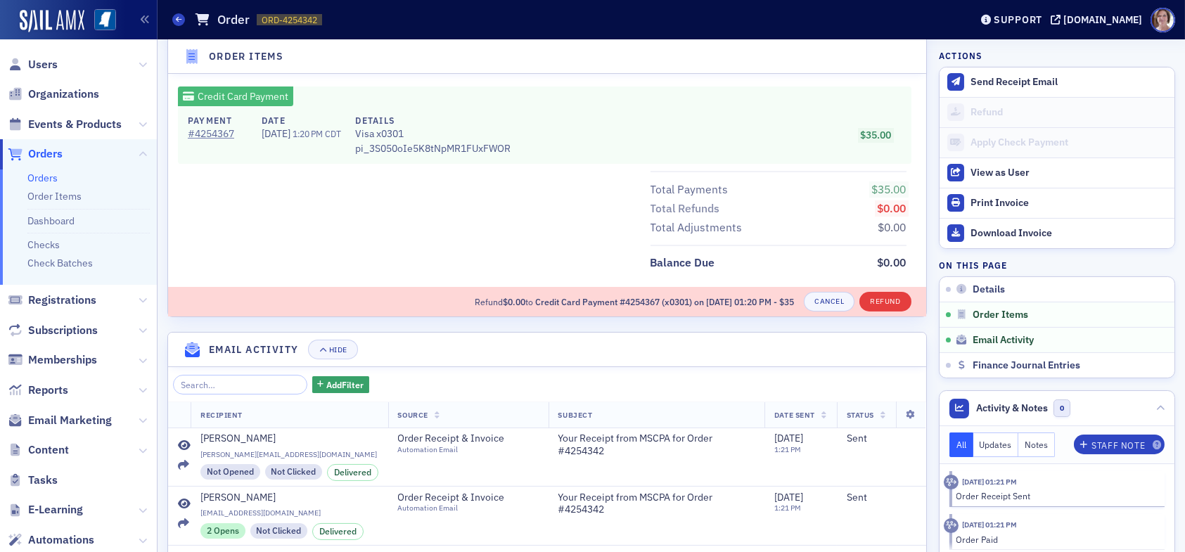
type textarea "Is unable to attend due to a family event."
click at [876, 300] on button "Refund" at bounding box center [885, 302] width 51 height 20
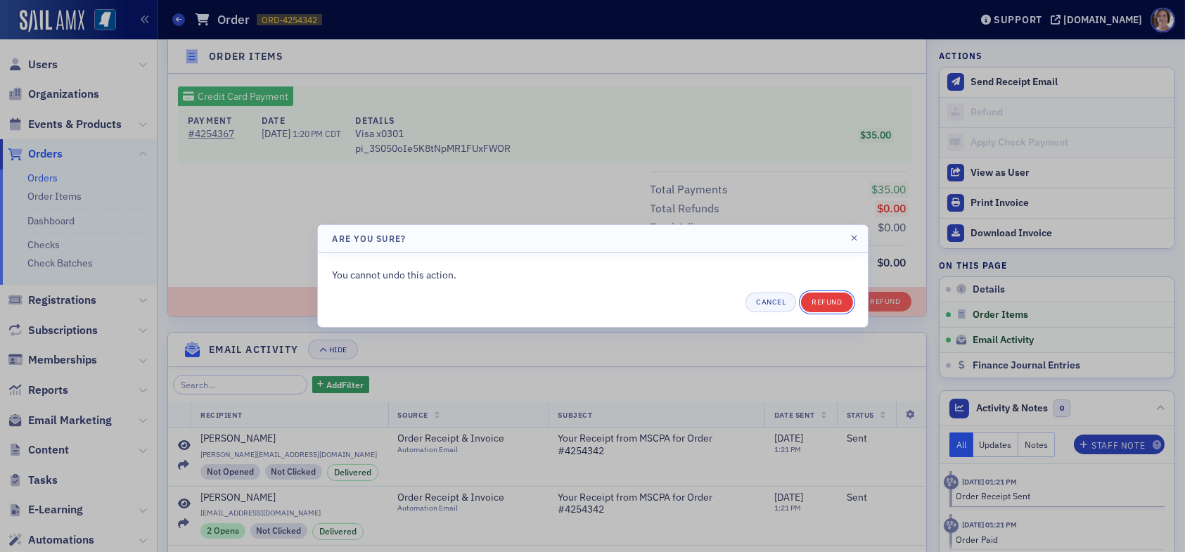
click at [836, 302] on button "Refund" at bounding box center [826, 303] width 51 height 20
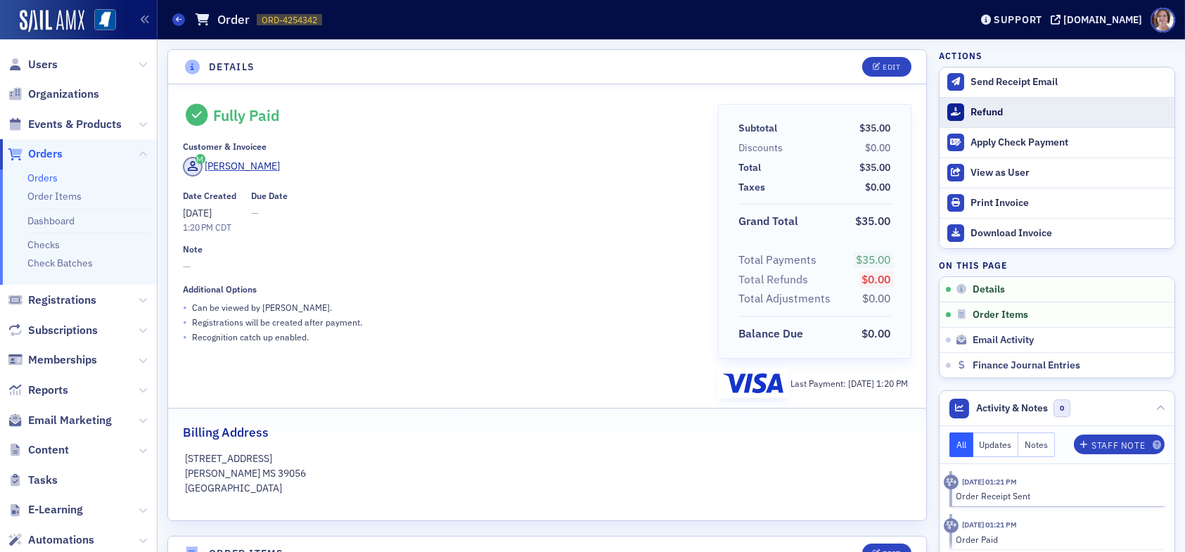
click at [985, 108] on div "Refund" at bounding box center [1069, 112] width 197 height 13
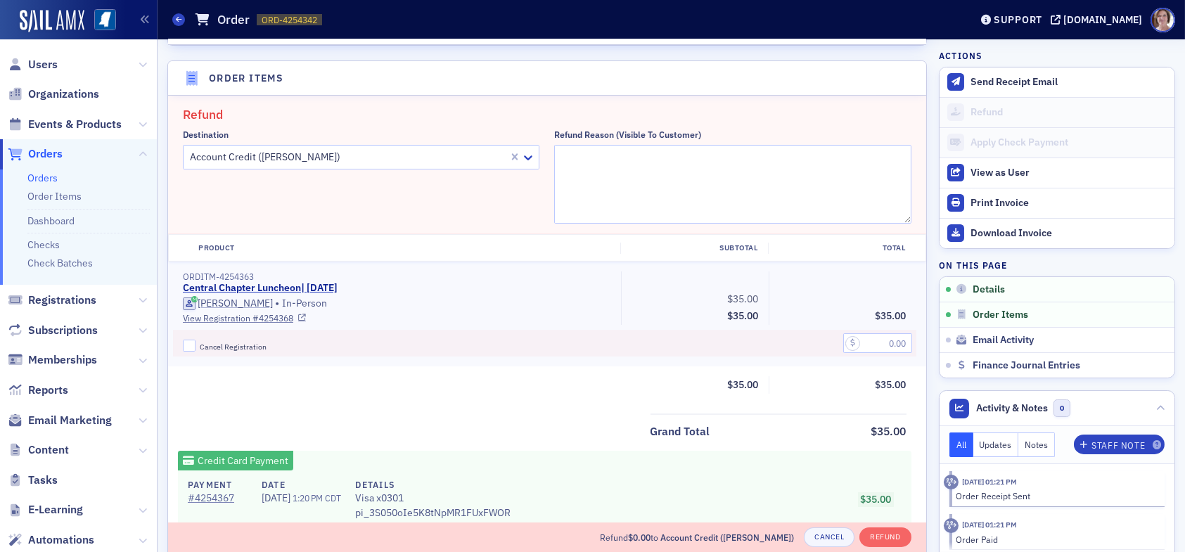
scroll to position [488, 0]
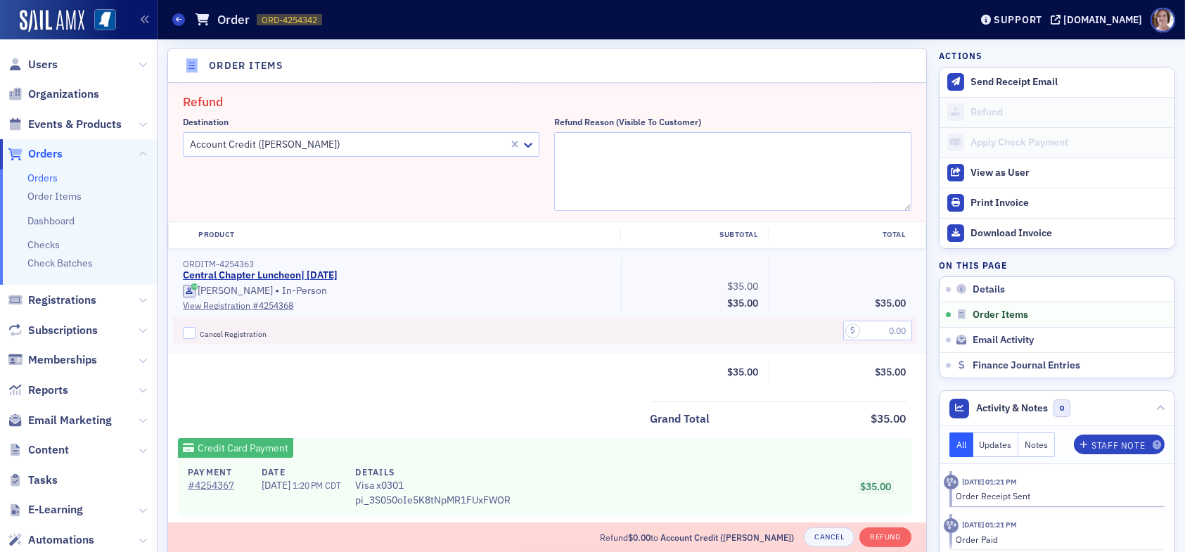
click at [351, 141] on div at bounding box center [348, 145] width 319 height 18
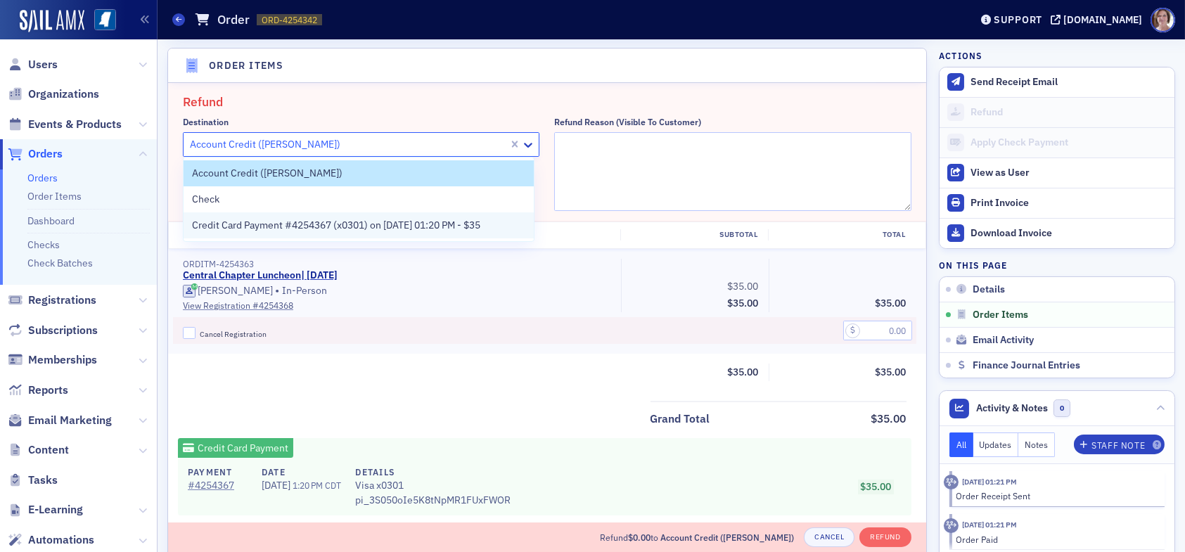
click at [320, 226] on span "Credit Card Payment #4254367 (x0301) on [DATE] 01:20 PM - $35" at bounding box center [336, 225] width 288 height 15
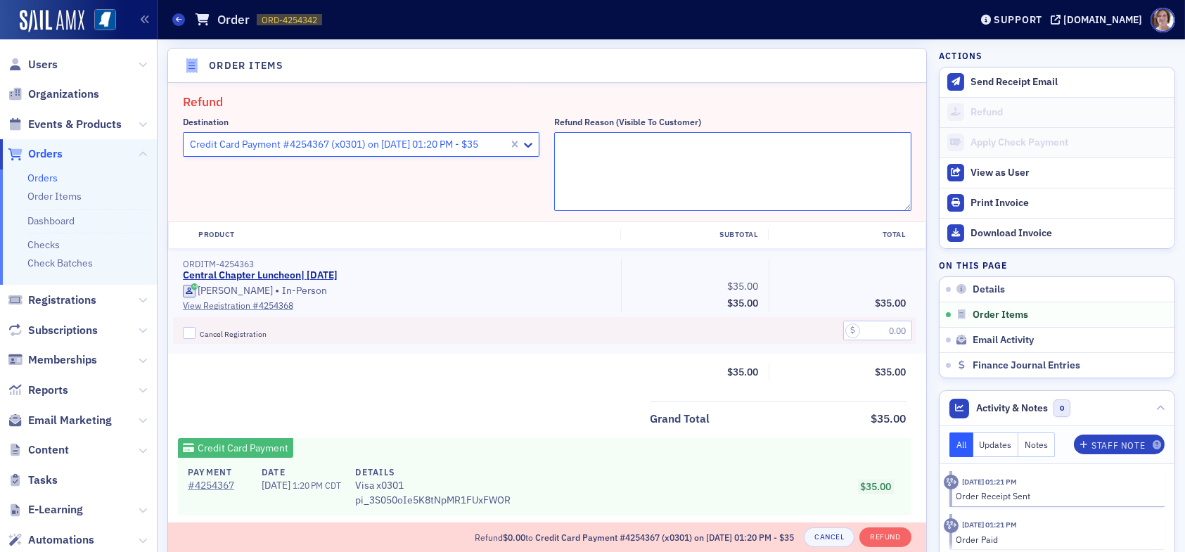
click at [587, 170] on textarea "Refund Reason (Visible to Customer)" at bounding box center [732, 171] width 357 height 79
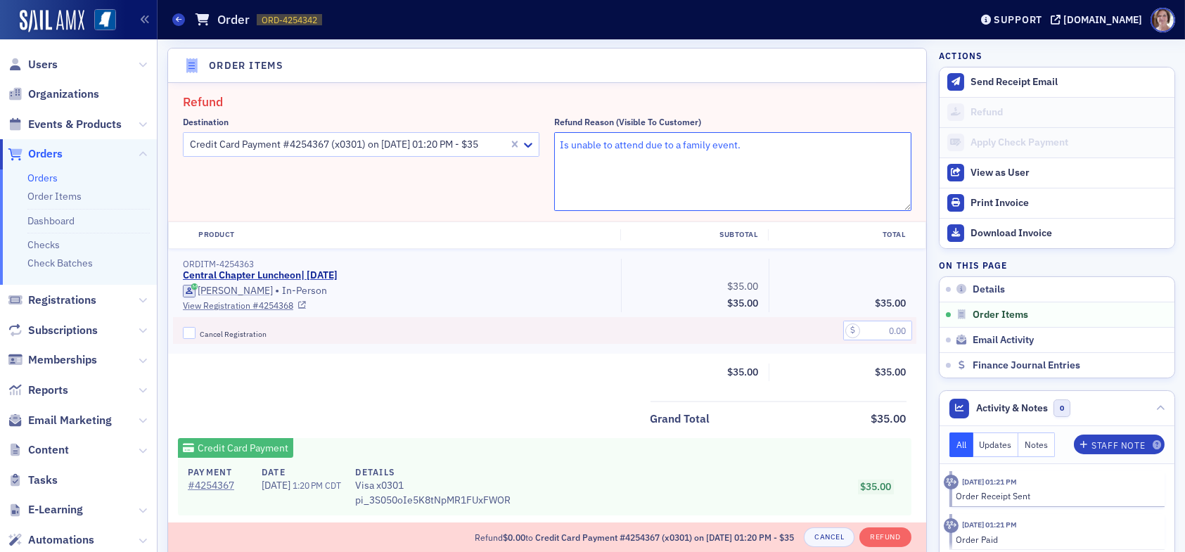
type textarea "Is unable to attend due to a family event."
click at [189, 331] on input "Cancel Registration" at bounding box center [189, 333] width 13 height 13
checkbox input "true"
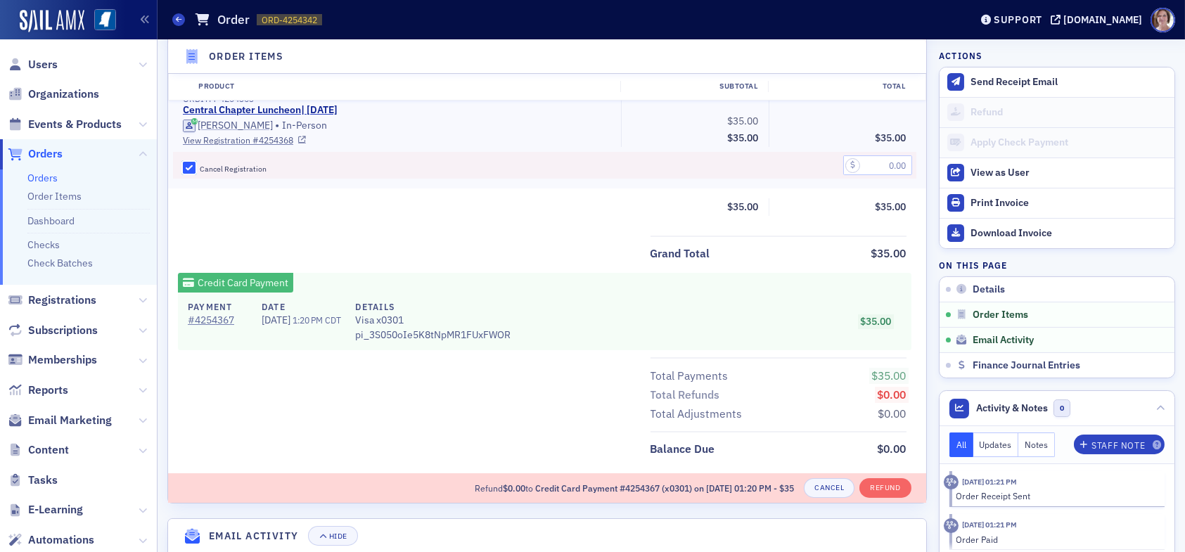
scroll to position [629, 0]
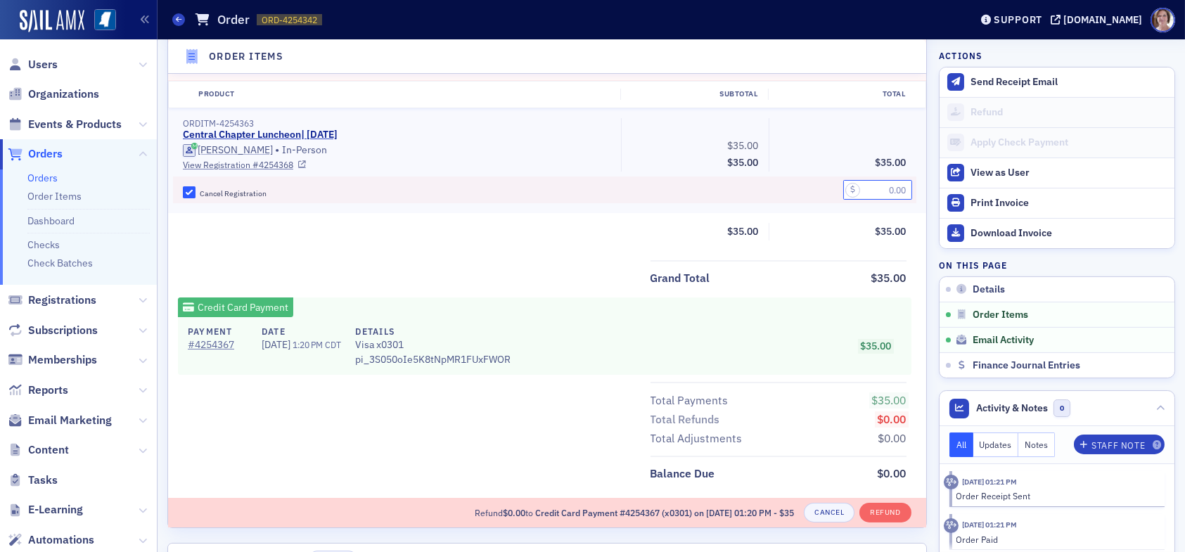
click at [896, 185] on input "text" at bounding box center [877, 190] width 69 height 20
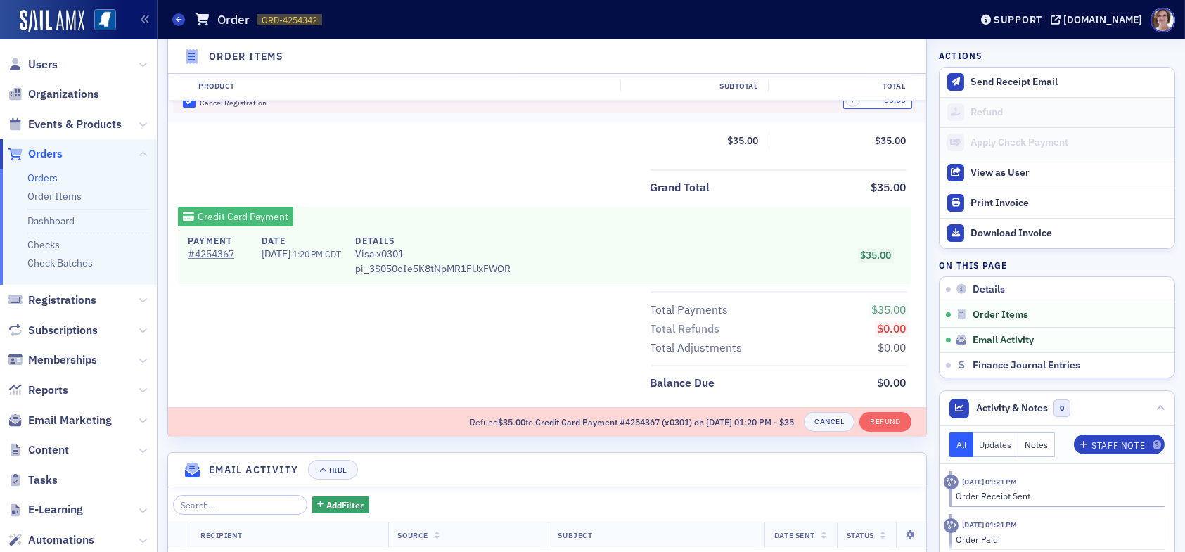
scroll to position [770, 0]
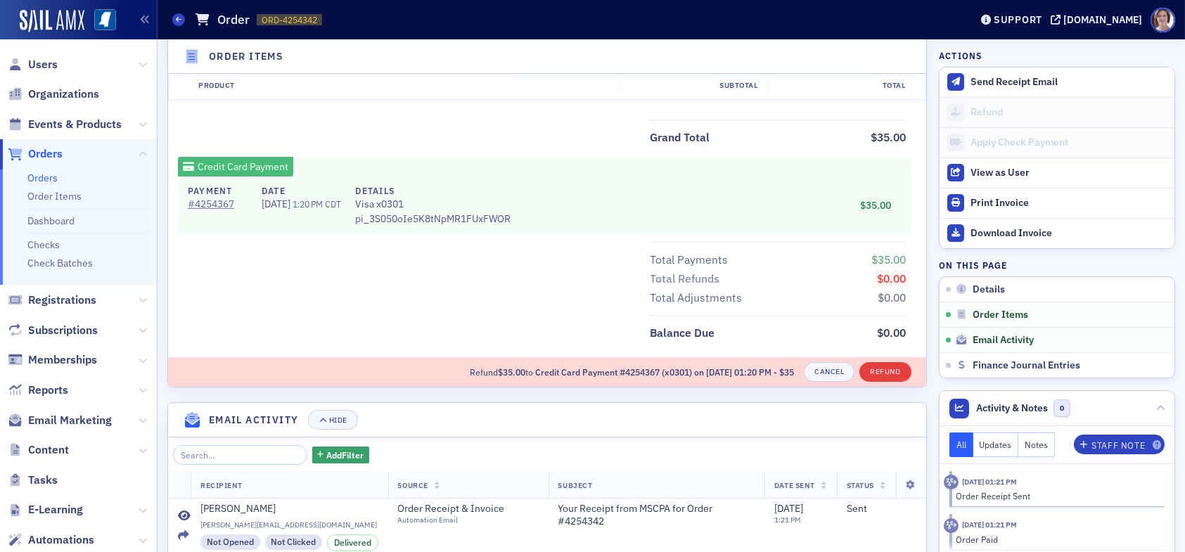
type input "35.00"
click at [879, 369] on button "Refund" at bounding box center [885, 372] width 51 height 20
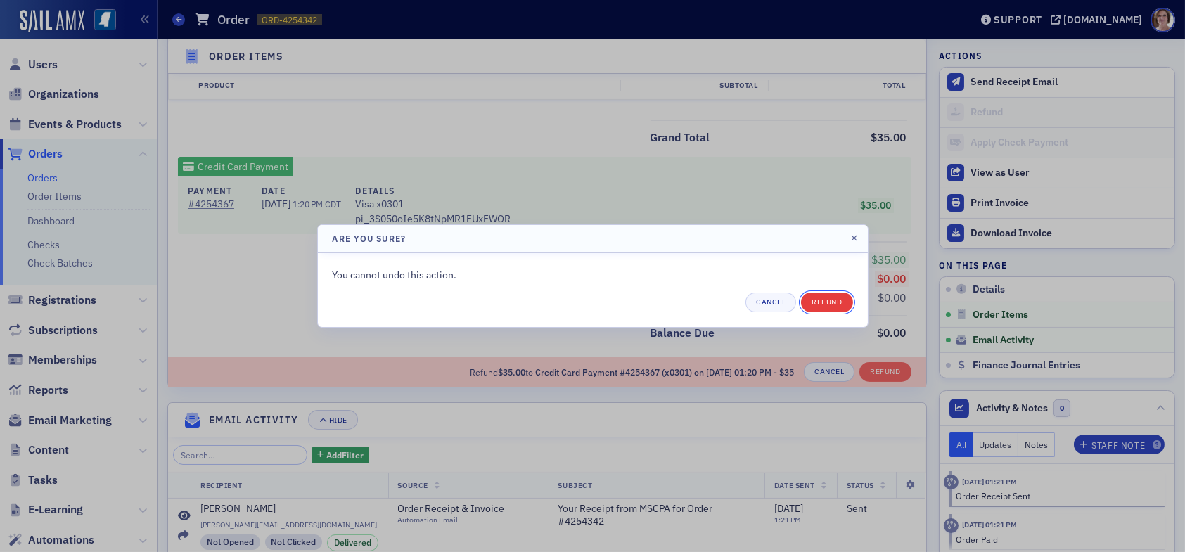
click at [832, 304] on button "Refund" at bounding box center [826, 303] width 51 height 20
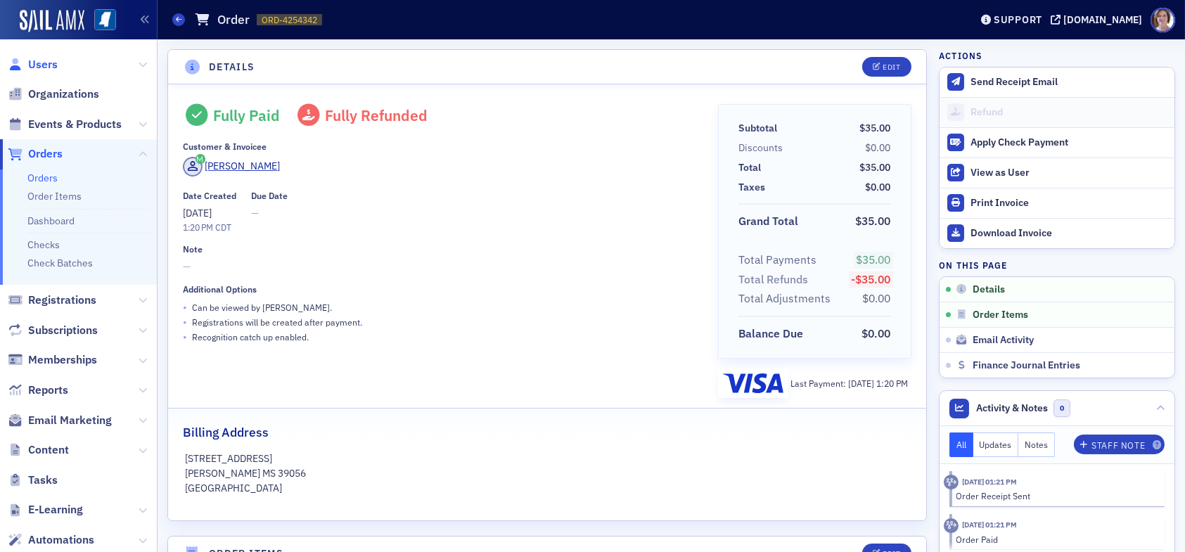
click at [46, 64] on span "Users" at bounding box center [43, 64] width 30 height 15
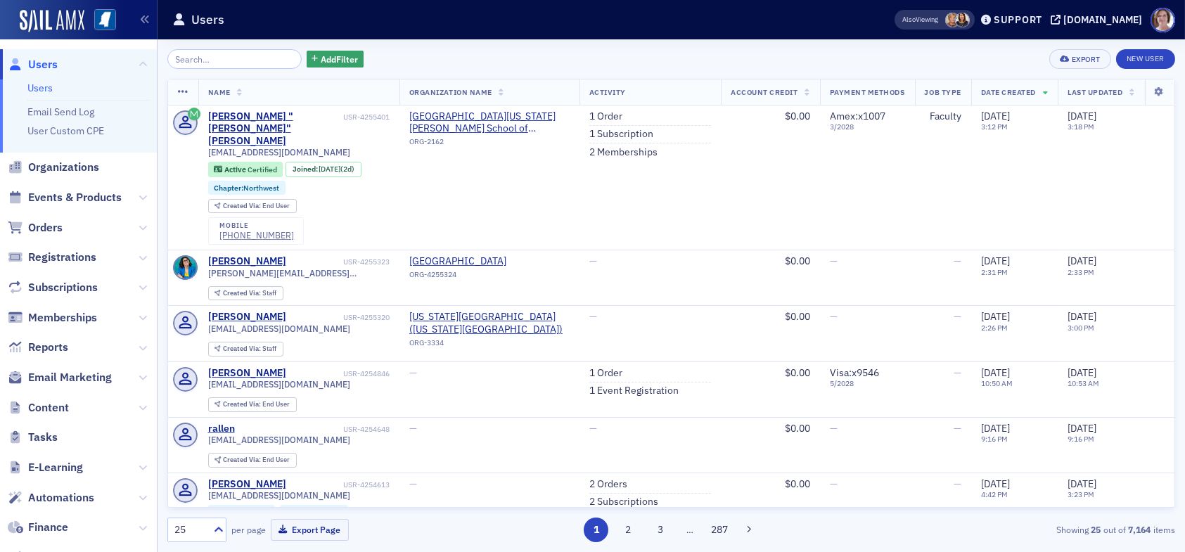
click at [675, 56] on div "Add Filter Export New User" at bounding box center [671, 59] width 1008 height 20
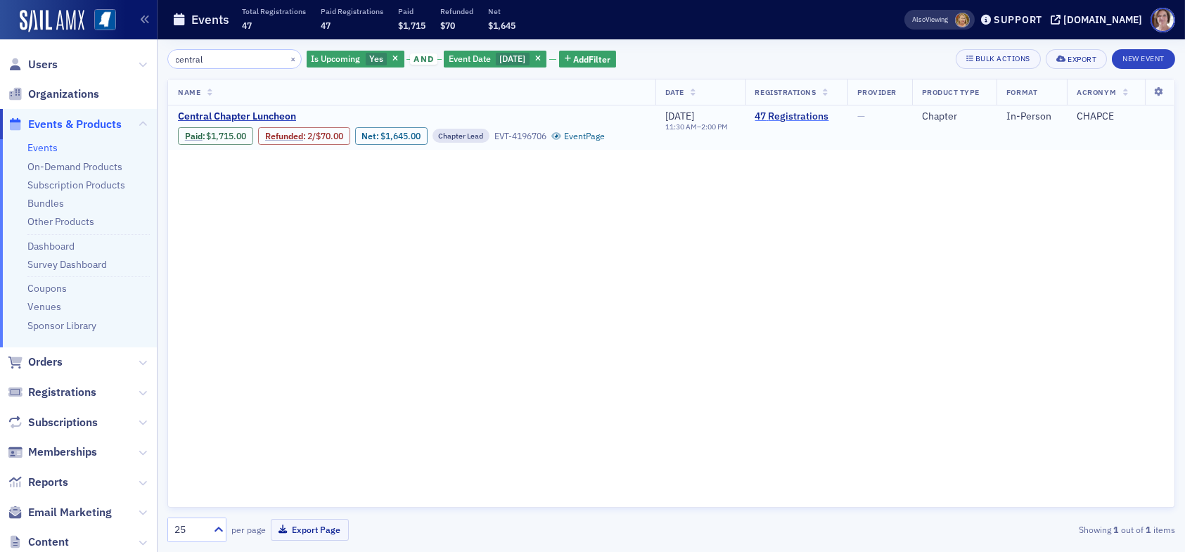
click at [812, 117] on link "47 Registrations" at bounding box center [796, 116] width 82 height 13
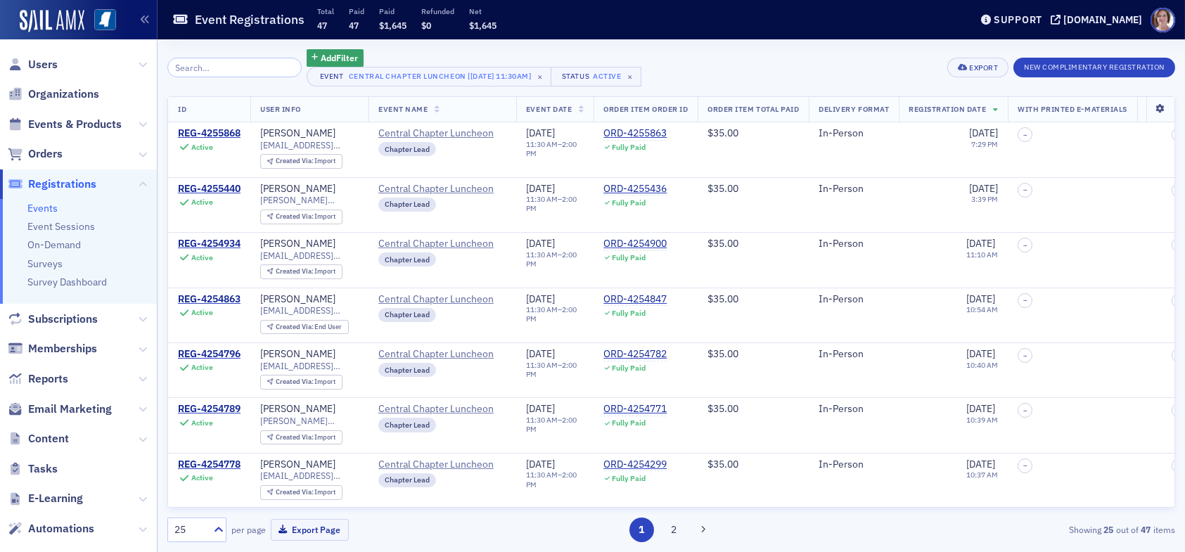
click at [1150, 106] on icon at bounding box center [1160, 109] width 29 height 8
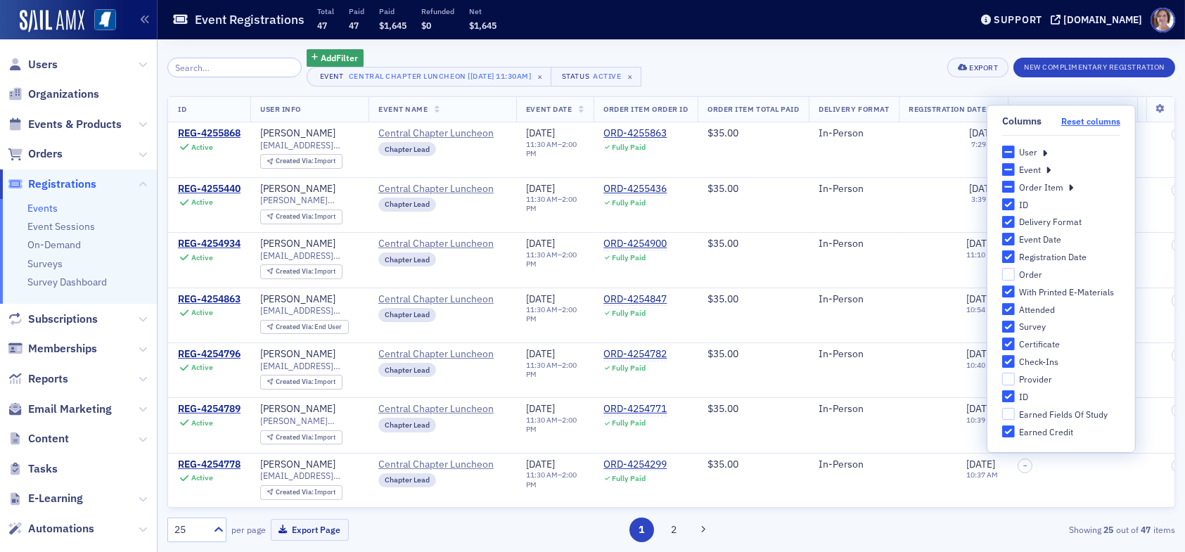
click at [1090, 119] on button "Reset columns" at bounding box center [1090, 121] width 59 height 11
click at [1045, 153] on icon at bounding box center [1044, 152] width 5 height 13
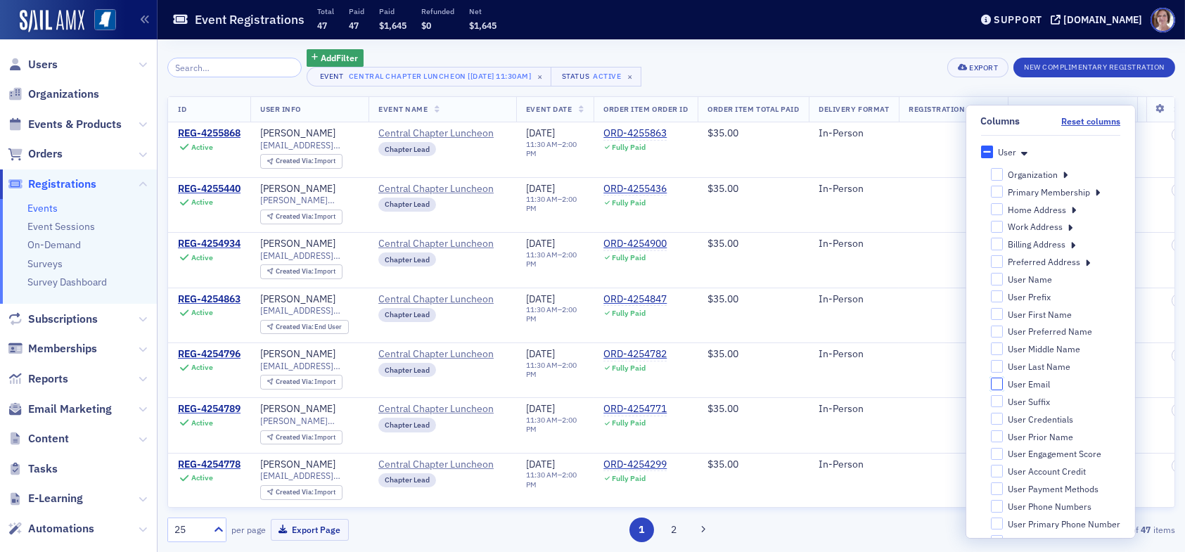
click at [990, 382] on input "User Email" at bounding box center [996, 384] width 13 height 13
checkbox input "true"
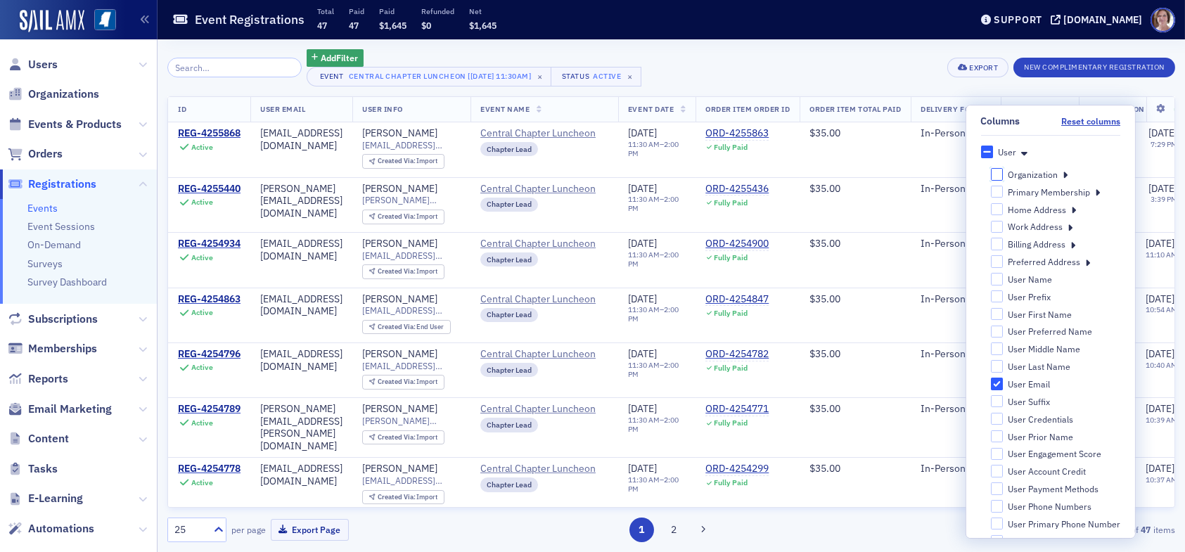
click at [990, 172] on input "Organization" at bounding box center [996, 174] width 13 height 12
checkbox input "false"
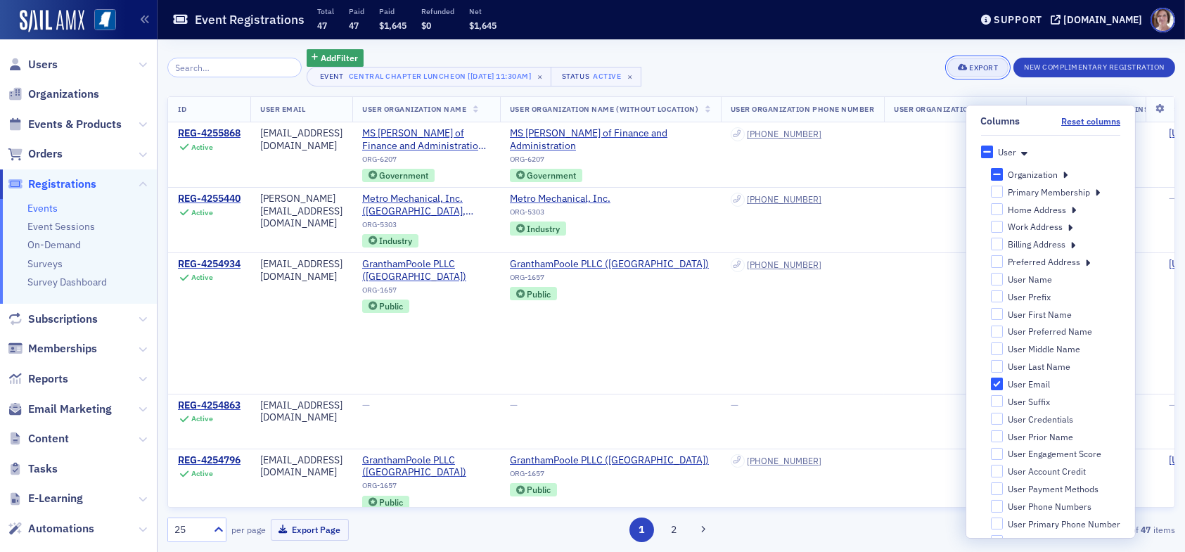
click at [973, 65] on div "Export" at bounding box center [983, 68] width 29 height 8
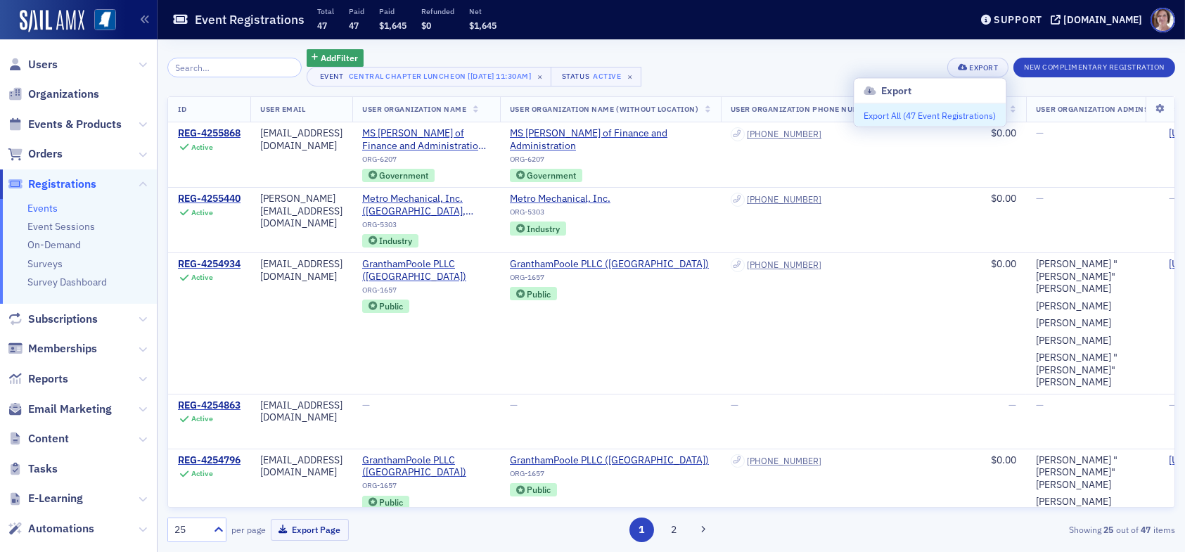
click at [941, 115] on button "Export All ( 47 Event Registrations )" at bounding box center [930, 115] width 152 height 23
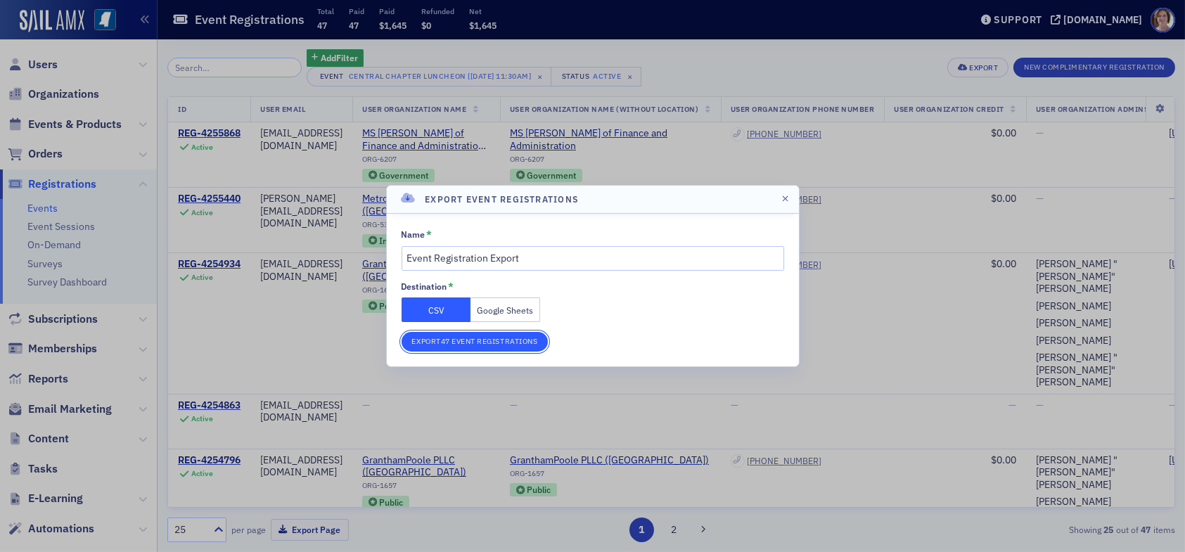
click at [514, 339] on button "Export 47 Event Registrations" at bounding box center [475, 342] width 147 height 20
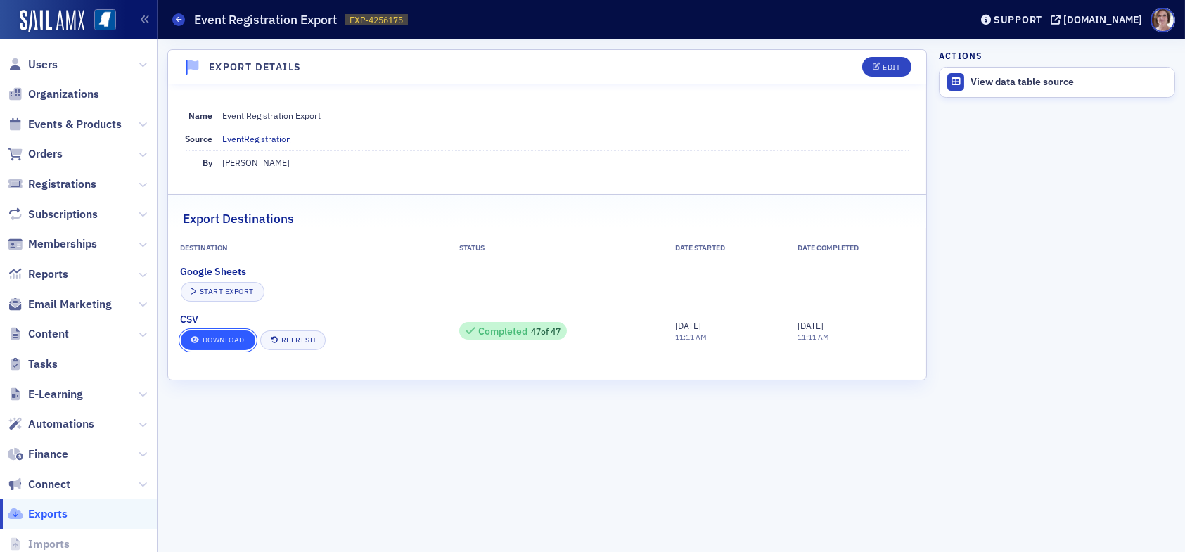
click at [221, 336] on link "Download" at bounding box center [218, 341] width 75 height 20
